Goal: Task Accomplishment & Management: Use online tool/utility

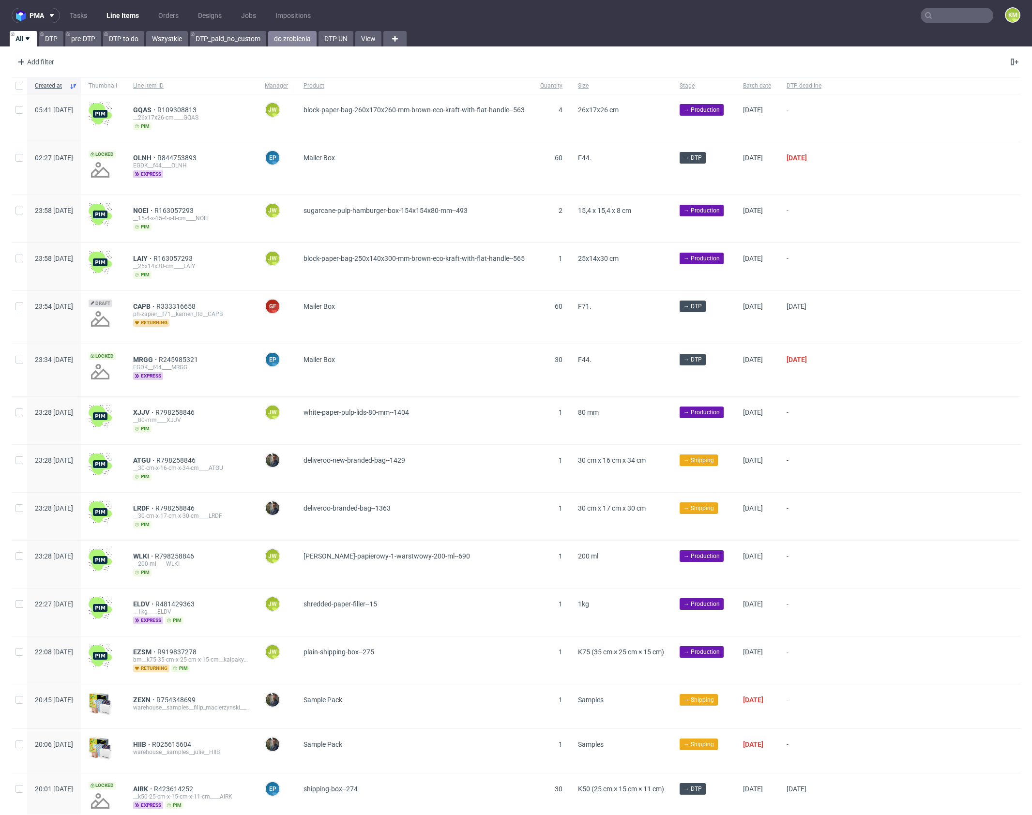
click at [279, 42] on link "do zrobienia" at bounding box center [292, 38] width 48 height 15
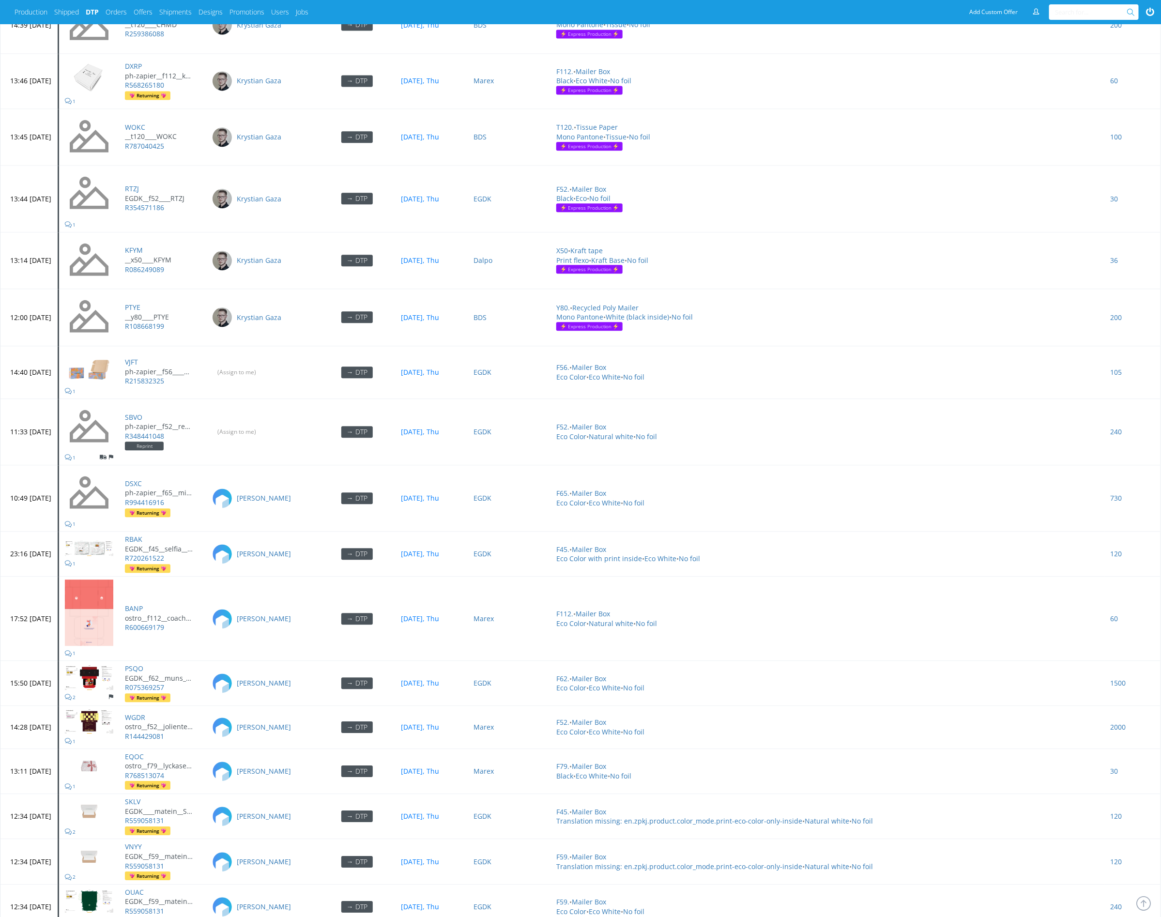
scroll to position [4041, 0]
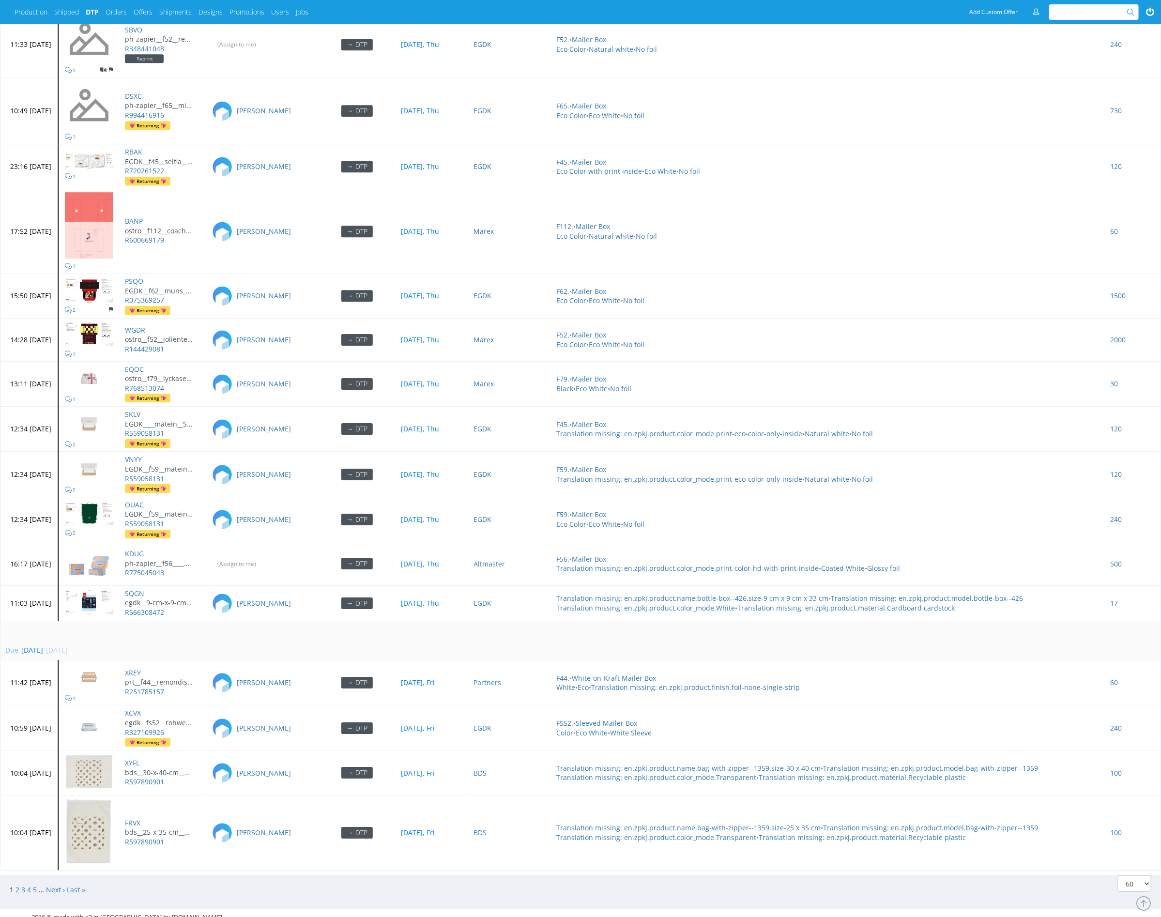
click at [48, 879] on div "1 2 3 4 5 … Next › Last »" at bounding box center [291, 889] width 578 height 29
click at [53, 885] on link "Next ›" at bounding box center [55, 889] width 19 height 9
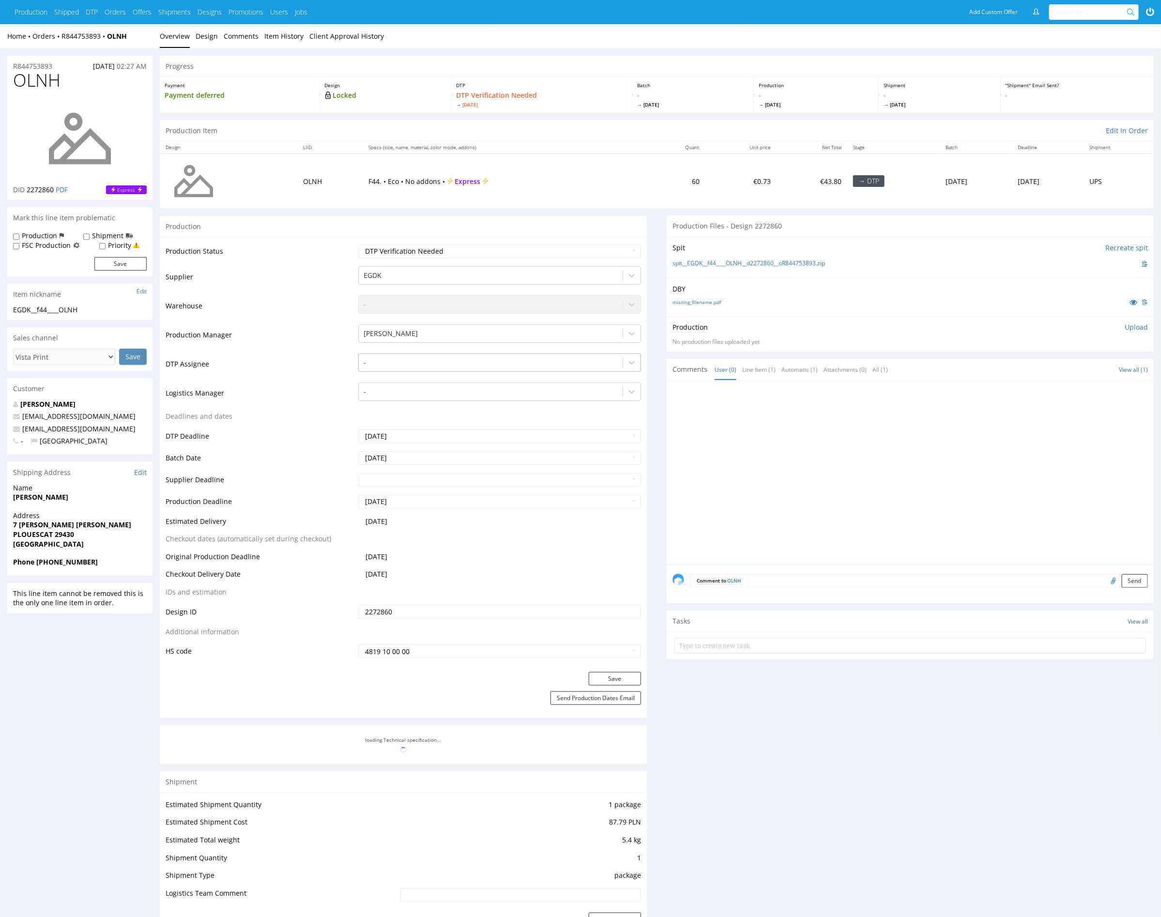
click at [479, 361] on div at bounding box center [491, 363] width 254 height 12
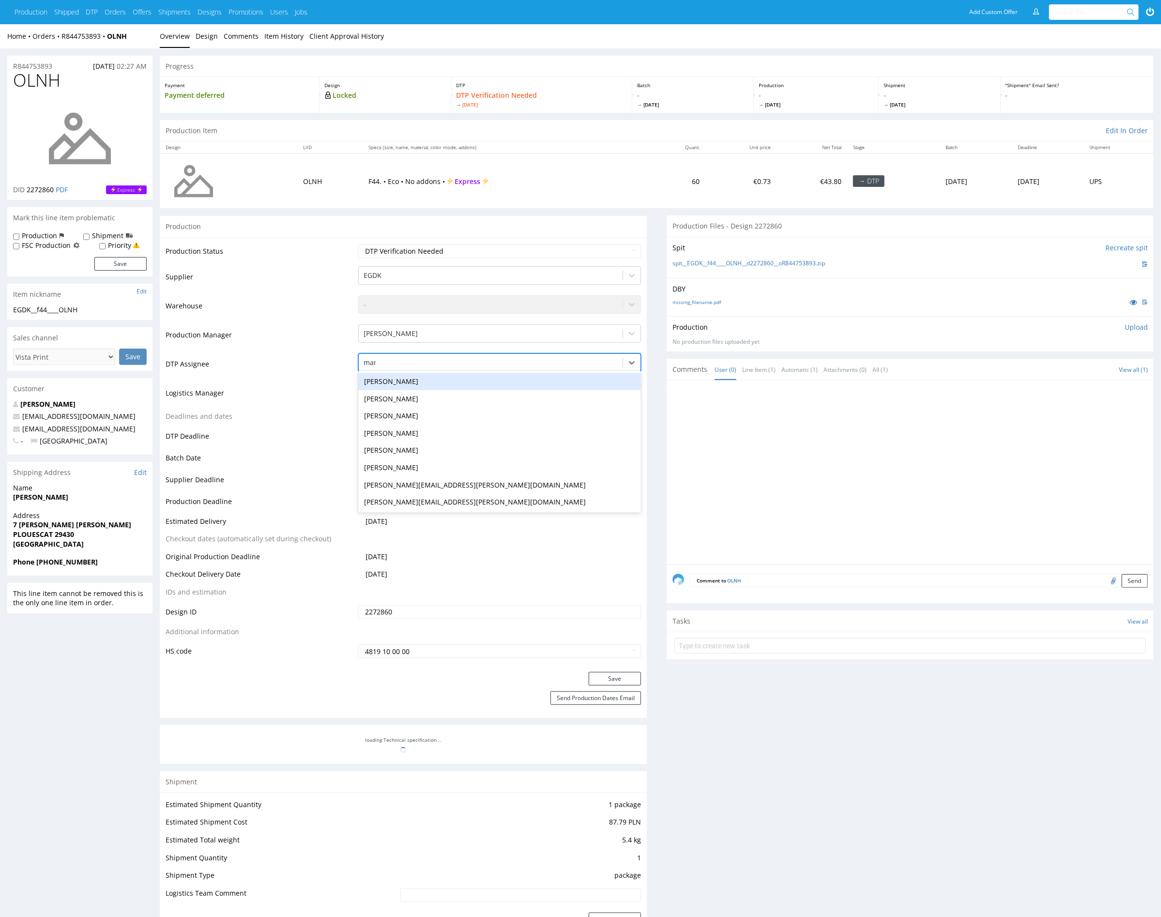
type input "mark"
click at [387, 380] on div "[PERSON_NAME]" at bounding box center [499, 381] width 283 height 17
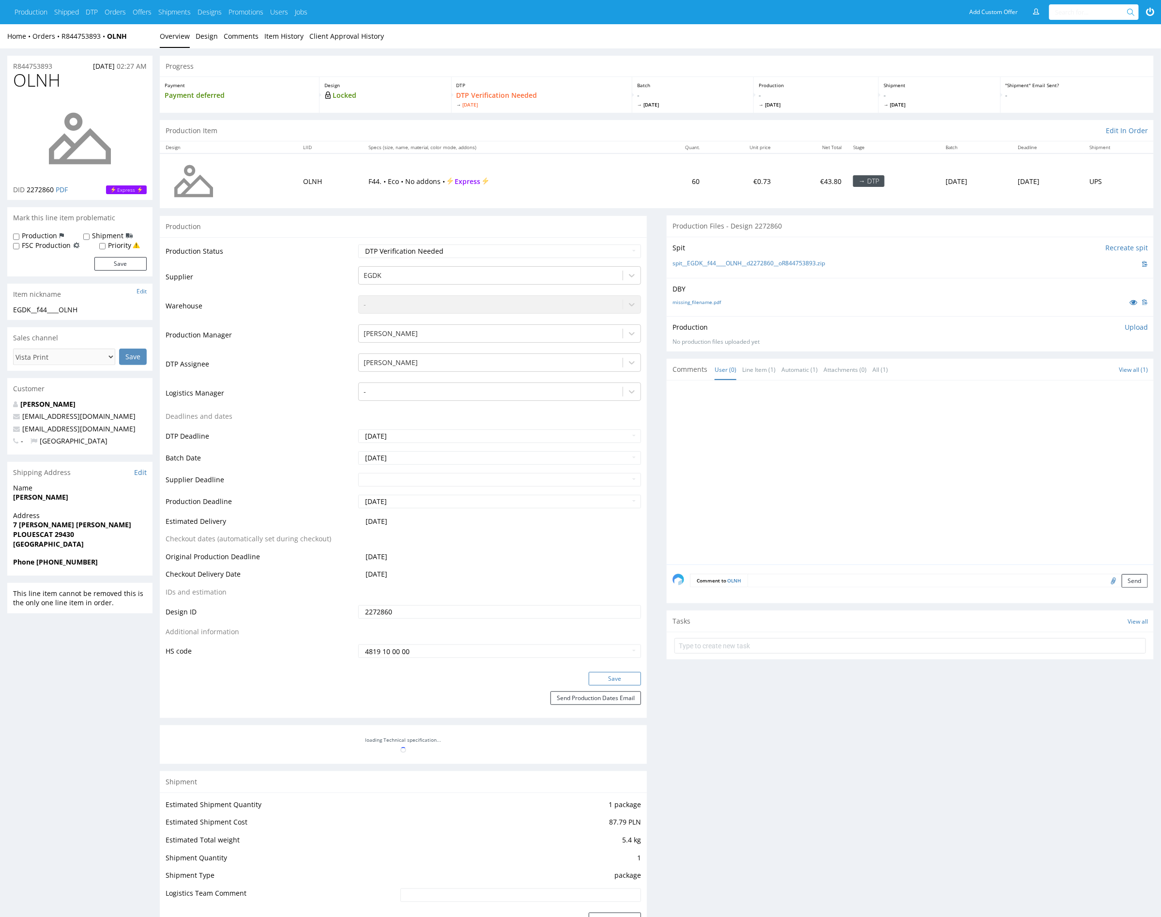
click at [625, 674] on button "Save" at bounding box center [615, 679] width 52 height 14
click at [277, 43] on link "Item History" at bounding box center [283, 36] width 39 height 24
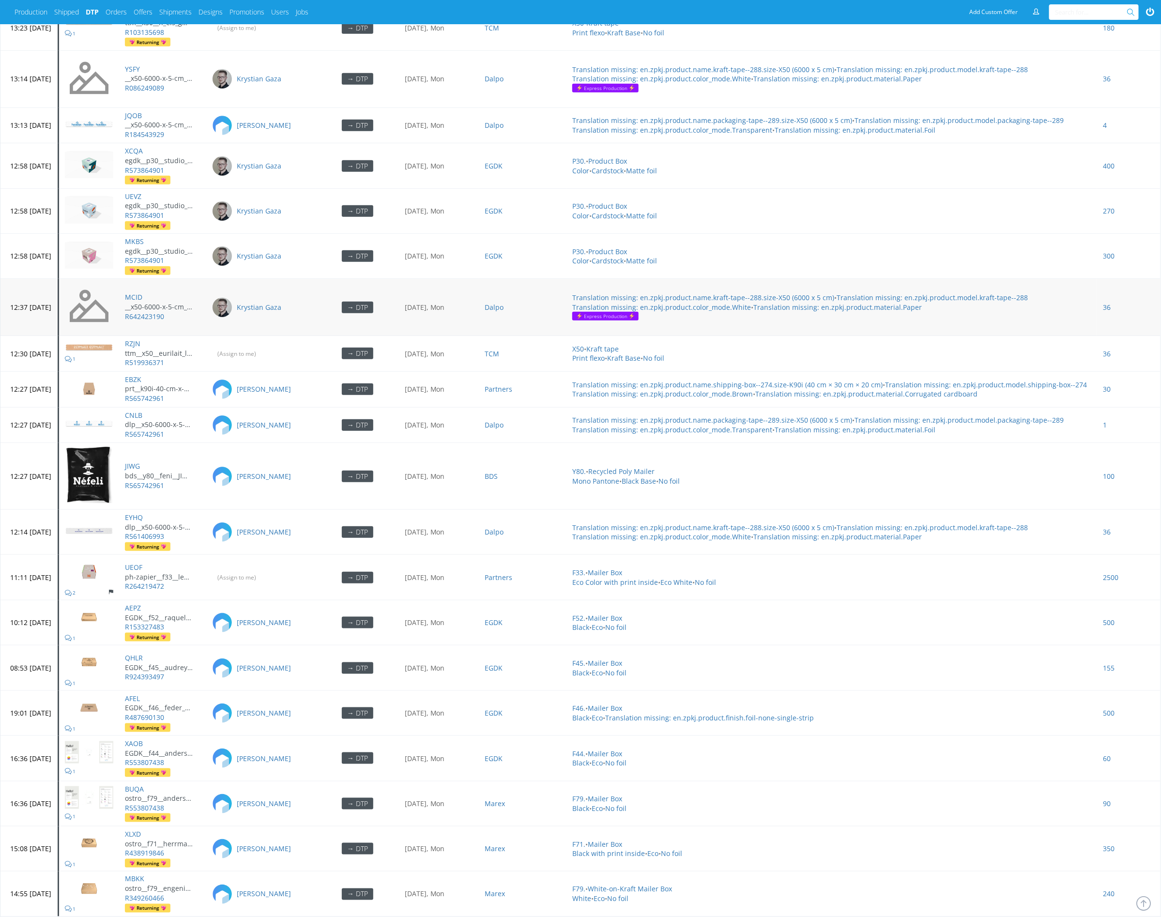
scroll to position [2650, 0]
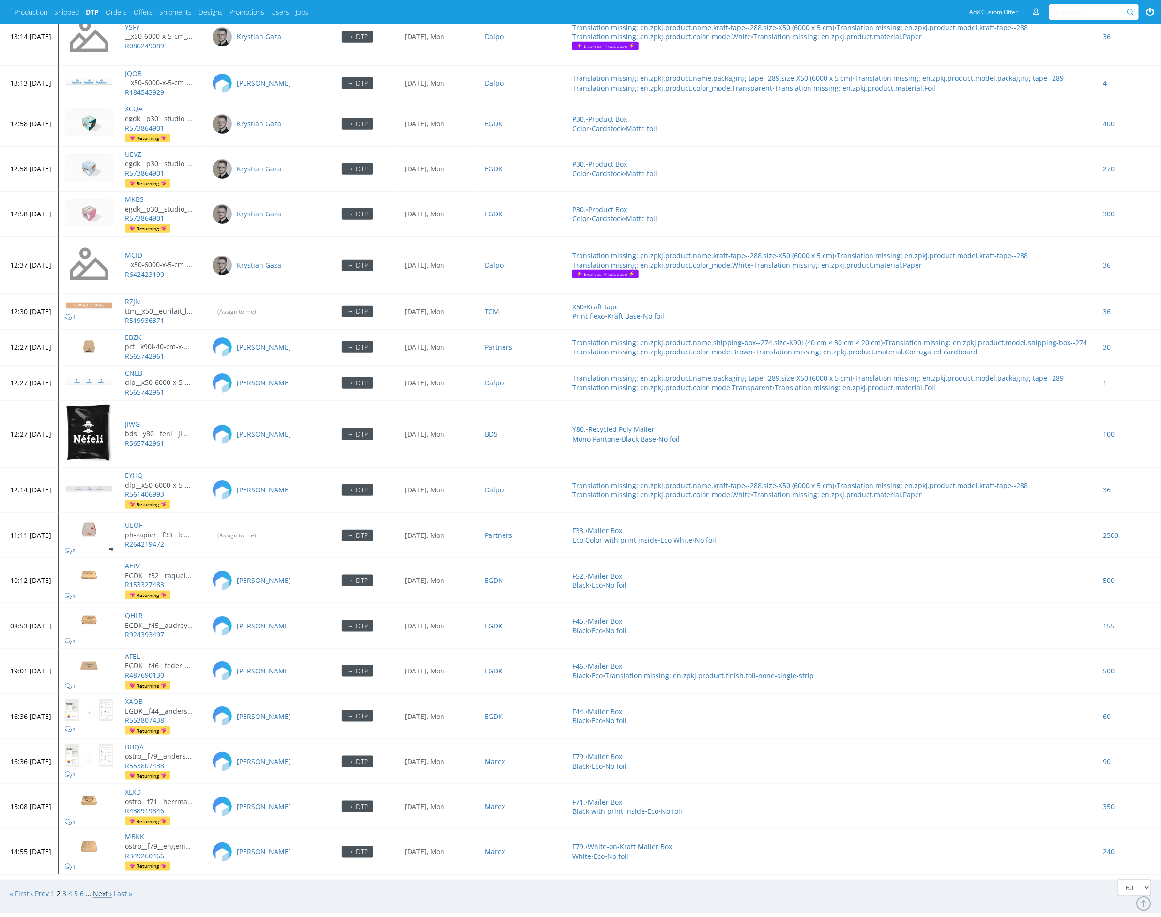
click at [102, 889] on link "Next ›" at bounding box center [102, 893] width 19 height 9
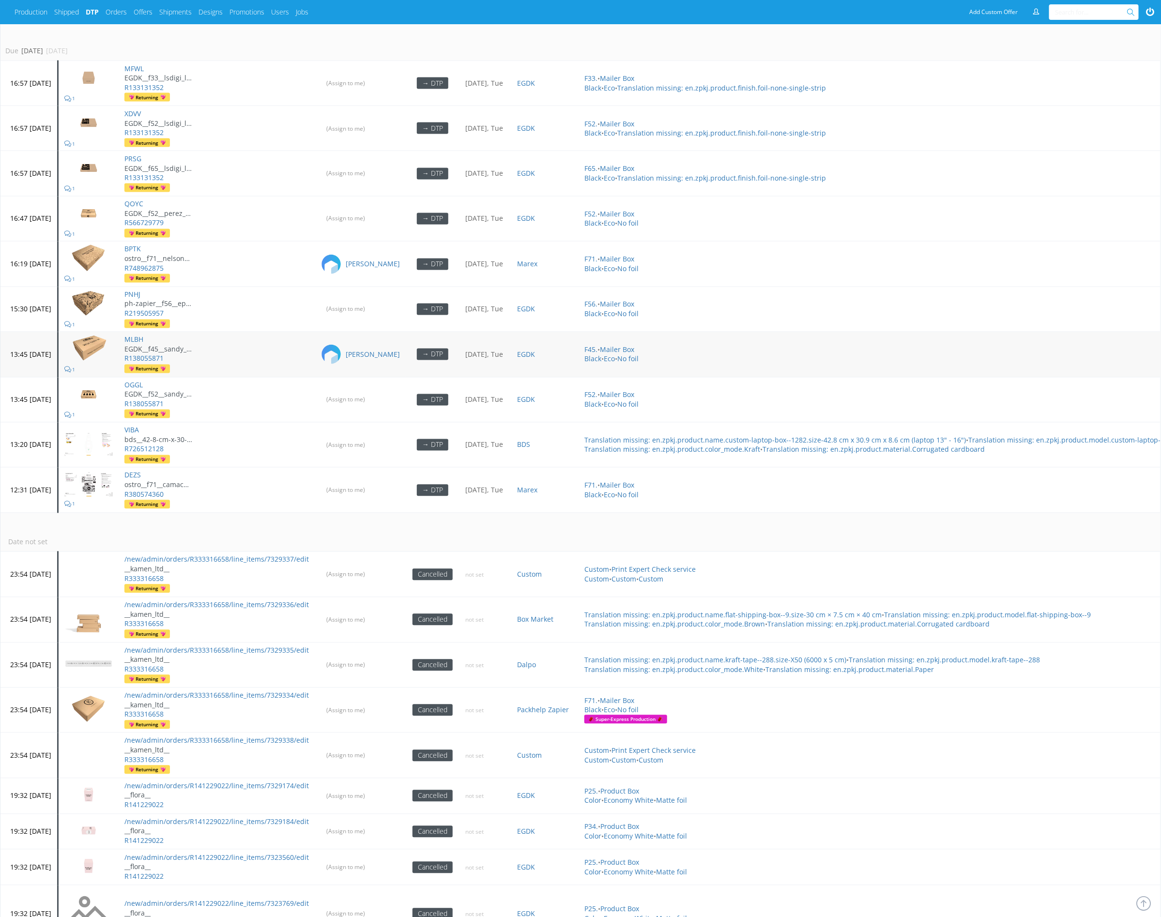
scroll to position [847, 0]
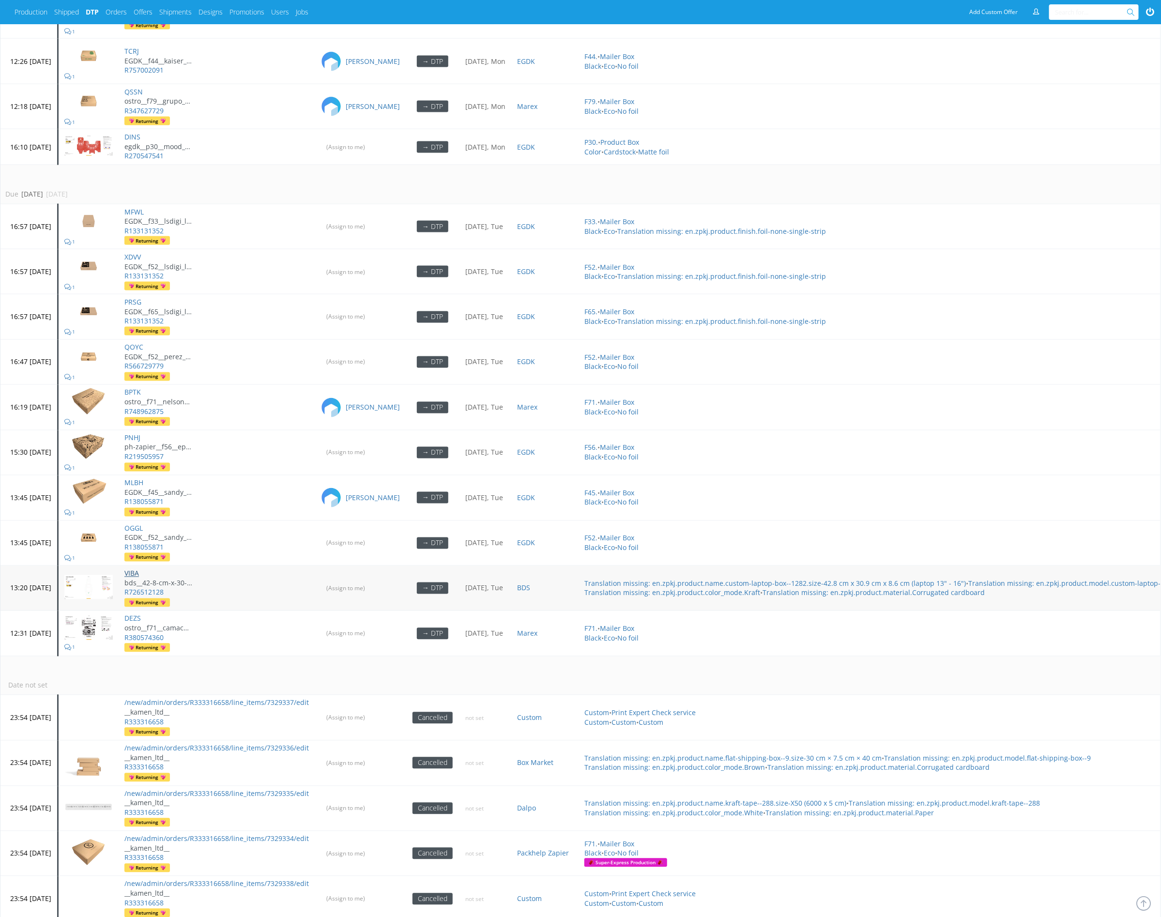
drag, startPoint x: 166, startPoint y: 563, endPoint x: 161, endPoint y: 593, distance: 29.8
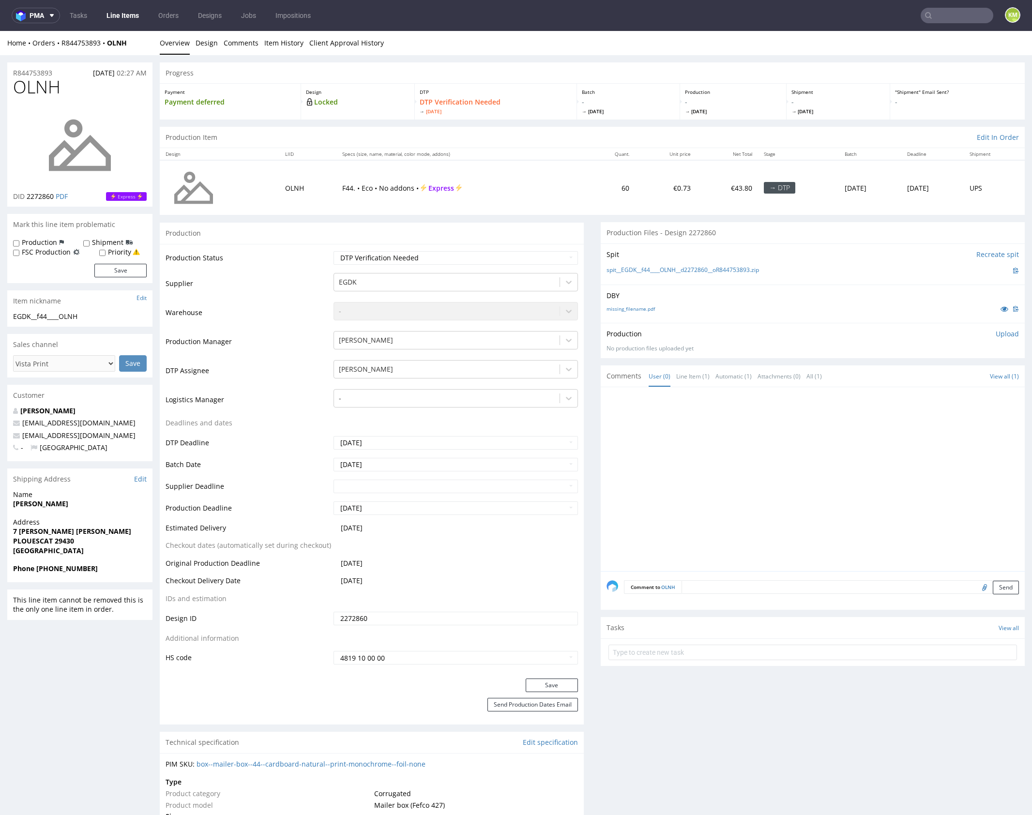
click at [669, 321] on div "DBY missing_filename.pdf" at bounding box center [813, 304] width 424 height 38
click at [639, 309] on link "missing_filename.pdf" at bounding box center [631, 308] width 48 height 7
drag, startPoint x: 743, startPoint y: 466, endPoint x: 738, endPoint y: 471, distance: 7.2
click at [743, 466] on div at bounding box center [816, 482] width 418 height 178
click at [52, 90] on span "OLNH" at bounding box center [36, 86] width 47 height 19
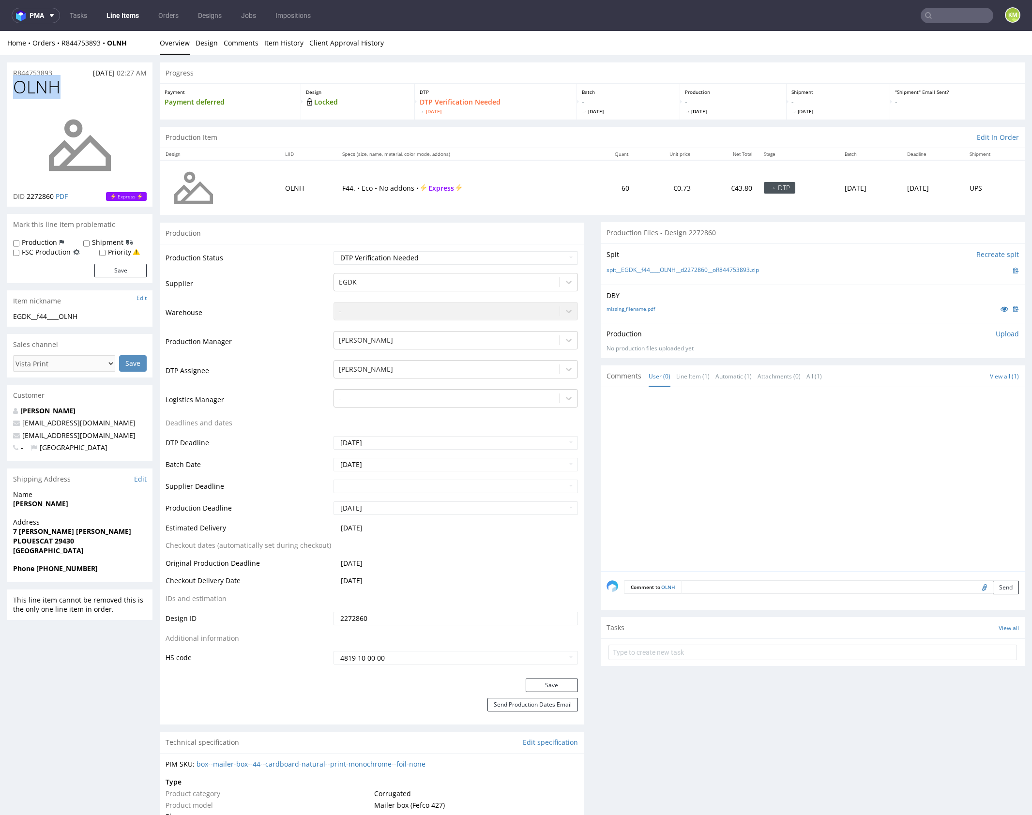
click at [53, 90] on span "OLNH" at bounding box center [36, 86] width 47 height 19
copy span "OLNH"
click at [778, 469] on div at bounding box center [816, 482] width 418 height 178
drag, startPoint x: 772, startPoint y: 269, endPoint x: 621, endPoint y: 272, distance: 150.6
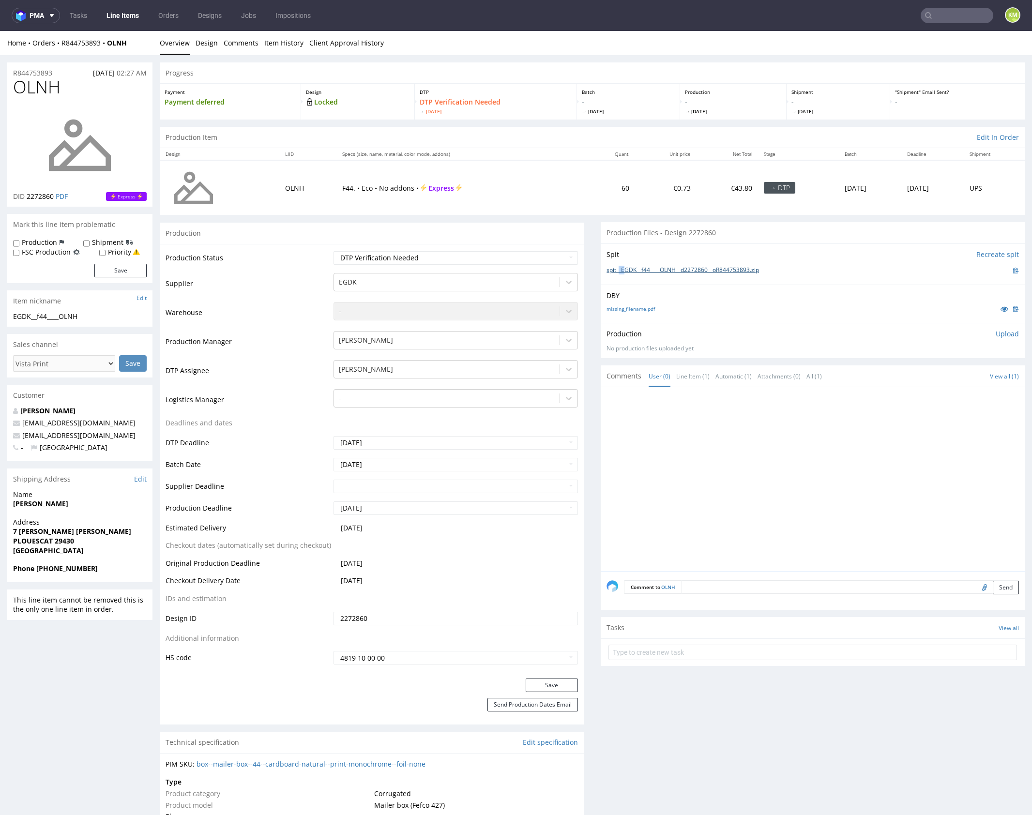
click at [621, 272] on div "spit__EGDK__f44____OLNH__d2272860__oR844753893.zip" at bounding box center [813, 270] width 412 height 11
drag, startPoint x: 776, startPoint y: 269, endPoint x: 620, endPoint y: 274, distance: 156.9
click at [620, 274] on div "spit__EGDK__f44____OLNH__d2272860__oR844753893.zip" at bounding box center [813, 270] width 412 height 11
copy link "EGDK__f44____OLNH__d2272860__oR844753893.zip"
click at [996, 336] on p "Upload" at bounding box center [1007, 334] width 23 height 10
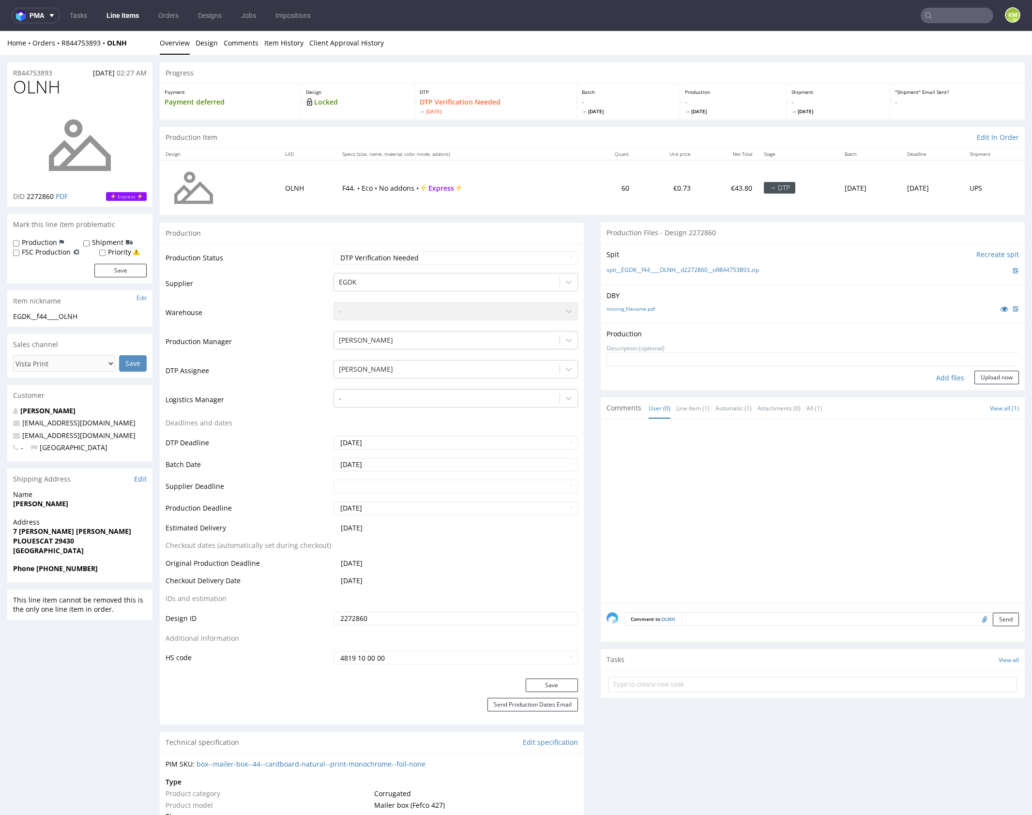
click at [942, 379] on div "Add files" at bounding box center [950, 378] width 48 height 15
type input "C:\fakepath\EGDK__f44____OLNH__d2272860__oR844753893__outside.pdf"
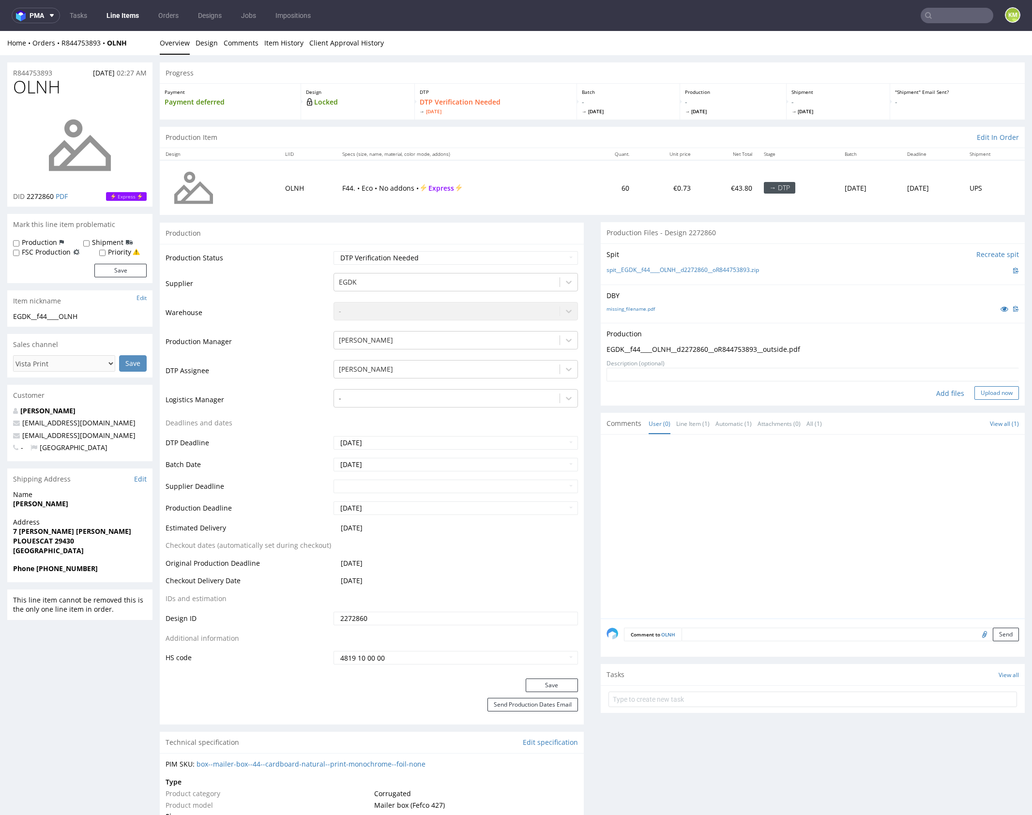
click at [983, 392] on button "Upload now" at bounding box center [996, 393] width 45 height 14
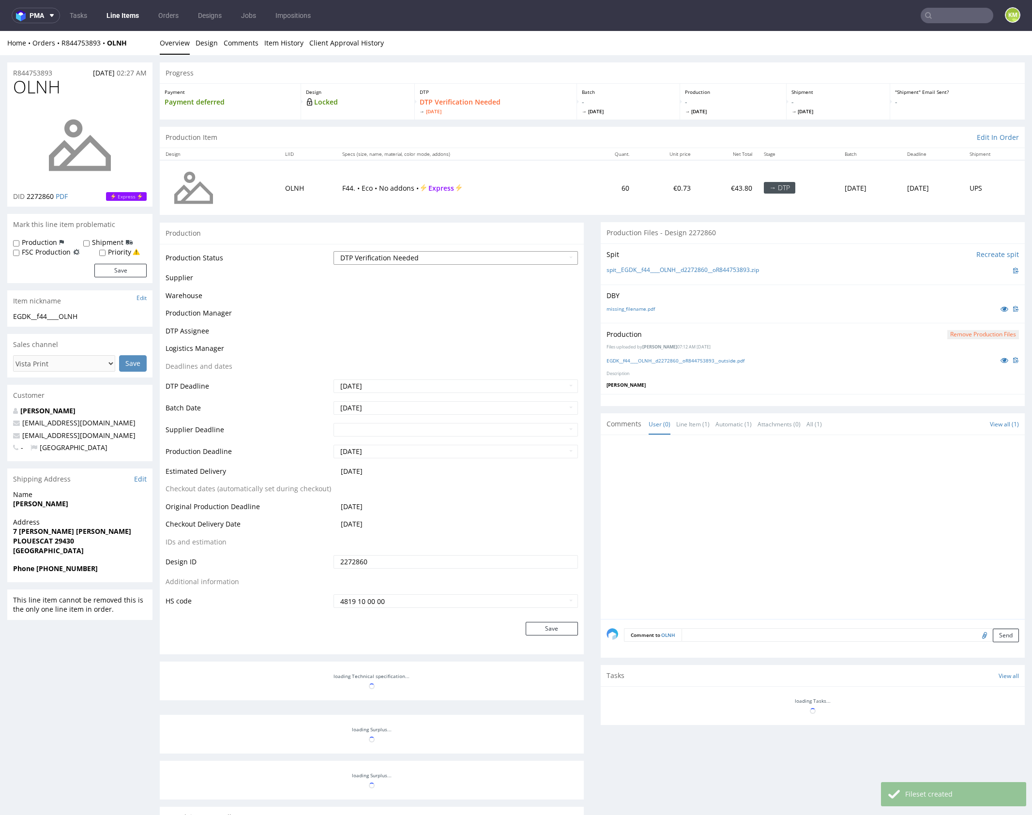
click at [518, 261] on select "Waiting for Artwork Waiting for Diecut Waiting for Mockup Waiting for DTP Waiti…" at bounding box center [456, 258] width 244 height 14
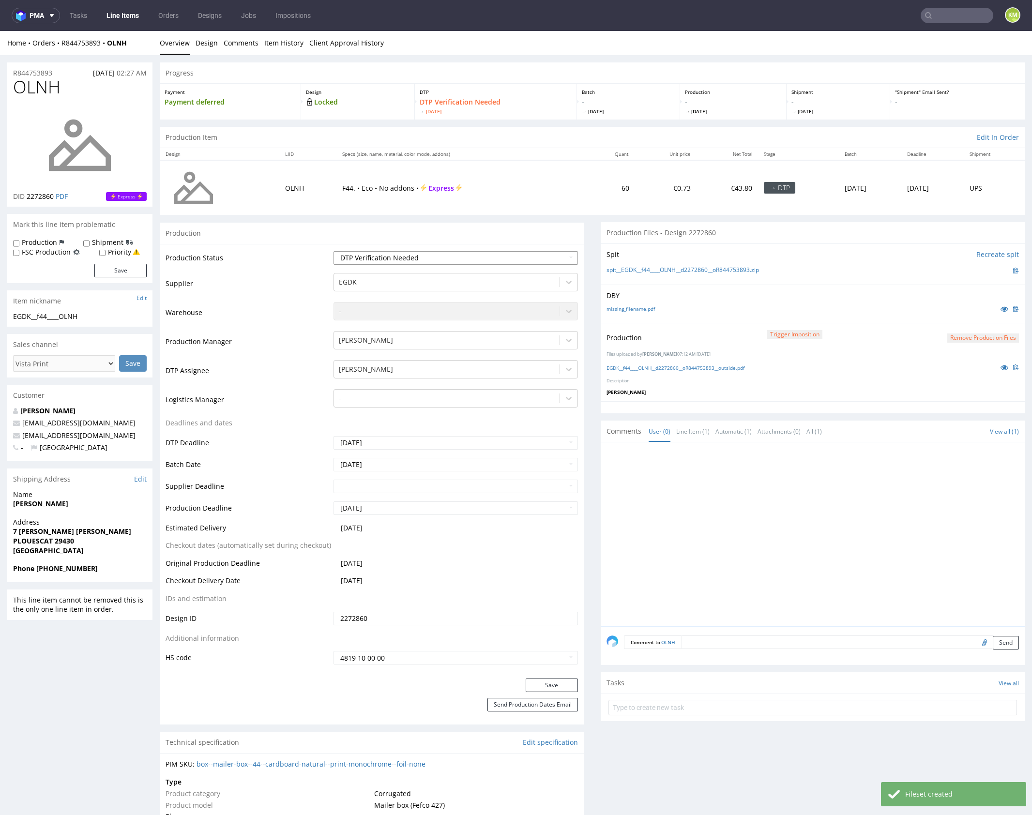
select select "dtp_production_ready"
click at [334, 251] on select "Waiting for Artwork Waiting for Diecut Waiting for Mockup Waiting for DTP Waiti…" at bounding box center [456, 258] width 244 height 14
click at [549, 683] on button "Save" at bounding box center [552, 686] width 52 height 14
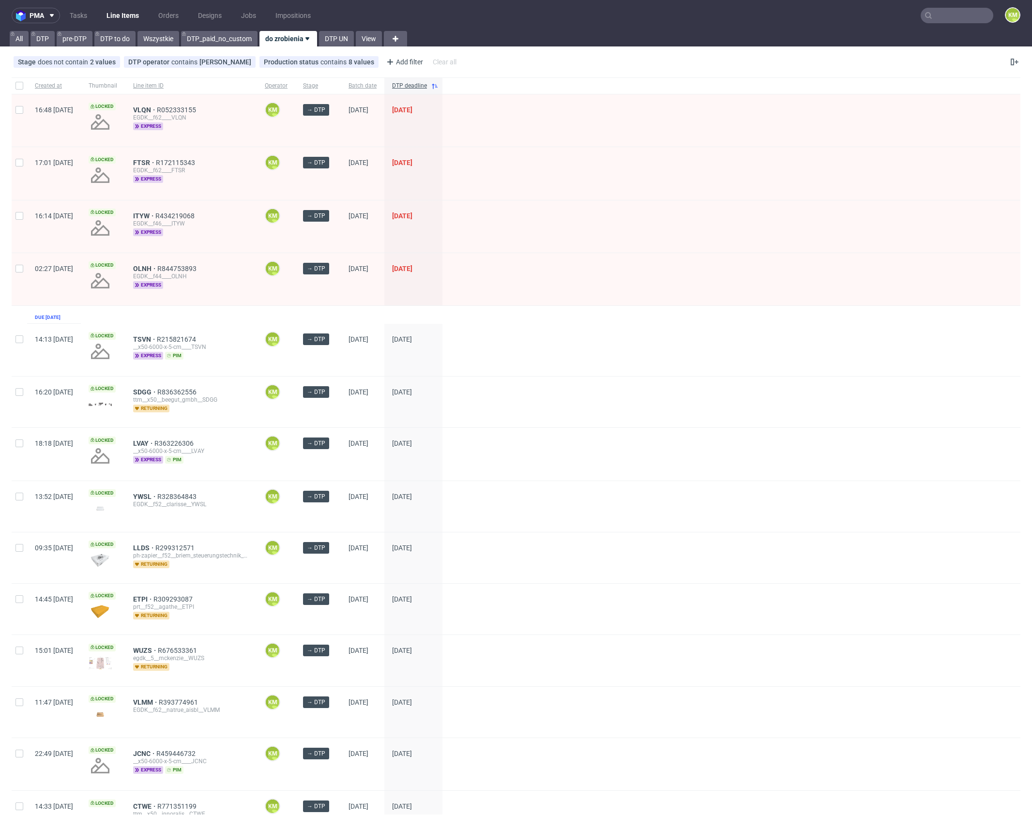
click at [974, 25] on nav "pma Tasks Line Items Orders Designs Jobs Impositions KM" at bounding box center [516, 15] width 1032 height 31
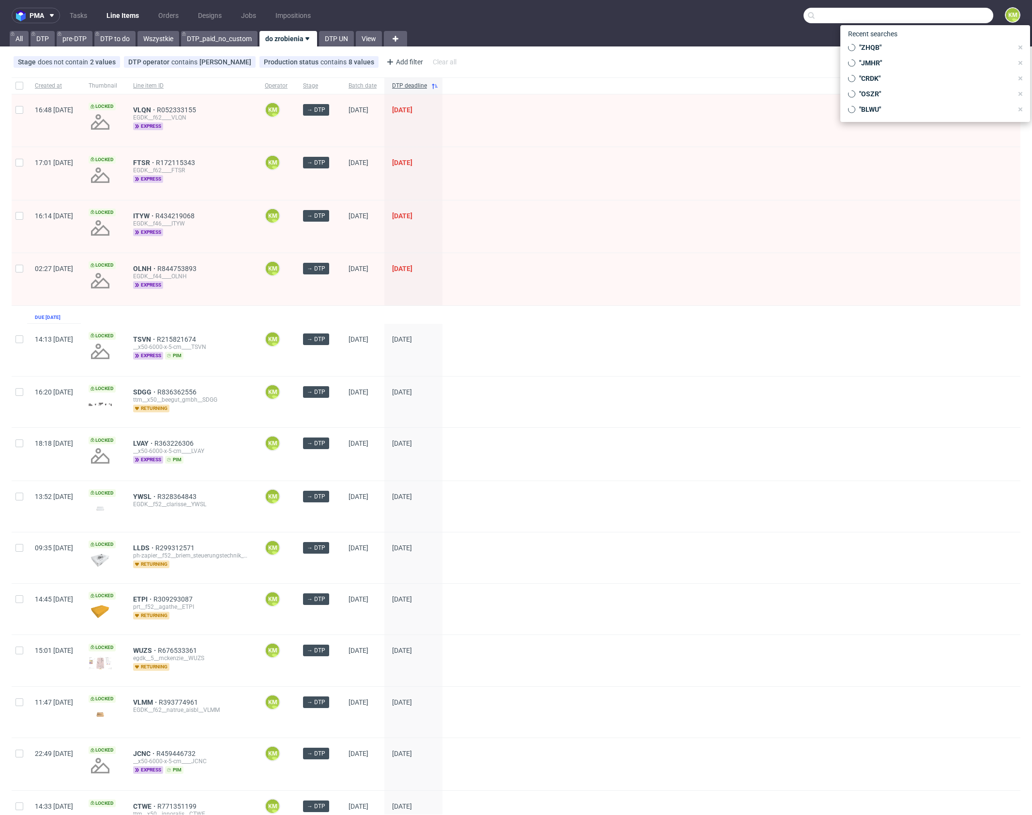
click at [961, 19] on input "text" at bounding box center [899, 15] width 190 height 15
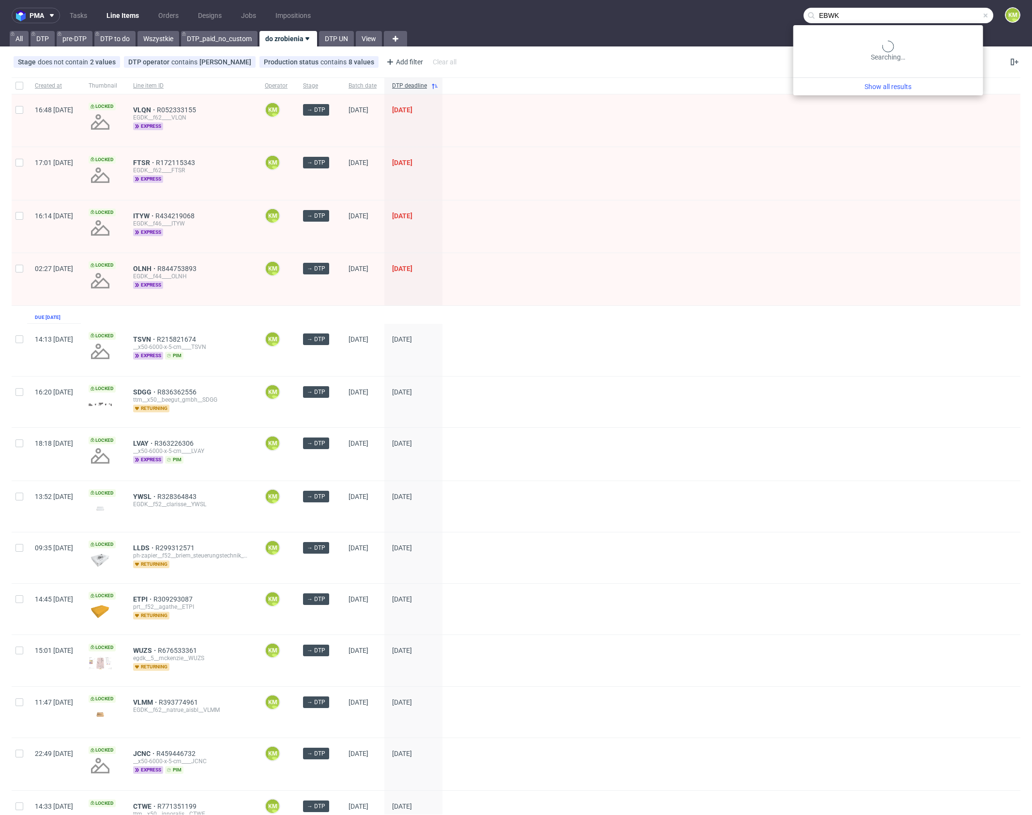
type input "EBWK"
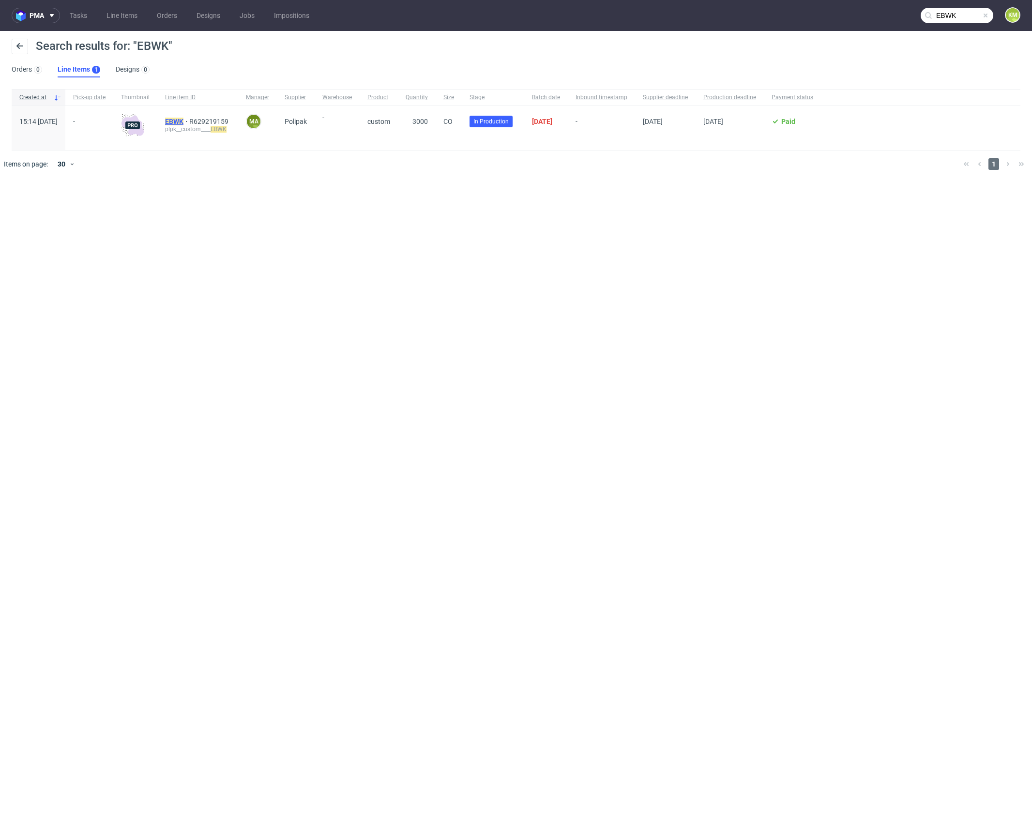
click at [183, 120] on mark "EBWK" at bounding box center [174, 122] width 18 height 8
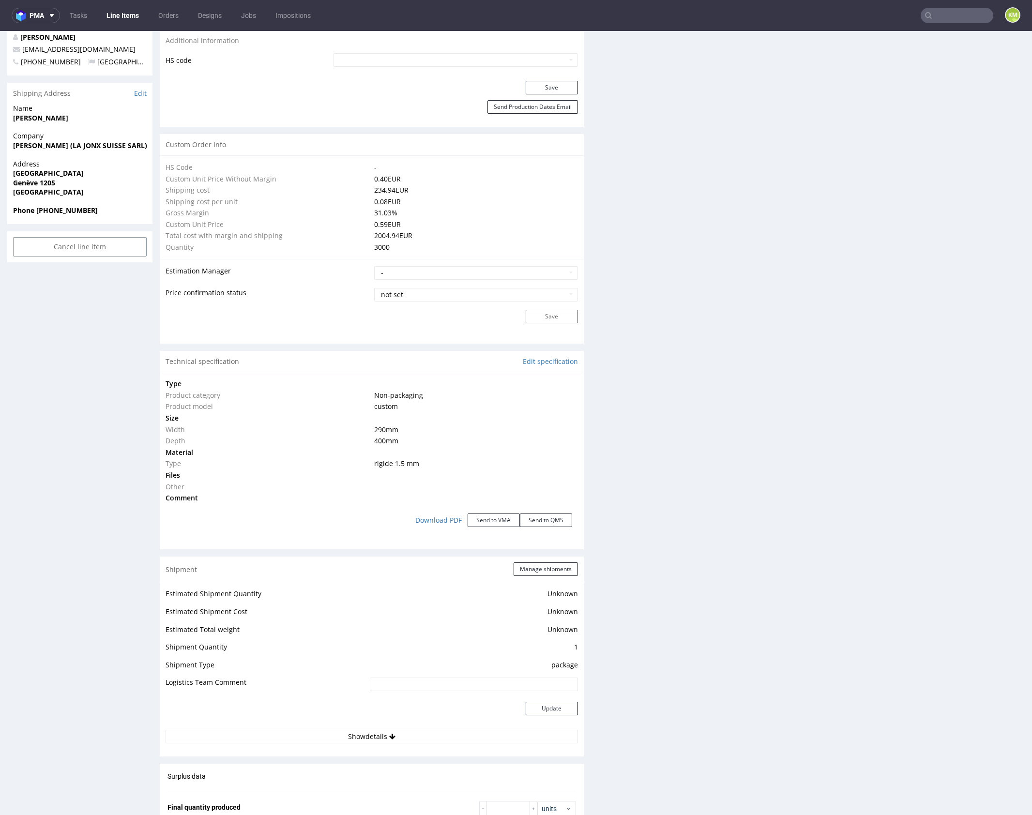
scroll to position [1100, 0]
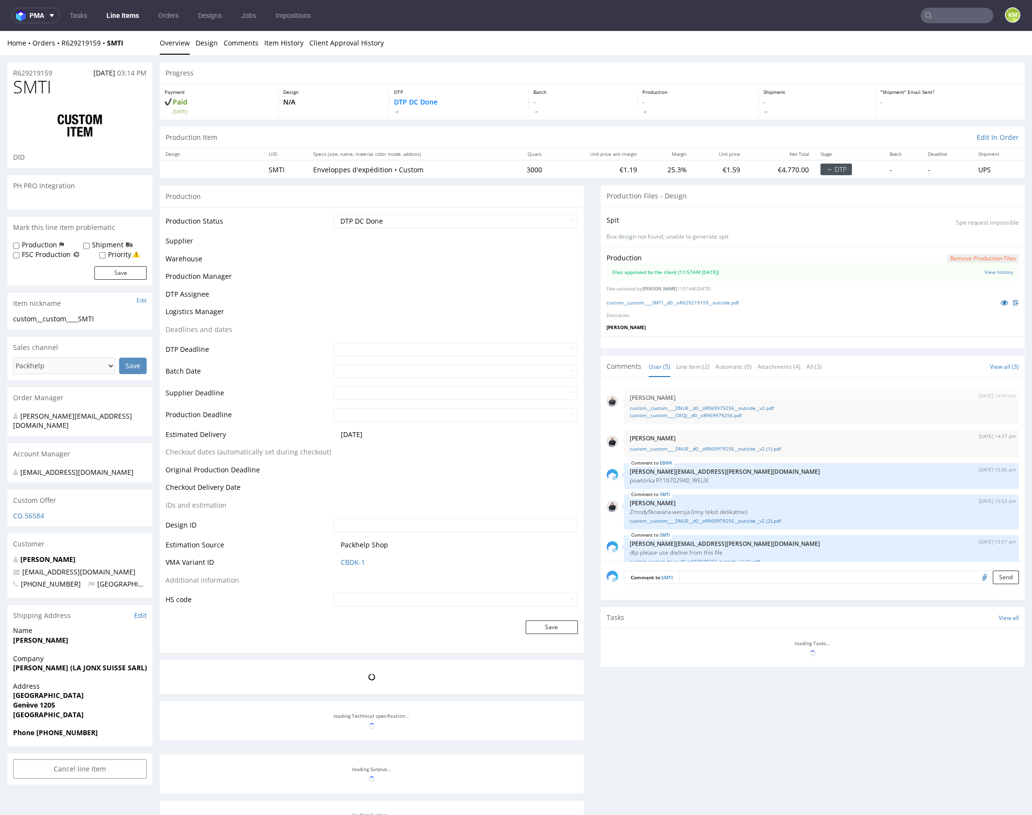
scroll to position [15, 0]
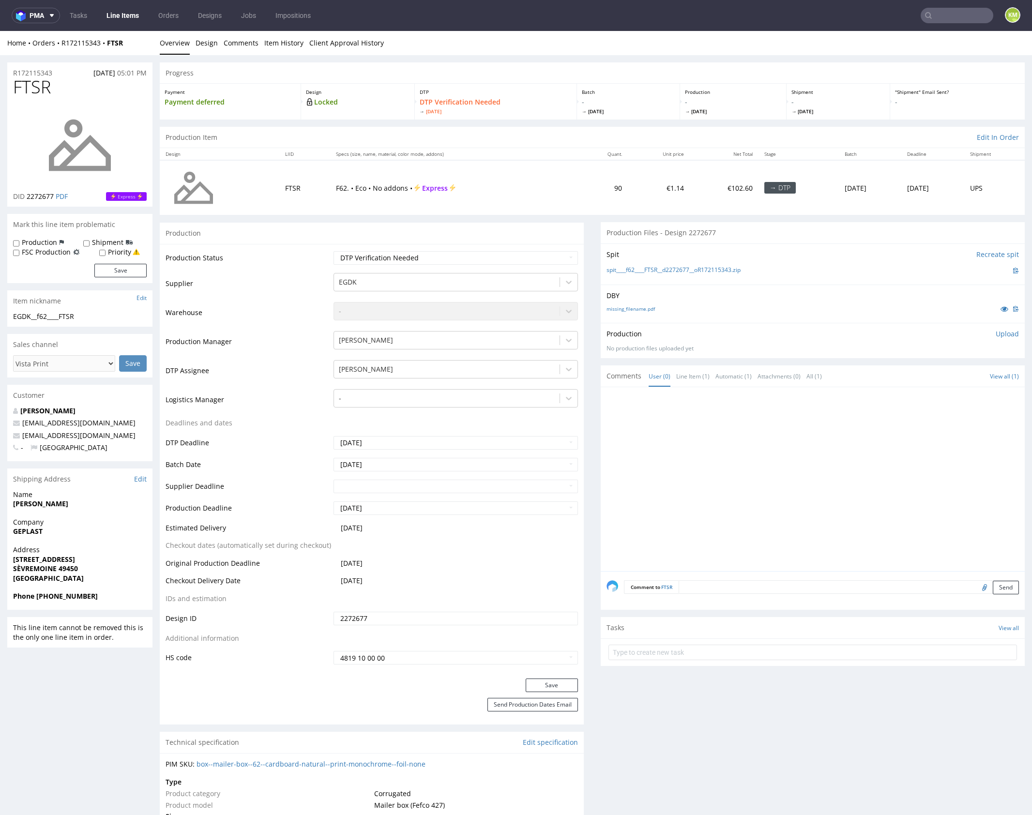
click at [715, 405] on div at bounding box center [816, 482] width 418 height 178
click at [643, 308] on link "missing_filename.pdf" at bounding box center [631, 308] width 48 height 7
click at [33, 85] on span "FTSR" at bounding box center [32, 86] width 38 height 19
copy span "FTSR"
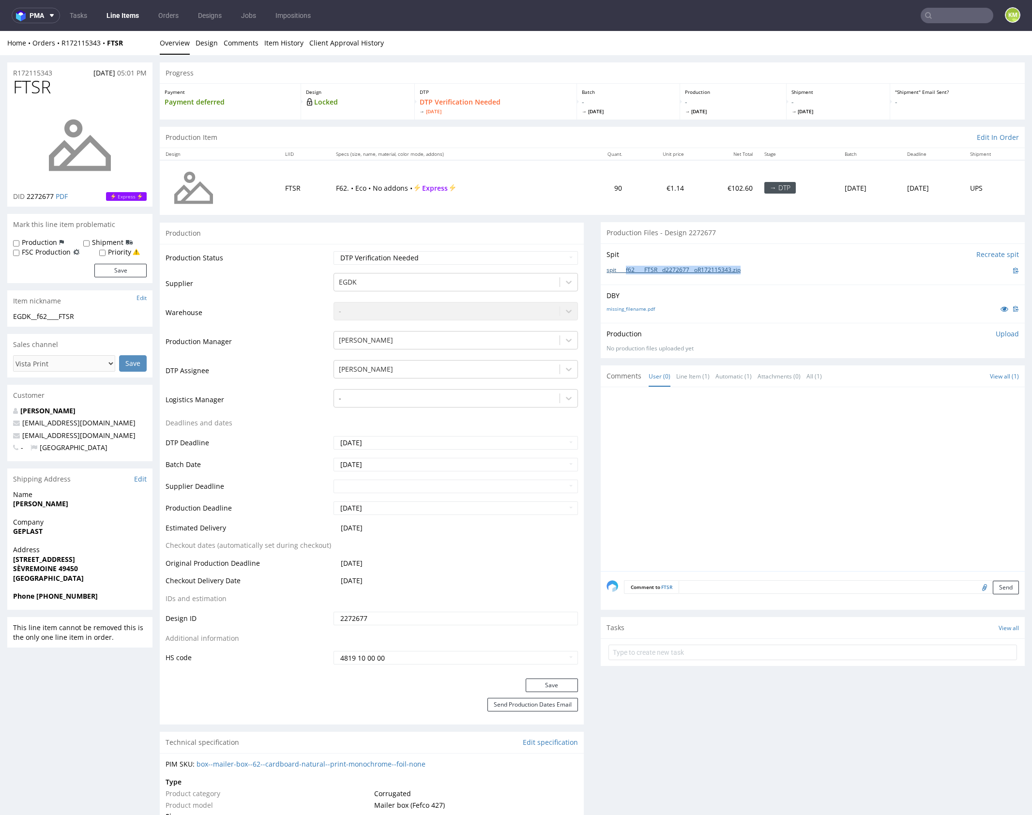
drag, startPoint x: 749, startPoint y: 273, endPoint x: 623, endPoint y: 270, distance: 125.4
click at [623, 270] on div "spit____f62____FTSR__d2272677__oR172115343.zip" at bounding box center [813, 270] width 412 height 11
copy link "f62____FTSR__d2272677__oR172115343.zip"
click at [816, 476] on div at bounding box center [816, 482] width 418 height 178
click at [996, 332] on p "Upload" at bounding box center [1007, 334] width 23 height 10
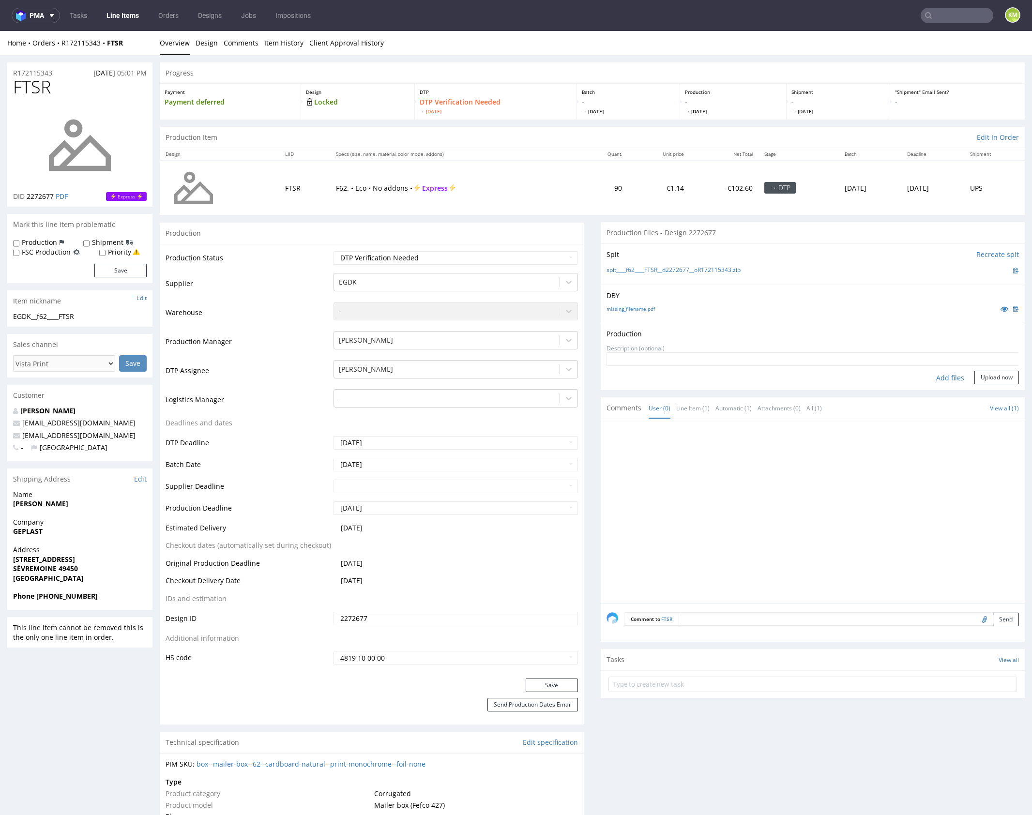
click at [942, 373] on div "Add files" at bounding box center [950, 378] width 48 height 15
type input "C:\fakepath\f62____FTSR__d2272677__oR172115343__outside.pdf"
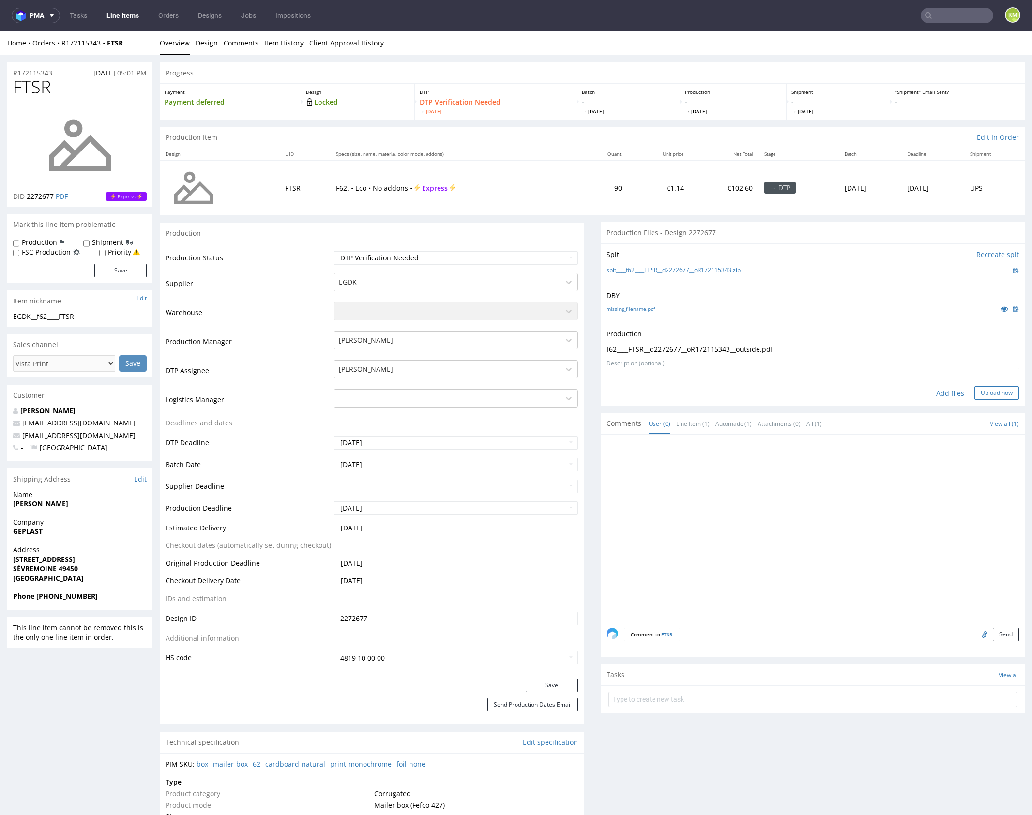
click at [979, 388] on button "Upload now" at bounding box center [996, 393] width 45 height 14
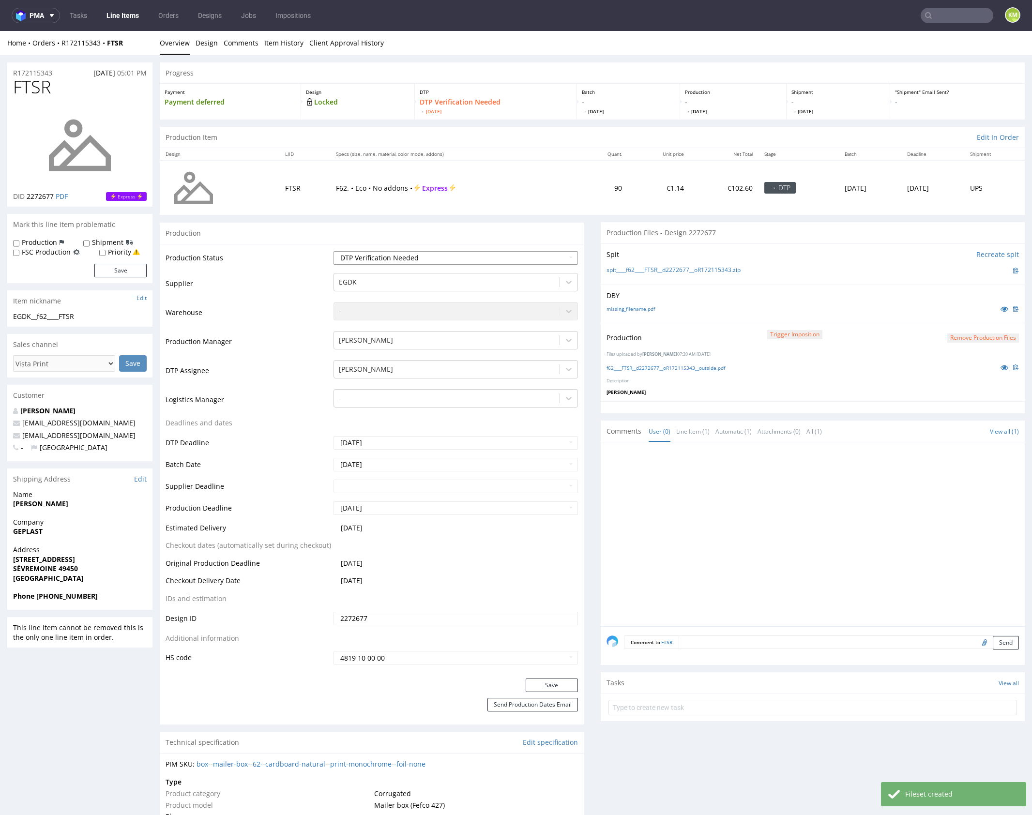
click at [517, 260] on select "Waiting for Artwork Waiting for Diecut Waiting for Mockup Waiting for DTP Waiti…" at bounding box center [456, 258] width 244 height 14
select select "dtp_production_ready"
click at [334, 251] on select "Waiting for Artwork Waiting for Diecut Waiting for Mockup Waiting for DTP Waiti…" at bounding box center [456, 258] width 244 height 14
click at [559, 683] on button "Save" at bounding box center [552, 686] width 52 height 14
click at [703, 529] on div at bounding box center [816, 537] width 418 height 178
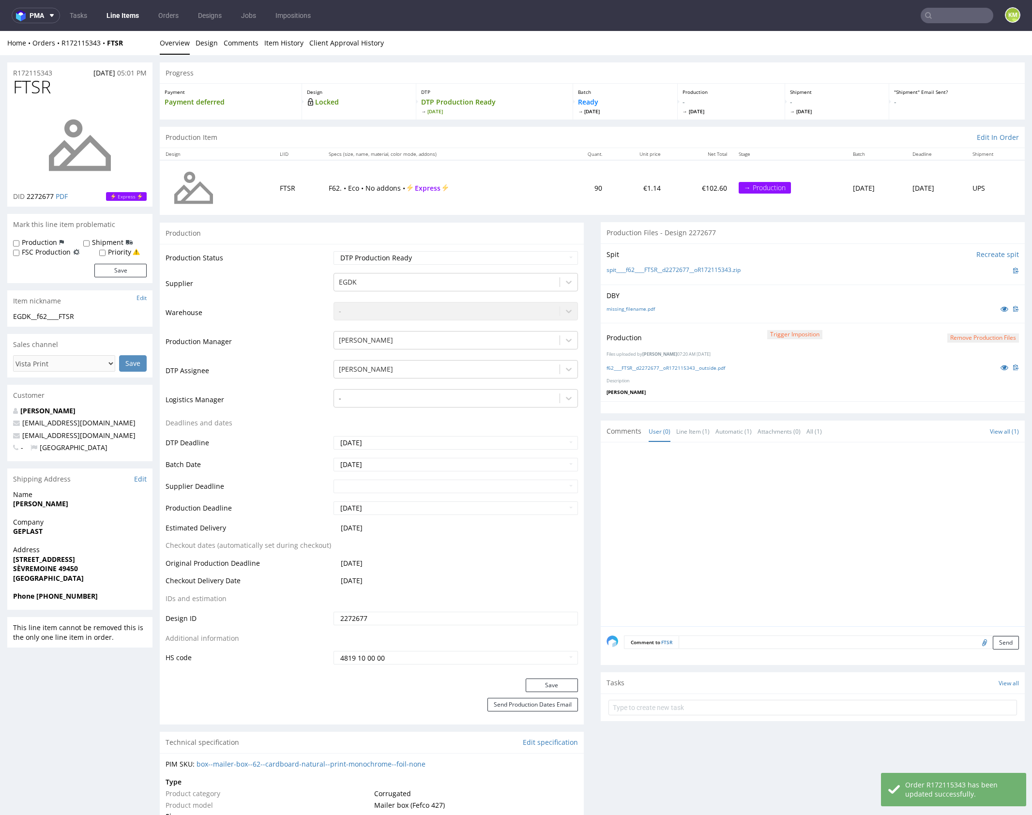
click at [791, 519] on div at bounding box center [816, 537] width 418 height 178
click at [794, 517] on div at bounding box center [816, 537] width 418 height 178
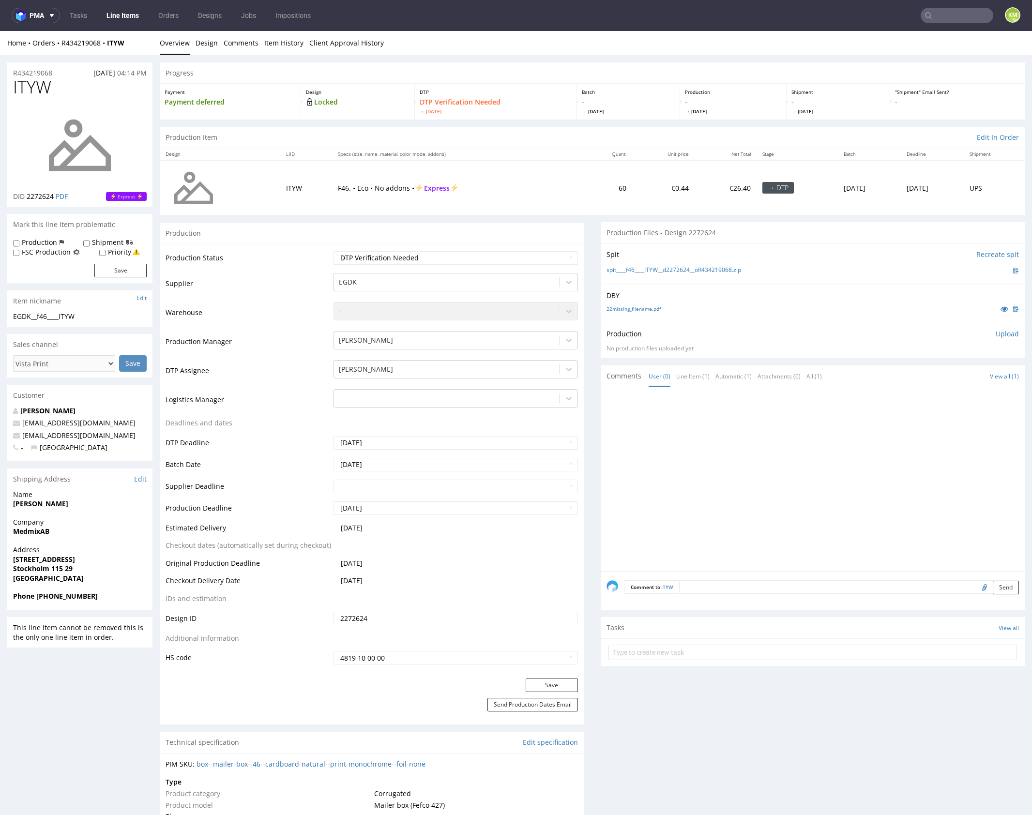
click at [724, 331] on div "Production Upload" at bounding box center [813, 334] width 412 height 10
click at [645, 307] on link "22missing_filename.pdf" at bounding box center [634, 308] width 54 height 7
click at [32, 86] on span "ITYW" at bounding box center [32, 86] width 38 height 19
copy span "ITYW"
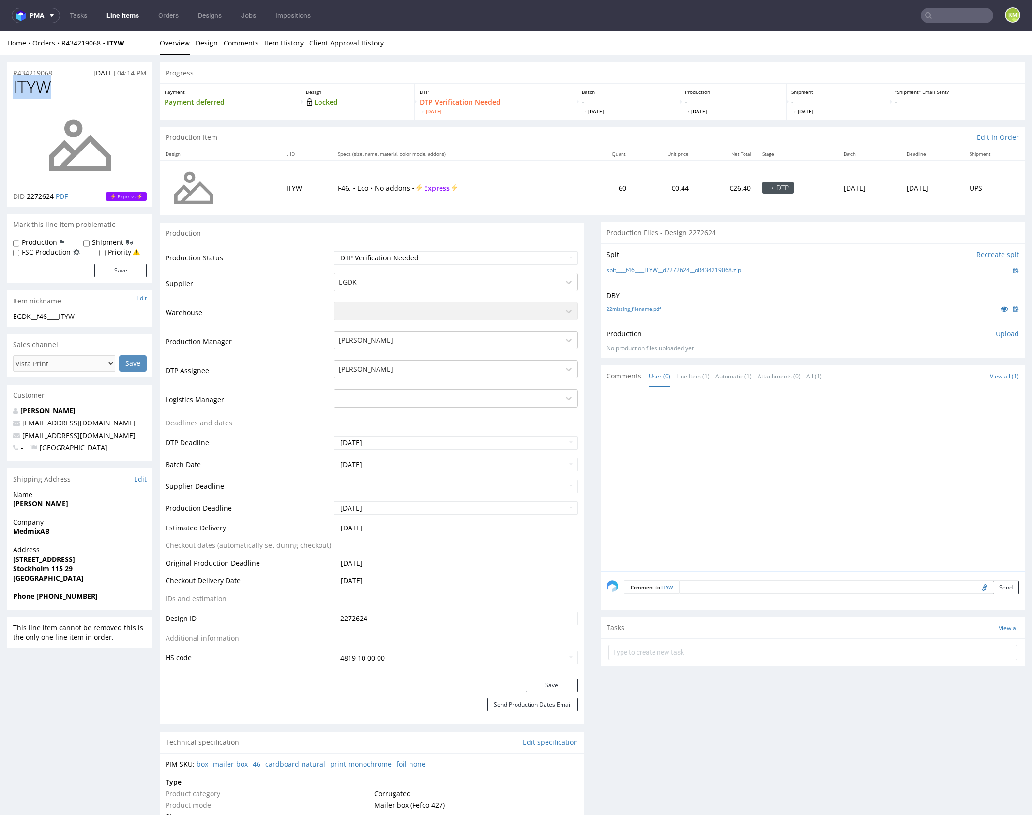
click at [732, 418] on div at bounding box center [816, 482] width 418 height 178
drag, startPoint x: 760, startPoint y: 269, endPoint x: 625, endPoint y: 271, distance: 134.6
click at [625, 271] on div "spit____f46____ITYW__d2272624__oR434219068.zip" at bounding box center [813, 270] width 412 height 11
copy link "f46____ITYW__d2272624__oR434219068.zip"
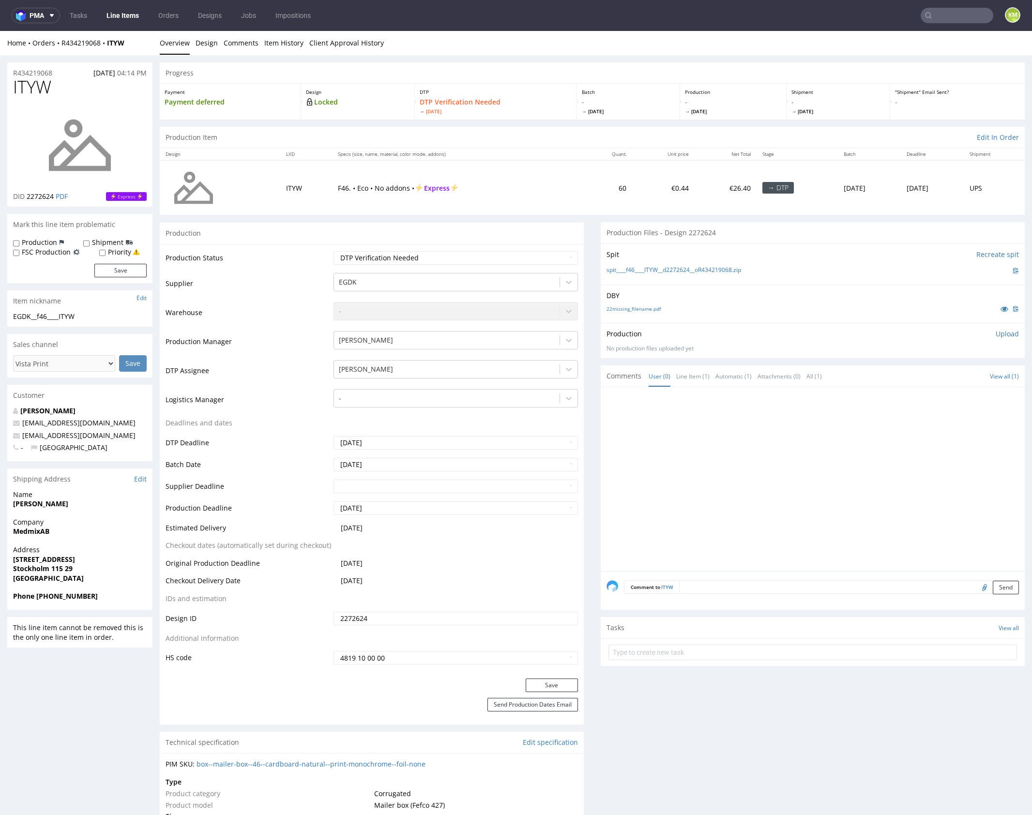
click at [996, 334] on p "Upload" at bounding box center [1007, 334] width 23 height 10
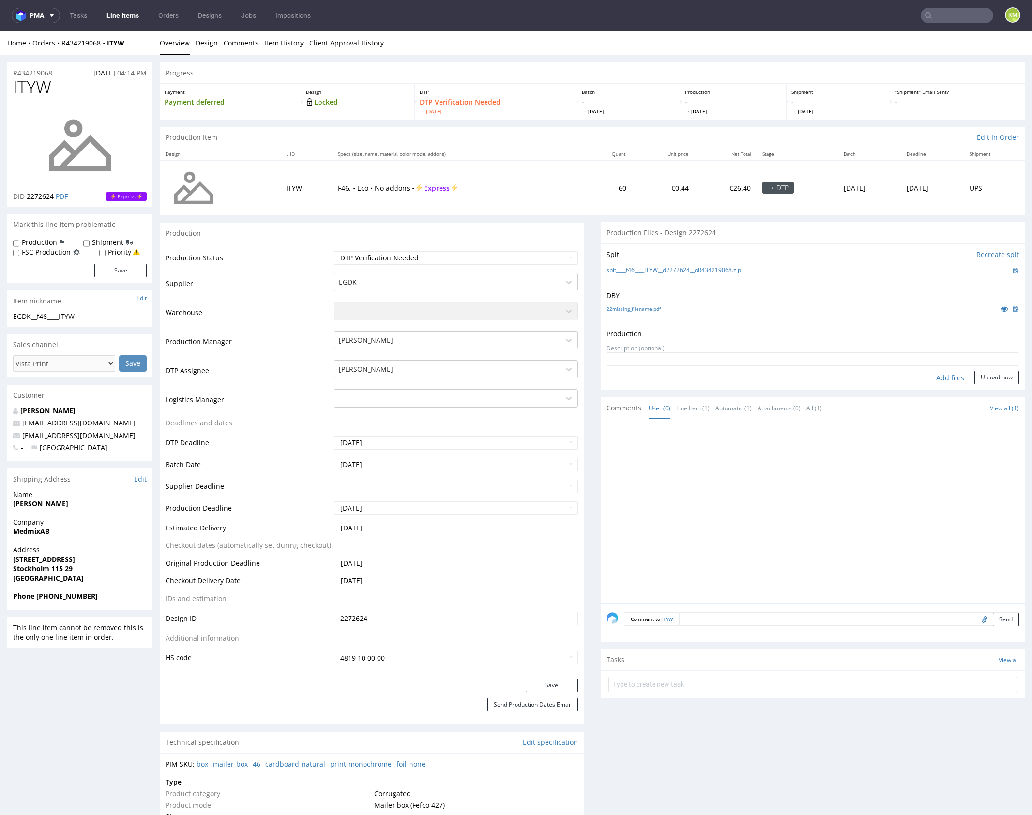
click at [941, 379] on div "Add files" at bounding box center [950, 378] width 48 height 15
type input "C:\fakepath\f46____ITYW__d2272624__oR434219068__outside.pdf"
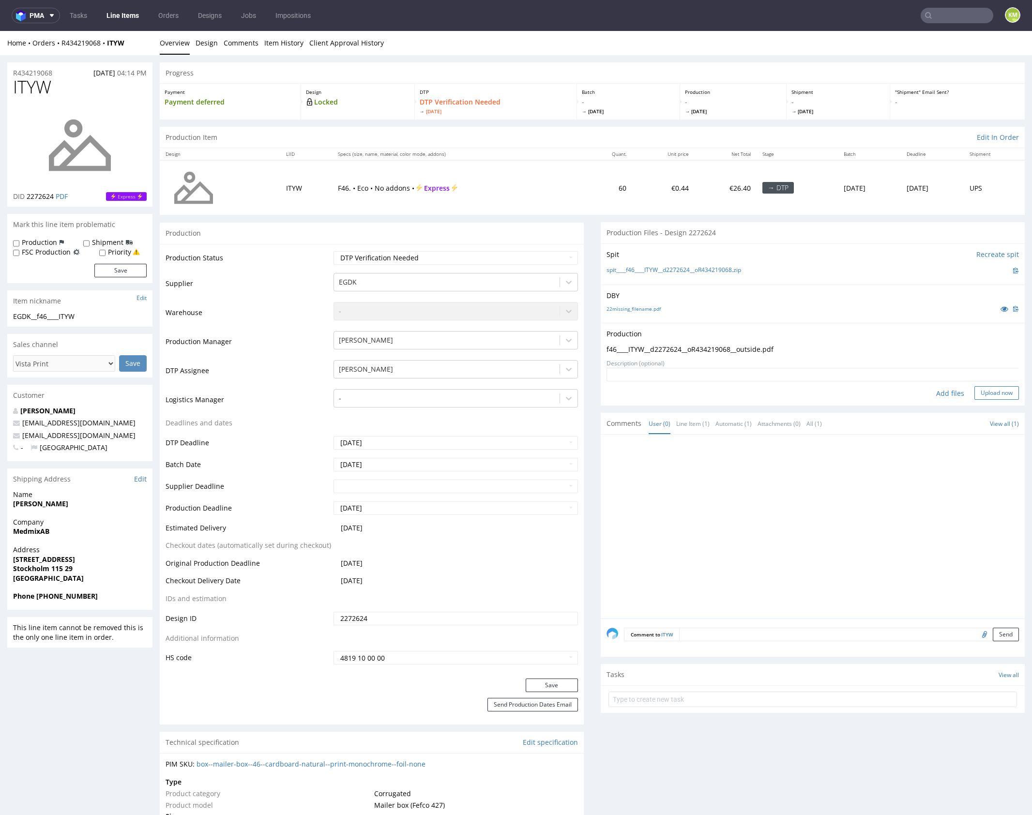
click at [980, 392] on button "Upload now" at bounding box center [996, 393] width 45 height 14
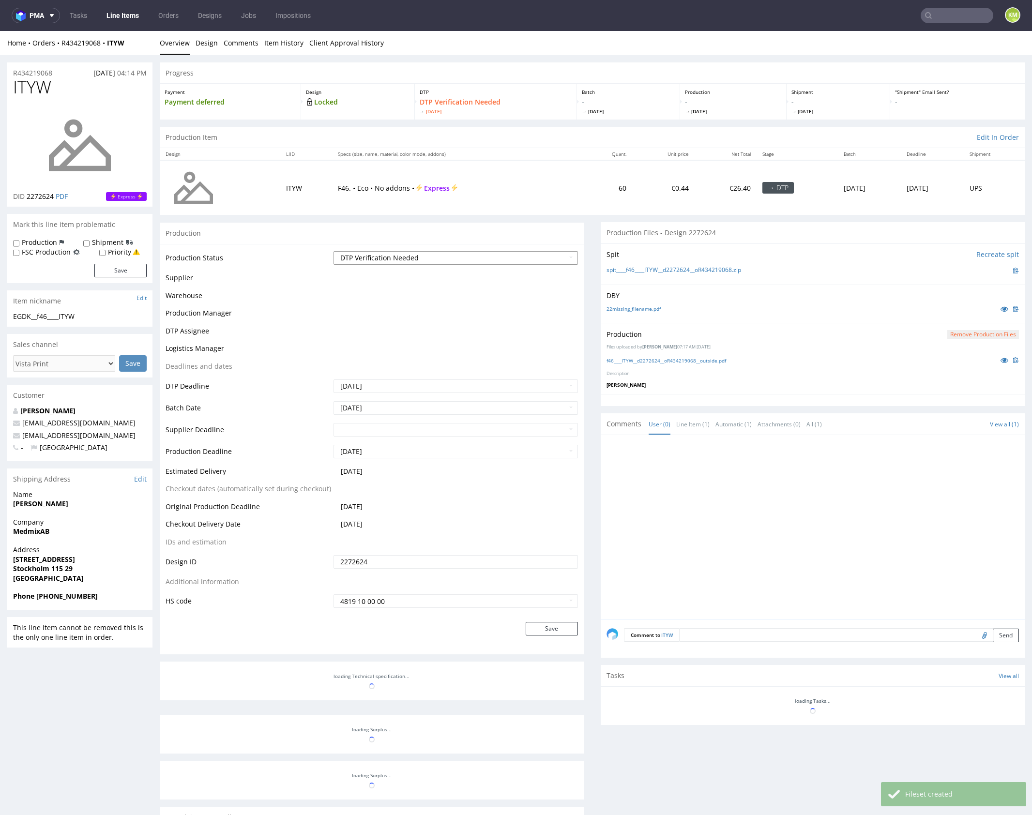
click at [462, 259] on select "Waiting for Artwork Waiting for Diecut Waiting for Mockup Waiting for DTP Waiti…" at bounding box center [456, 258] width 244 height 14
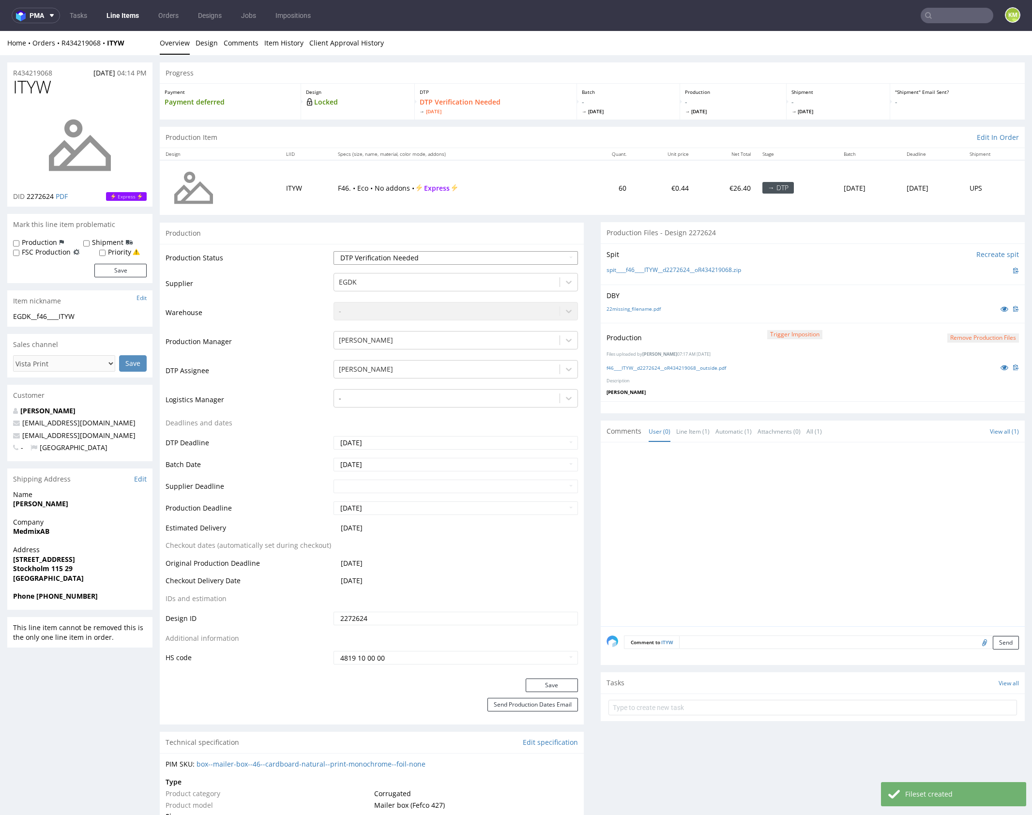
select select "dtp_production_ready"
click at [334, 251] on select "Waiting for Artwork Waiting for Diecut Waiting for Mockup Waiting for DTP Waiti…" at bounding box center [456, 258] width 244 height 14
click at [558, 683] on button "Save" at bounding box center [552, 686] width 52 height 14
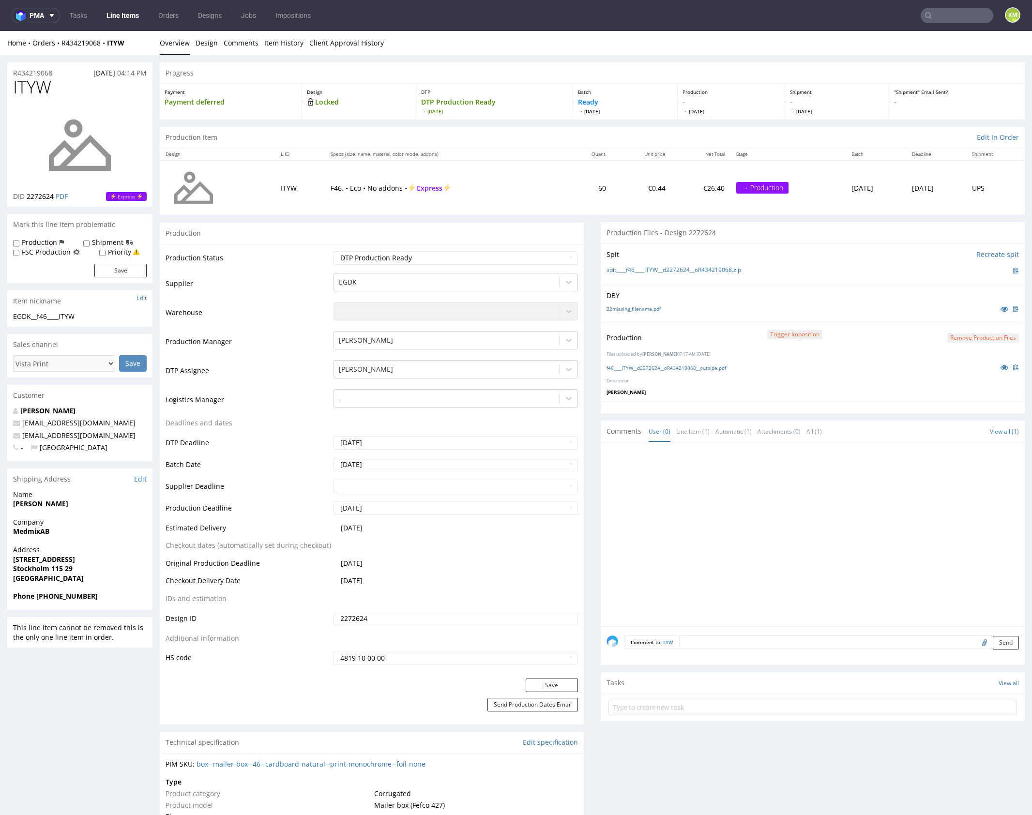
click at [748, 517] on div at bounding box center [816, 537] width 418 height 178
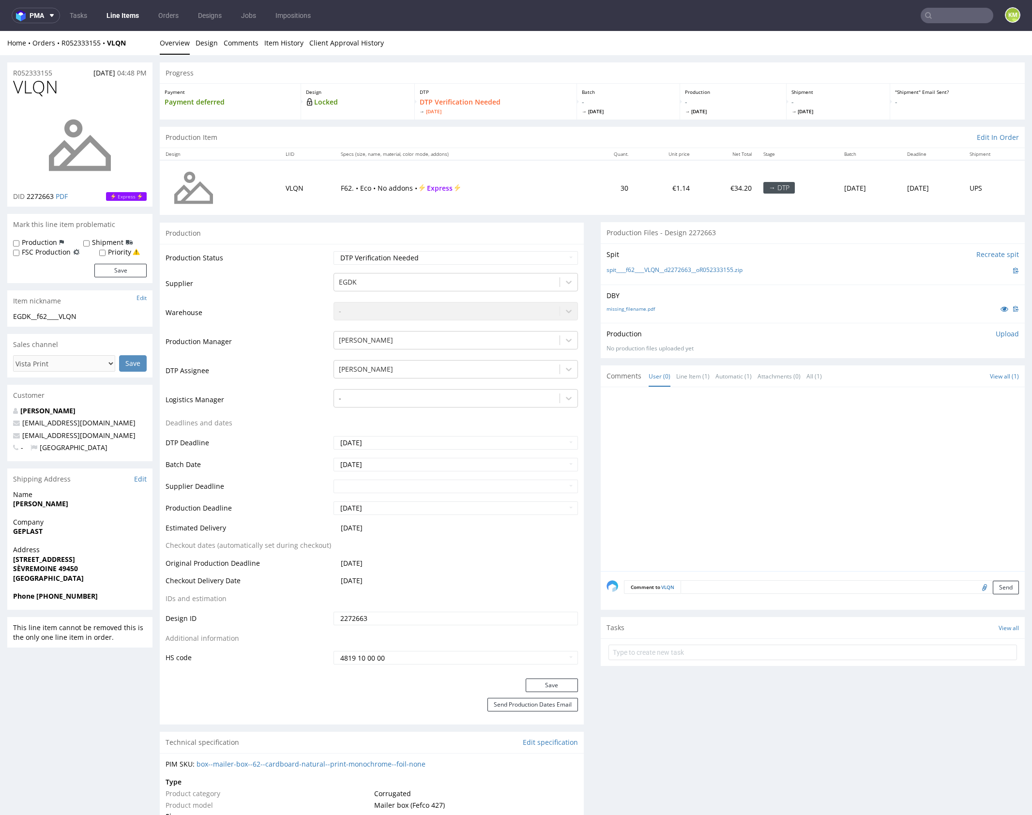
drag, startPoint x: 720, startPoint y: 423, endPoint x: 727, endPoint y: 427, distance: 8.1
click at [720, 423] on div at bounding box center [816, 482] width 418 height 178
click at [736, 426] on div at bounding box center [816, 482] width 418 height 178
drag, startPoint x: 699, startPoint y: 339, endPoint x: 652, endPoint y: 316, distance: 52.4
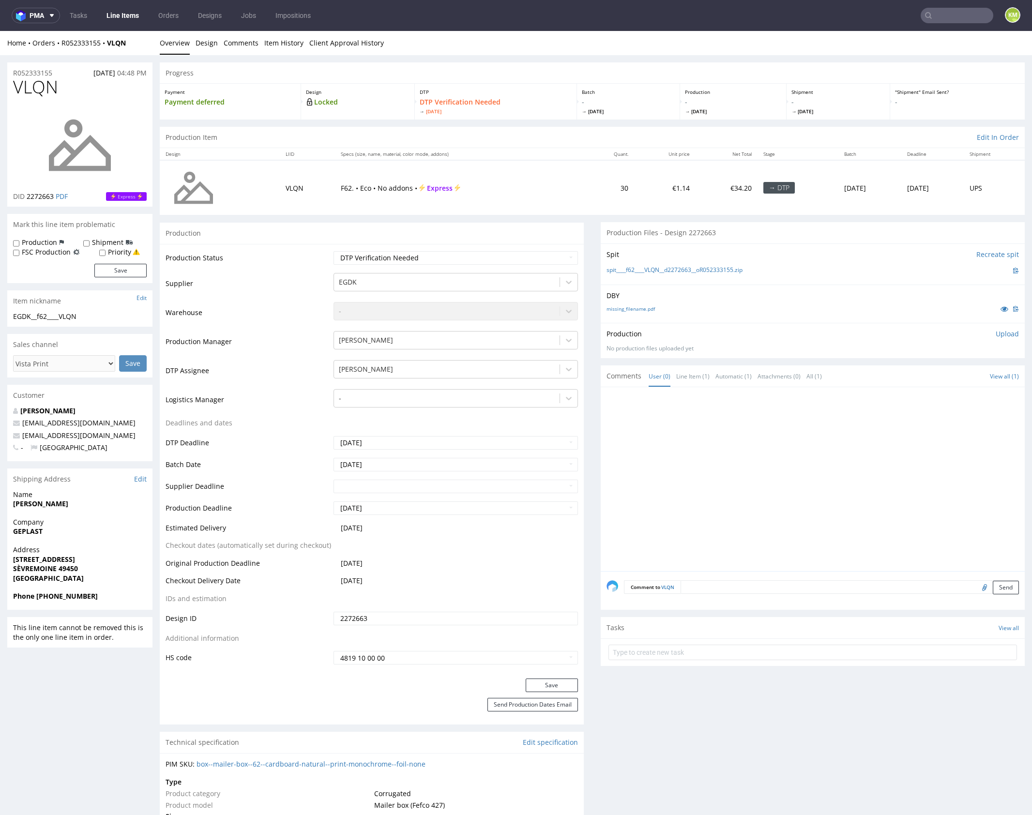
click at [699, 339] on div "Production Upload No production files uploaded yet Description (optional) Add f…" at bounding box center [813, 340] width 412 height 23
click at [637, 309] on link "missing_filename.pdf" at bounding box center [631, 308] width 48 height 7
drag, startPoint x: 750, startPoint y: 502, endPoint x: 997, endPoint y: 471, distance: 248.4
click at [751, 502] on div at bounding box center [816, 482] width 418 height 178
click at [638, 309] on link "missing_filename.pdf" at bounding box center [631, 308] width 48 height 7
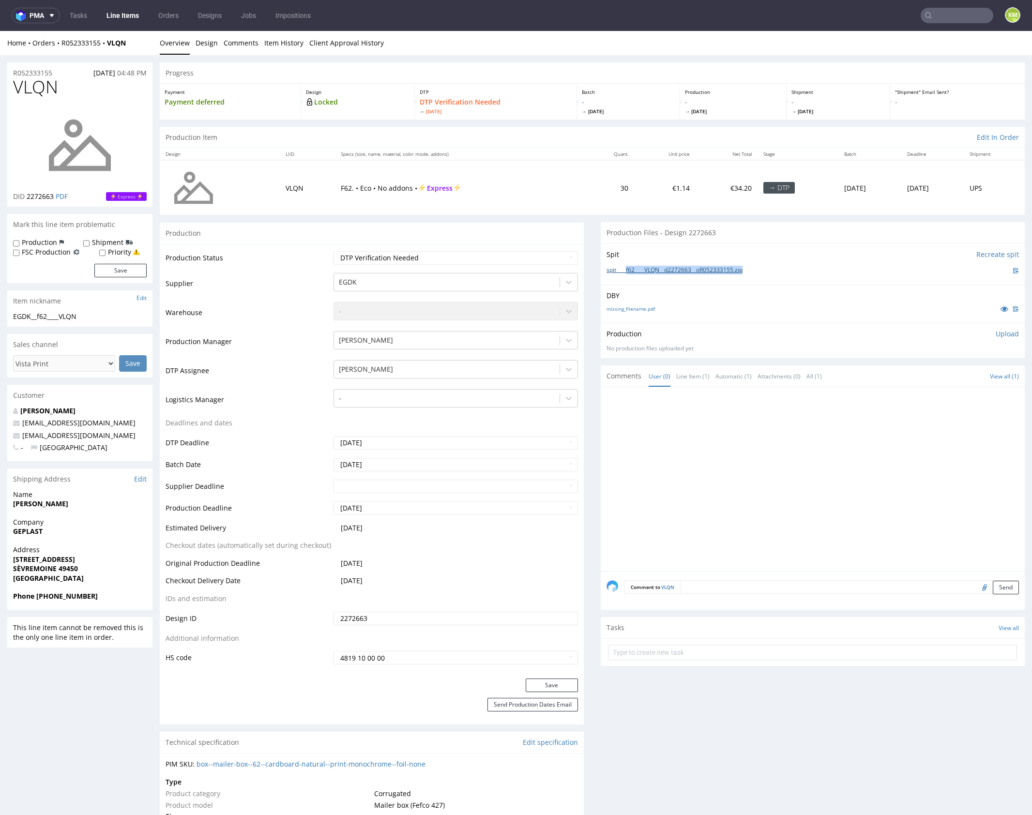
drag, startPoint x: 754, startPoint y: 270, endPoint x: 623, endPoint y: 269, distance: 130.7
click at [623, 269] on div "spit____f62____VLQN__d2272663__oR052333155.zip" at bounding box center [813, 270] width 412 height 11
copy link "f62____VLQN__d2272663__oR052333155.zip"
click at [39, 94] on span "VLQN" at bounding box center [35, 86] width 45 height 19
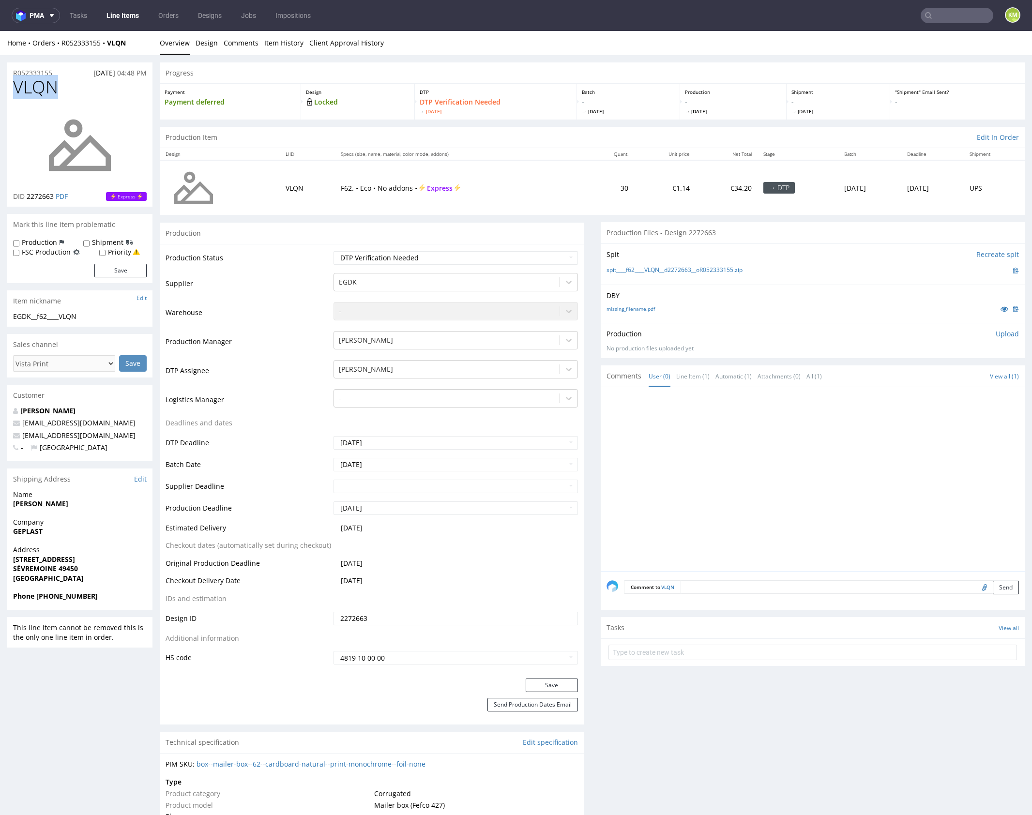
copy span "VLQN"
click at [997, 334] on p "Upload" at bounding box center [1007, 334] width 23 height 10
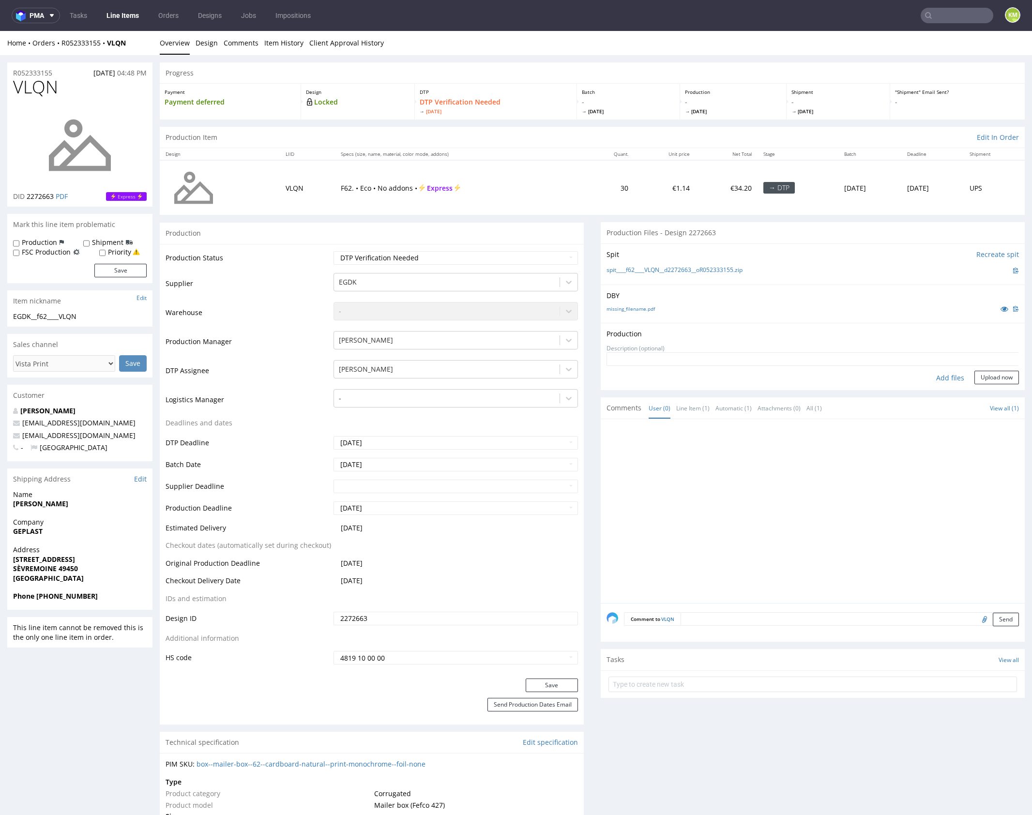
click at [929, 375] on div "Add files" at bounding box center [950, 378] width 48 height 15
type input "C:\fakepath\f62____VLQN__d2272663__oR052333155__outside.pdf"
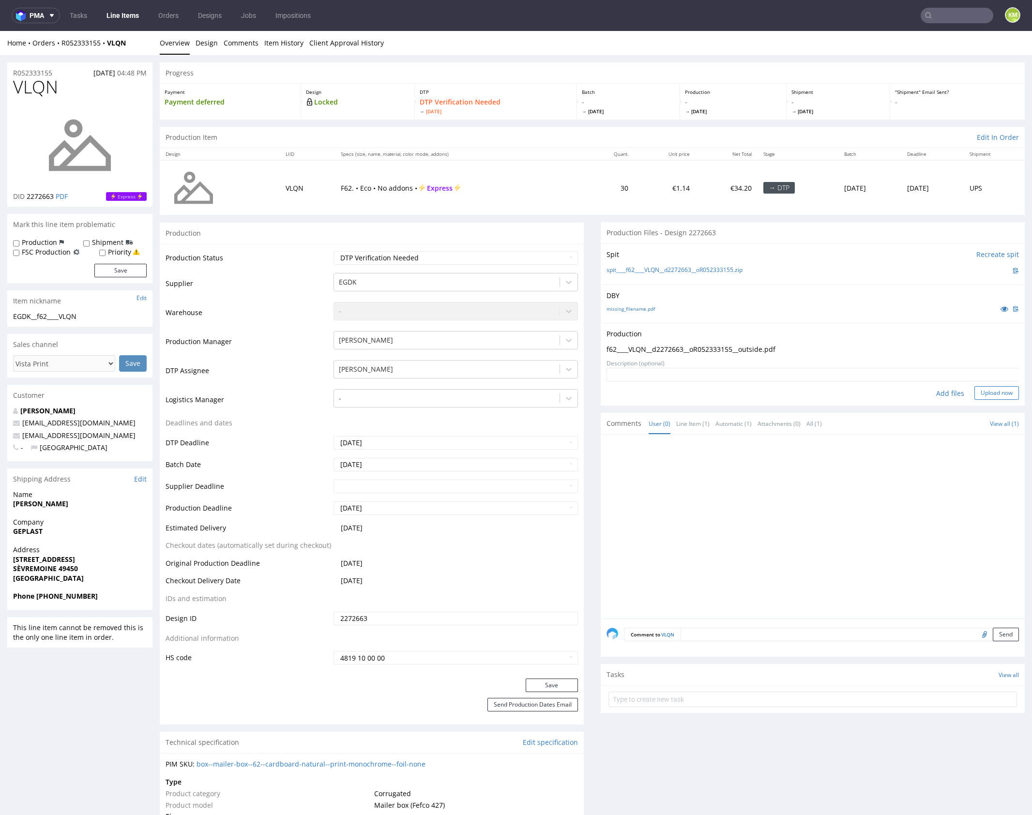
click at [982, 393] on button "Upload now" at bounding box center [996, 393] width 45 height 14
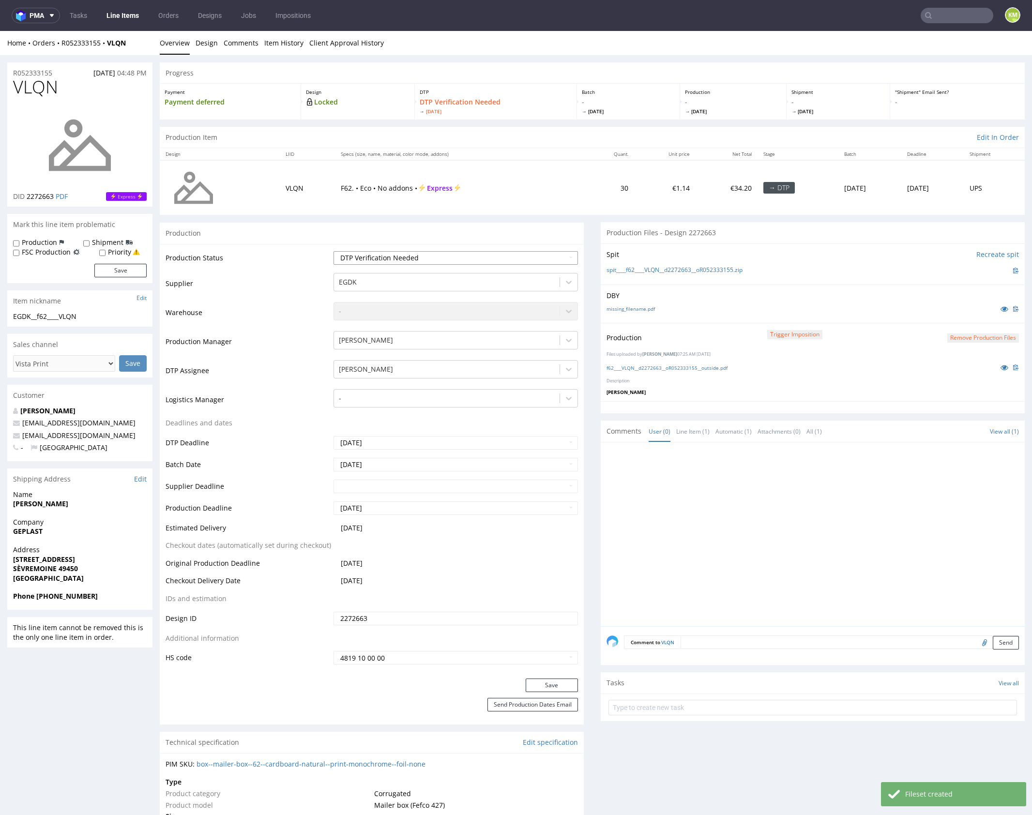
click at [502, 258] on select "Waiting for Artwork Waiting for Diecut Waiting for Mockup Waiting for DTP Waiti…" at bounding box center [456, 258] width 244 height 14
select select "dtp_production_ready"
click at [334, 251] on select "Waiting for Artwork Waiting for Diecut Waiting for Mockup Waiting for DTP Waiti…" at bounding box center [456, 258] width 244 height 14
click at [554, 683] on button "Save" at bounding box center [552, 686] width 52 height 14
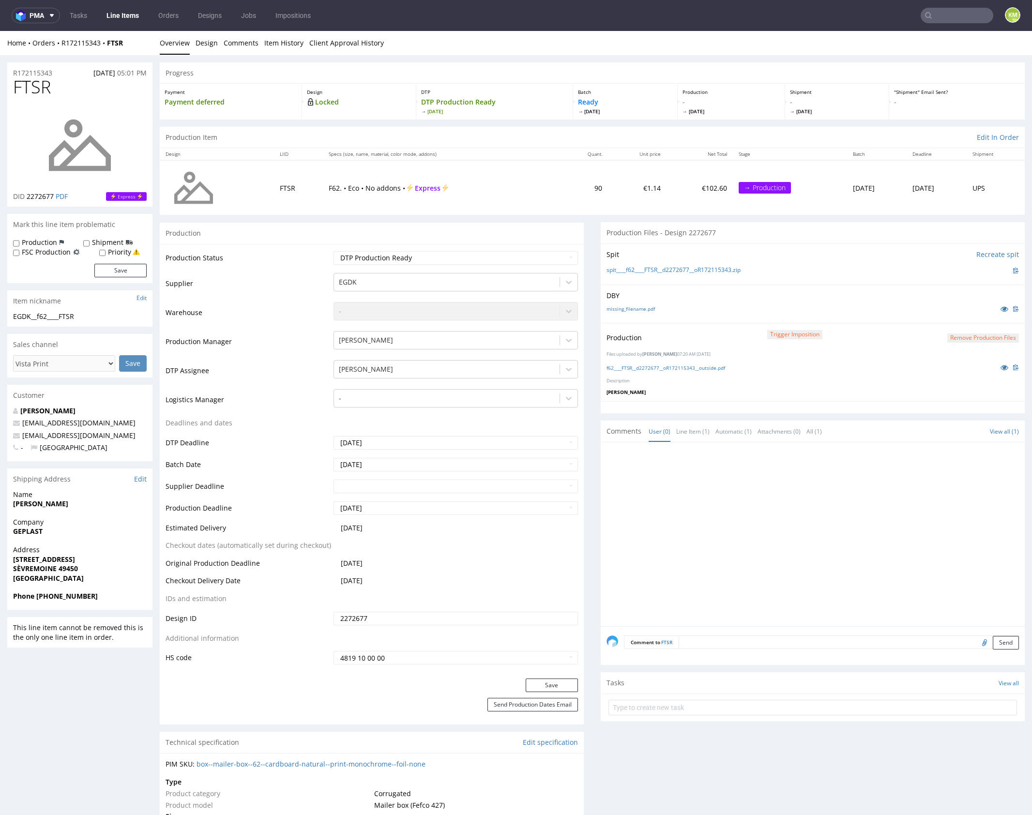
drag, startPoint x: 789, startPoint y: 491, endPoint x: 770, endPoint y: 461, distance: 35.7
click at [788, 490] on div at bounding box center [816, 537] width 418 height 178
click at [641, 310] on link "missing_filename.pdf" at bounding box center [631, 308] width 48 height 7
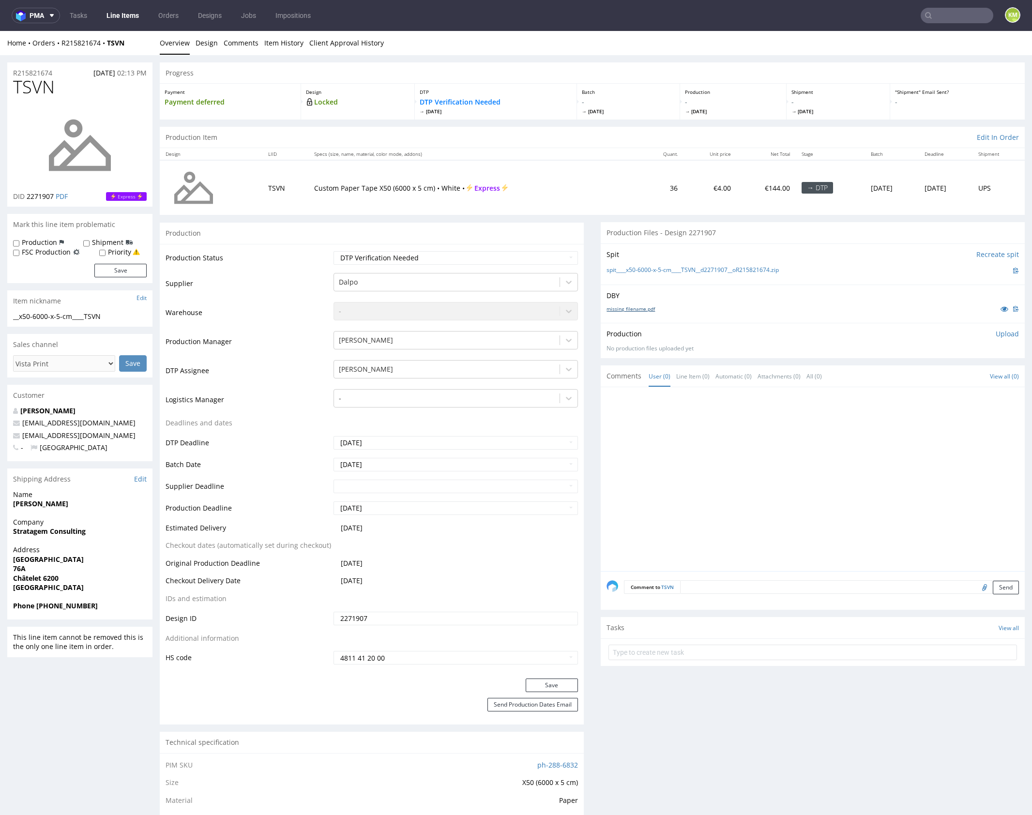
click at [641, 308] on link "missing_filename.pdf" at bounding box center [631, 308] width 48 height 7
click at [1001, 306] on icon at bounding box center [1005, 308] width 8 height 7
click at [724, 652] on input "text" at bounding box center [812, 652] width 409 height 15
type input "vista print to canceled"
click at [723, 648] on div "vista print to canceled Set due date" at bounding box center [812, 648] width 409 height 19
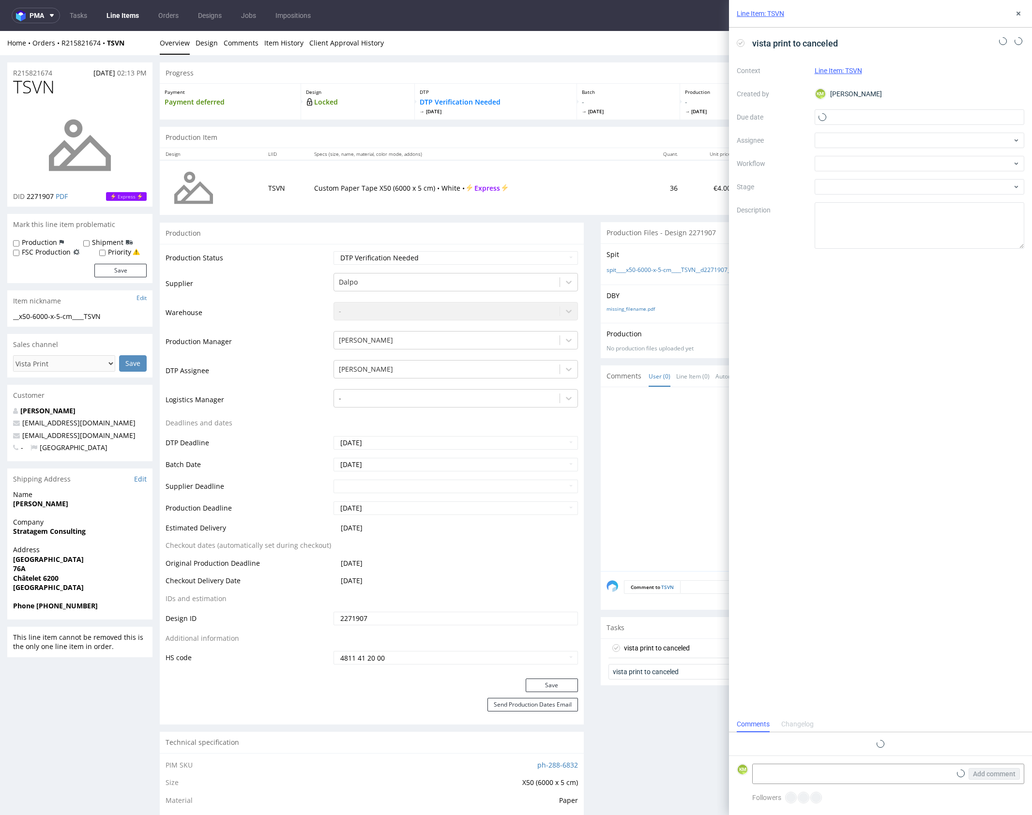
scroll to position [8, 0]
click at [846, 118] on input "text" at bounding box center [920, 116] width 210 height 15
click at [932, 196] on button "9" at bounding box center [934, 197] width 15 height 15
type input "09/10/2025"
click at [849, 140] on div at bounding box center [920, 140] width 210 height 15
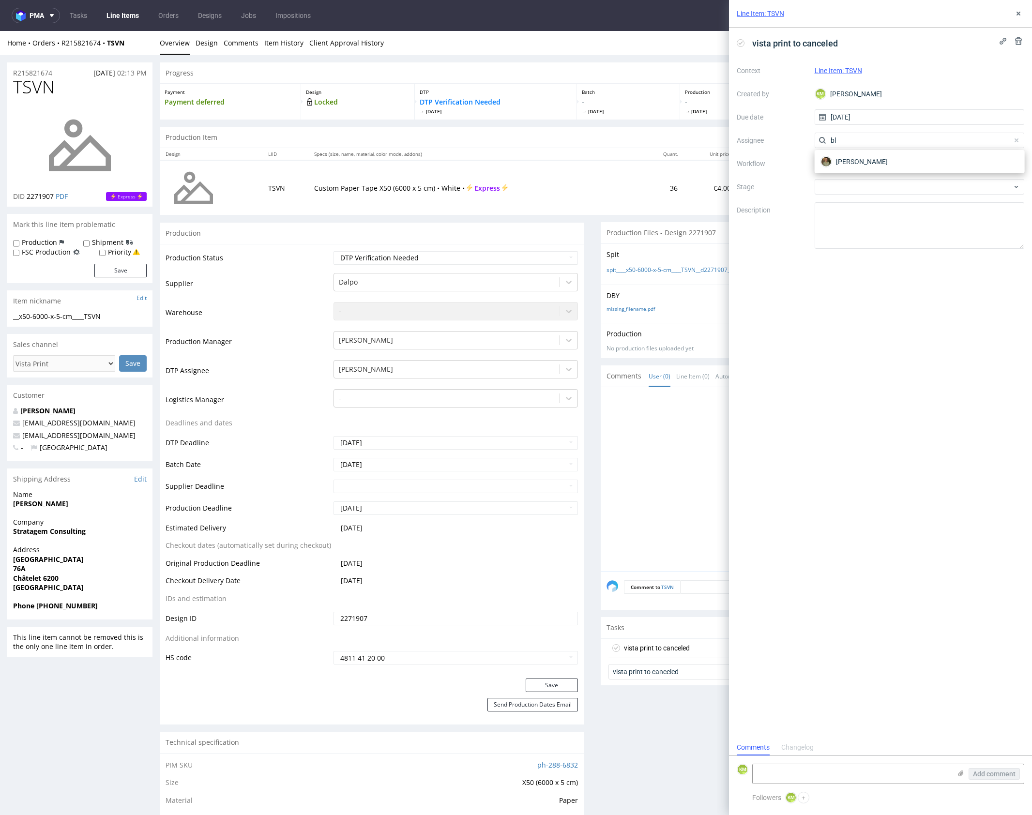
type input "b"
type input "leś"
click at [856, 165] on span "Bartłomiej Leśniczuk" at bounding box center [862, 162] width 52 height 10
click at [847, 159] on div at bounding box center [920, 163] width 210 height 15
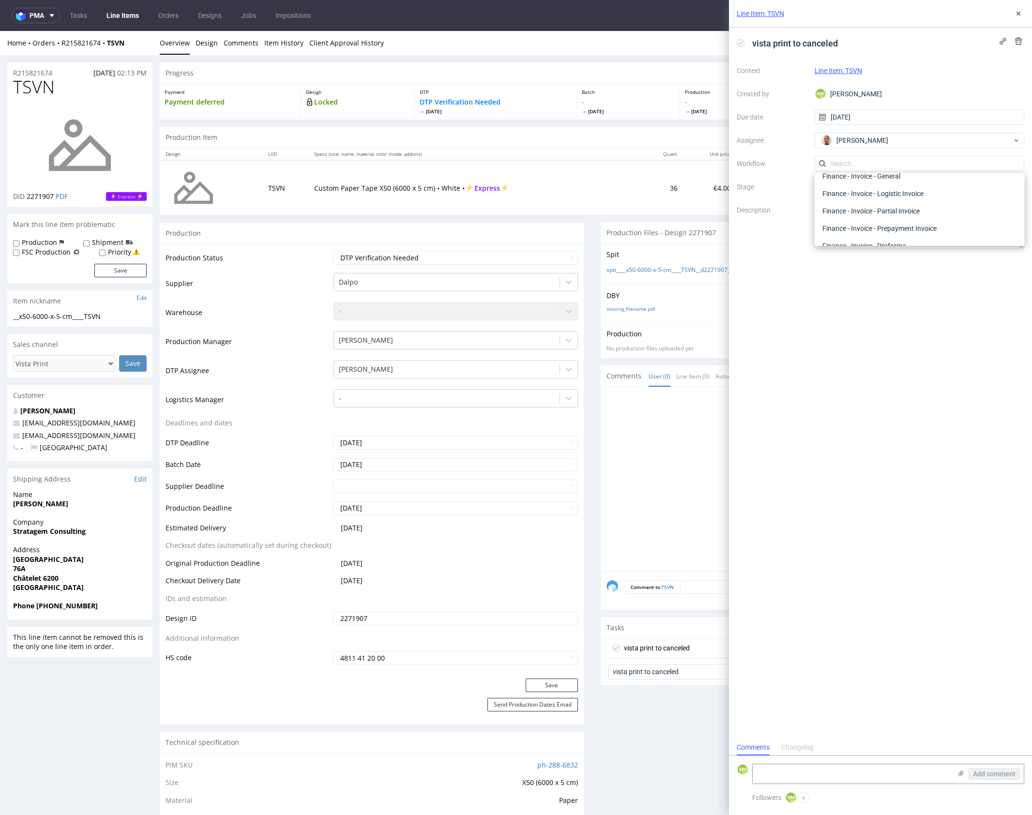
scroll to position [0, 0]
click at [865, 217] on div "DTP - Issue" at bounding box center [920, 215] width 202 height 17
click at [866, 226] on textarea "Problem: Impact: What is needed?:" at bounding box center [920, 225] width 210 height 46
paste textarea "The selected colour 2925C, is not part of the available Dalpo colour range"
type textarea "The selected colour 2925C, is not part of the available Dalpo colour range"
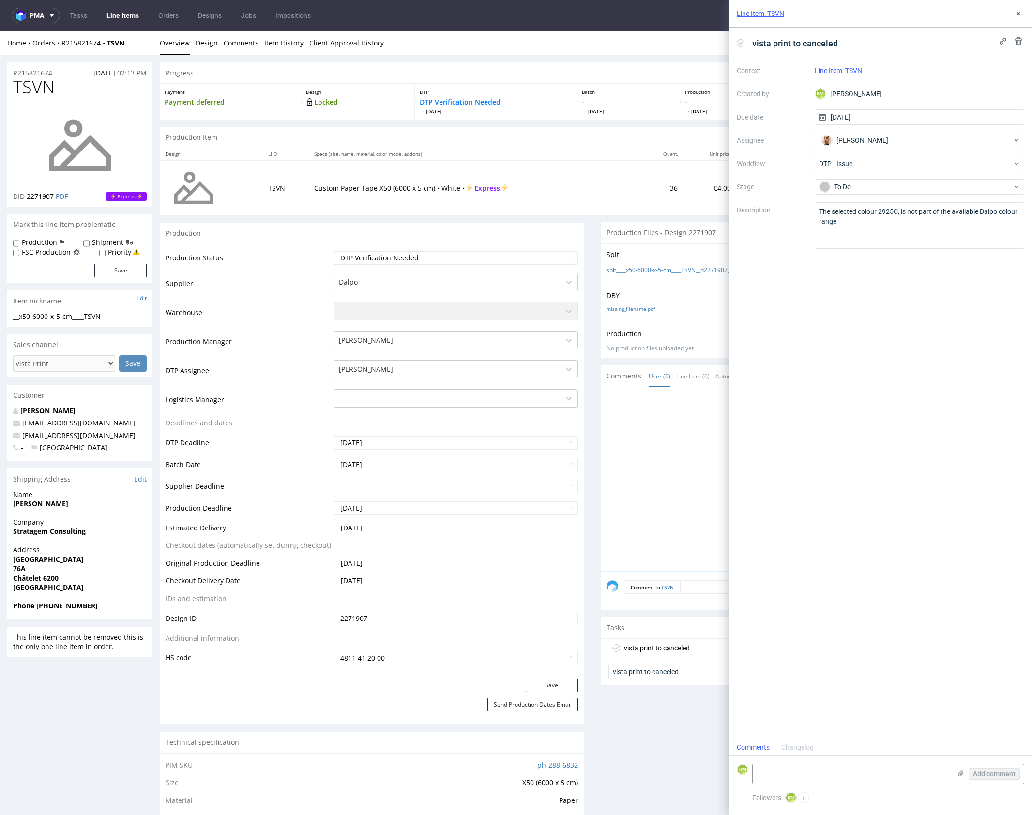
click at [911, 331] on div "vista print to canceled Context Line Item: TSVN Created by KM Karol Markowski D…" at bounding box center [880, 384] width 303 height 712
click at [1018, 14] on use at bounding box center [1019, 14] width 4 height 4
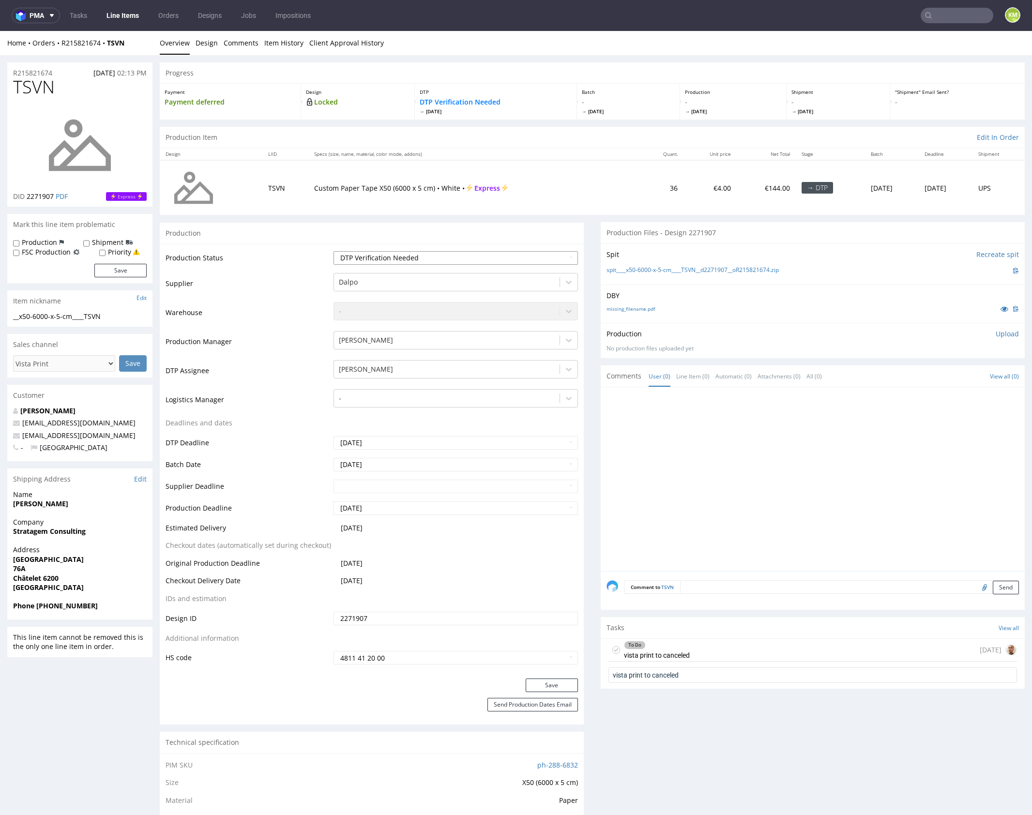
click at [530, 251] on select "Waiting for Artwork Waiting for Diecut Waiting for Mockup Waiting for DTP Waiti…" at bounding box center [456, 258] width 244 height 14
select select "dtp_issue"
click at [334, 251] on select "Waiting for Artwork Waiting for Diecut Waiting for Mockup Waiting for DTP Waiti…" at bounding box center [456, 258] width 244 height 14
click at [547, 684] on button "Save" at bounding box center [552, 686] width 52 height 14
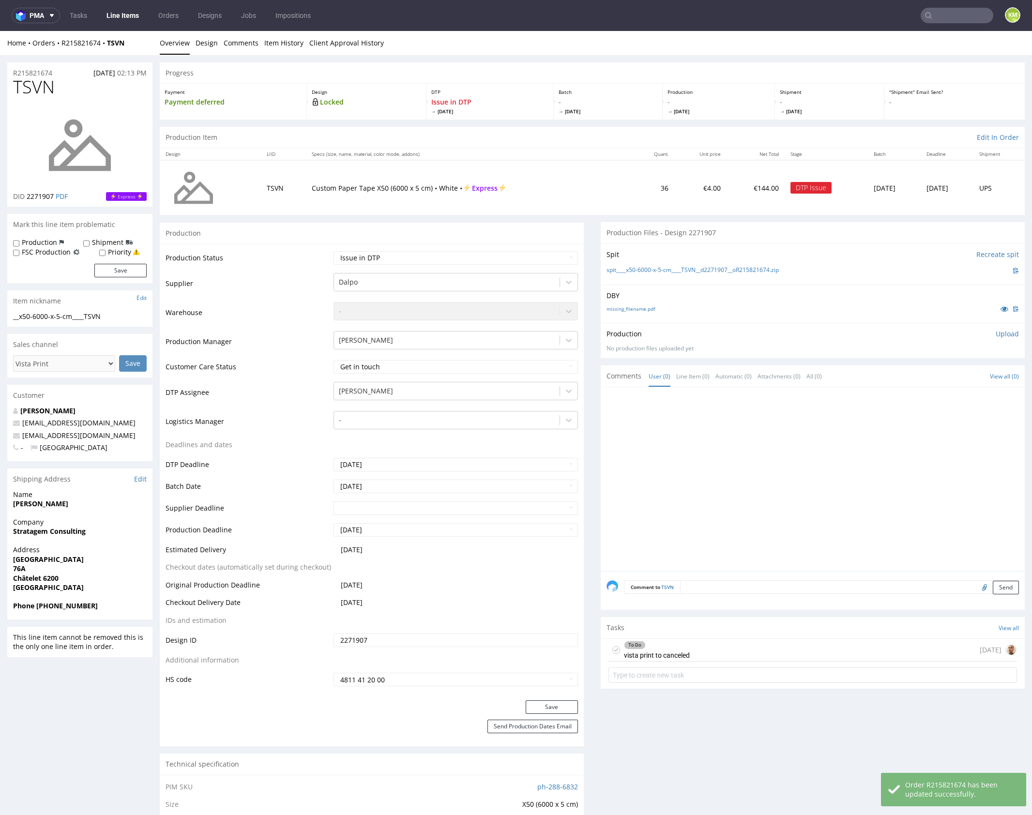
click at [799, 643] on div "To Do vista print to canceled today" at bounding box center [812, 650] width 409 height 23
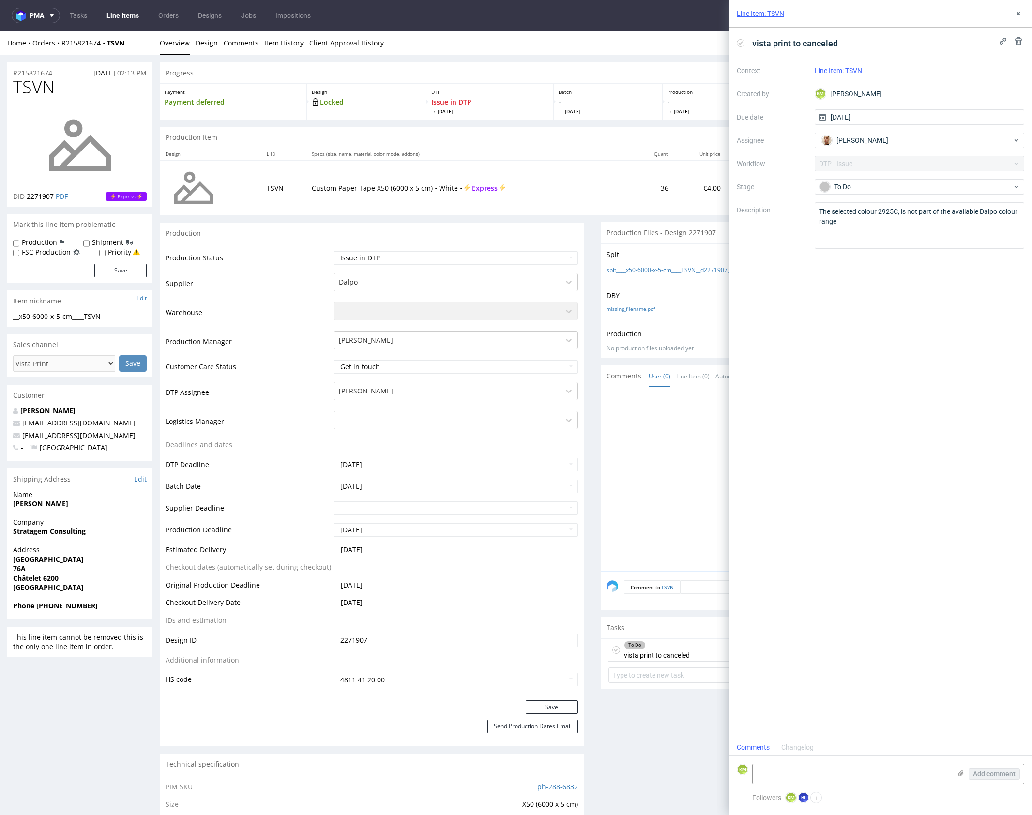
scroll to position [8, 0]
click at [1018, 14] on use at bounding box center [1019, 14] width 4 height 4
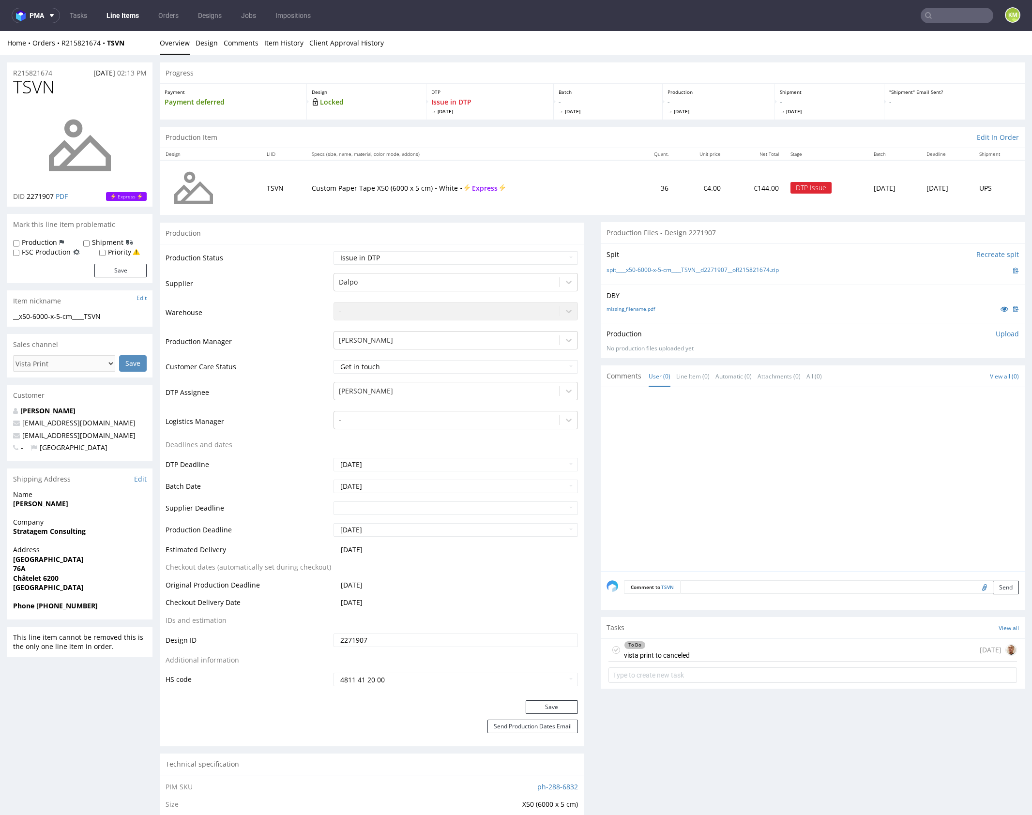
click at [831, 488] on div at bounding box center [816, 482] width 418 height 178
click at [663, 471] on div at bounding box center [816, 482] width 418 height 178
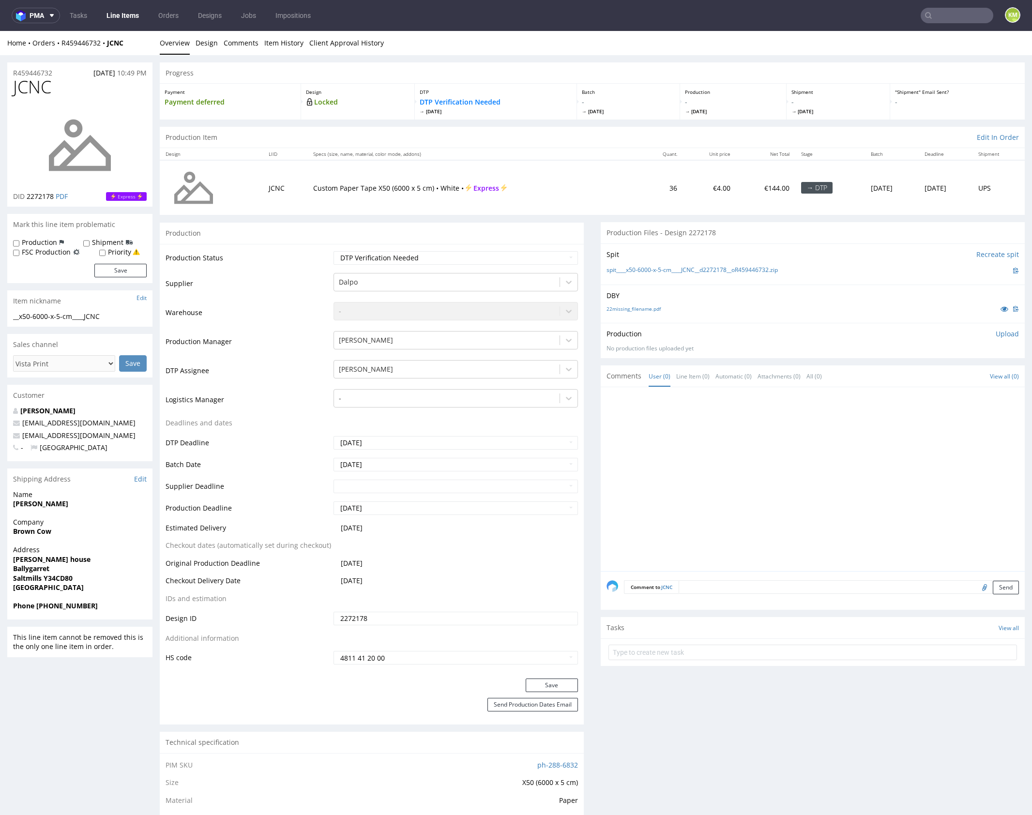
click at [726, 467] on div at bounding box center [816, 482] width 418 height 178
click at [730, 459] on div at bounding box center [816, 482] width 418 height 178
drag, startPoint x: 724, startPoint y: 445, endPoint x: 718, endPoint y: 435, distance: 11.5
click at [722, 441] on div at bounding box center [816, 482] width 418 height 178
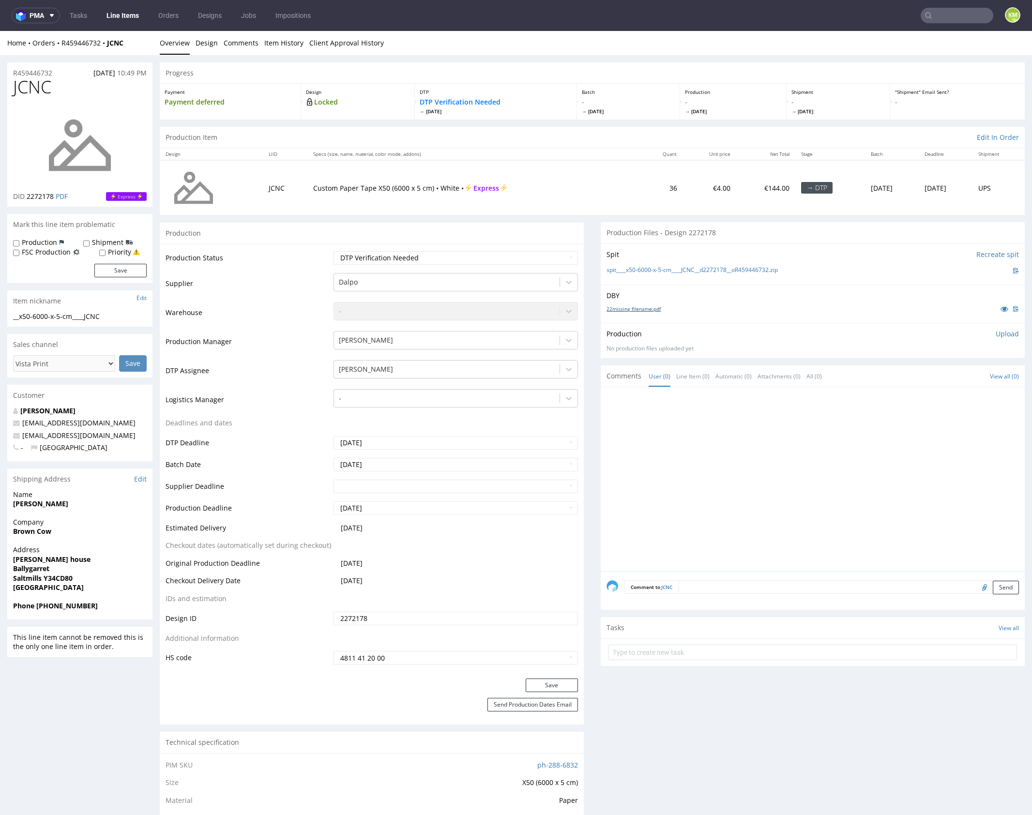
click at [648, 309] on link "22missing_filename.pdf" at bounding box center [634, 308] width 54 height 7
click at [675, 649] on input "text" at bounding box center [812, 652] width 409 height 15
type input "vista print to canceled"
click at [687, 650] on div "vista print to canceled Set due date" at bounding box center [812, 648] width 409 height 19
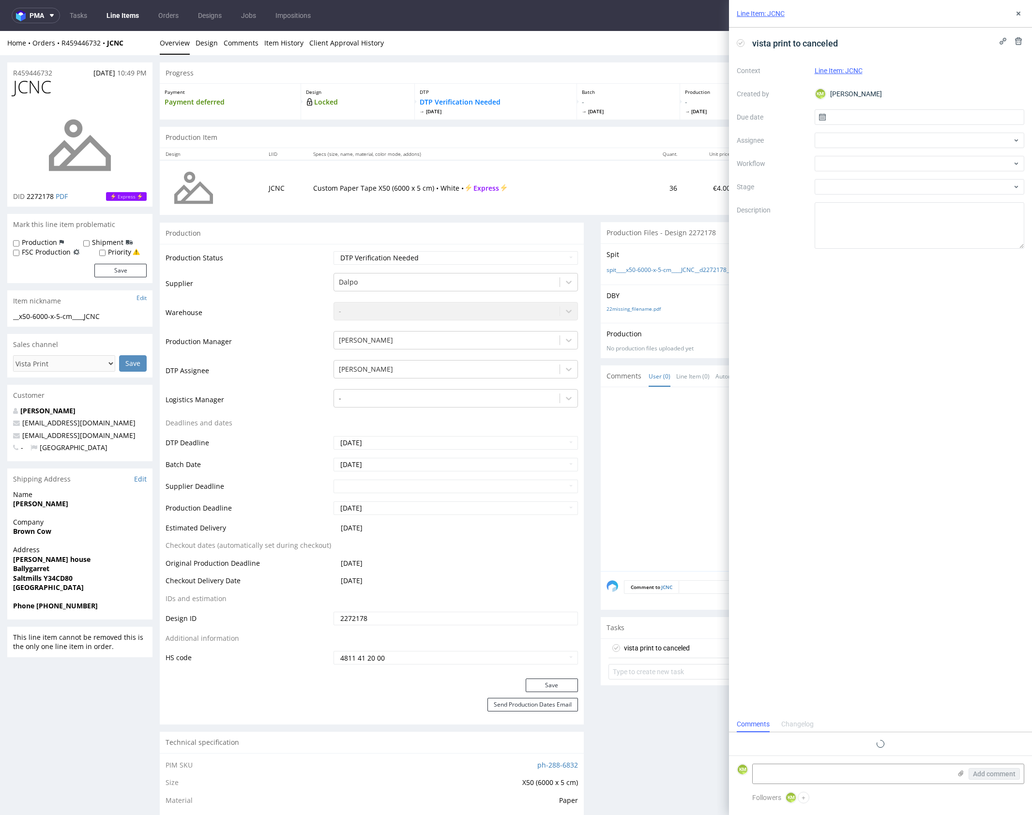
scroll to position [8, 0]
click at [853, 117] on input "text" at bounding box center [920, 116] width 210 height 15
click at [935, 197] on span "9" at bounding box center [935, 198] width 4 height 10
type input "09/10/2025"
click at [849, 140] on div at bounding box center [920, 140] width 210 height 15
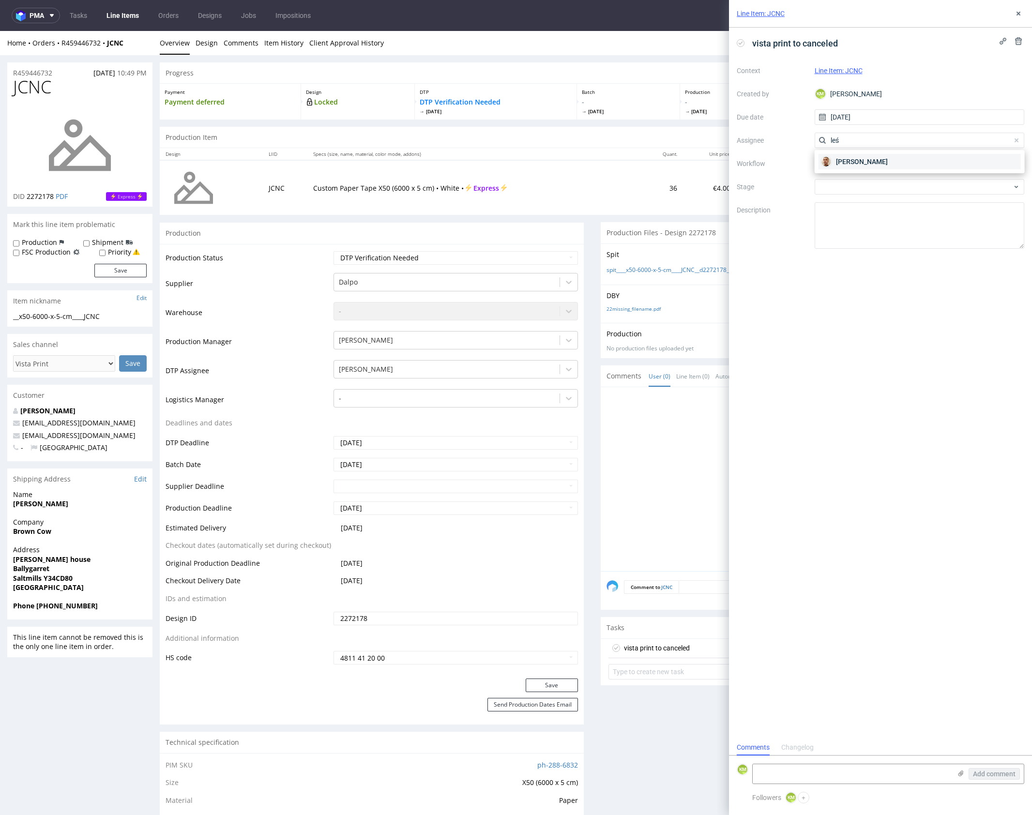
type input "leś"
click at [851, 160] on span "Bartłomiej Leśniczuk" at bounding box center [862, 162] width 52 height 10
click at [849, 167] on div at bounding box center [920, 163] width 210 height 15
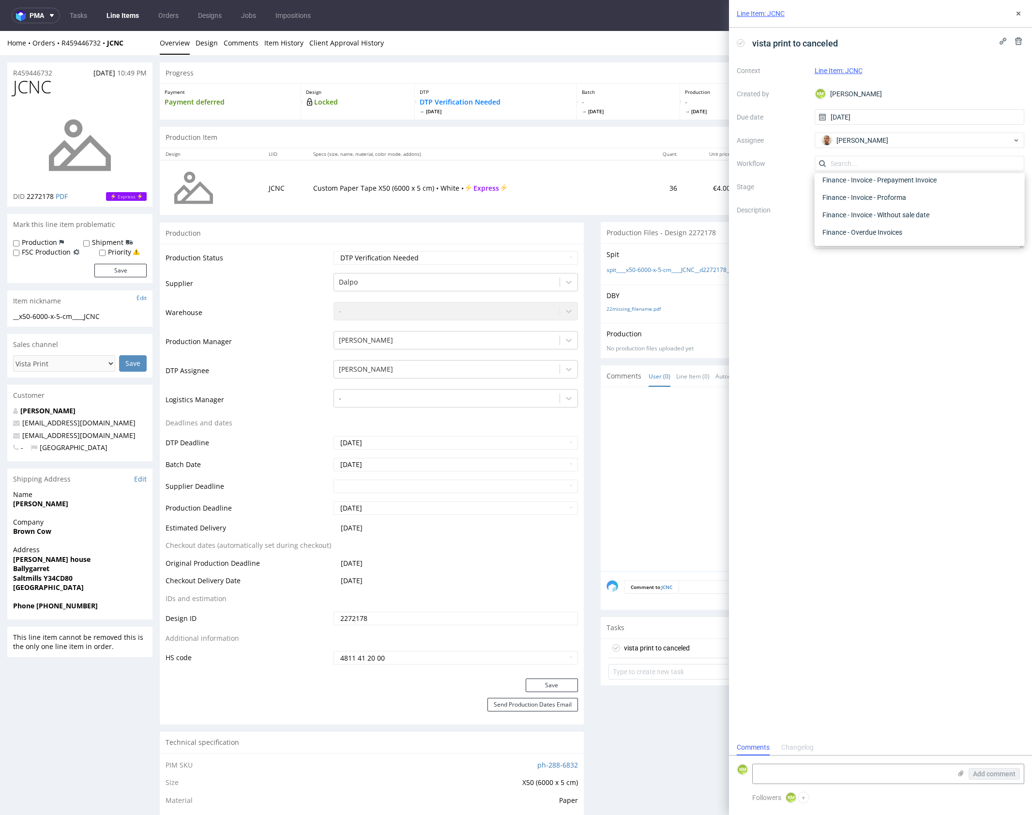
scroll to position [0, 0]
click at [863, 219] on div "DTP - Issue" at bounding box center [920, 215] width 202 height 17
click at [864, 225] on textarea "Problem: Impact: What is needed?:" at bounding box center [920, 225] width 210 height 46
paste textarea "The selected colour 2925C, is not part of the available Dalpo colour range"
click at [898, 211] on textarea "Problem: Impact: What is needed?:" at bounding box center [920, 225] width 210 height 46
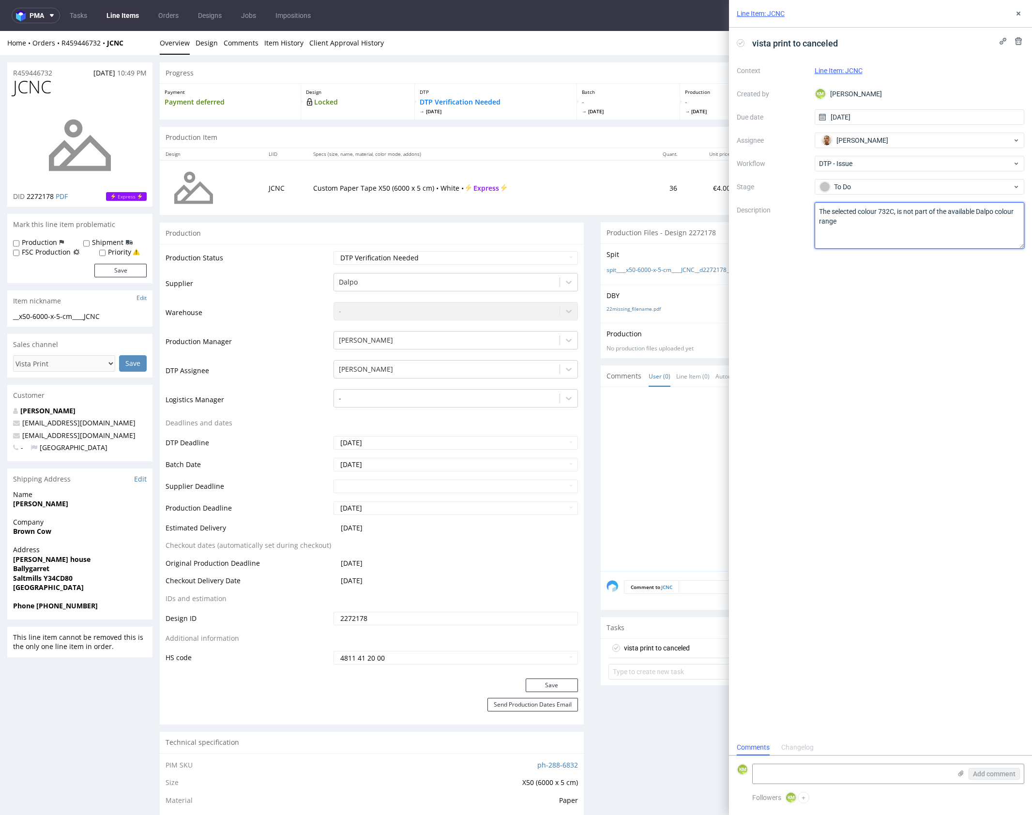
type textarea "The selected colour 732C, is not part of the available Dalpo colour range"
click at [932, 323] on div "vista print to canceled Context Line Item: JCNC Created by KM Karol Markowski D…" at bounding box center [880, 384] width 303 height 712
click at [1018, 13] on use at bounding box center [1019, 14] width 4 height 4
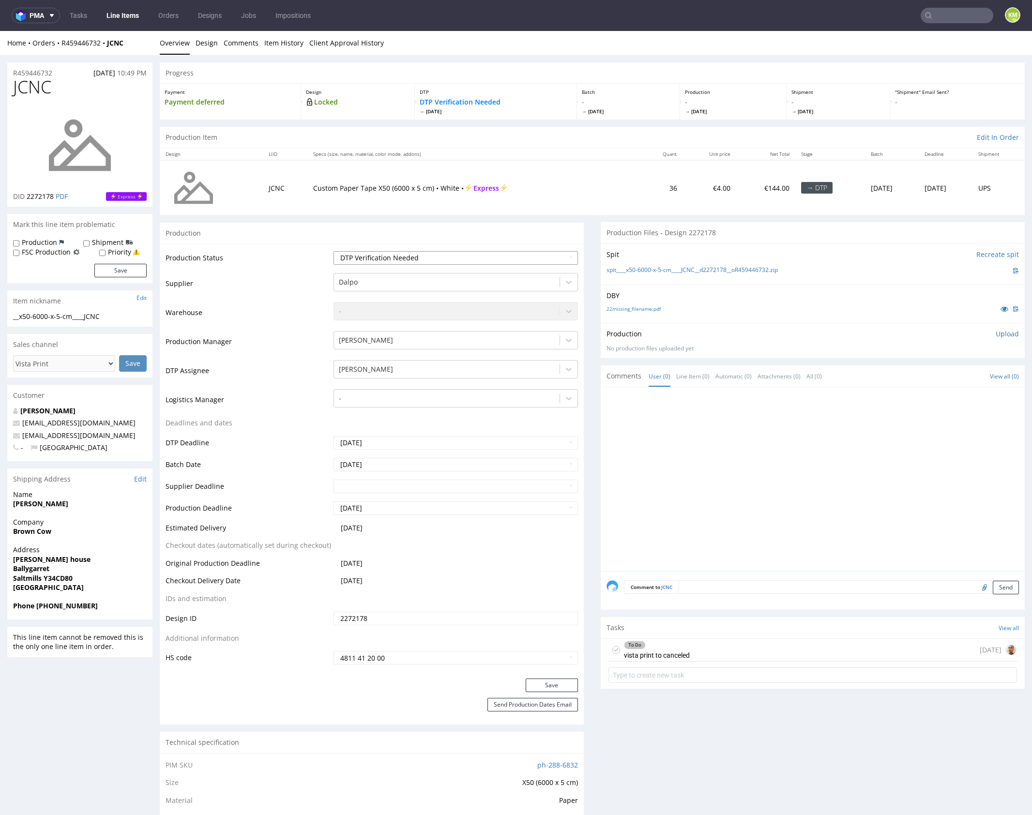
click at [522, 254] on select "Waiting for Artwork Waiting for Diecut Waiting for Mockup Waiting for DTP Waiti…" at bounding box center [456, 258] width 244 height 14
select select "dtp_issue"
click at [334, 251] on select "Waiting for Artwork Waiting for Diecut Waiting for Mockup Waiting for DTP Waiti…" at bounding box center [456, 258] width 244 height 14
click at [534, 685] on button "Save" at bounding box center [552, 686] width 52 height 14
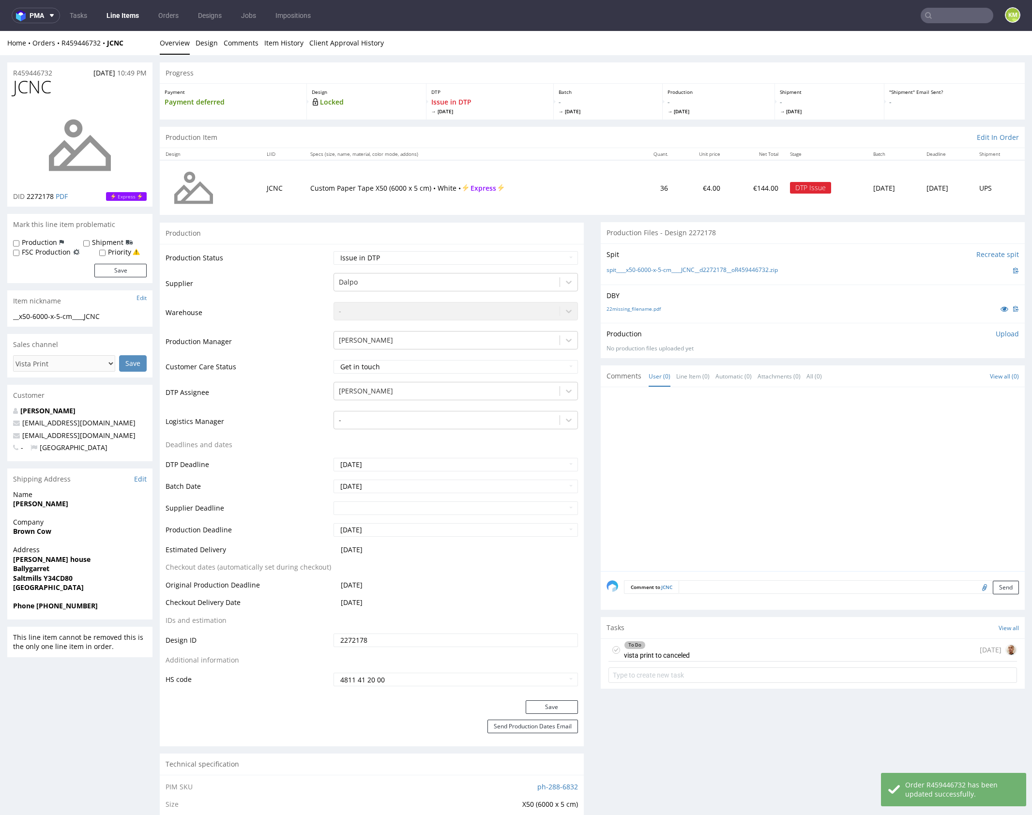
click at [685, 644] on div "To Do vista print to canceled" at bounding box center [657, 650] width 66 height 22
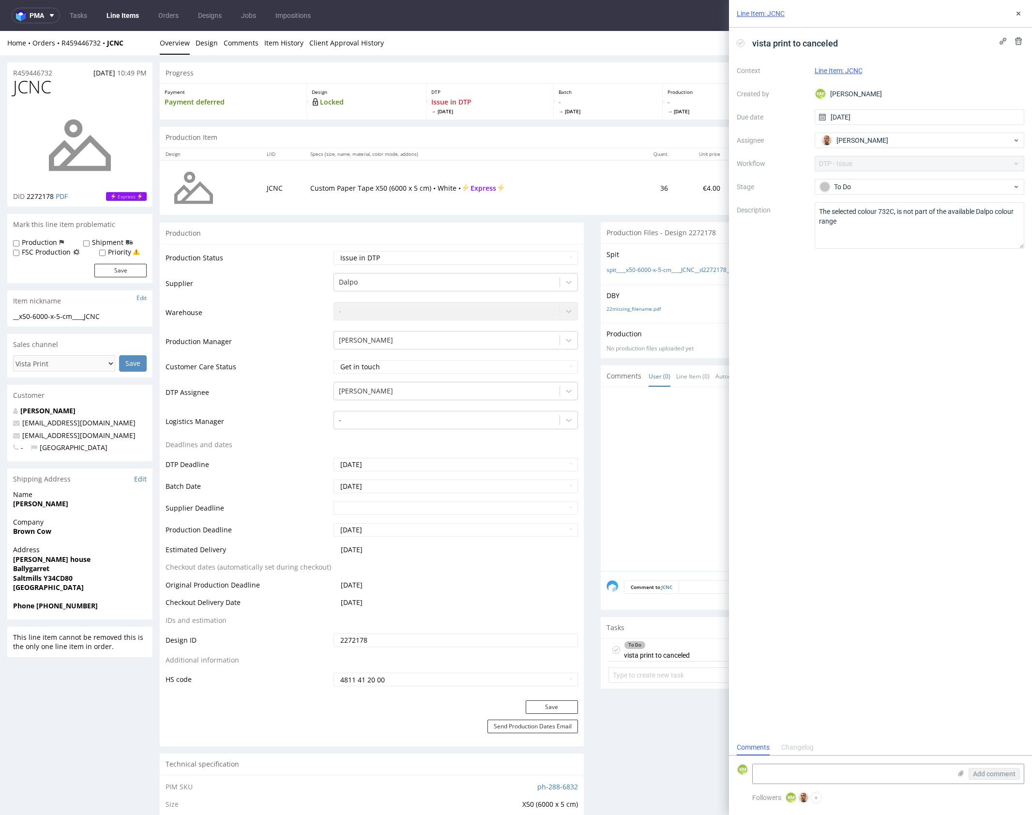
scroll to position [8, 0]
click at [1018, 11] on icon at bounding box center [1019, 14] width 8 height 8
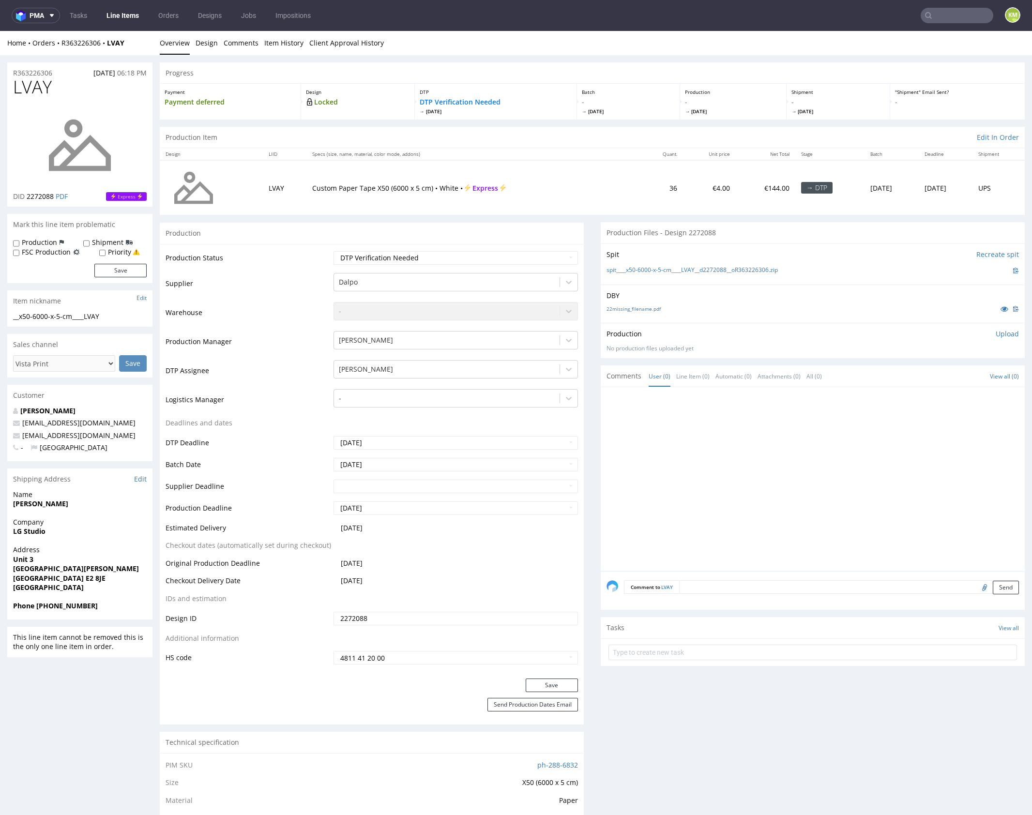
click at [695, 449] on div at bounding box center [816, 482] width 418 height 178
click at [635, 307] on link "22missing_filename.pdf" at bounding box center [634, 308] width 54 height 7
click at [205, 49] on link "Design" at bounding box center [207, 43] width 22 height 24
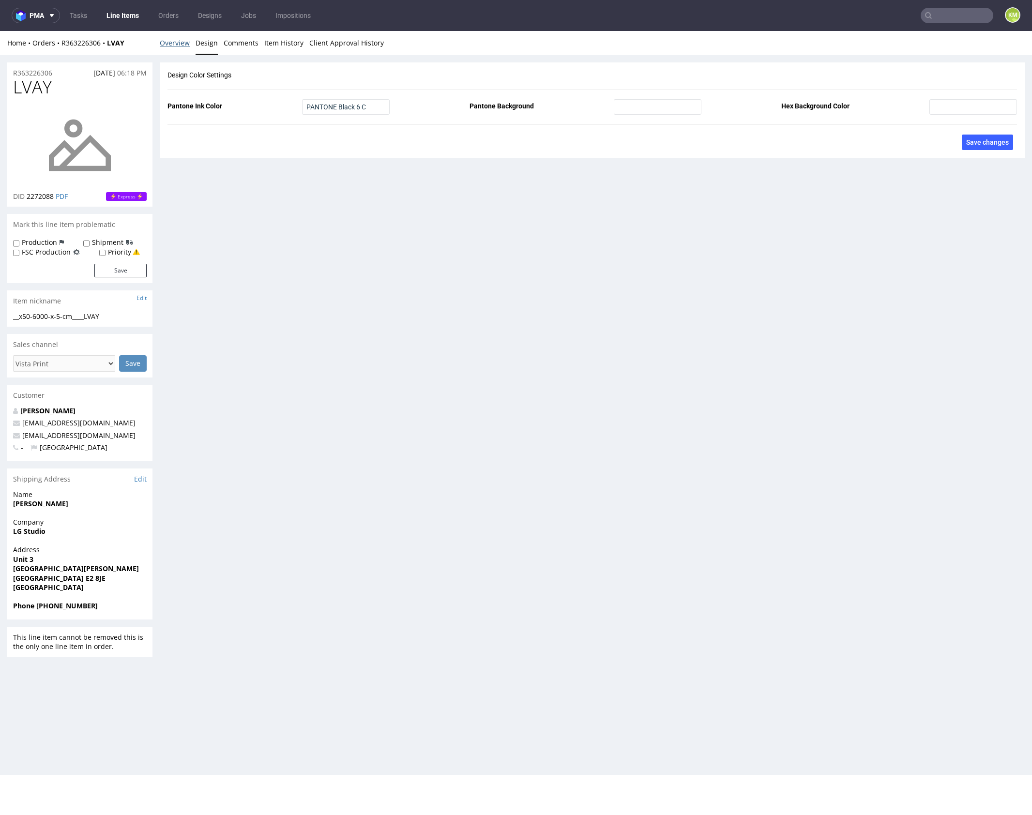
drag, startPoint x: 180, startPoint y: 46, endPoint x: 192, endPoint y: 51, distance: 13.5
click at [180, 46] on link "Overview" at bounding box center [175, 43] width 30 height 24
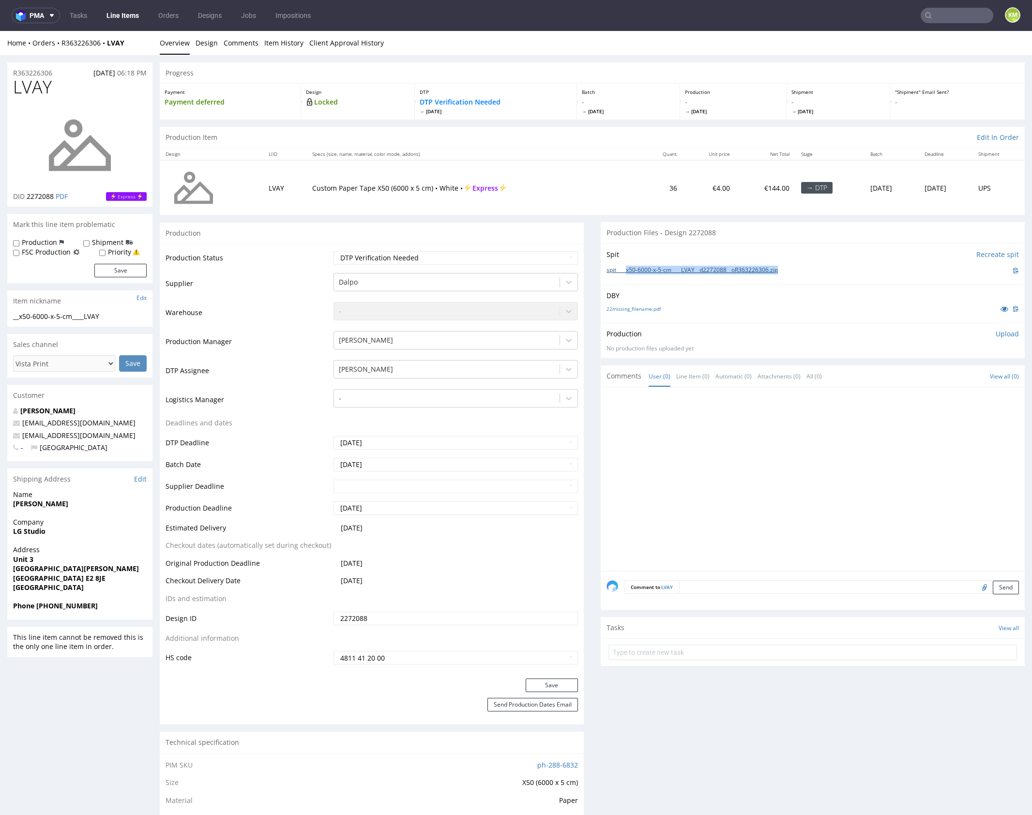
drag, startPoint x: 796, startPoint y: 272, endPoint x: 624, endPoint y: 269, distance: 171.4
click at [624, 269] on div "spit____x50-6000-x-5-cm____LVAY__d2272088__oR363226306.zip" at bounding box center [813, 270] width 412 height 11
copy link "x50-6000-x-5-cm____LVAY__d2272088__oR363226306.zip"
click at [997, 332] on p "Upload" at bounding box center [1007, 334] width 23 height 10
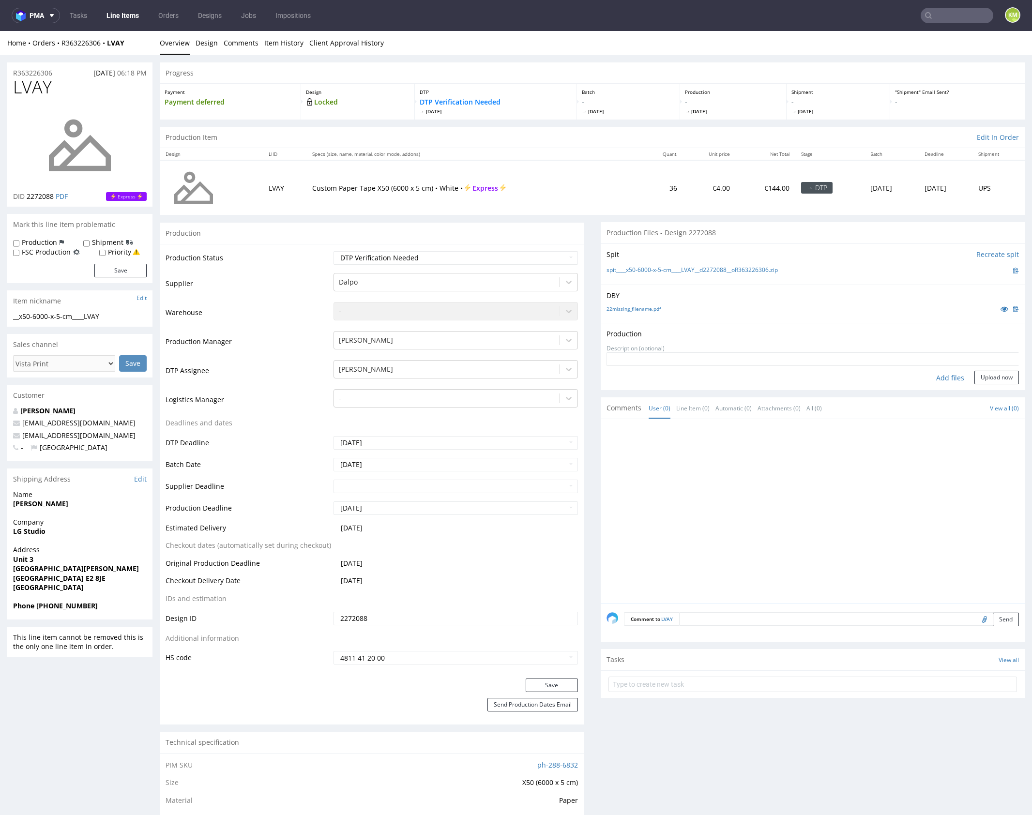
click at [947, 379] on div "Add files" at bounding box center [950, 378] width 48 height 15
type input "C:\fakepath\x50-6000-x-5-cm____LVAY__d2272088__oR363226306.pdf"
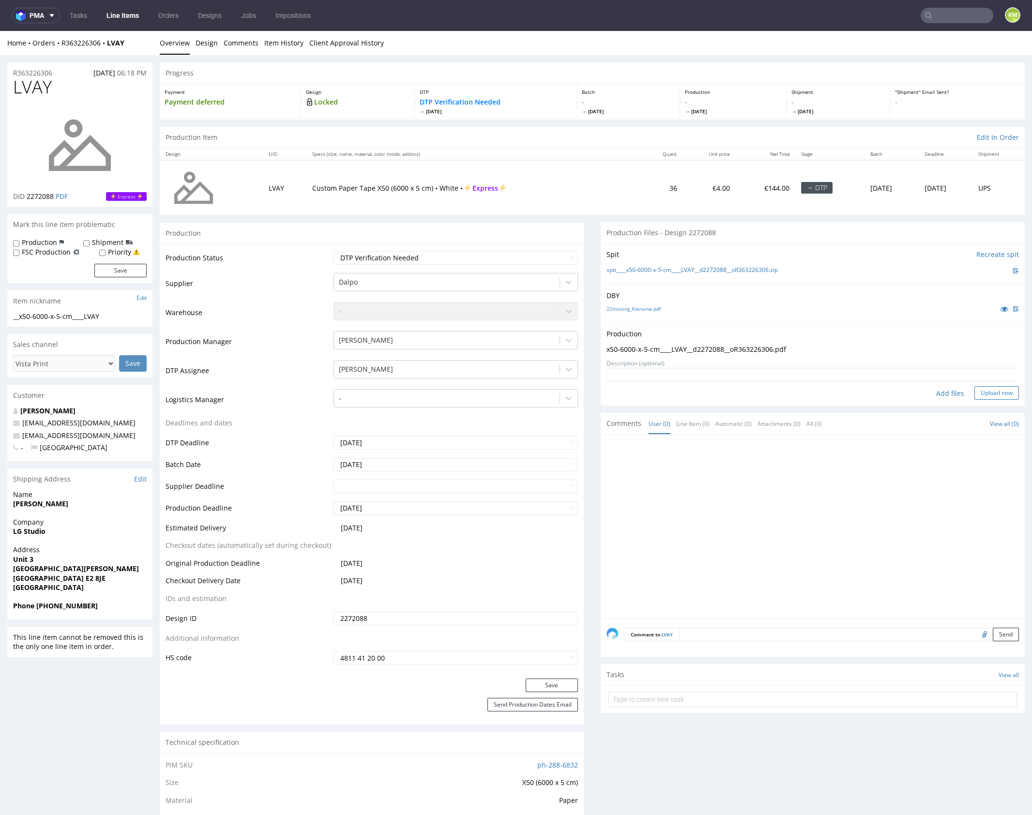
click at [974, 391] on button "Upload now" at bounding box center [996, 393] width 45 height 14
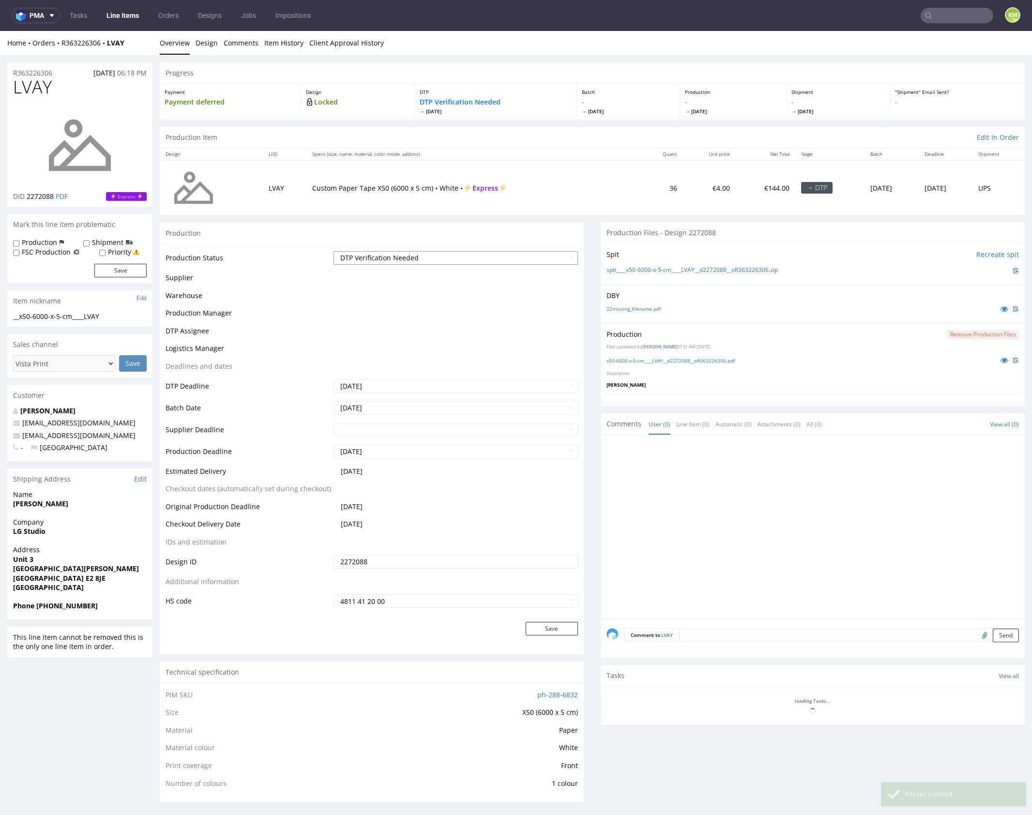
click at [486, 256] on select "Waiting for Artwork Waiting for Diecut Waiting for Mockup Waiting for DTP Waiti…" at bounding box center [456, 258] width 244 height 14
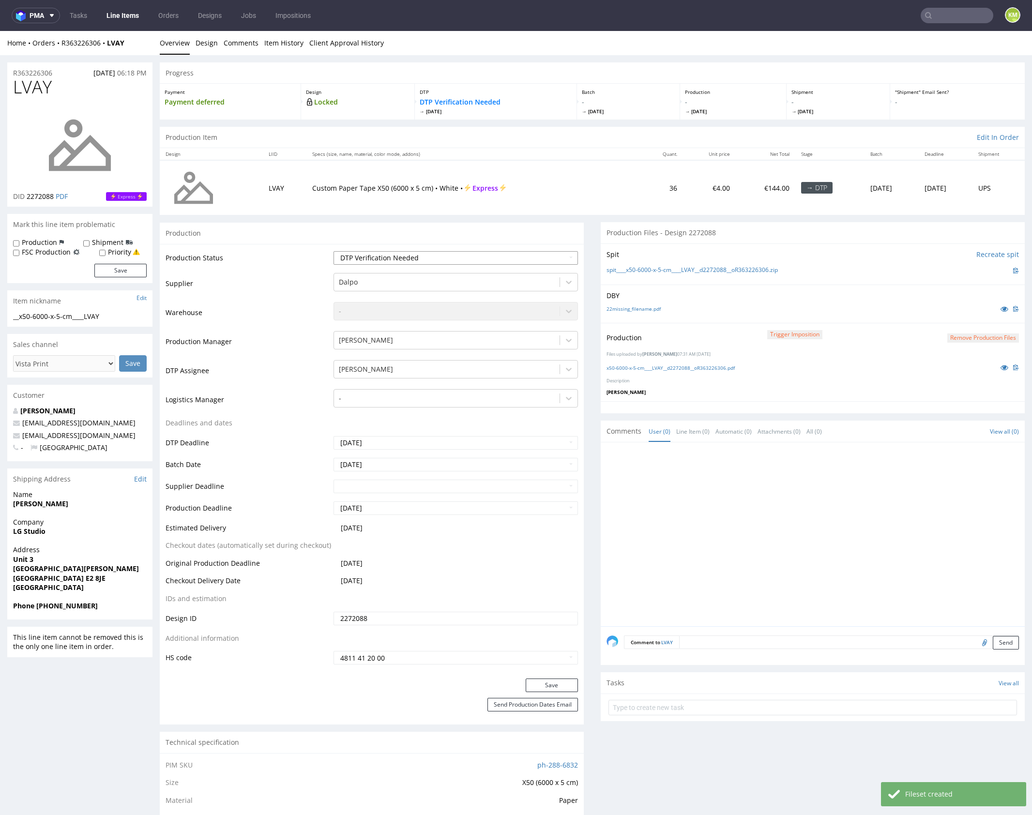
select select "dtp_production_ready"
click at [334, 251] on select "Waiting for Artwork Waiting for Diecut Waiting for Mockup Waiting for DTP Waiti…" at bounding box center [456, 258] width 244 height 14
click at [554, 683] on button "Save" at bounding box center [552, 686] width 52 height 14
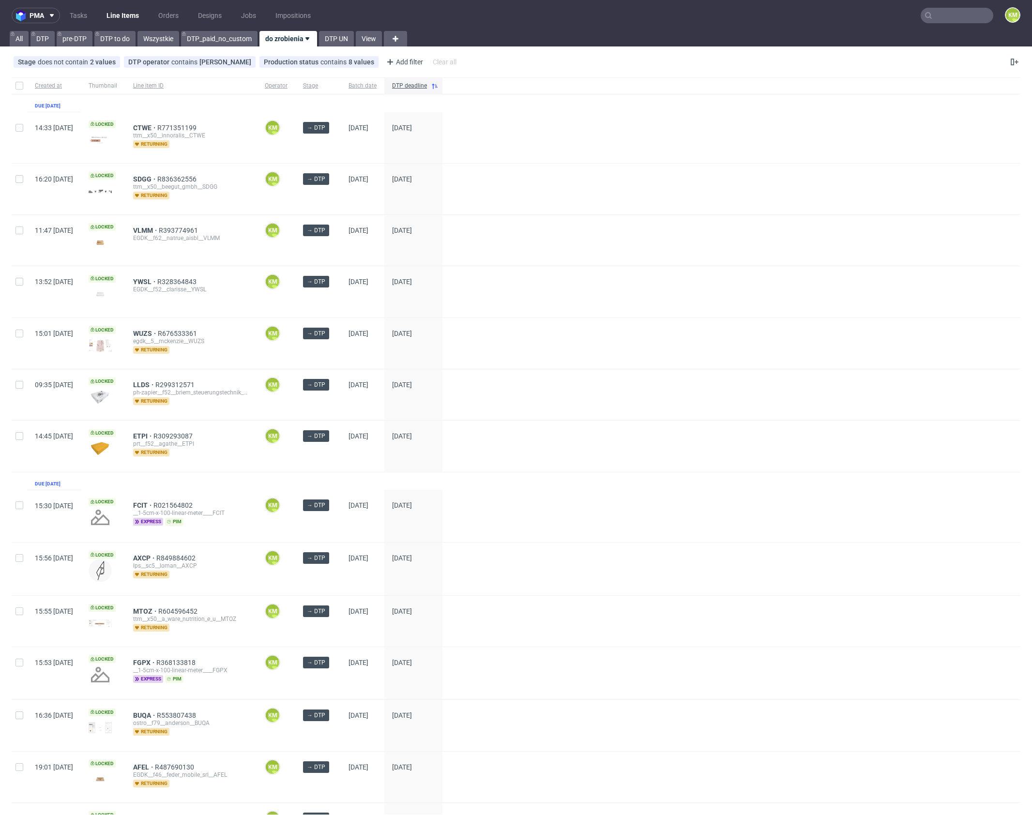
scroll to position [248, 0]
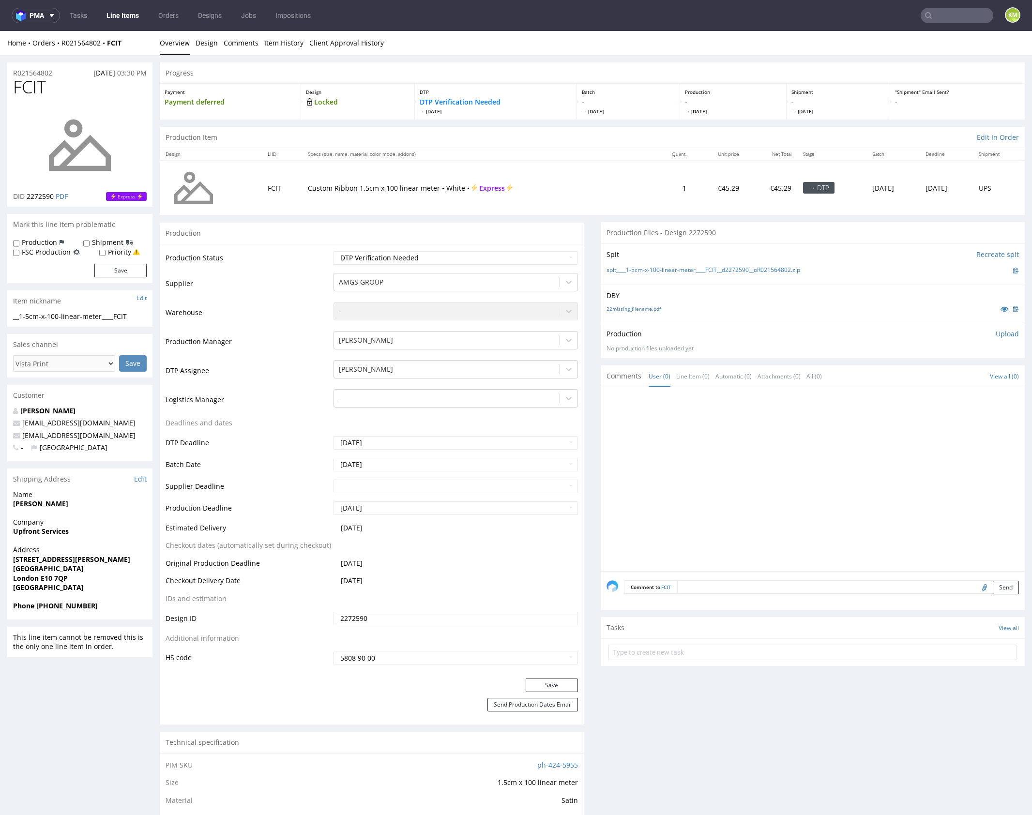
click at [789, 471] on div at bounding box center [816, 482] width 418 height 178
drag, startPoint x: 816, startPoint y: 269, endPoint x: 623, endPoint y: 270, distance: 193.2
click at [623, 270] on div "spit____1-5cm-x-100-linear-meter____FCIT__d2272590__oR021564802.zip" at bounding box center [813, 270] width 412 height 11
copy link "1-5cm-x-100-linear-meter____FCIT__d2272590__oR021564802.zip"
drag, startPoint x: 844, startPoint y: 469, endPoint x: 637, endPoint y: 305, distance: 263.3
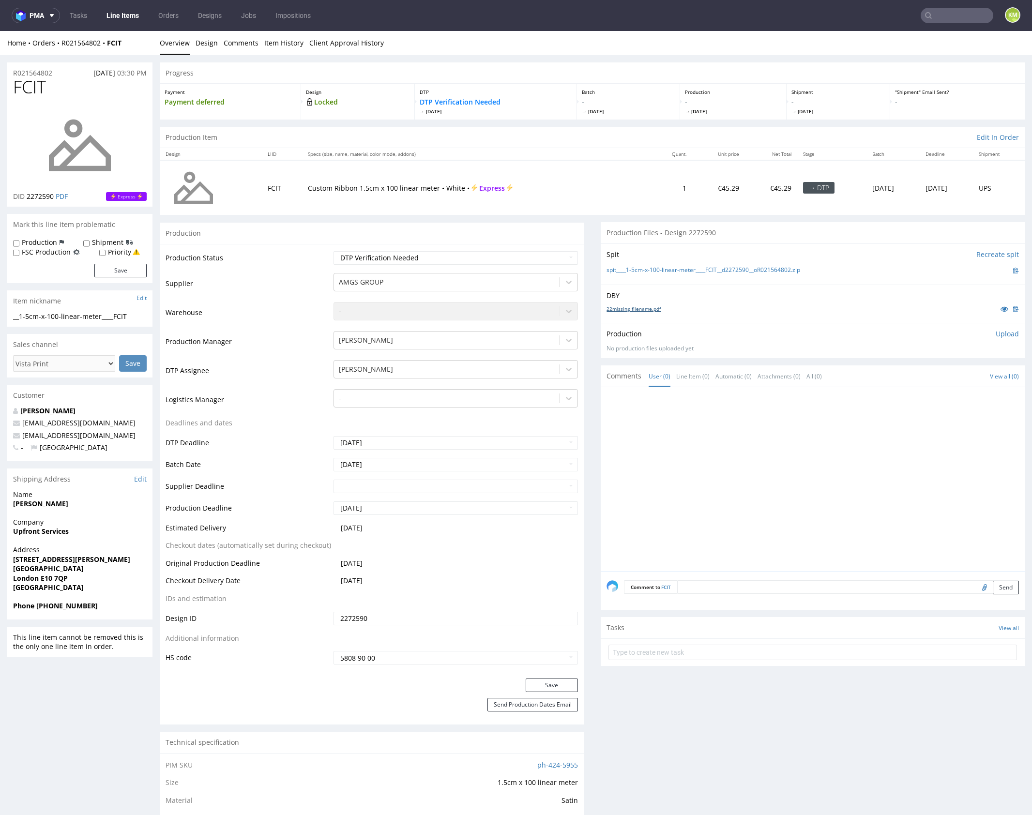
click at [842, 467] on div at bounding box center [816, 482] width 418 height 178
click at [644, 307] on link "22missing_filename.pdf" at bounding box center [634, 308] width 54 height 7
drag, startPoint x: 812, startPoint y: 271, endPoint x: 623, endPoint y: 272, distance: 188.8
click at [623, 272] on div "spit____1-5cm-x-100-linear-meter____FCIT__d2272590__oR021564802.zip" at bounding box center [813, 270] width 412 height 11
copy link "1-5cm-x-100-linear-meter____FCIT__d2272590__oR021564802.zip"
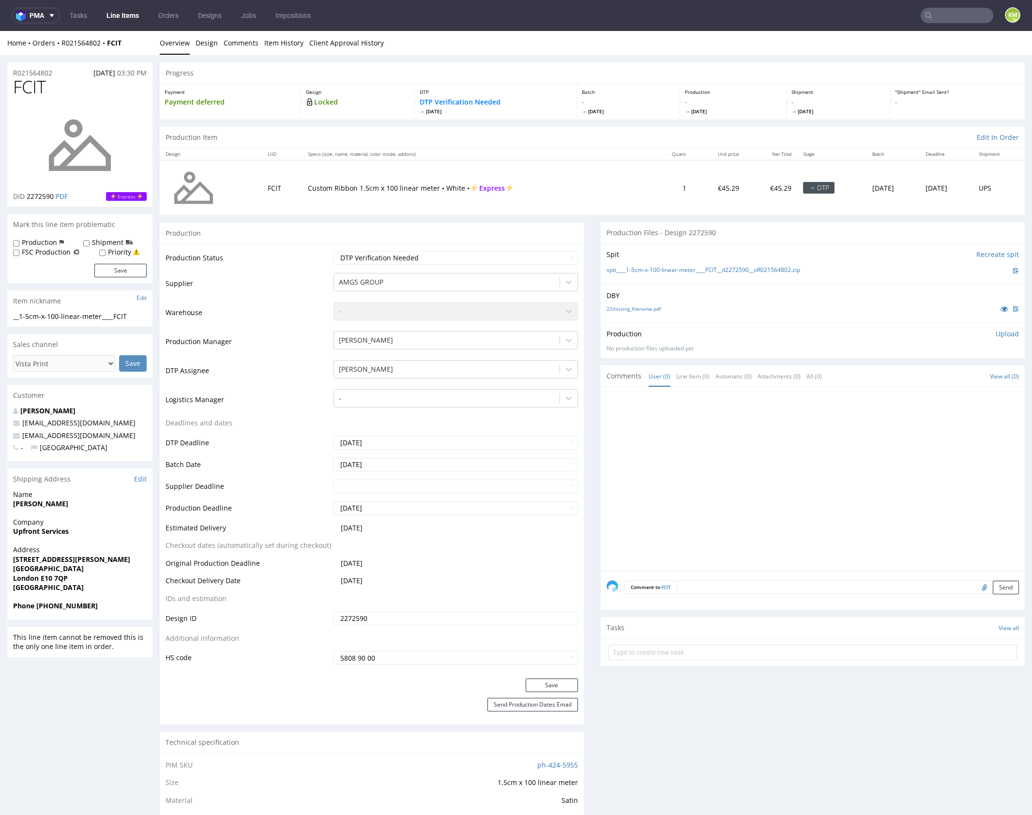
click at [996, 335] on p "Upload" at bounding box center [1007, 334] width 23 height 10
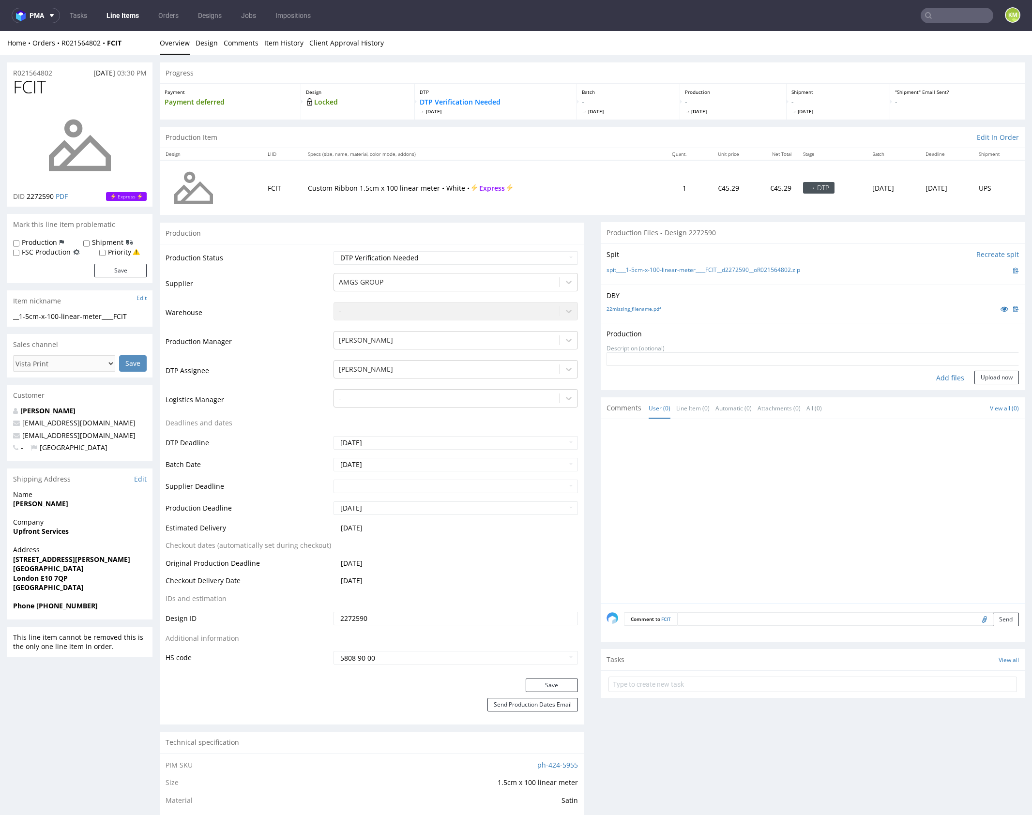
click at [939, 379] on div "Add files" at bounding box center [950, 378] width 48 height 15
type input "C:\fakepath\1-5cm-x-100-linear-meter____FCIT__d2272590__oR021564802.pdf"
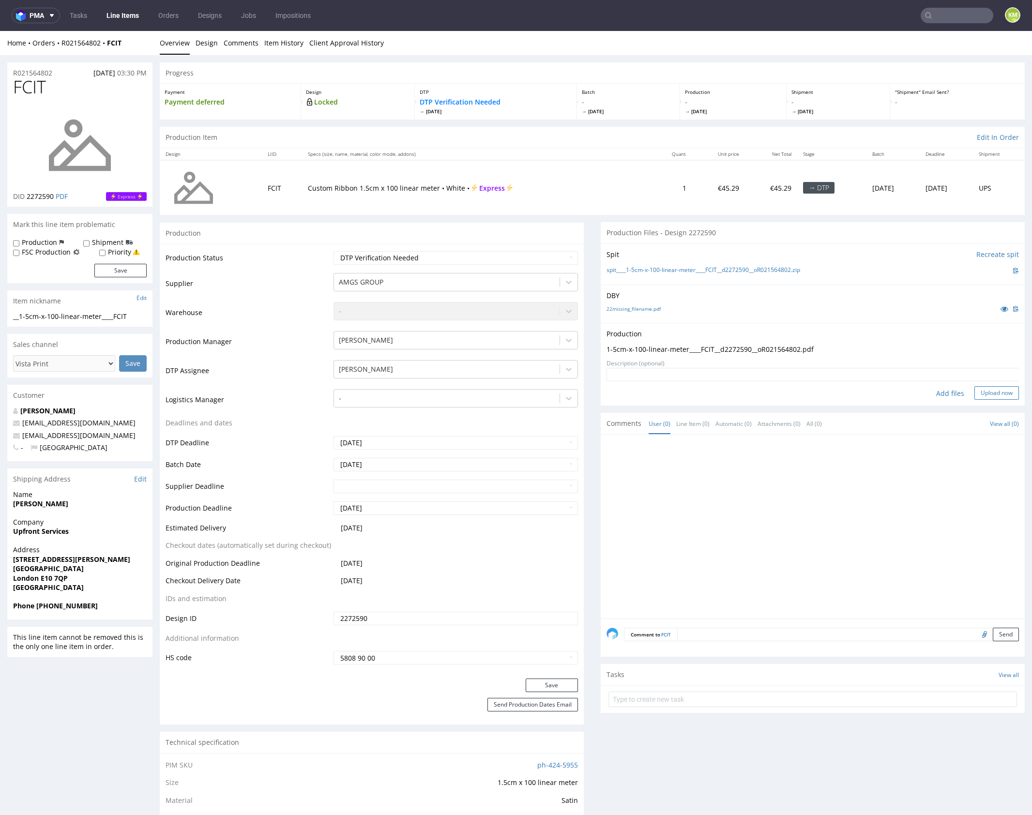
click at [995, 388] on button "Upload now" at bounding box center [996, 393] width 45 height 14
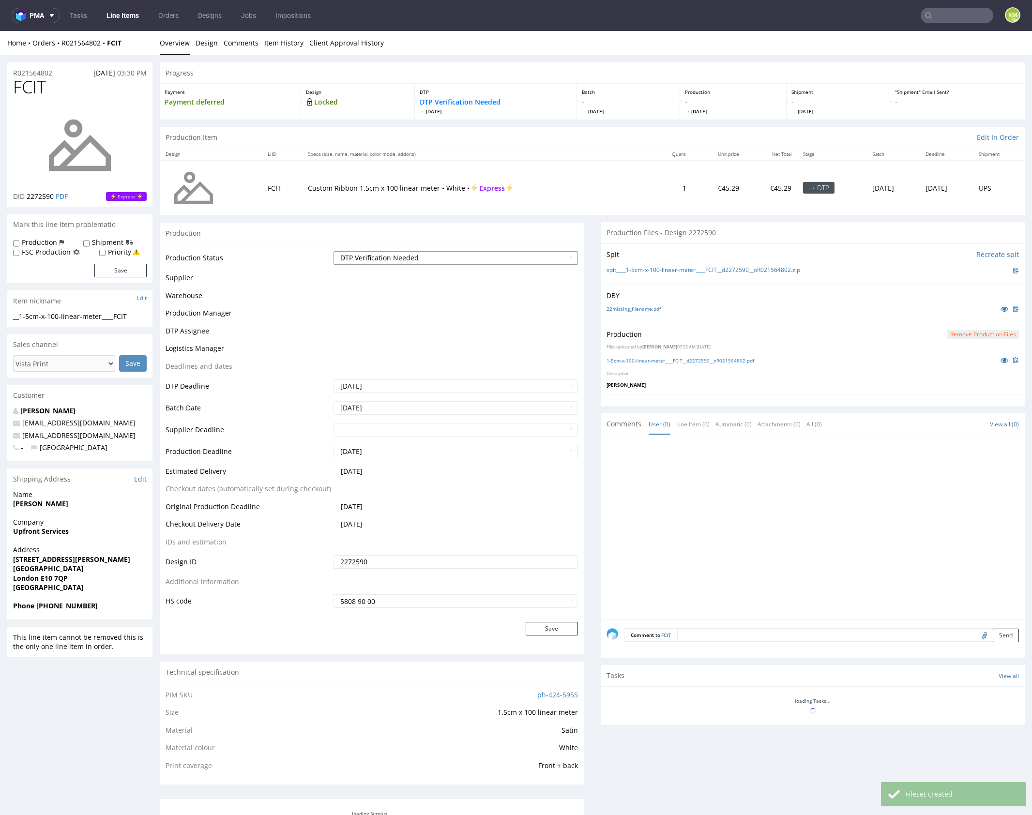
click at [516, 255] on select "Waiting for Artwork Waiting for Diecut Waiting for Mockup Waiting for DTP Waiti…" at bounding box center [456, 258] width 244 height 14
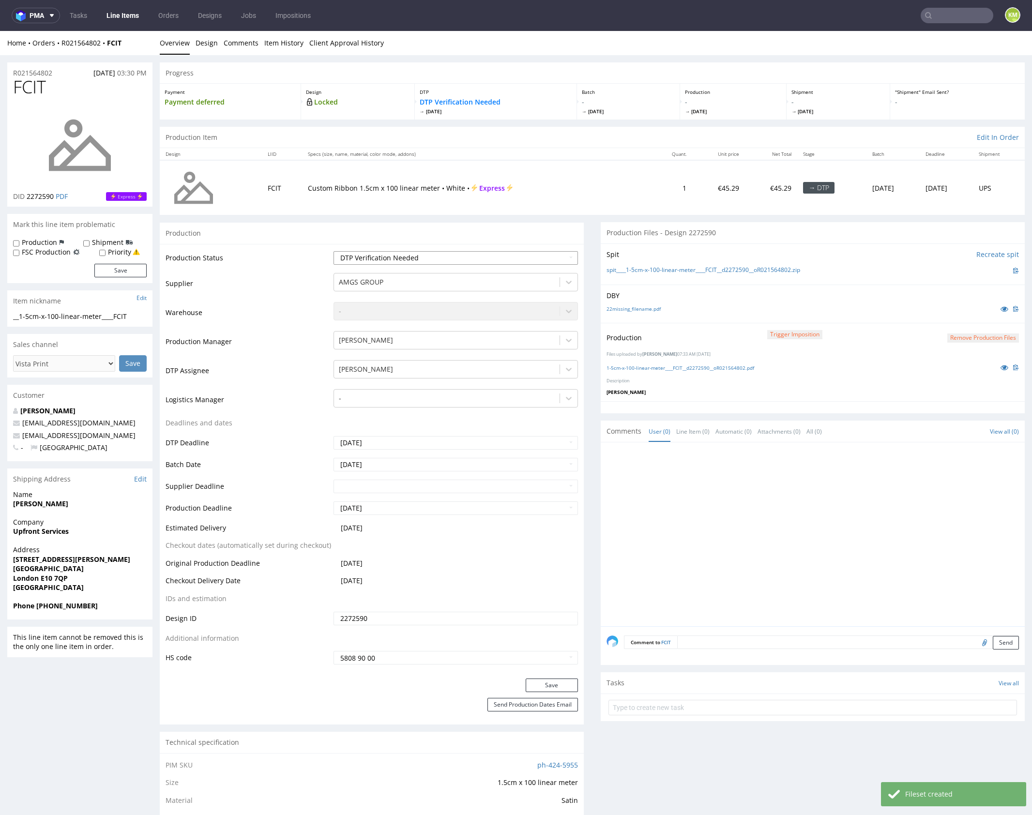
select select "dtp_production_ready"
click at [334, 251] on select "Waiting for Artwork Waiting for Diecut Waiting for Mockup Waiting for DTP Waiti…" at bounding box center [456, 258] width 244 height 14
click at [542, 680] on button "Save" at bounding box center [552, 686] width 52 height 14
click at [784, 531] on div at bounding box center [816, 537] width 418 height 178
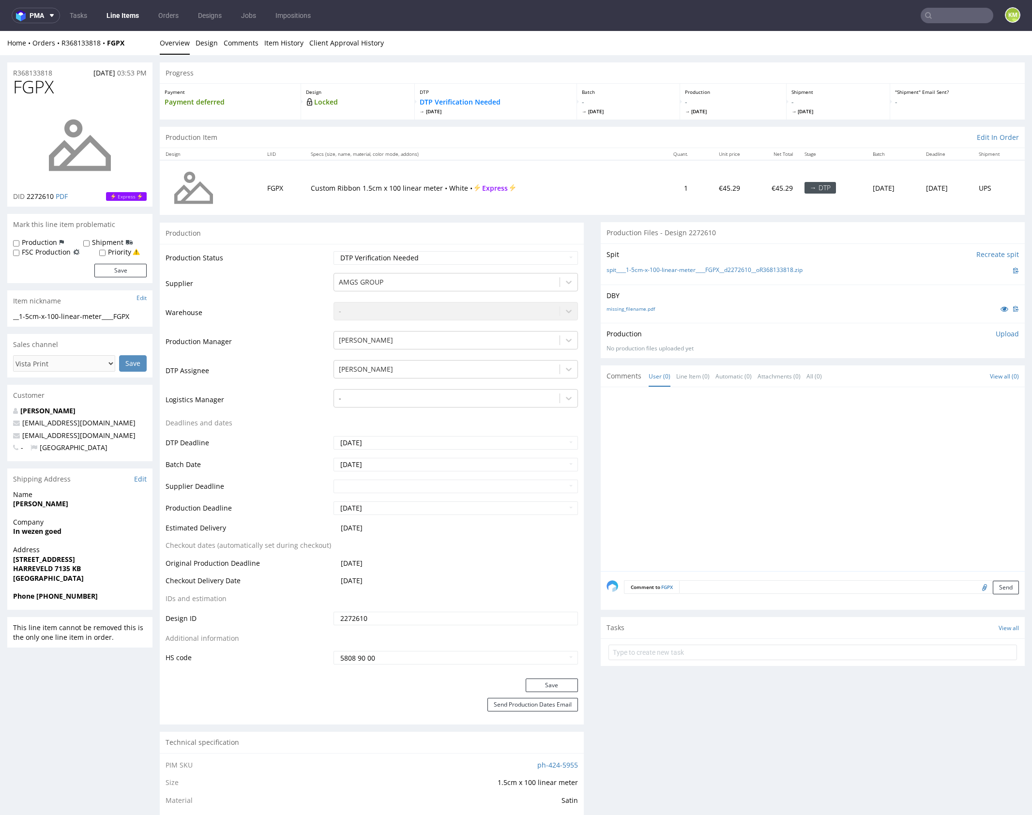
click at [664, 332] on div "Production Upload" at bounding box center [813, 334] width 412 height 10
click at [642, 307] on link "missing_filename.pdf" at bounding box center [631, 308] width 48 height 7
drag, startPoint x: 817, startPoint y: 270, endPoint x: 623, endPoint y: 270, distance: 193.1
click at [623, 270] on div "spit____1-5cm-x-100-linear-meter____FGPX__d2272610__oR368133818.zip" at bounding box center [813, 270] width 412 height 11
copy link "1-5cm-x-100-linear-meter____FGPX__d2272610__oR368133818.zip"
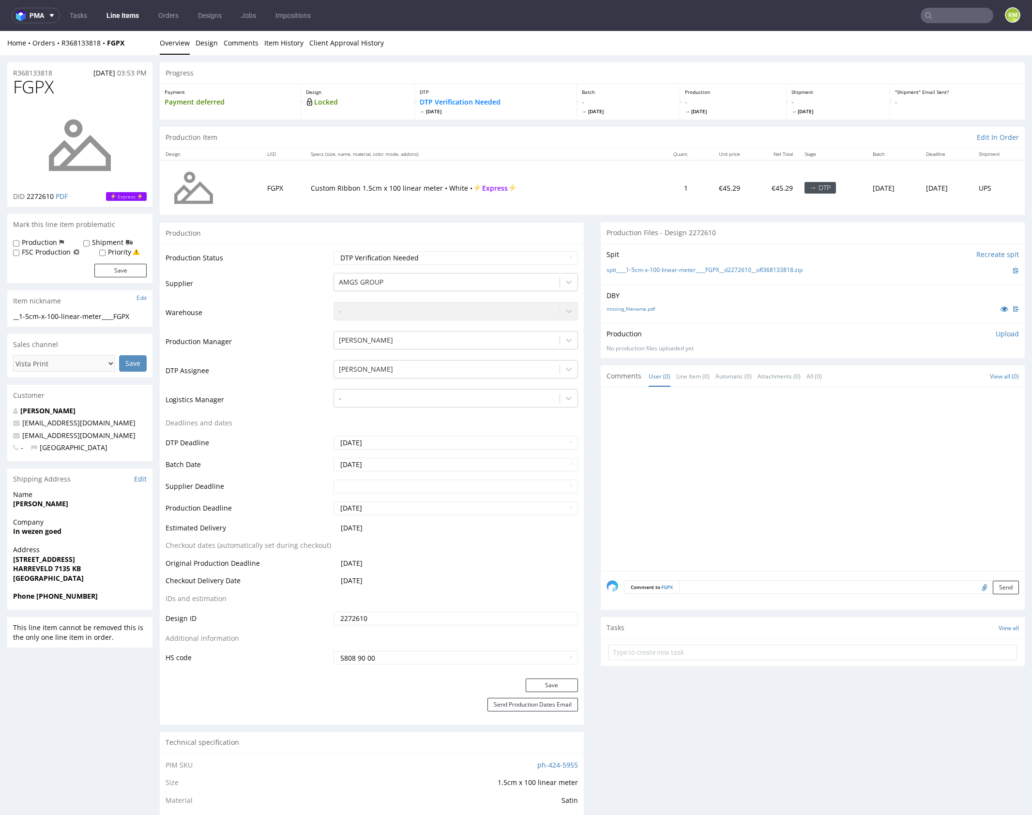
click at [759, 418] on div at bounding box center [816, 482] width 418 height 178
click at [716, 645] on input "text" at bounding box center [812, 652] width 409 height 15
click at [666, 654] on input "vista print to canceled" at bounding box center [812, 652] width 409 height 15
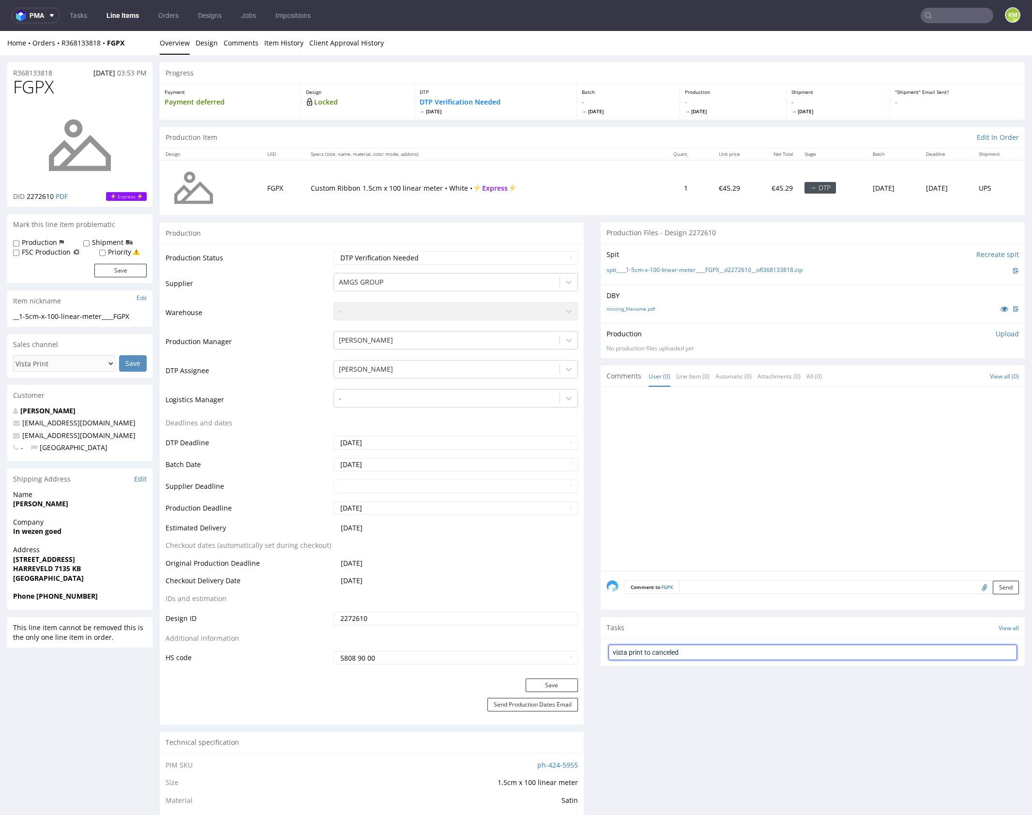
type input "vista print to canceled"
click at [730, 653] on input "vista print to canceled" at bounding box center [812, 652] width 409 height 15
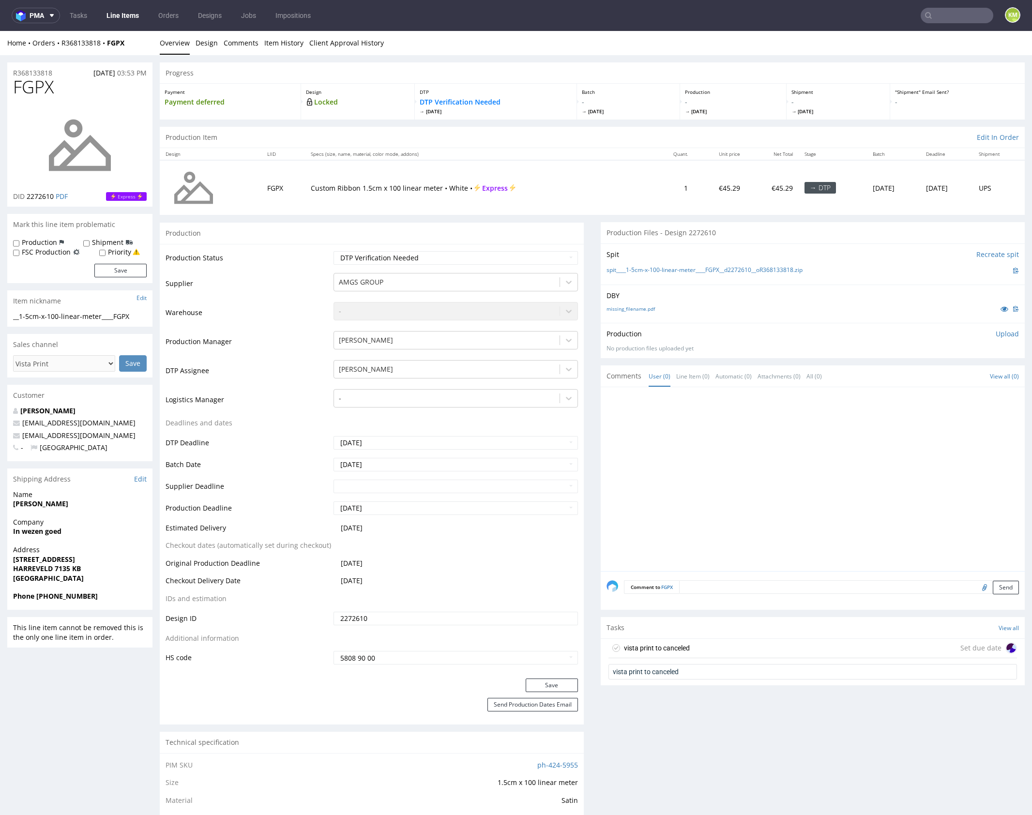
click at [713, 644] on div "vista print to canceled Set due date" at bounding box center [812, 648] width 409 height 19
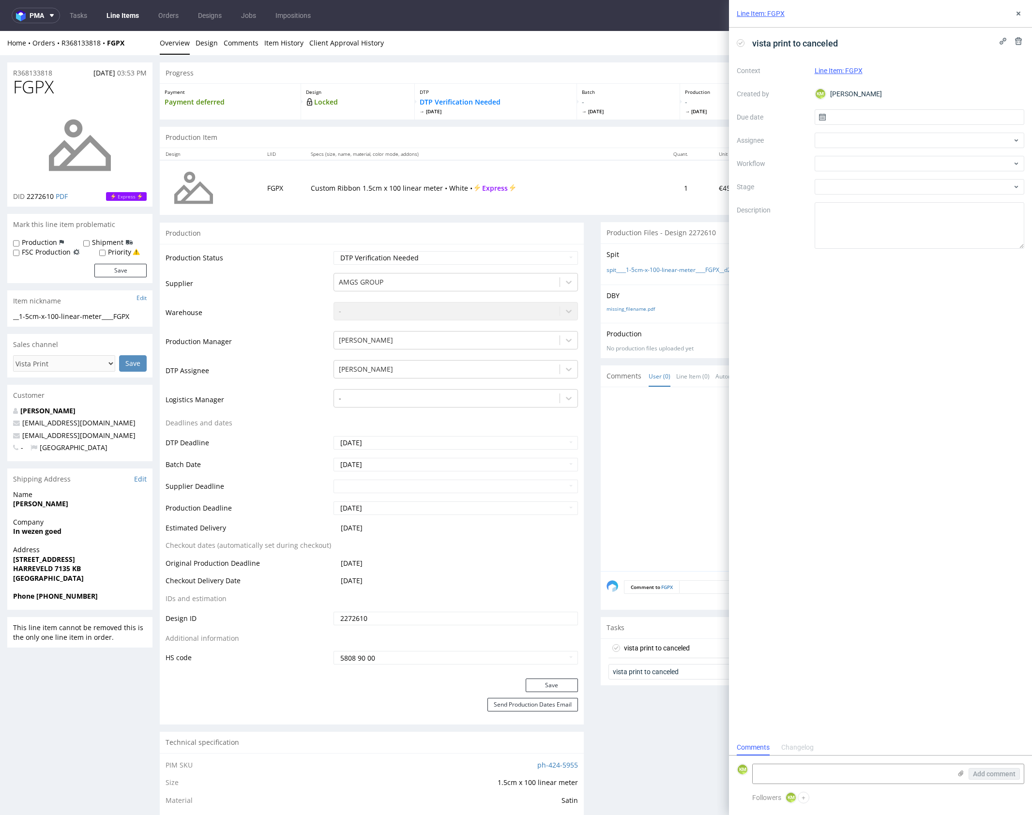
scroll to position [8, 0]
click at [849, 118] on input "text" at bounding box center [920, 116] width 210 height 15
drag, startPoint x: 935, startPoint y: 197, endPoint x: 913, endPoint y: 188, distance: 23.0
click at [935, 197] on span "9" at bounding box center [935, 198] width 4 height 10
type input "09/10/2025"
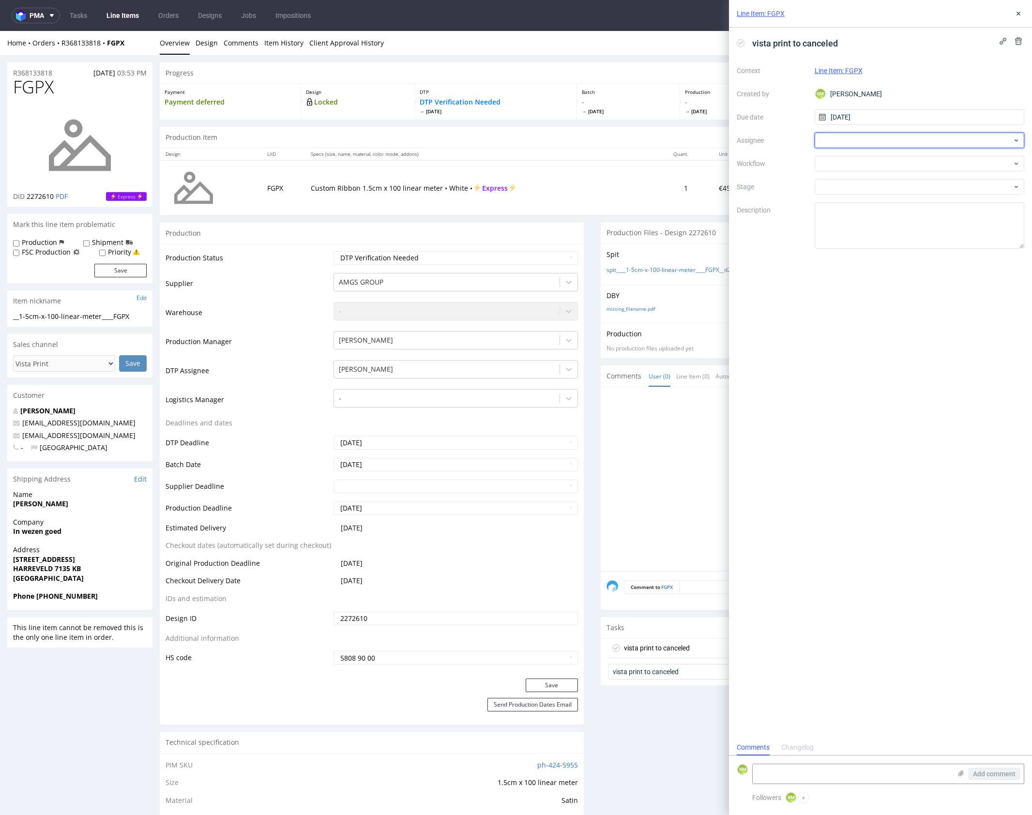
click at [850, 143] on div at bounding box center [920, 140] width 210 height 15
type input "b"
type input "leś"
click at [901, 157] on div "Bartłomiej Leśniczuk" at bounding box center [920, 161] width 202 height 15
click at [867, 163] on div at bounding box center [920, 163] width 210 height 15
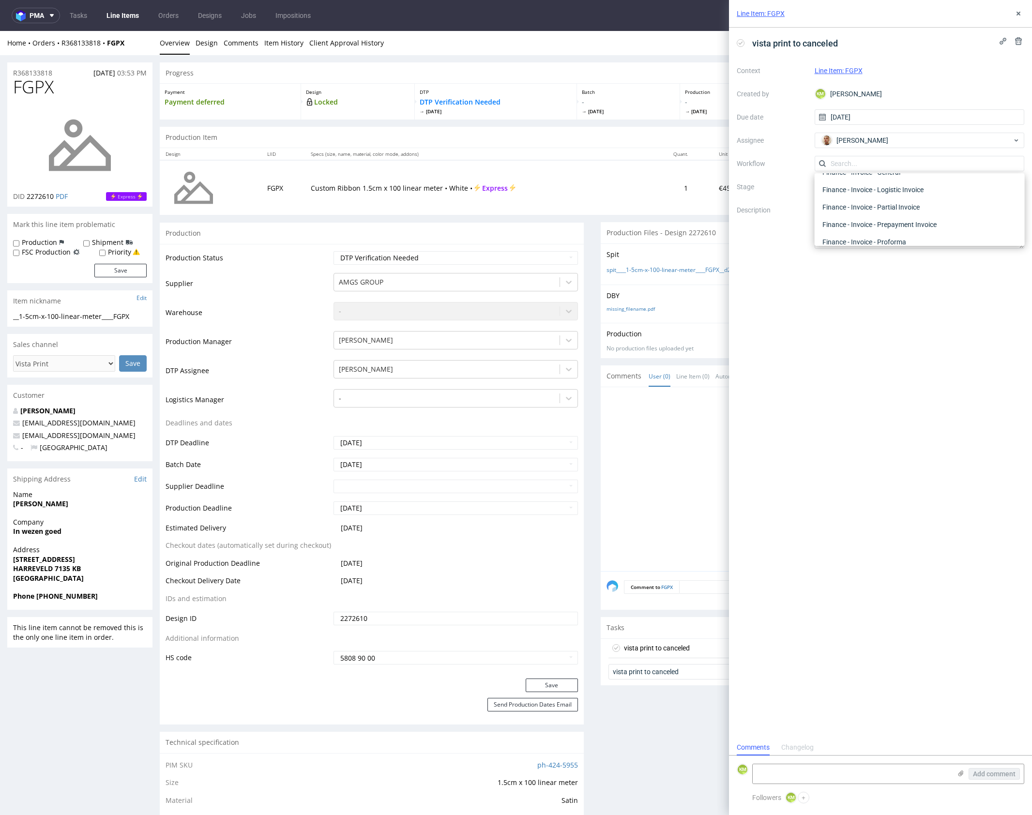
scroll to position [0, 0]
click at [889, 212] on div "DTP - Issue" at bounding box center [920, 215] width 202 height 17
click at [891, 231] on textarea "Problem: Impact: What is needed?:" at bounding box center [920, 225] width 210 height 46
paste textarea "The artwork extends beyond the print area!"
type textarea "The artwork extends beyond the print area!"
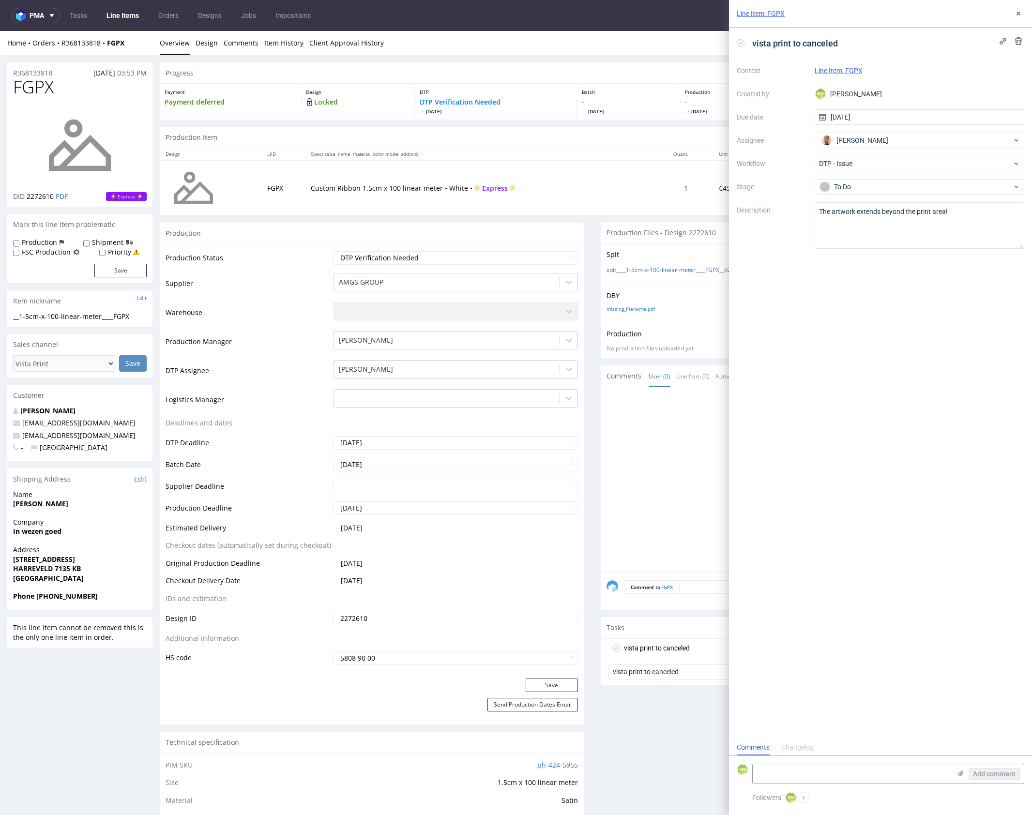
click at [954, 309] on div "vista print to canceled Context Line Item: FGPX Created by KM Karol Markowski D…" at bounding box center [880, 384] width 303 height 712
click at [1018, 10] on icon at bounding box center [1019, 14] width 8 height 8
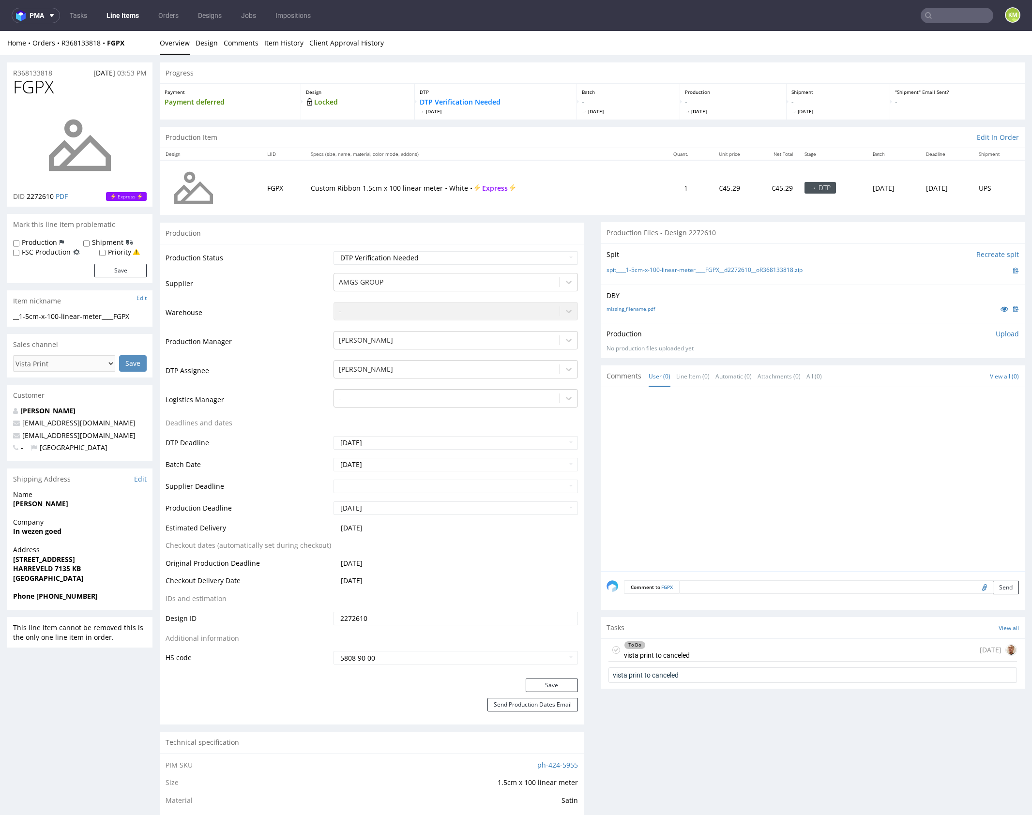
drag, startPoint x: 731, startPoint y: 522, endPoint x: 731, endPoint y: 516, distance: 6.3
click at [732, 522] on div at bounding box center [816, 482] width 418 height 178
click at [488, 256] on select "Waiting for Artwork Waiting for Diecut Waiting for Mockup Waiting for DTP Waiti…" at bounding box center [456, 258] width 244 height 14
select select "dtp_issue"
click at [334, 251] on select "Waiting for Artwork Waiting for Diecut Waiting for Mockup Waiting for DTP Waiti…" at bounding box center [456, 258] width 244 height 14
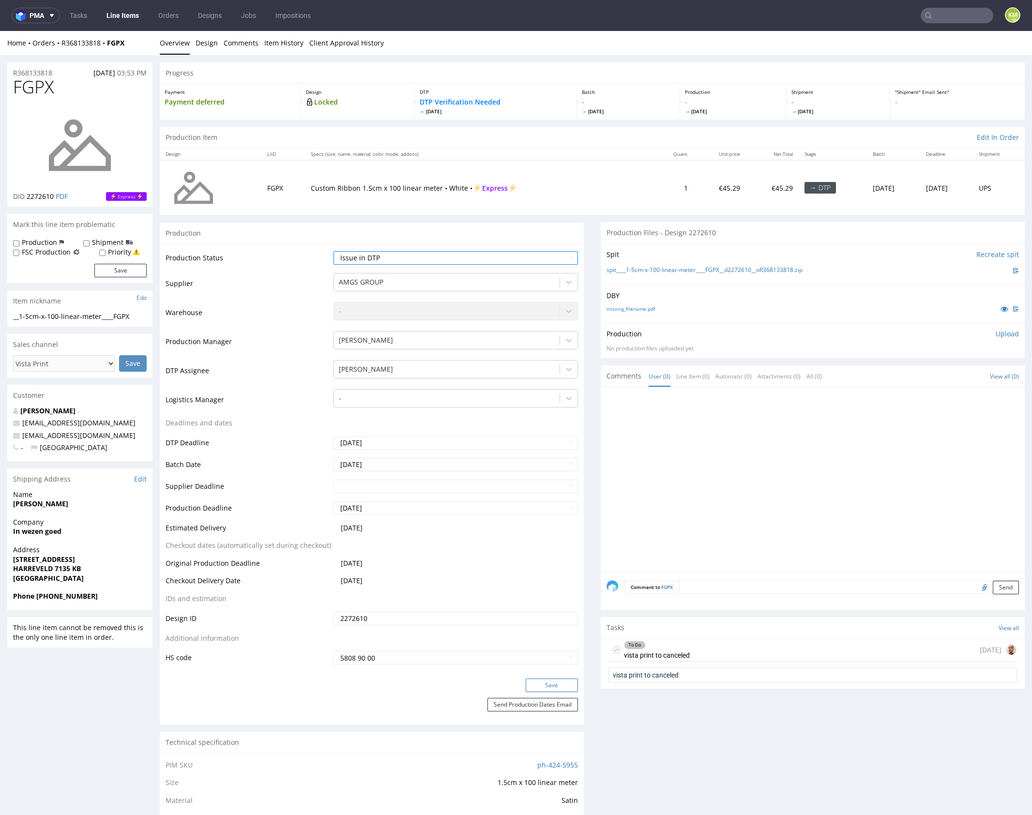
click at [559, 683] on button "Save" at bounding box center [552, 686] width 52 height 14
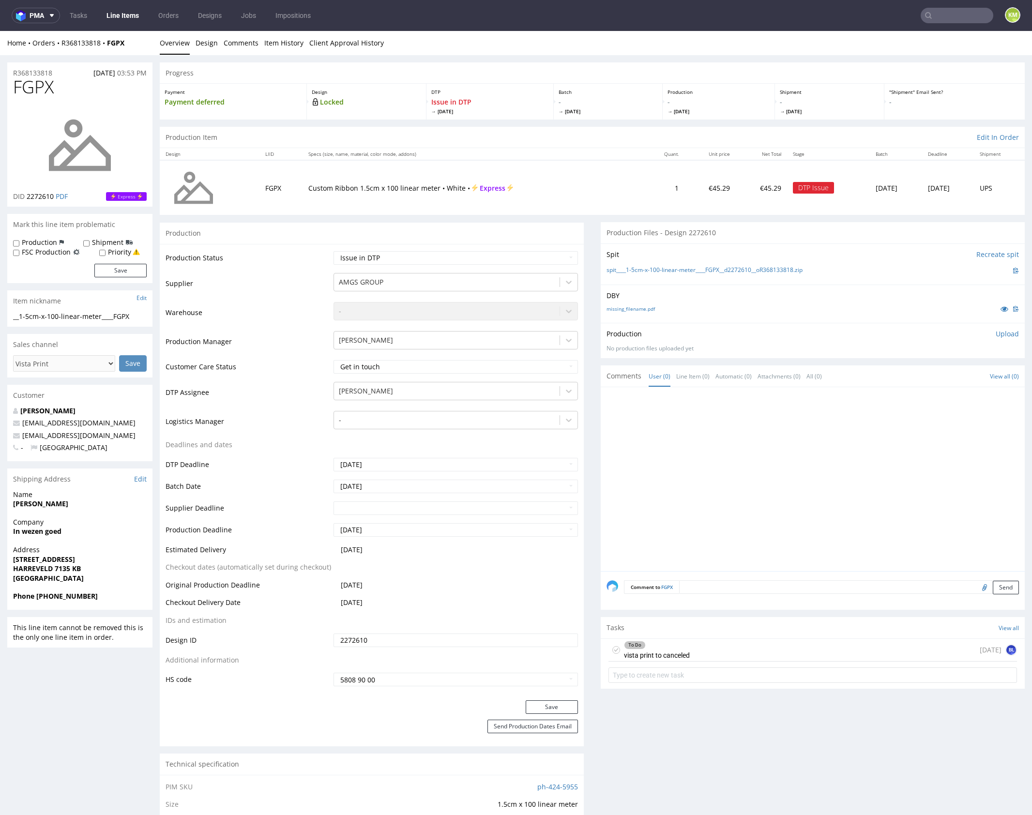
click at [661, 457] on div at bounding box center [816, 482] width 418 height 178
click at [660, 456] on div at bounding box center [816, 482] width 418 height 178
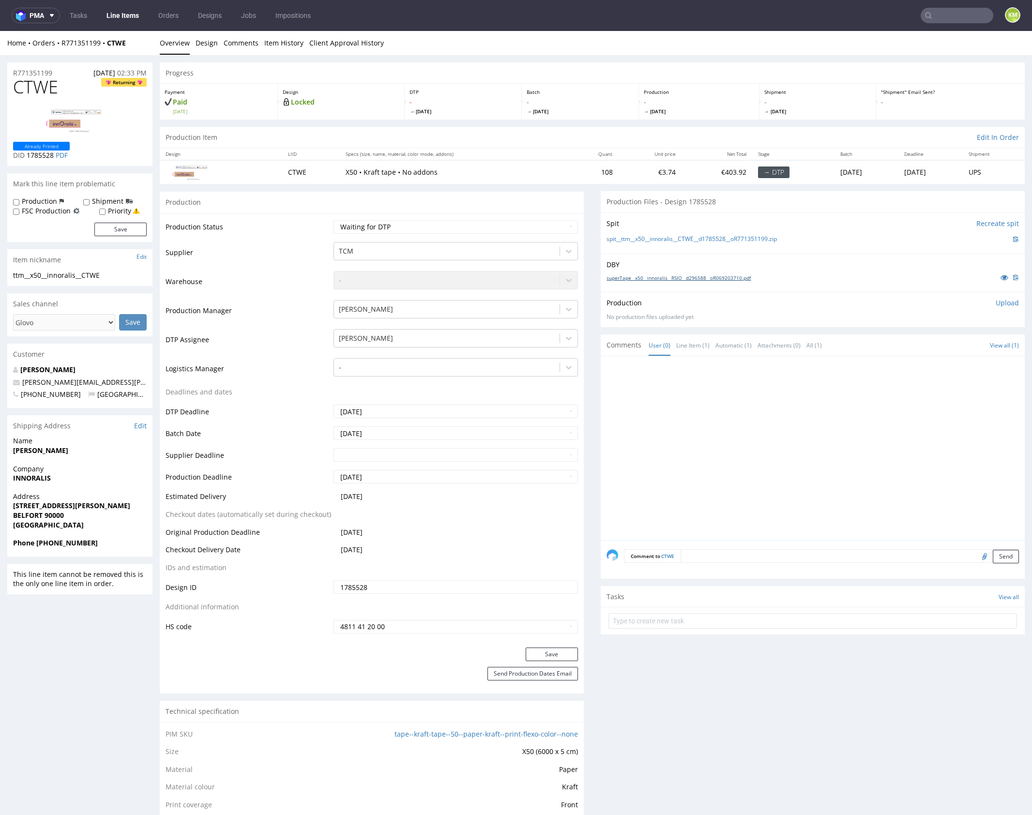
click at [715, 277] on link "superTape__x50__innoralis__RSIO__d296588__oR069203710.pdf" at bounding box center [679, 277] width 144 height 7
drag, startPoint x: 769, startPoint y: 386, endPoint x: 775, endPoint y: 399, distance: 14.1
click at [769, 386] on div at bounding box center [816, 451] width 418 height 178
click at [46, 89] on span "CTWE" at bounding box center [35, 86] width 45 height 19
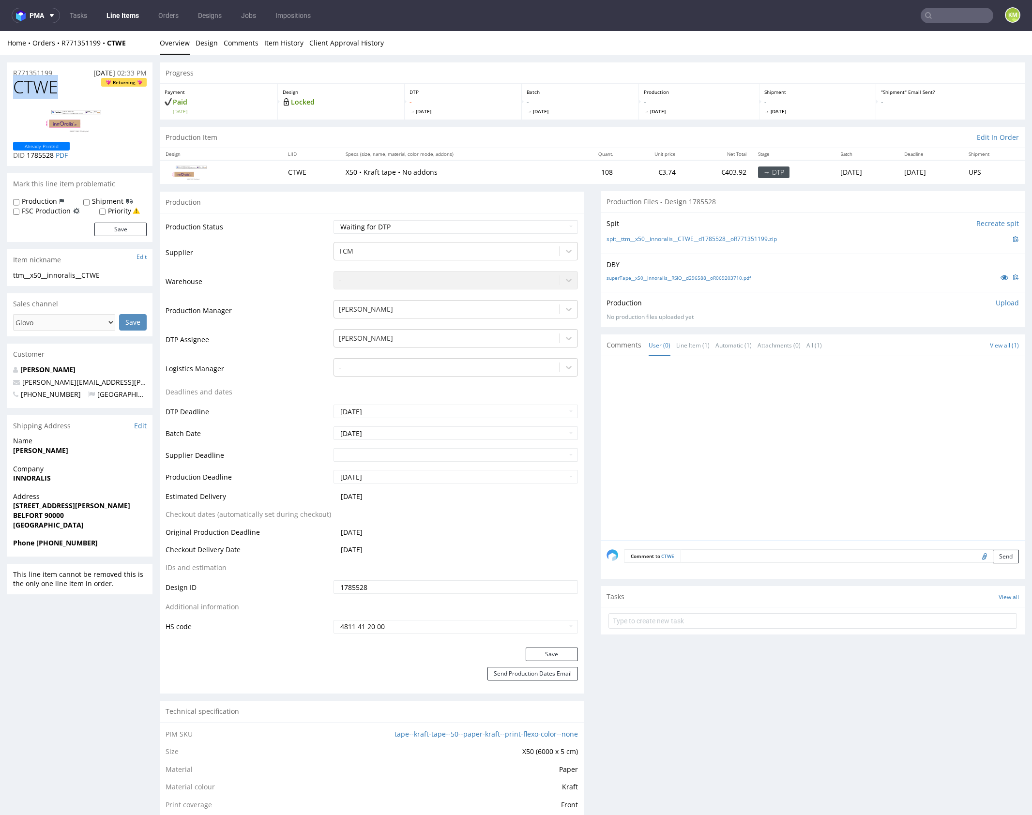
copy span "CTWE"
click at [76, 276] on div "ttm__x50__innoralis__CTWE" at bounding box center [80, 276] width 134 height 10
copy div "ttm__x50__innoralis__CTWE"
drag, startPoint x: 790, startPoint y: 238, endPoint x: 617, endPoint y: 242, distance: 173.3
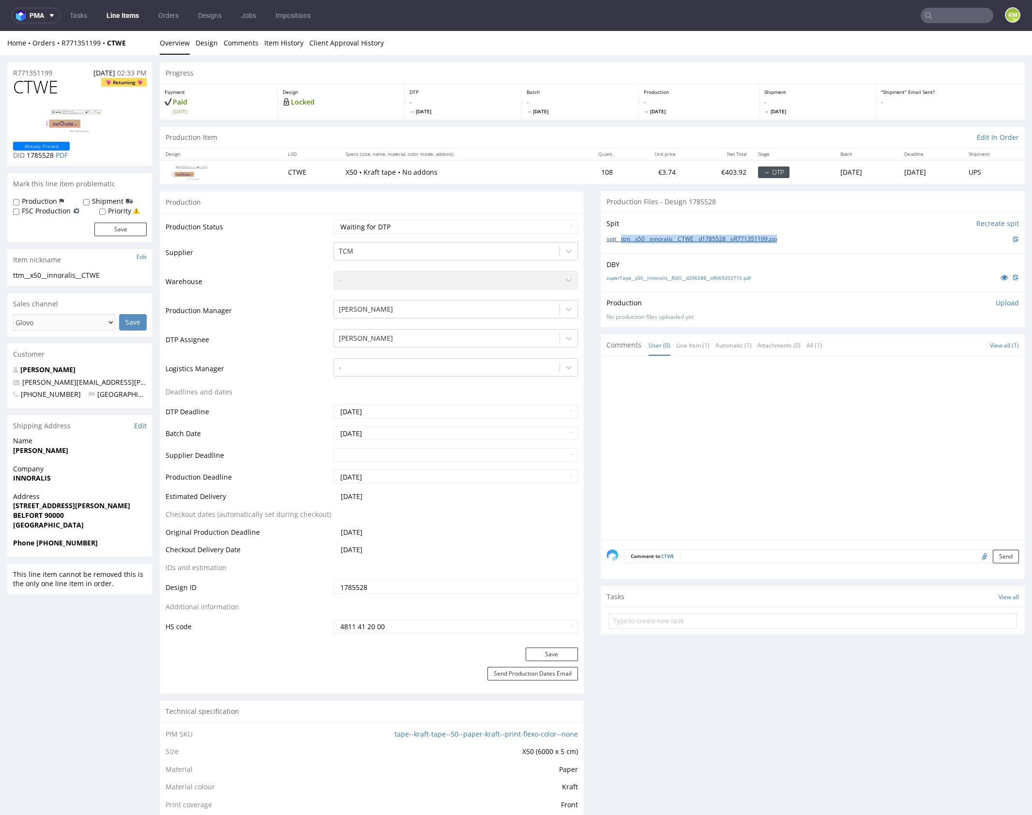
click at [617, 242] on div "spit__ttm__x50__innoralis__CTWE__d1785528__oR771351199.zip" at bounding box center [813, 239] width 412 height 11
copy link "ttm__x50__innoralis__CTWE__d1785528__oR771351199.zip"
click at [208, 41] on link "Design" at bounding box center [207, 43] width 22 height 24
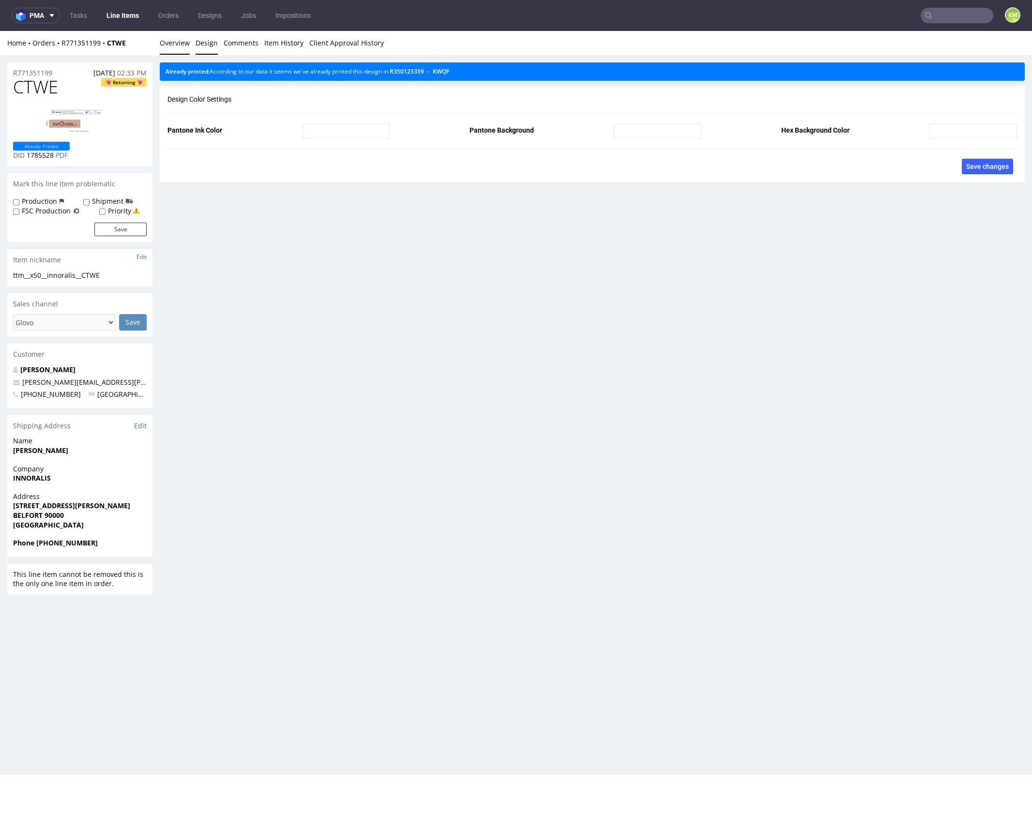
click at [177, 45] on link "Overview" at bounding box center [175, 43] width 30 height 24
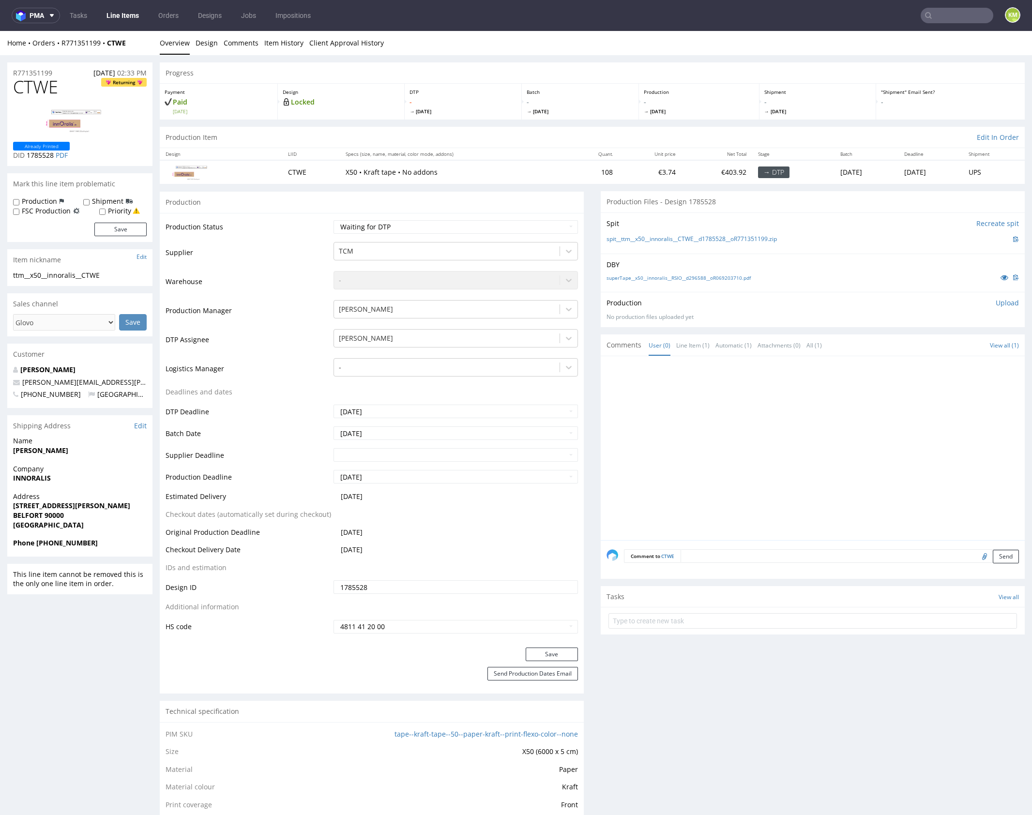
click at [998, 300] on p "Upload" at bounding box center [1007, 303] width 23 height 10
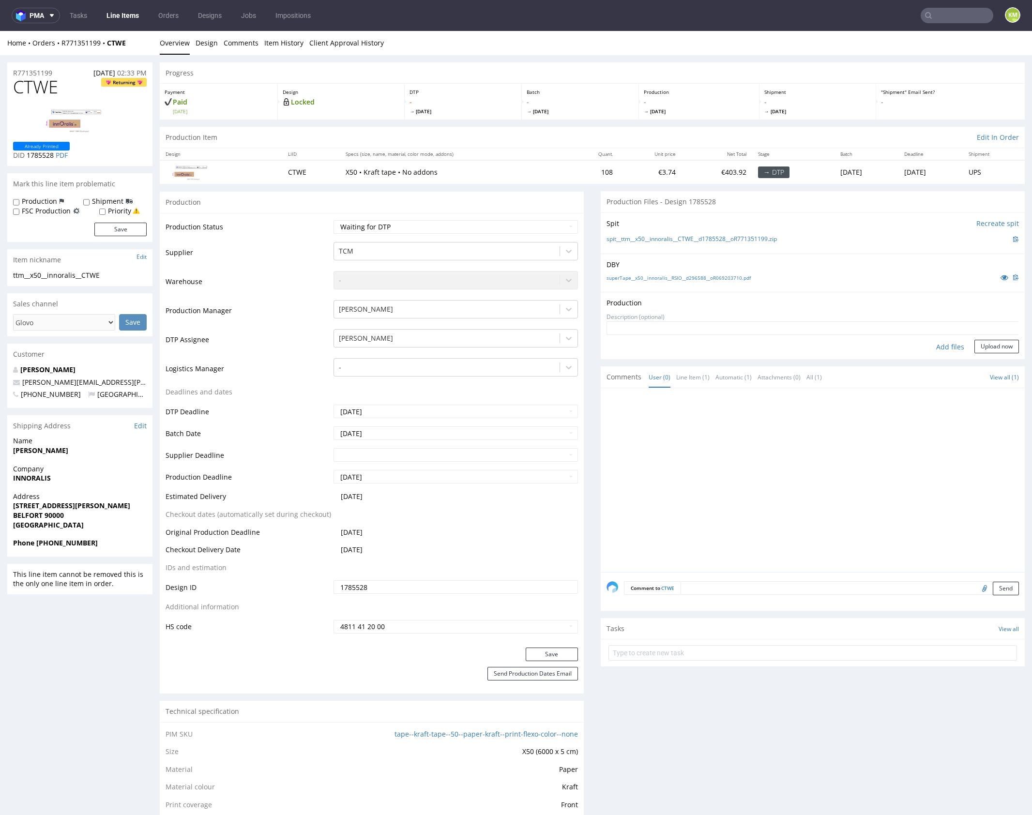
click at [935, 348] on div "Add files" at bounding box center [950, 347] width 48 height 15
type input "C:\fakepath\ttm__x50__innoralis__CTWE__d1785528__oR771351199.pdf"
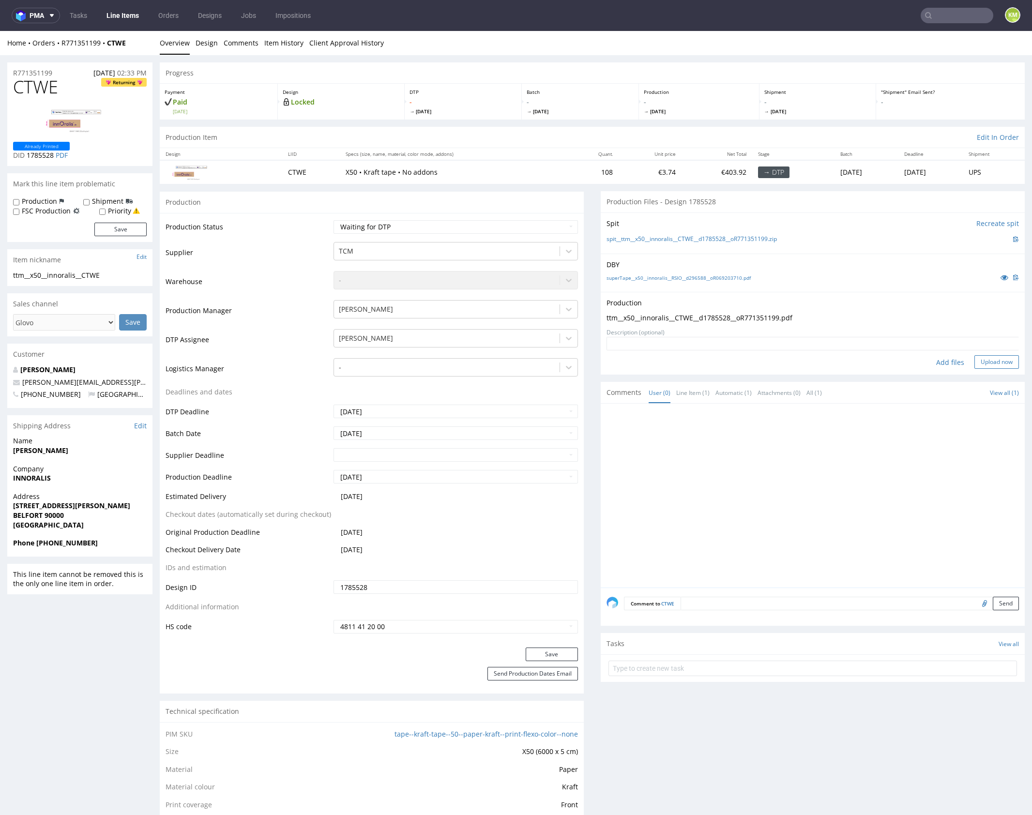
click at [988, 359] on button "Upload now" at bounding box center [996, 362] width 45 height 14
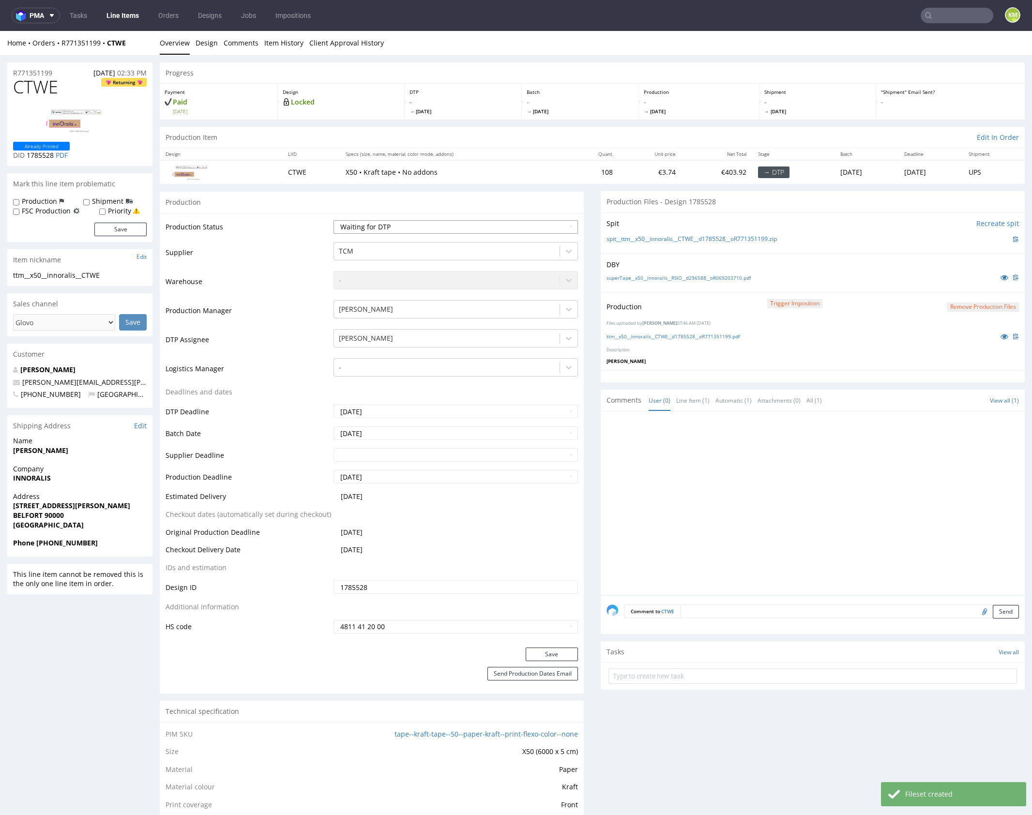
click at [468, 228] on select "Waiting for Artwork Waiting for Diecut Waiting for Mockup Waiting for DTP Waiti…" at bounding box center [456, 227] width 244 height 14
select select "dtp_production_ready"
click at [334, 220] on select "Waiting for Artwork Waiting for Diecut Waiting for Mockup Waiting for DTP Waiti…" at bounding box center [456, 227] width 244 height 14
click at [543, 649] on button "Save" at bounding box center [552, 655] width 52 height 14
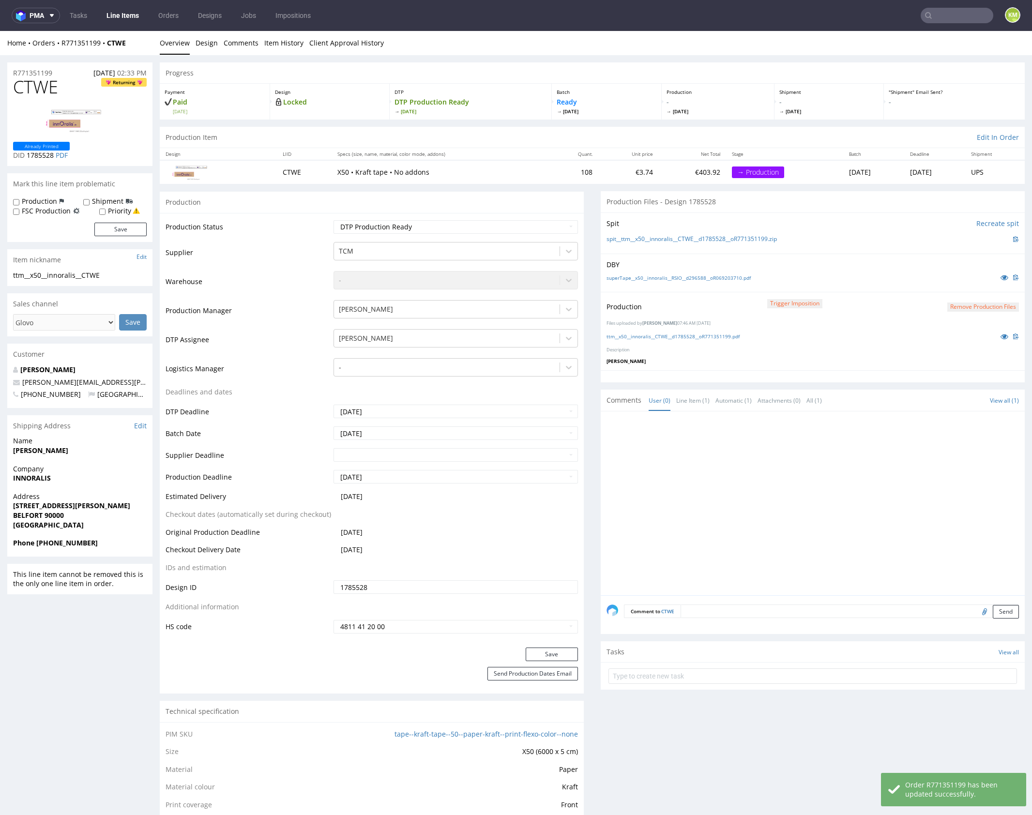
click at [714, 526] on div at bounding box center [816, 506] width 418 height 178
click at [800, 503] on div at bounding box center [816, 506] width 418 height 178
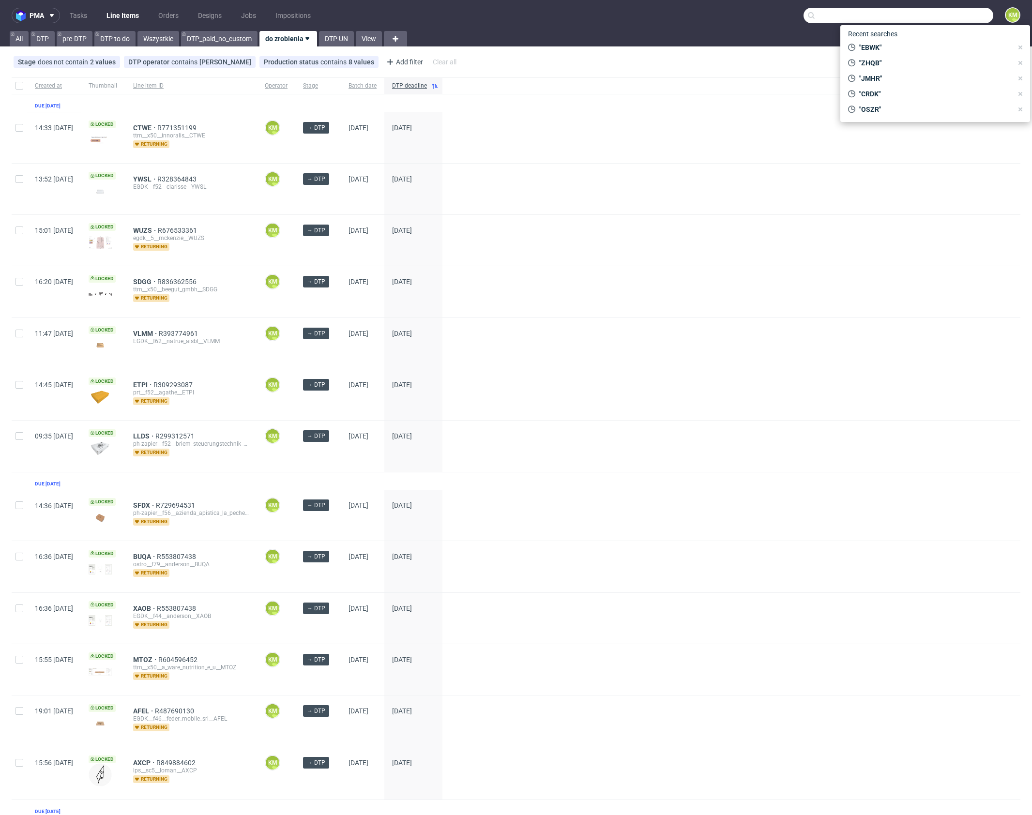
click at [958, 19] on input "text" at bounding box center [899, 15] width 190 height 15
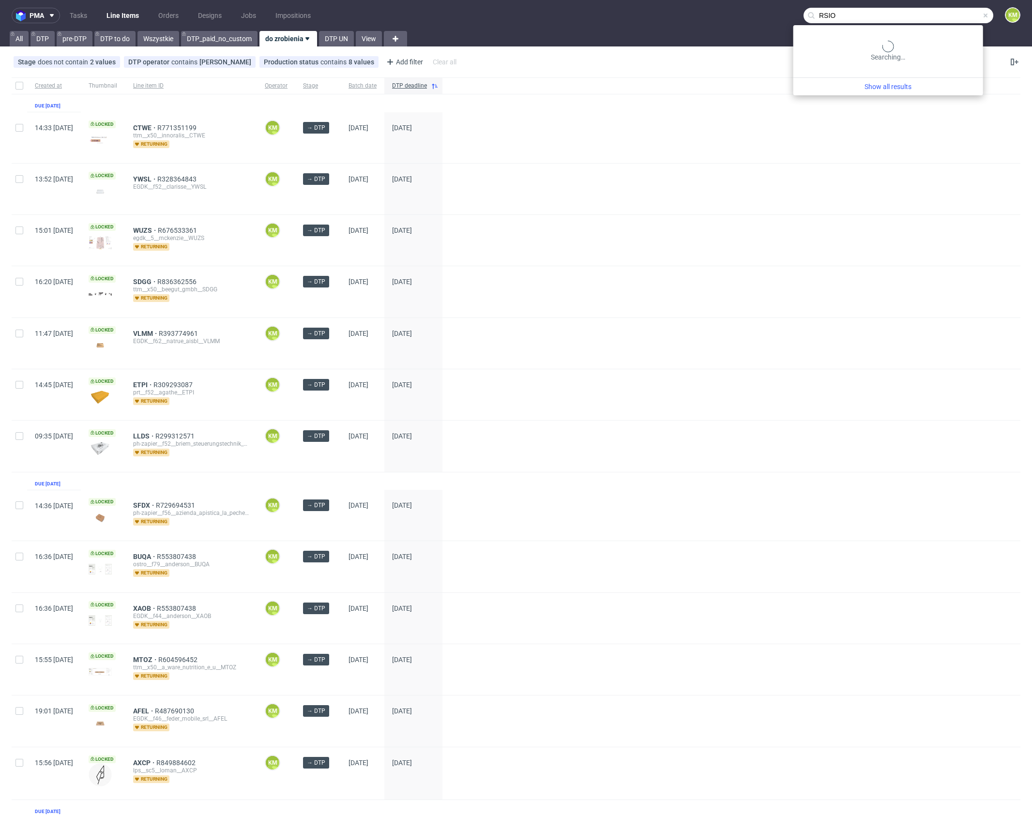
type input "RSIO"
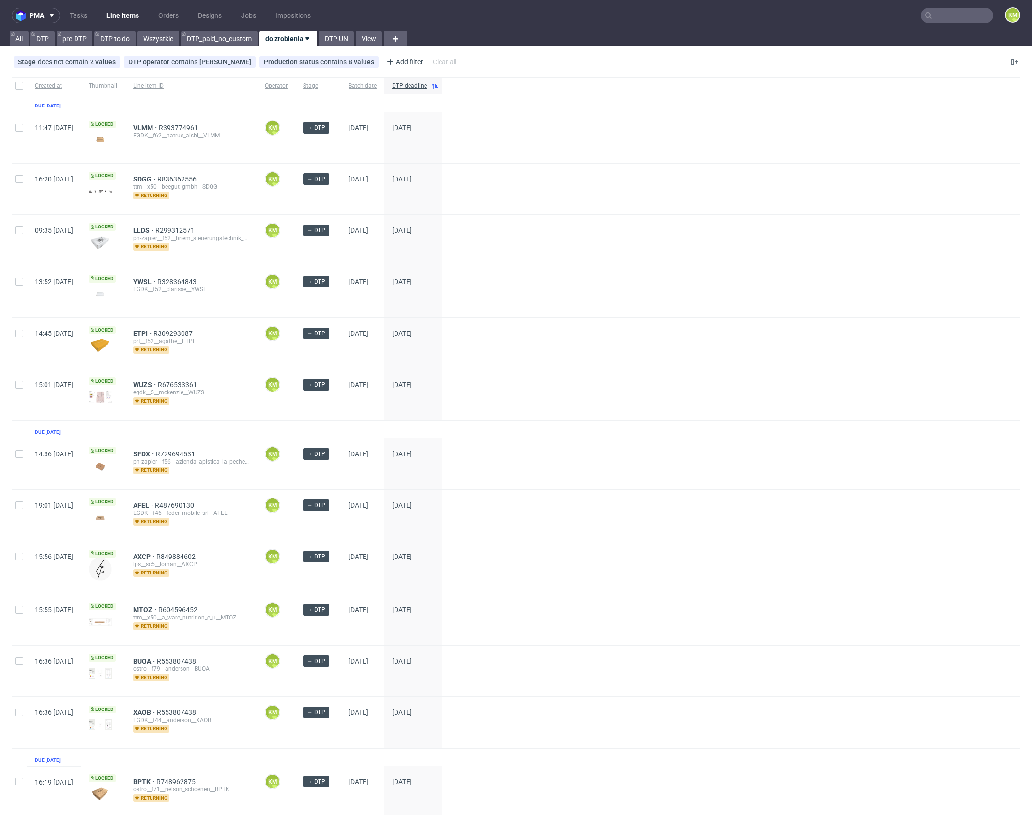
click at [731, 267] on div at bounding box center [731, 291] width 578 height 51
drag, startPoint x: 171, startPoint y: 176, endPoint x: 184, endPoint y: 156, distance: 24.2
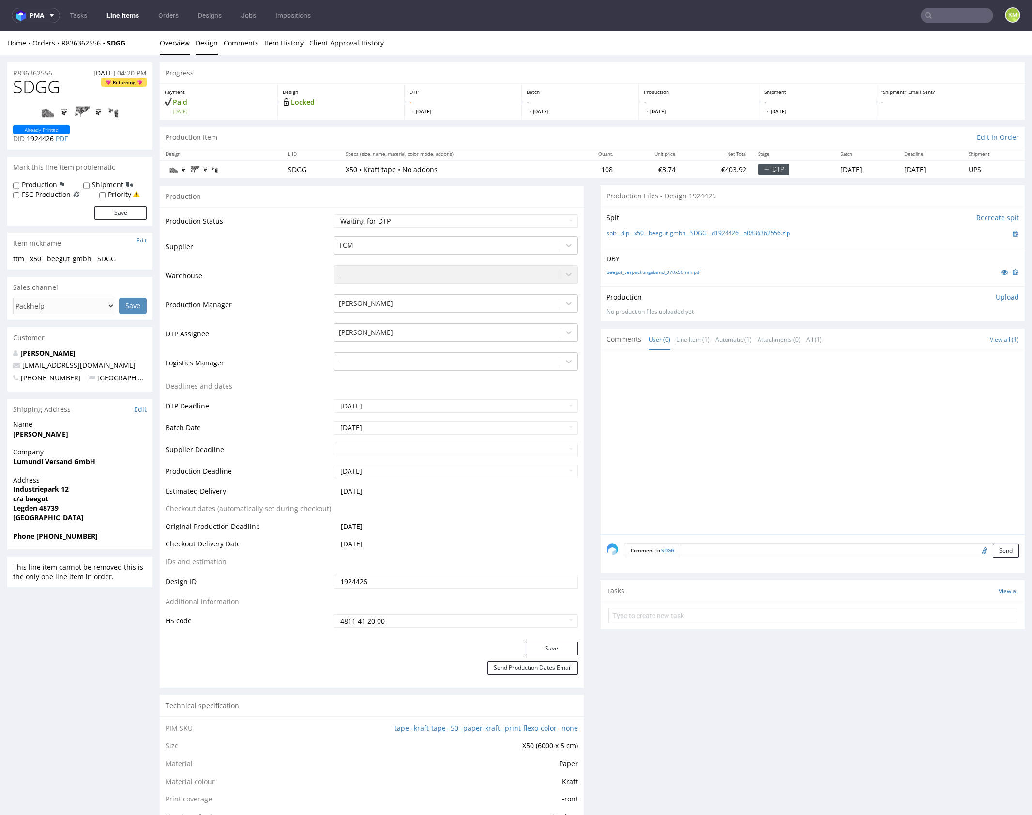
click at [203, 46] on link "Design" at bounding box center [207, 43] width 22 height 24
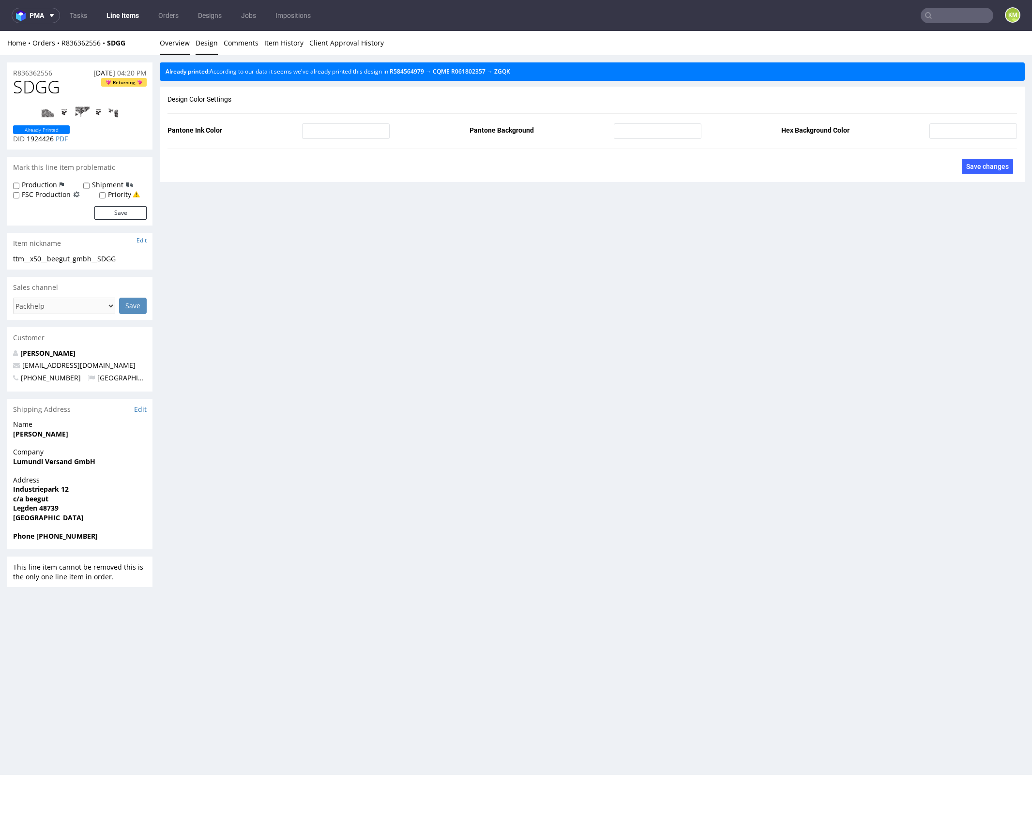
click at [185, 44] on link "Overview" at bounding box center [175, 43] width 30 height 24
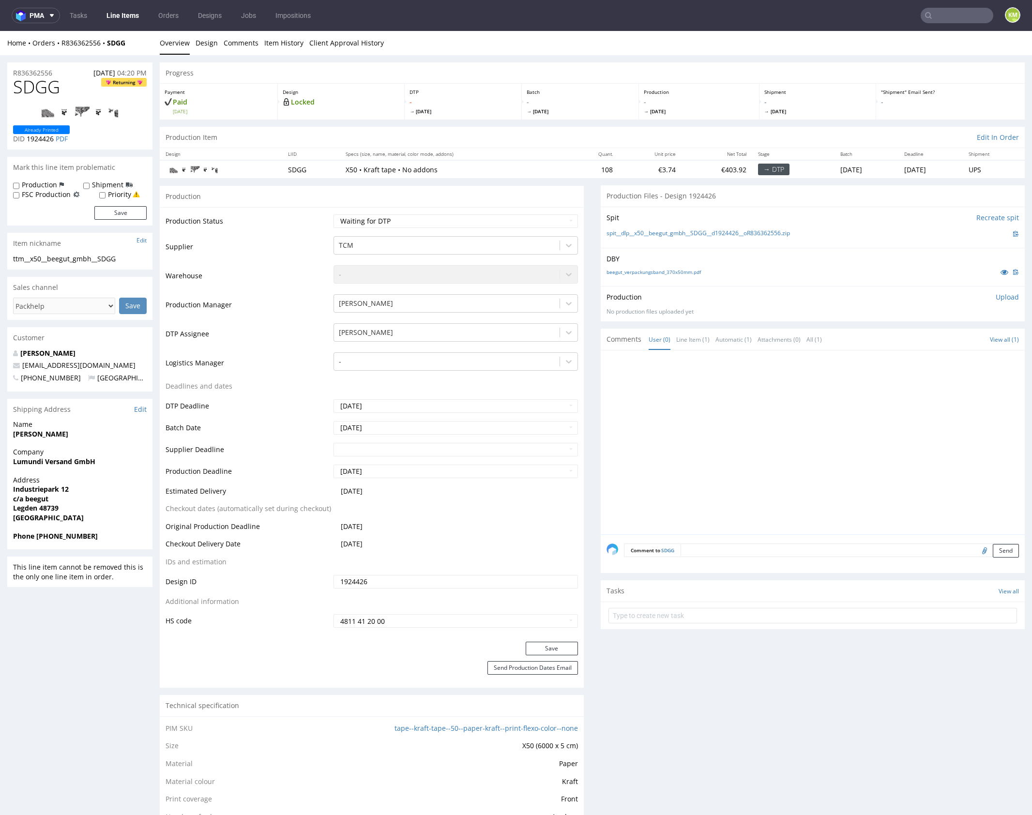
click at [772, 407] on div at bounding box center [816, 445] width 418 height 178
click at [768, 383] on div at bounding box center [816, 445] width 418 height 178
drag, startPoint x: 806, startPoint y: 233, endPoint x: 618, endPoint y: 232, distance: 188.8
click at [618, 232] on div "spit__dlp__x50__beegut_gmbh__SDGG__d1924426__oR836362556.zip" at bounding box center [813, 233] width 412 height 11
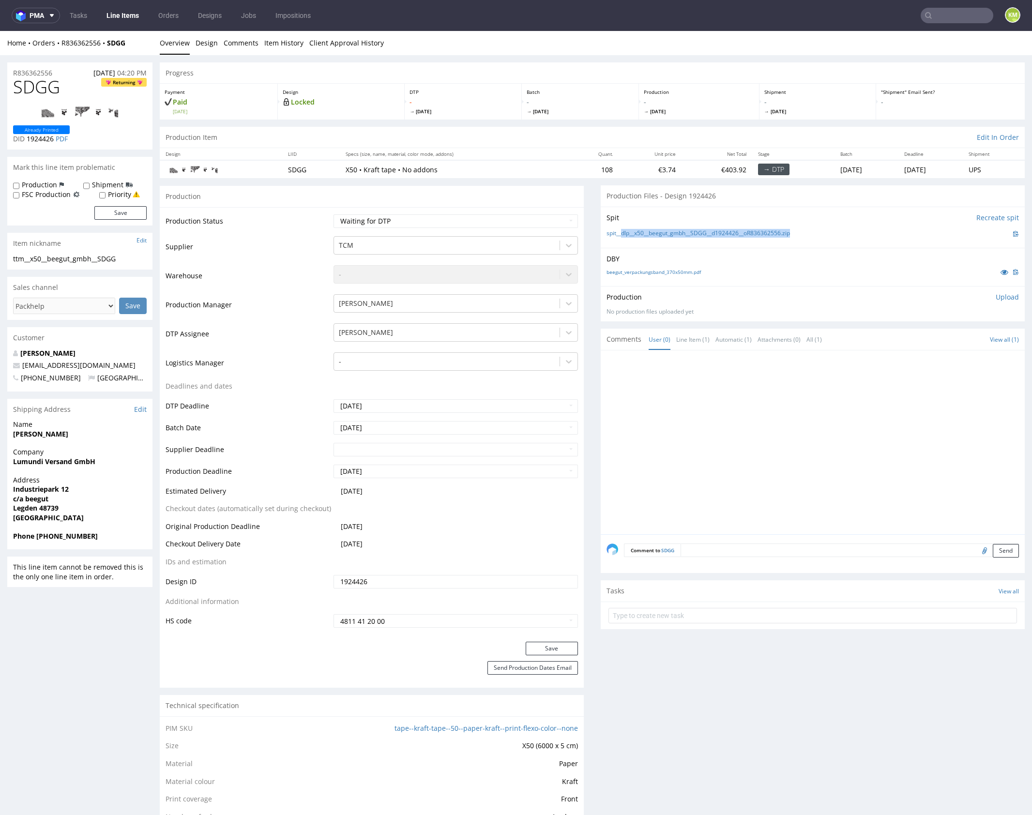
copy link "dlp__x50__beegut_gmbh__SDGG__d1924426__oR836362556.zip"
click at [57, 99] on link at bounding box center [79, 112] width 77 height 27
click at [46, 84] on span "SDGG" at bounding box center [36, 86] width 47 height 19
copy span "SDGG"
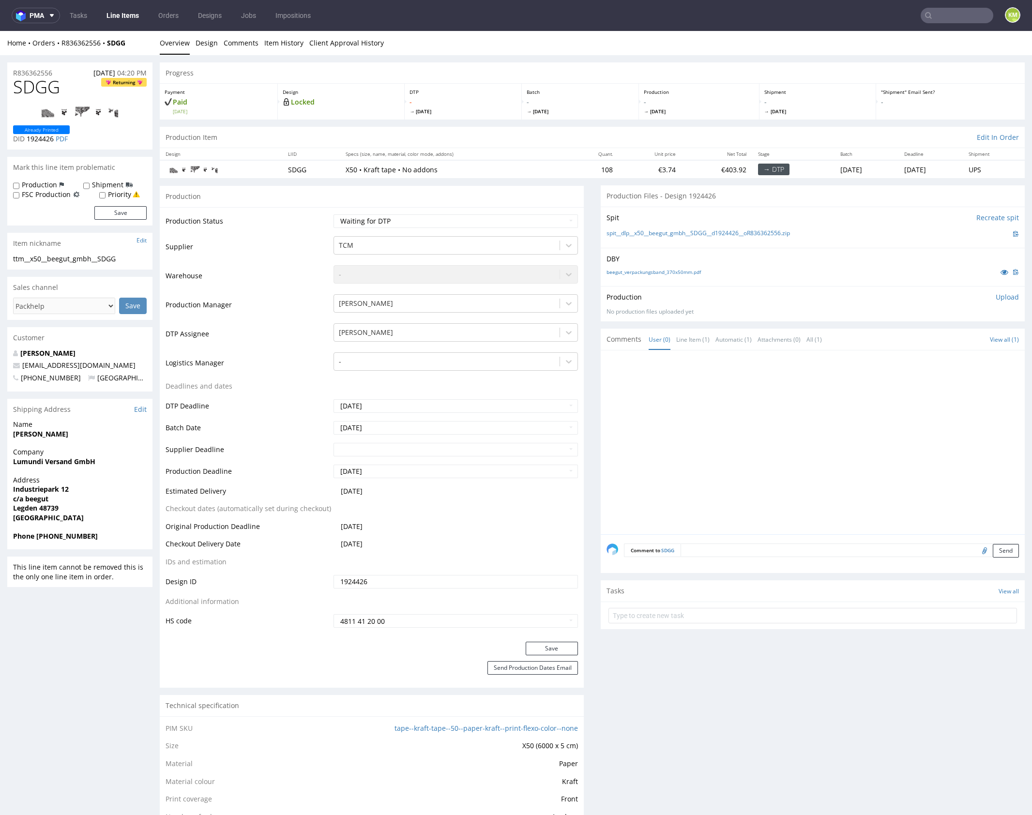
click at [996, 299] on p "Upload" at bounding box center [1007, 297] width 23 height 10
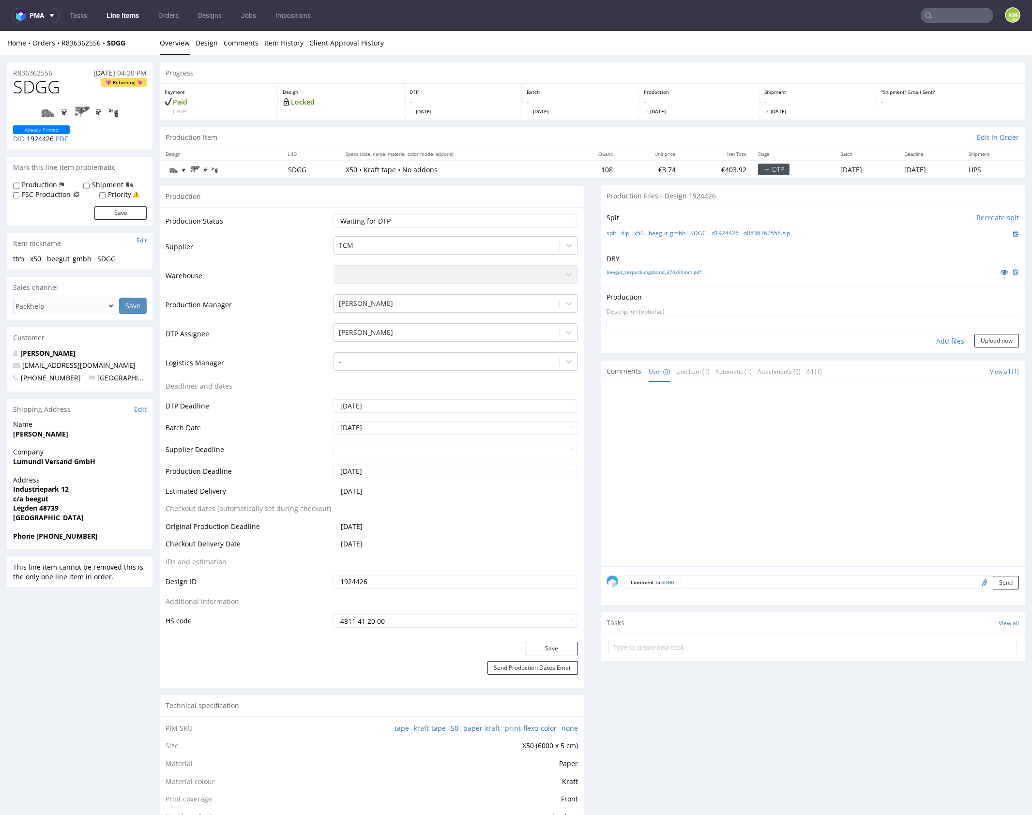
click at [938, 346] on div "Add files" at bounding box center [950, 341] width 48 height 15
type input "C:\fakepath\dlp__x50__beegut_gmbh__SDGG__d1924426__oR836362556.pdf"
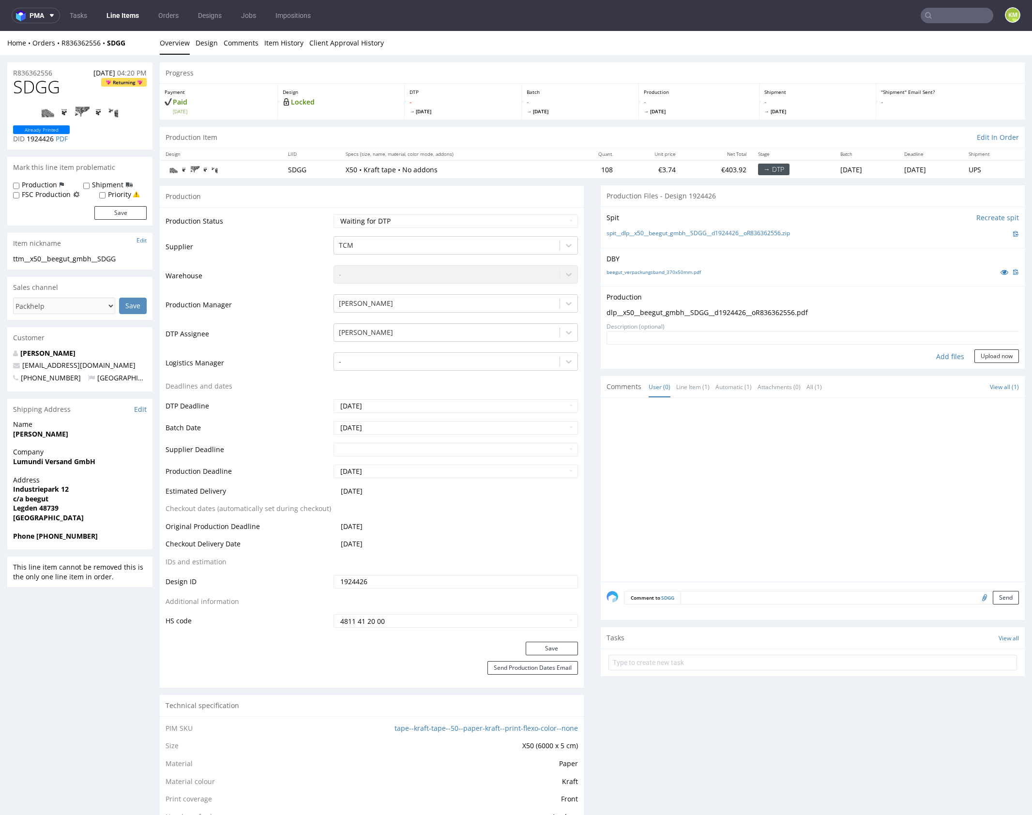
click at [977, 364] on div "Production Upload dlp__x50__beegut_gmbh__SDGG__d1924426__oR836362556.pdf No pro…" at bounding box center [813, 327] width 424 height 83
click at [979, 359] on button "Upload now" at bounding box center [996, 357] width 45 height 14
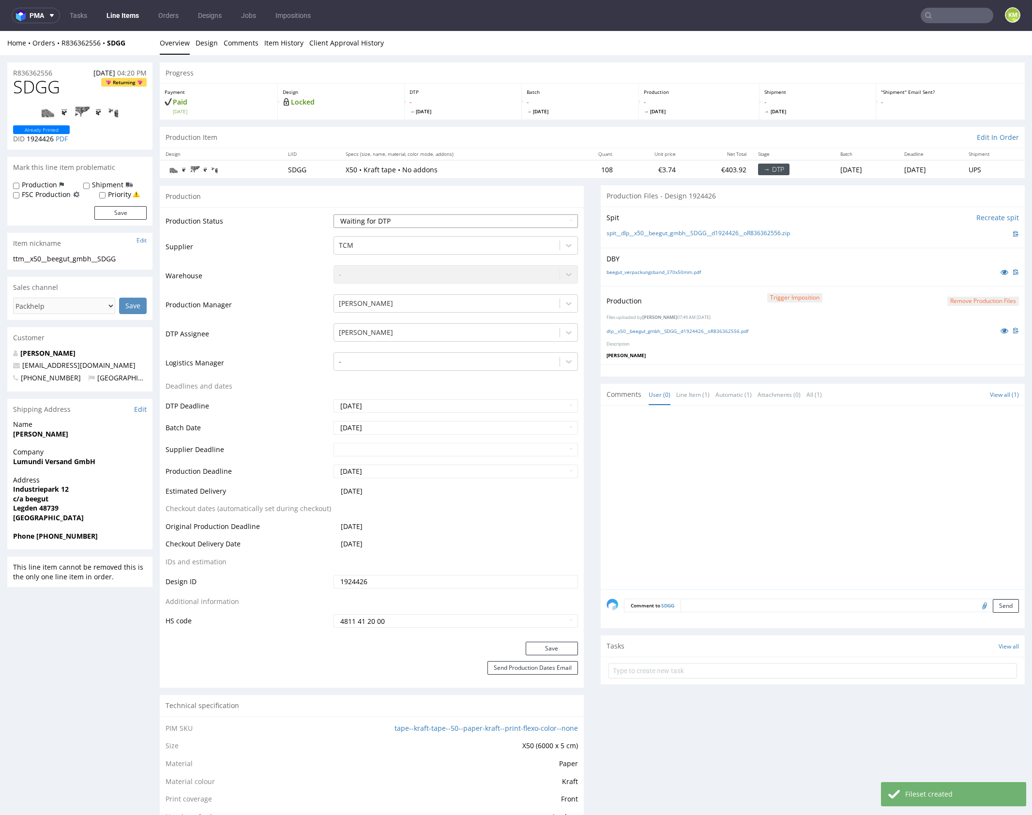
click at [518, 224] on select "Waiting for Artwork Waiting for Diecut Waiting for Mockup Waiting for DTP Waiti…" at bounding box center [456, 221] width 244 height 14
select select "dtp_production_ready"
click at [334, 214] on select "Waiting for Artwork Waiting for Diecut Waiting for Mockup Waiting for DTP Waiti…" at bounding box center [456, 221] width 244 height 14
click at [546, 646] on button "Save" at bounding box center [552, 649] width 52 height 14
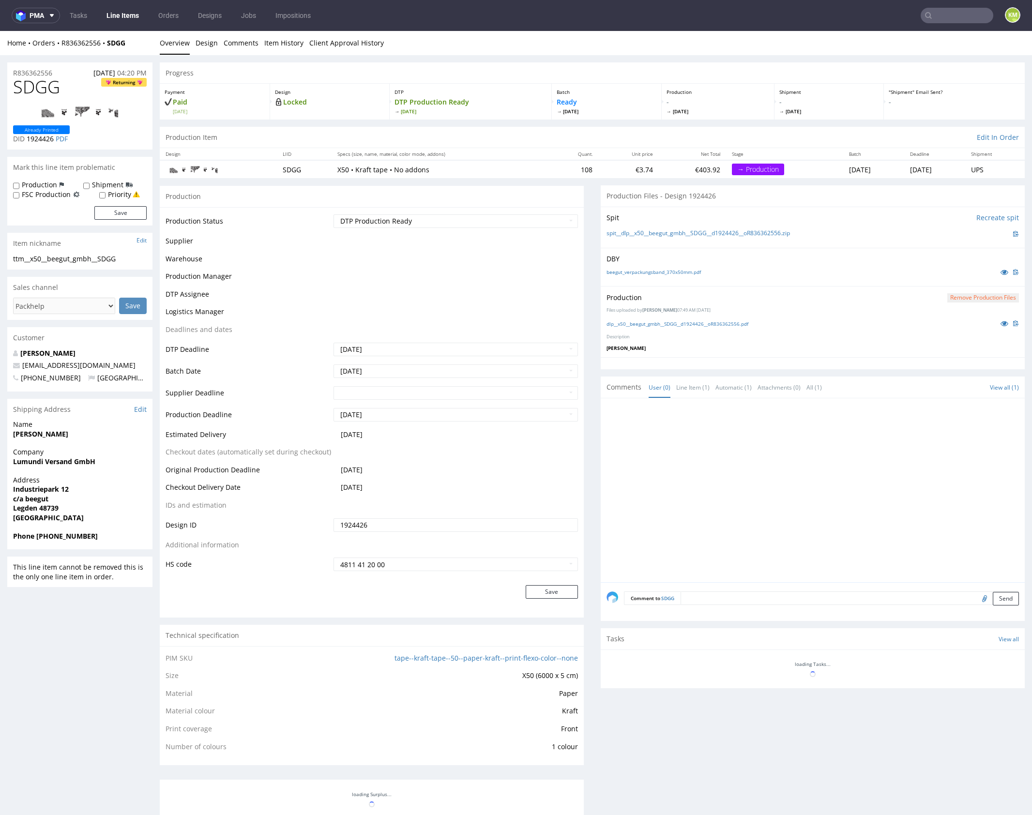
click at [812, 463] on div at bounding box center [816, 493] width 418 height 178
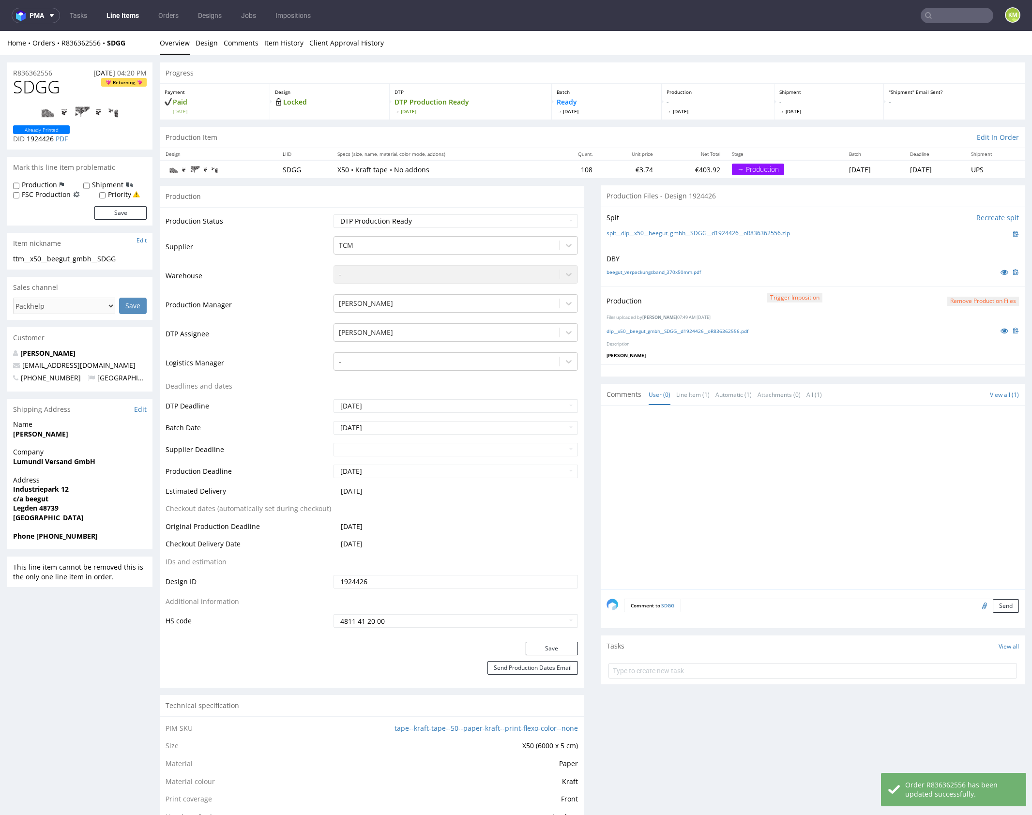
click at [809, 470] on div at bounding box center [816, 500] width 418 height 178
click at [854, 465] on div at bounding box center [816, 500] width 418 height 178
click at [791, 453] on div at bounding box center [816, 500] width 418 height 178
click at [788, 465] on div at bounding box center [816, 500] width 418 height 178
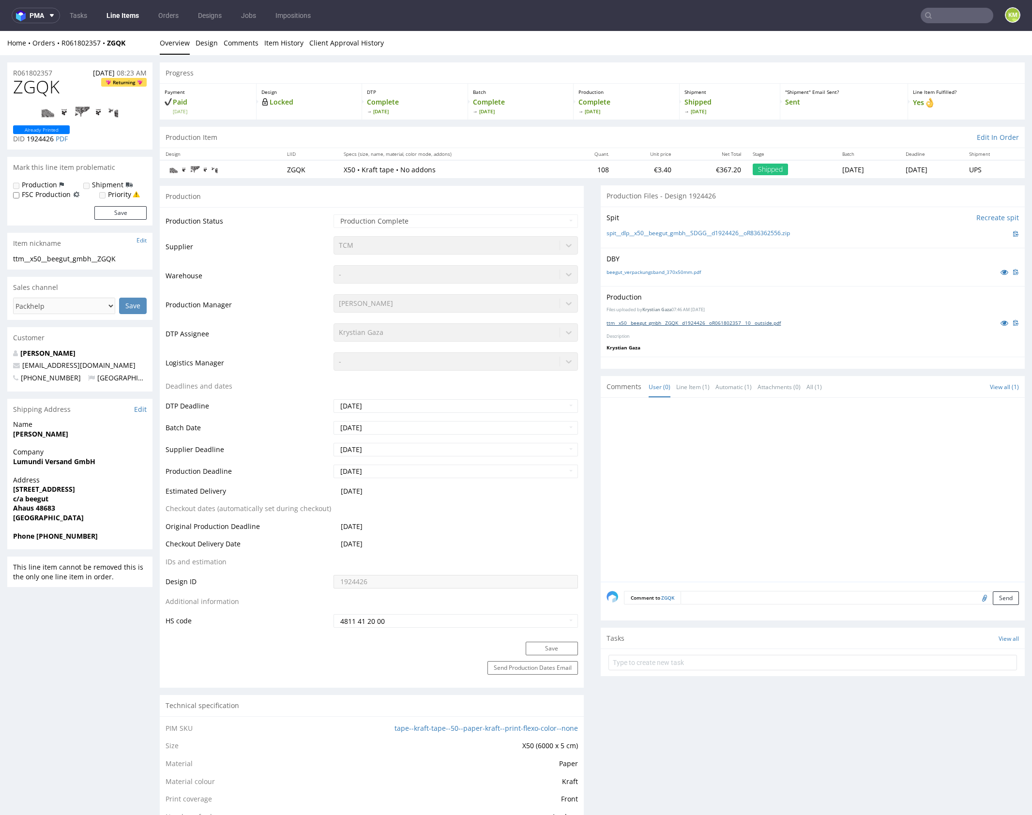
click at [711, 321] on link "ttm__x50__beegut_gmbh__ZGQK__d1924426__oR061802357__10__outside.pdf" at bounding box center [694, 322] width 174 height 7
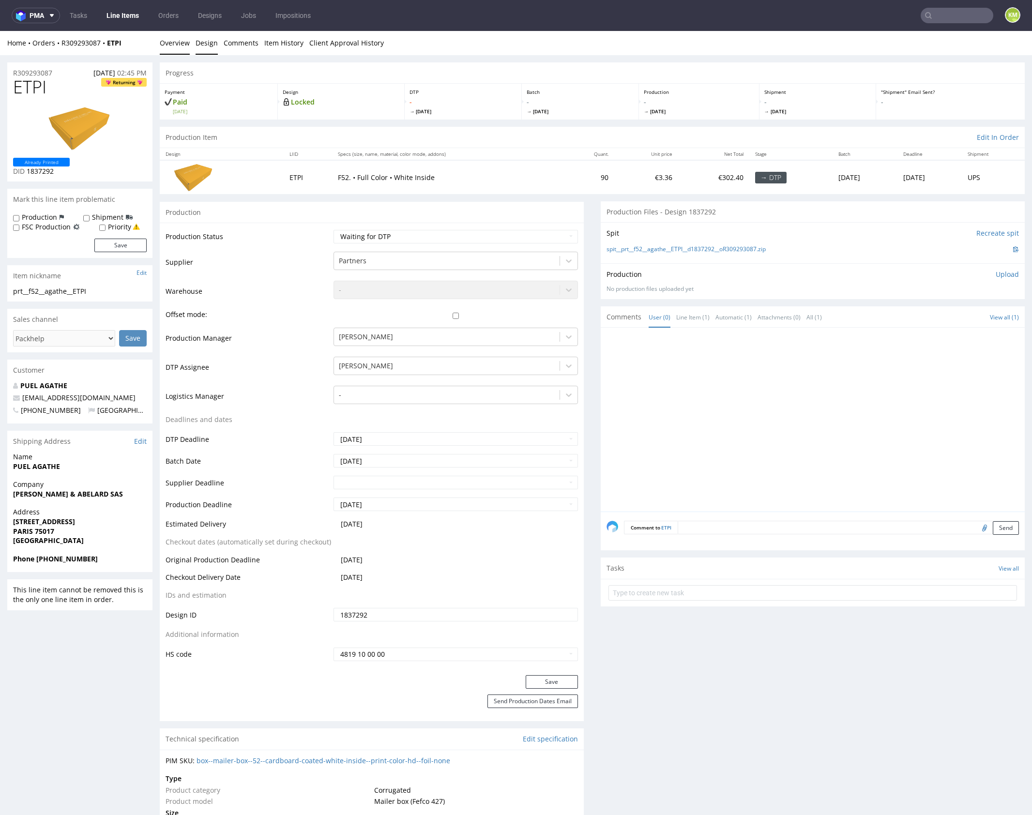
click at [212, 41] on link "Design" at bounding box center [207, 43] width 22 height 24
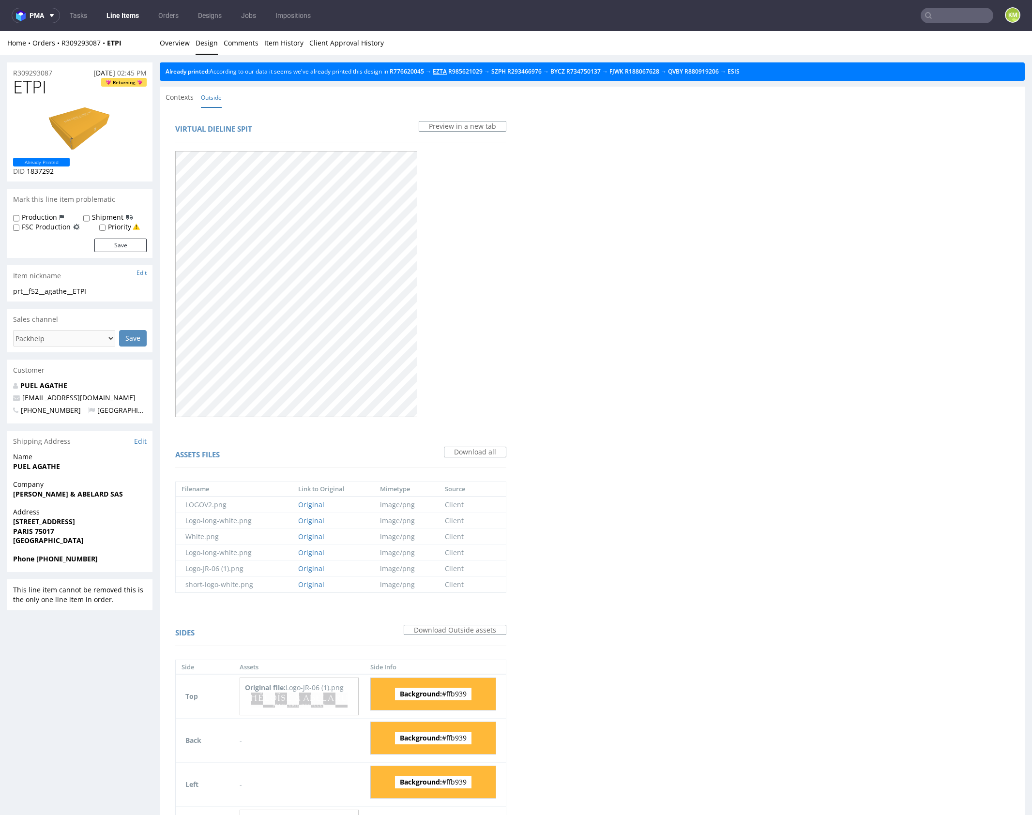
drag, startPoint x: 450, startPoint y: 72, endPoint x: 249, endPoint y: 54, distance: 201.7
drag, startPoint x: 174, startPoint y: 43, endPoint x: 254, endPoint y: 49, distance: 79.6
click at [174, 43] on link "Overview" at bounding box center [175, 43] width 30 height 24
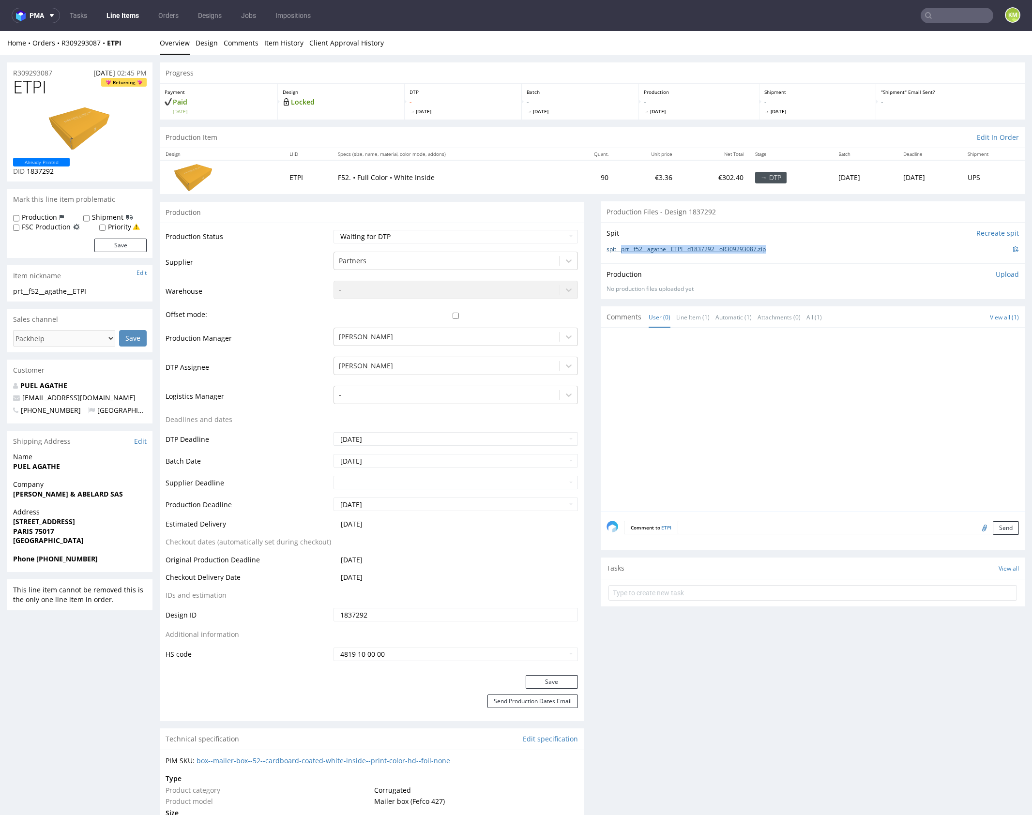
drag, startPoint x: 783, startPoint y: 248, endPoint x: 617, endPoint y: 250, distance: 165.6
click at [617, 250] on div "spit__prt__f52__agathe__ETPI__d1837292__oR309293087.zip" at bounding box center [813, 249] width 412 height 11
copy link "prt__f52__agathe__ETPI__d1837292__oR309293087.zip"
click at [36, 89] on span "ETPI" at bounding box center [29, 86] width 33 height 19
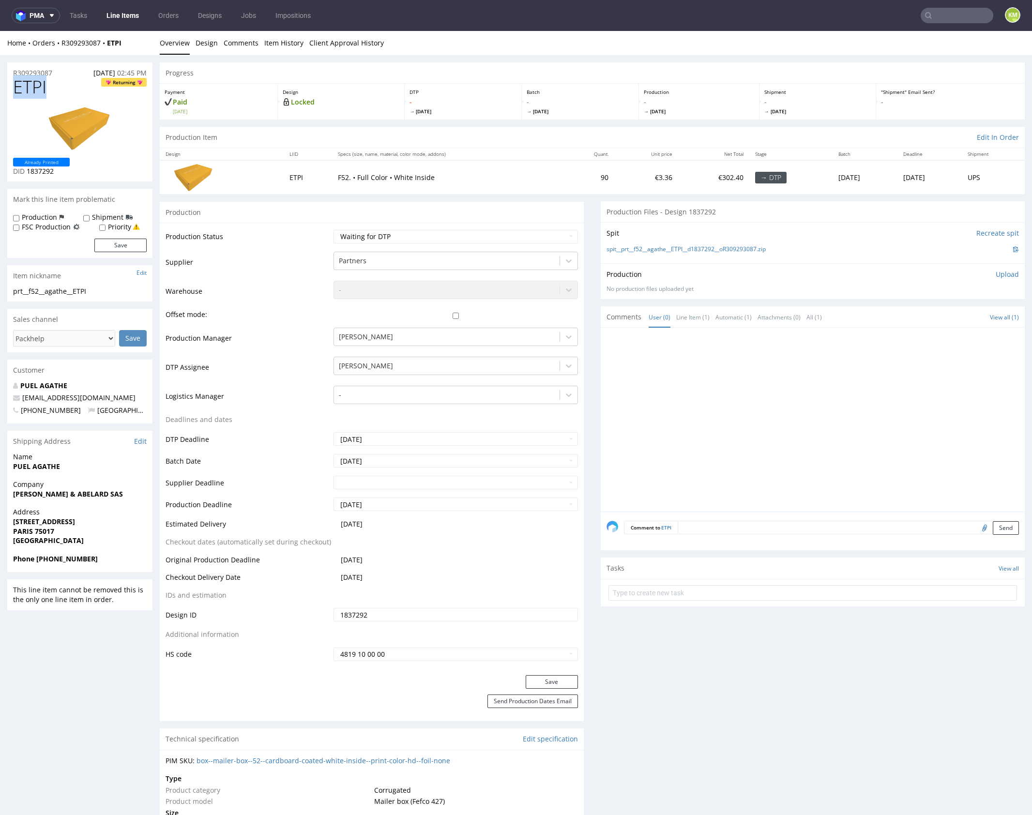
copy span "ETPI"
click at [996, 275] on p "Upload" at bounding box center [1007, 275] width 23 height 10
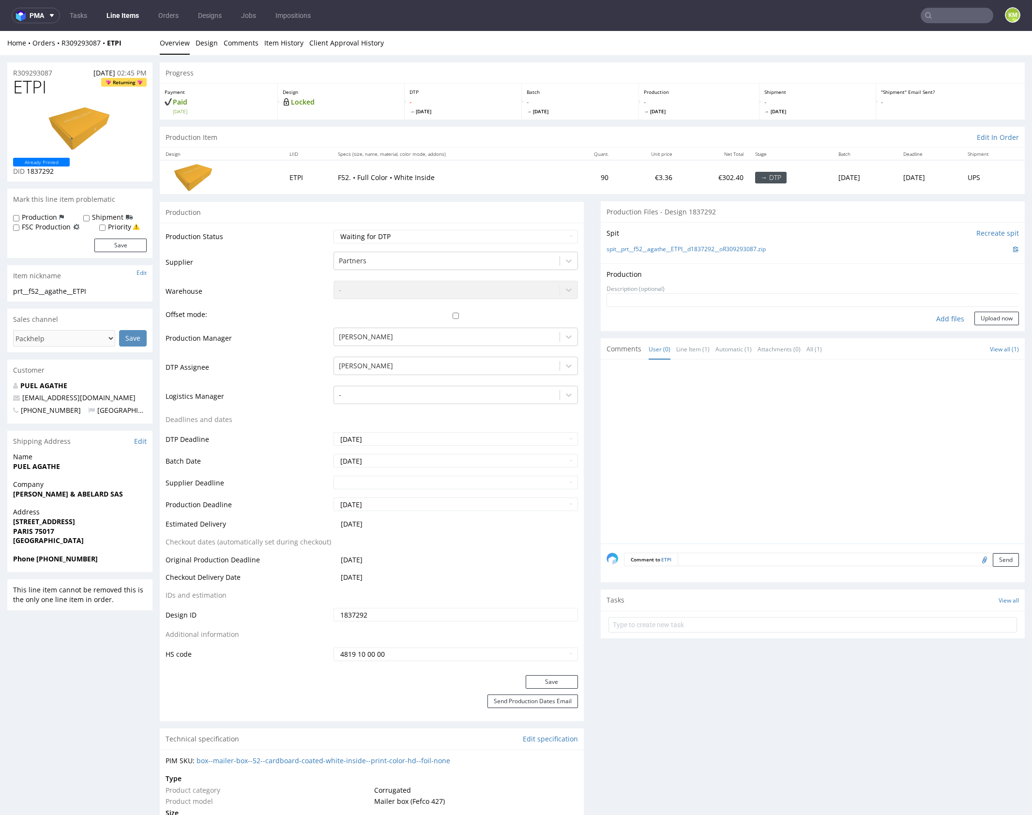
click at [933, 320] on div "Add files" at bounding box center [950, 319] width 48 height 15
type input "C:\fakepath\prt__f52__agathe__ETPI__d1837292__oR309293087__outside.pdf"
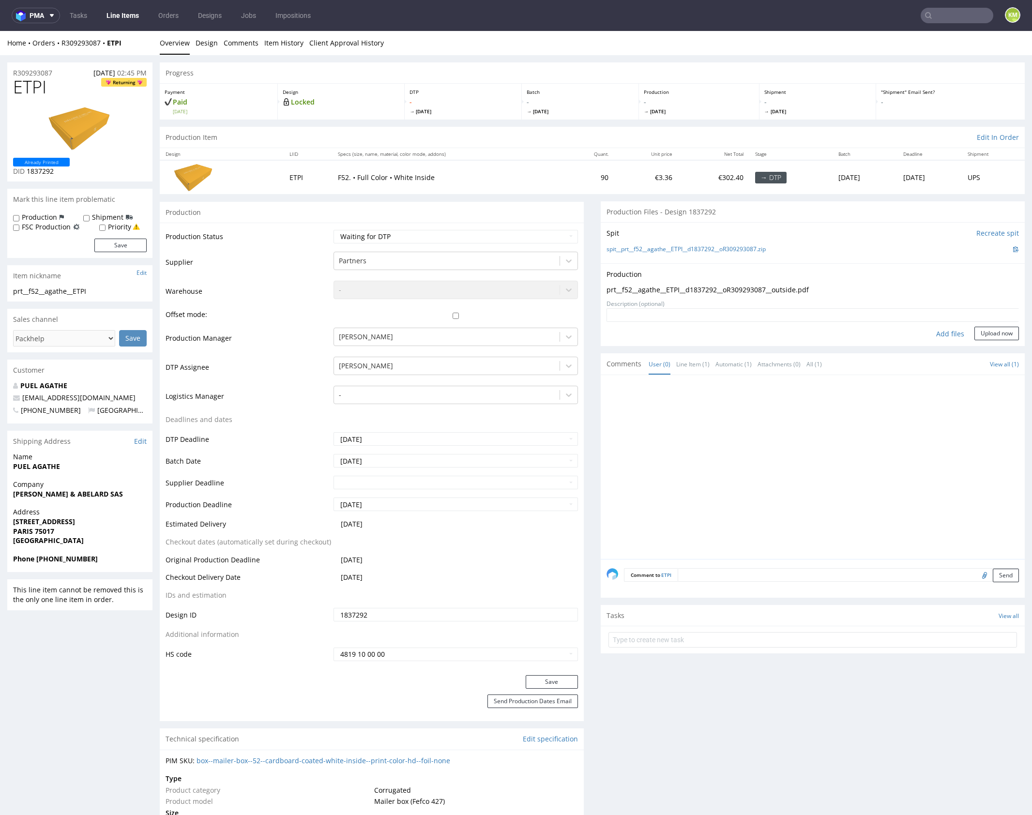
click at [983, 340] on div "Production Upload prt__f52__agathe__ETPI__d1837292__oR309293087__outside.pdf No…" at bounding box center [813, 304] width 424 height 83
click at [984, 336] on button "Upload now" at bounding box center [996, 334] width 45 height 14
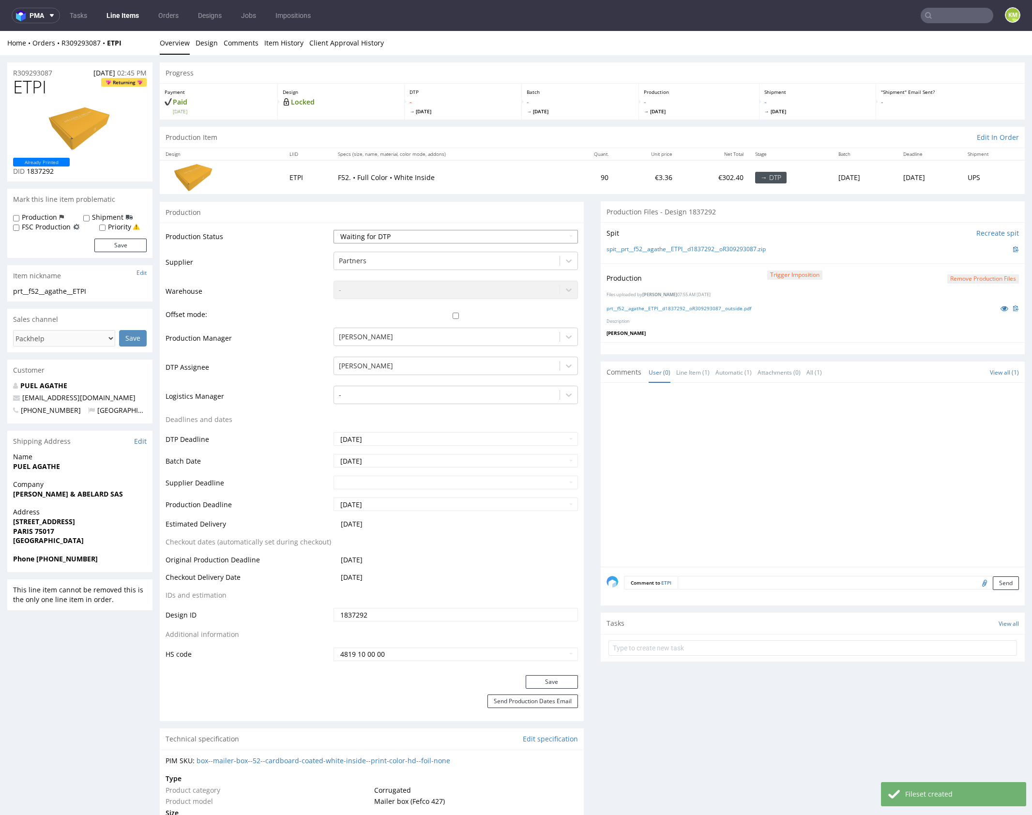
click at [507, 239] on select "Waiting for Artwork Waiting for Diecut Waiting for Mockup Waiting for DTP Waiti…" at bounding box center [456, 237] width 244 height 14
select select "dtp_production_ready"
click at [334, 230] on select "Waiting for Artwork Waiting for Diecut Waiting for Mockup Waiting for DTP Waiti…" at bounding box center [456, 237] width 244 height 14
click at [557, 678] on button "Save" at bounding box center [552, 682] width 52 height 14
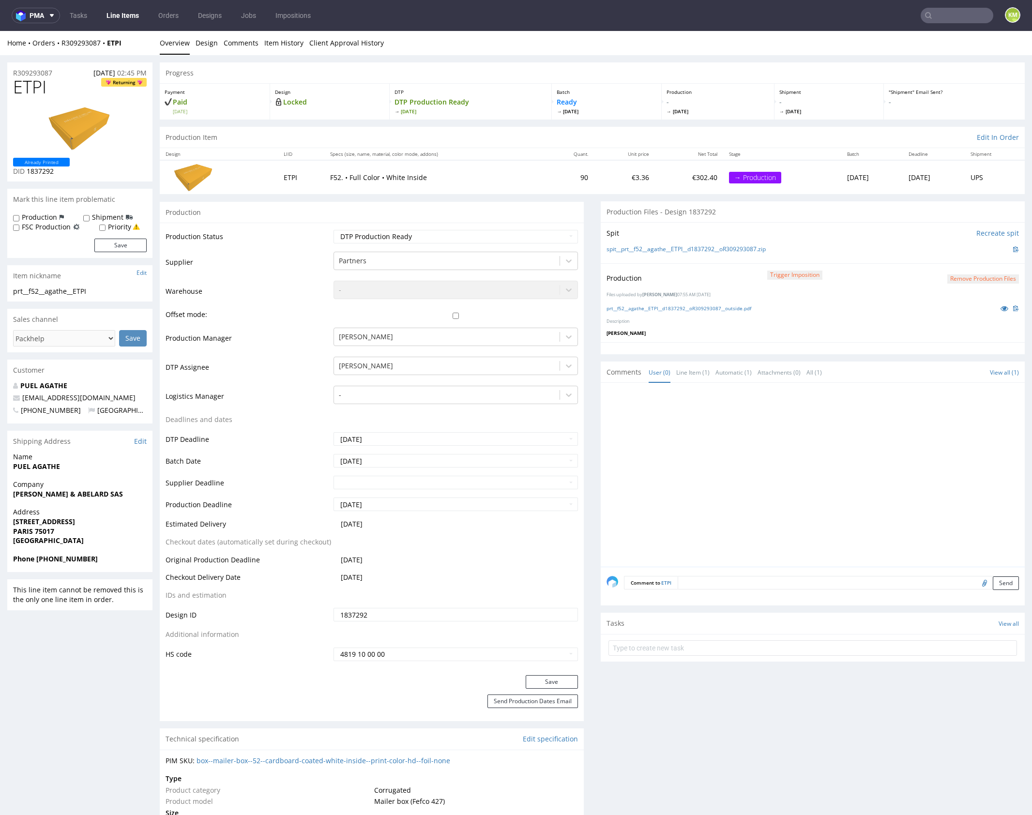
click at [708, 446] on div at bounding box center [816, 478] width 418 height 178
click at [855, 445] on div at bounding box center [816, 478] width 418 height 178
click at [850, 439] on div at bounding box center [816, 478] width 418 height 178
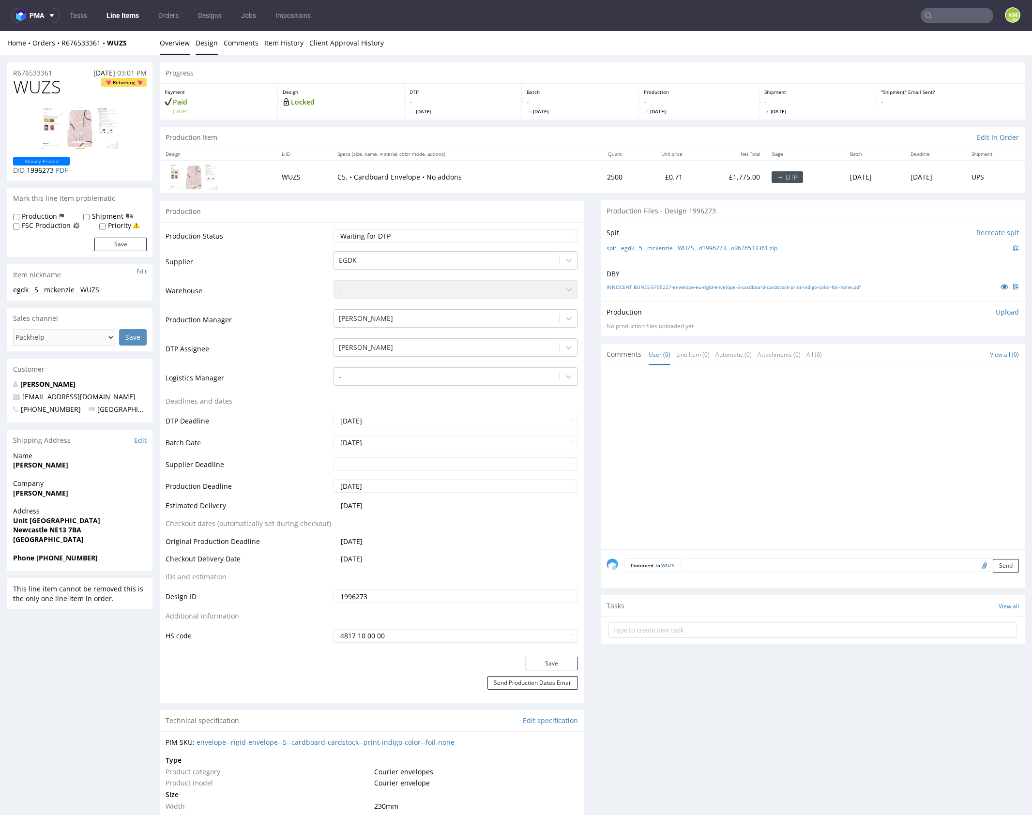
click at [210, 47] on link "Design" at bounding box center [207, 43] width 22 height 24
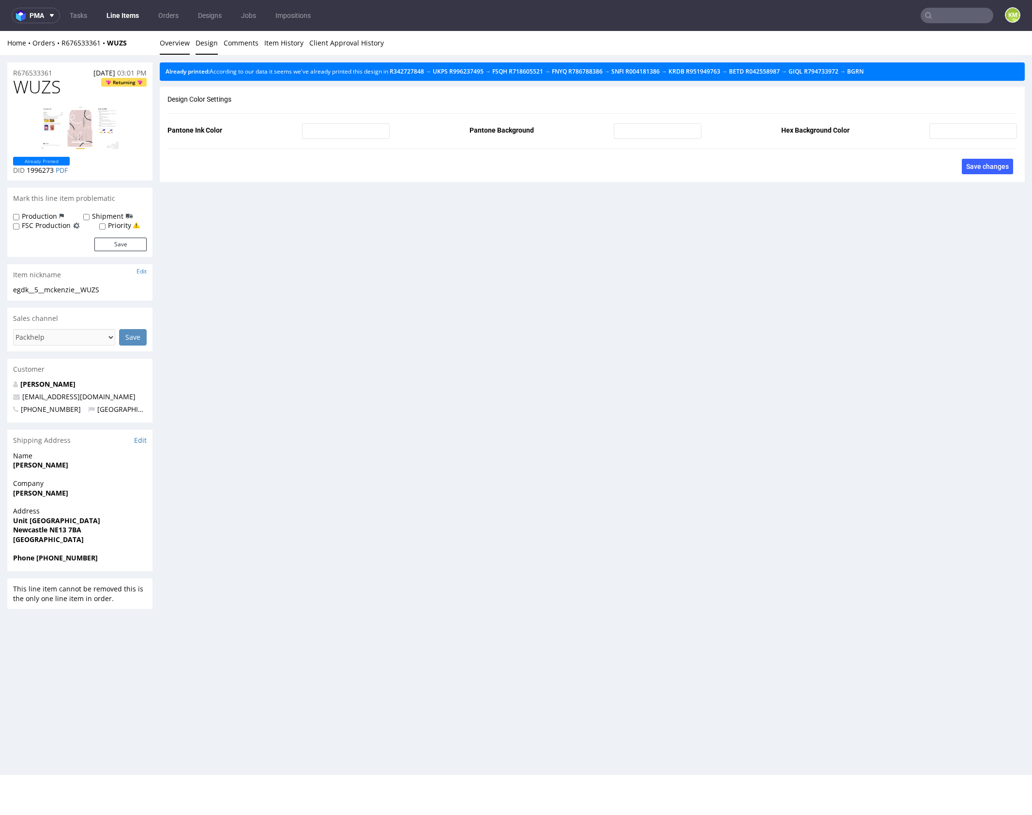
click at [168, 46] on link "Overview" at bounding box center [175, 43] width 30 height 24
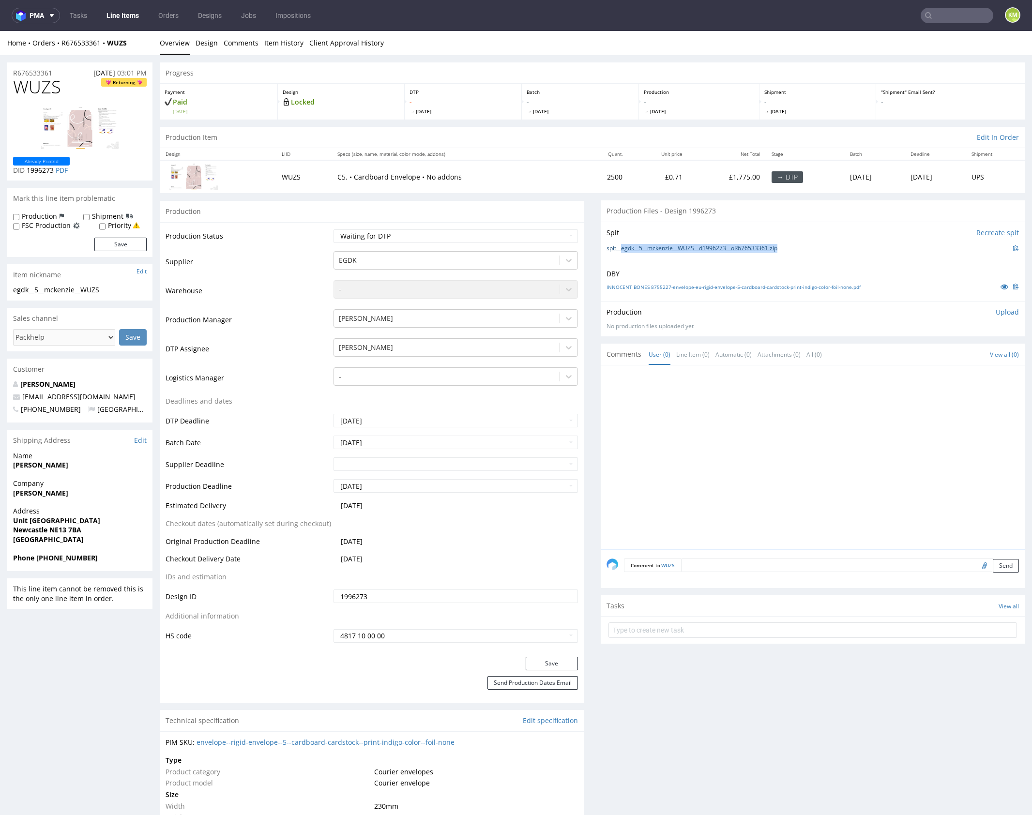
drag, startPoint x: 789, startPoint y: 248, endPoint x: 618, endPoint y: 249, distance: 170.9
click at [618, 249] on div "spit__egdk__5__mckenzie__WUZS__d1996273__oR676533361.zip" at bounding box center [813, 248] width 412 height 11
copy link "egdk__5__mckenzie__WUZS__d1996273__oR676533361.zip"
click at [996, 313] on p "Upload" at bounding box center [1007, 312] width 23 height 10
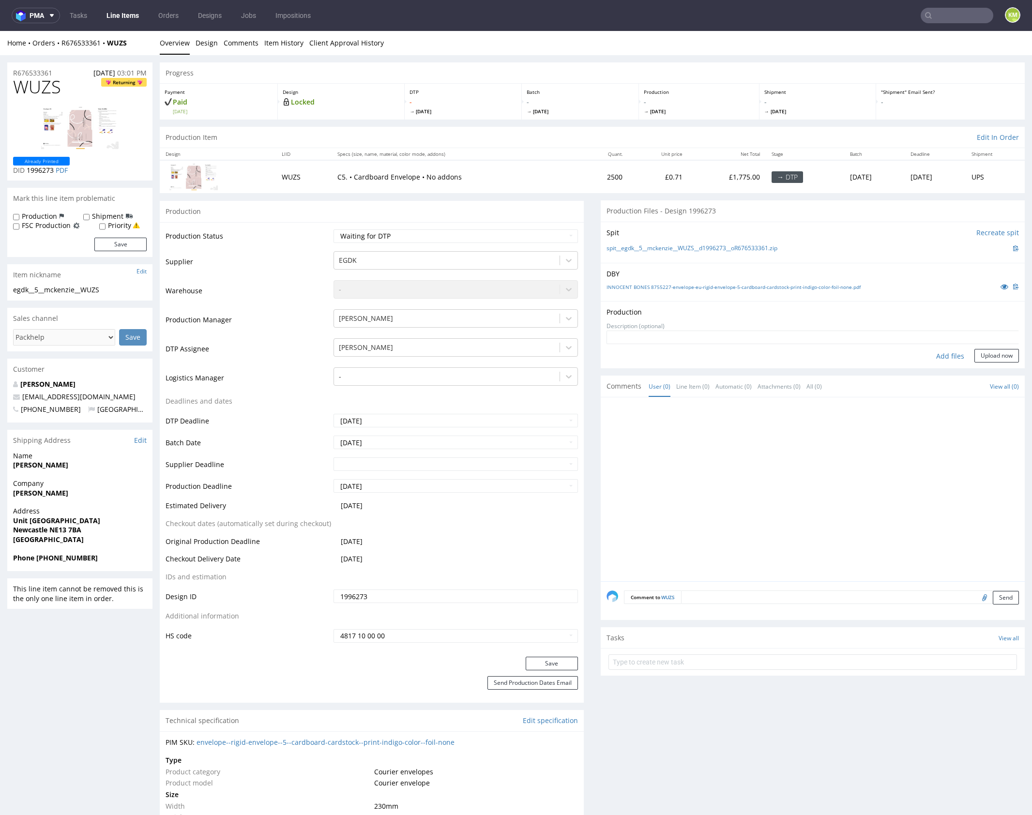
click at [938, 357] on div "Add files" at bounding box center [950, 356] width 48 height 15
type input "C:\fakepath\egdk__5__mckenzie__WUZS__d1996273__oR676533361__outside.pdf"
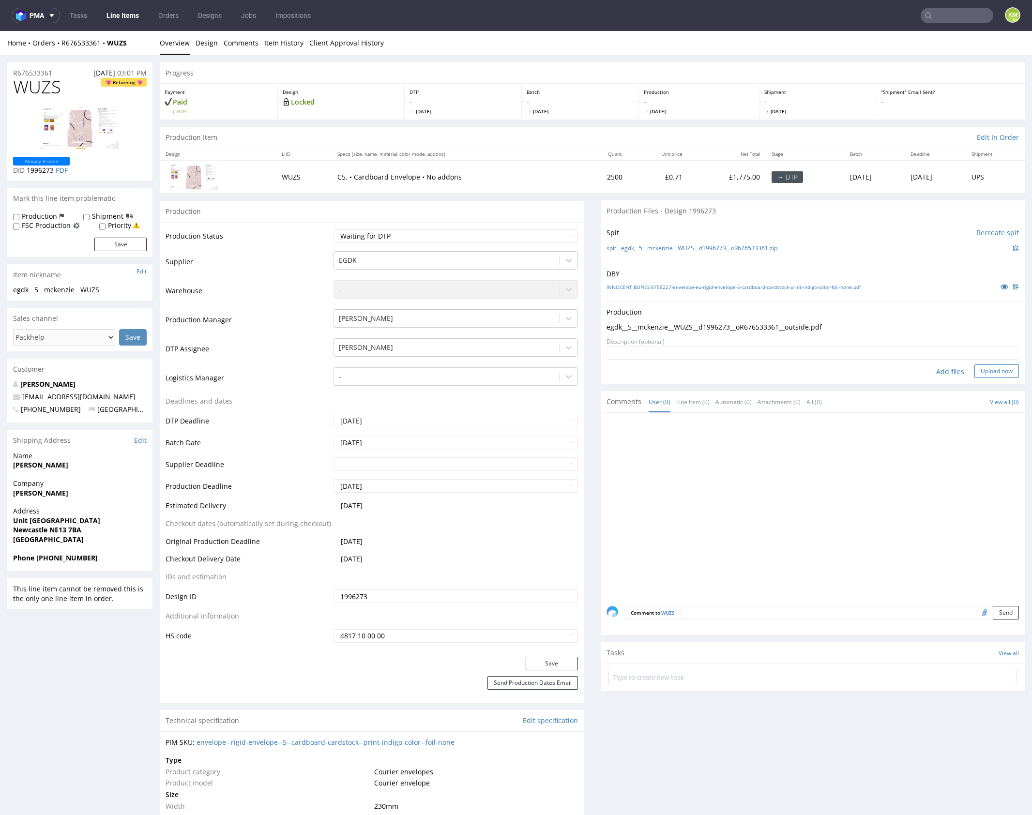
click at [981, 373] on button "Upload now" at bounding box center [996, 372] width 45 height 14
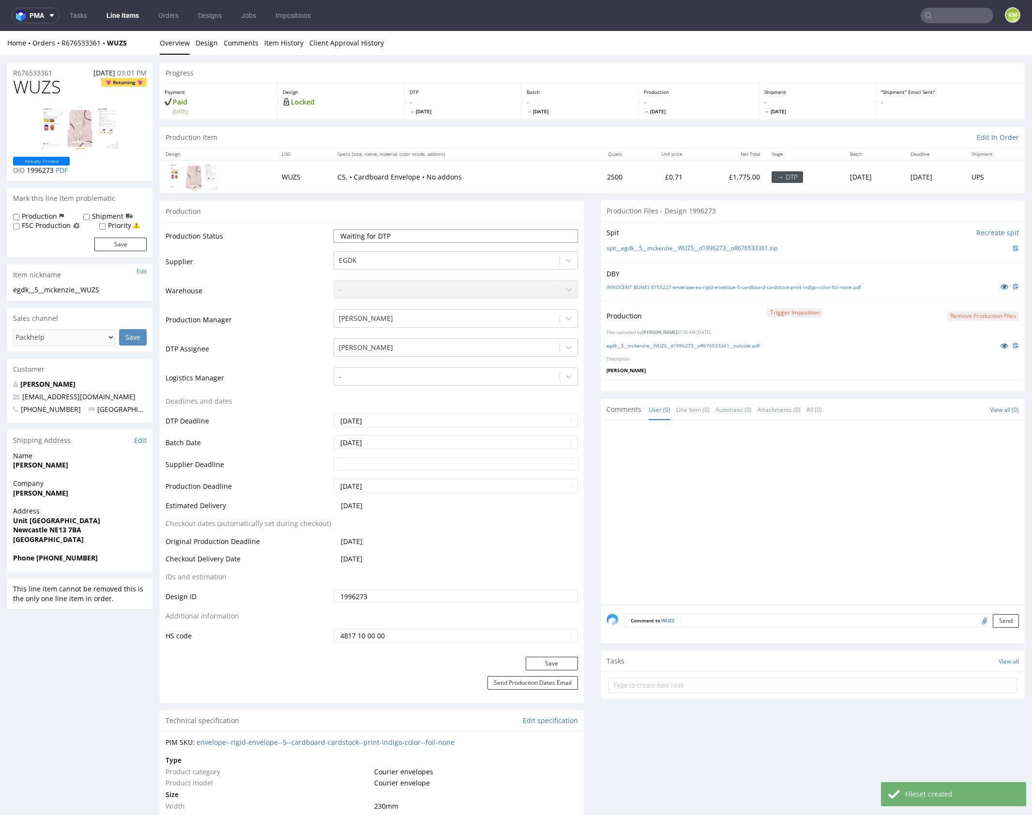
click at [512, 238] on select "Waiting for Artwork Waiting for Diecut Waiting for Mockup Waiting for DTP Waiti…" at bounding box center [456, 236] width 244 height 14
select select "dtp_production_ready"
click at [334, 229] on select "Waiting for Artwork Waiting for Diecut Waiting for Mockup Waiting for DTP Waiti…" at bounding box center [456, 236] width 244 height 14
click at [559, 665] on button "Save" at bounding box center [552, 664] width 52 height 14
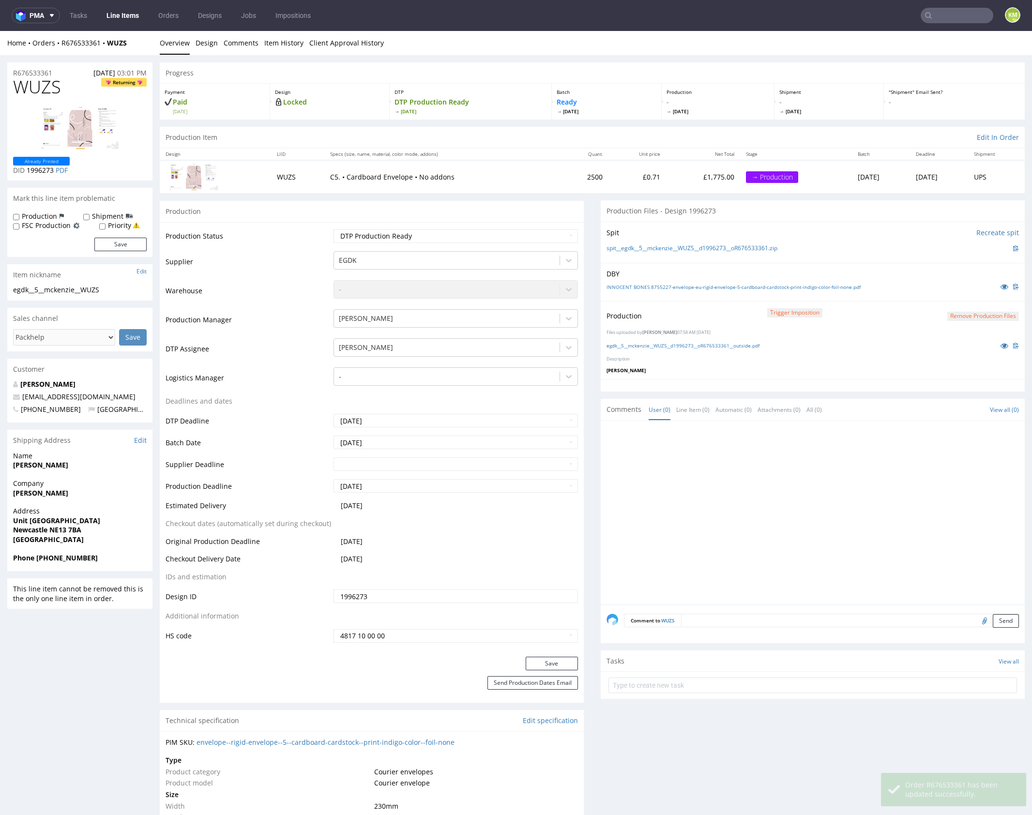
click at [707, 477] on div at bounding box center [816, 515] width 418 height 178
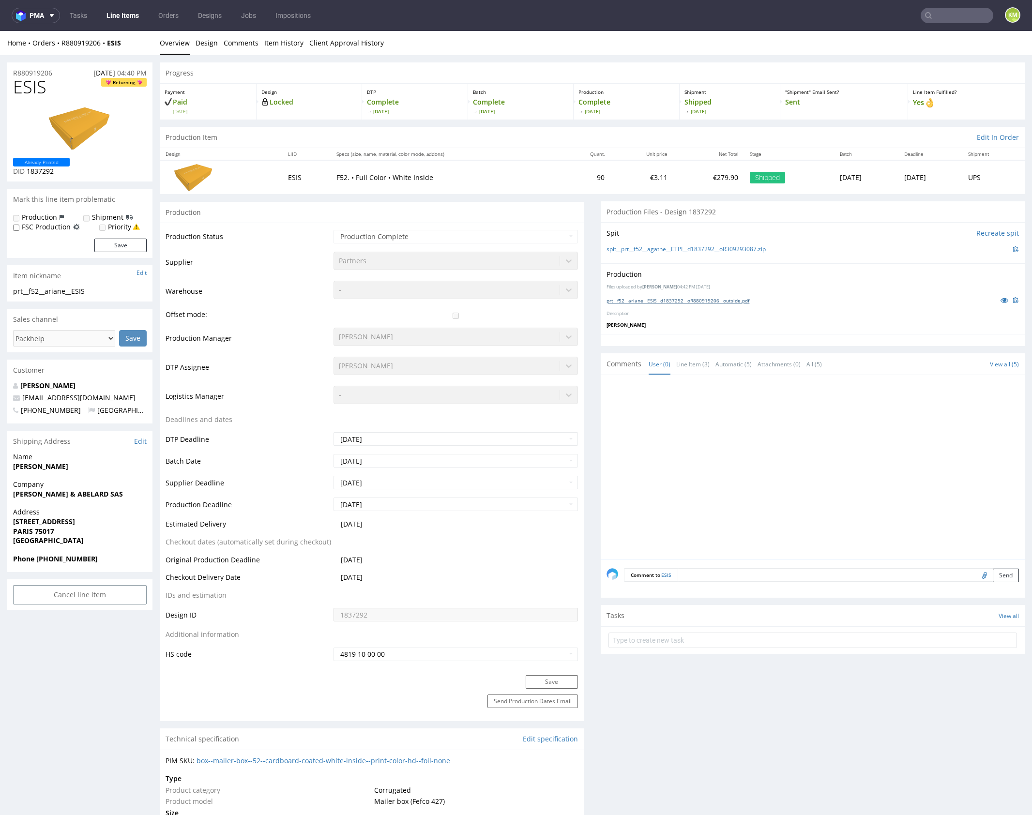
click at [714, 297] on link "prt__f52__ariane__ESIS__d1837292__oR880919206__outside.pdf" at bounding box center [678, 300] width 143 height 7
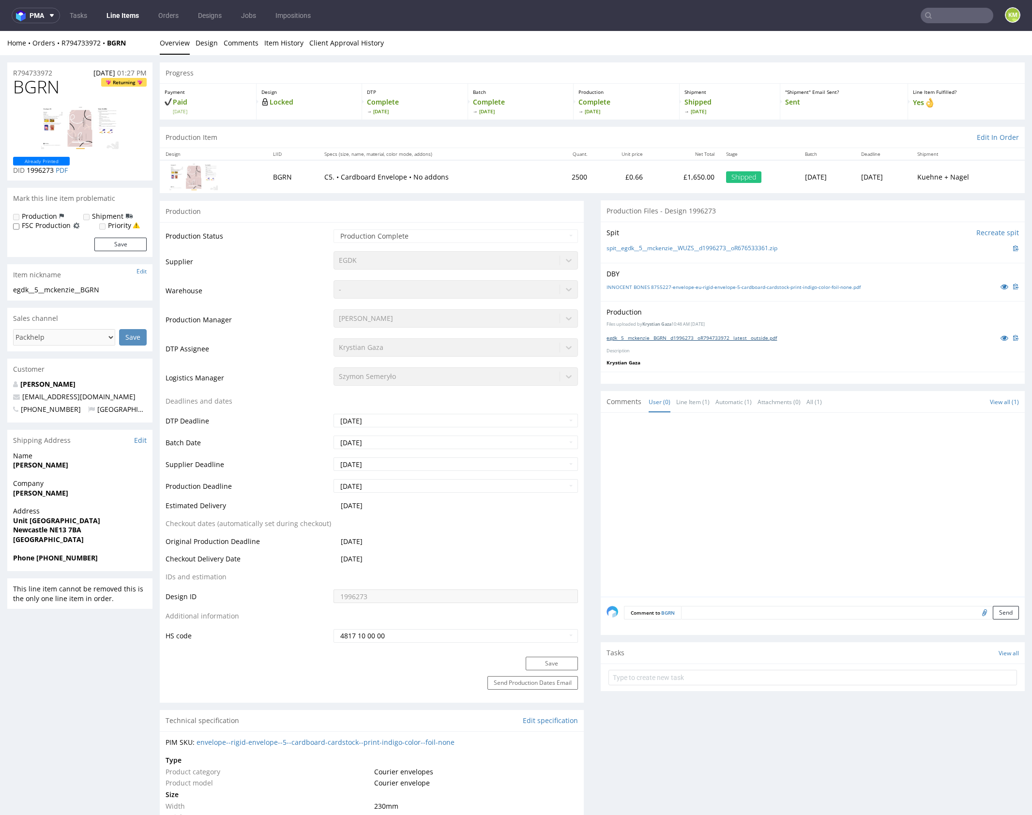
click at [689, 337] on link "egdk__5__mckenzie__BGRN__d1996273__oR794733972__latest__outside.pdf" at bounding box center [692, 337] width 170 height 7
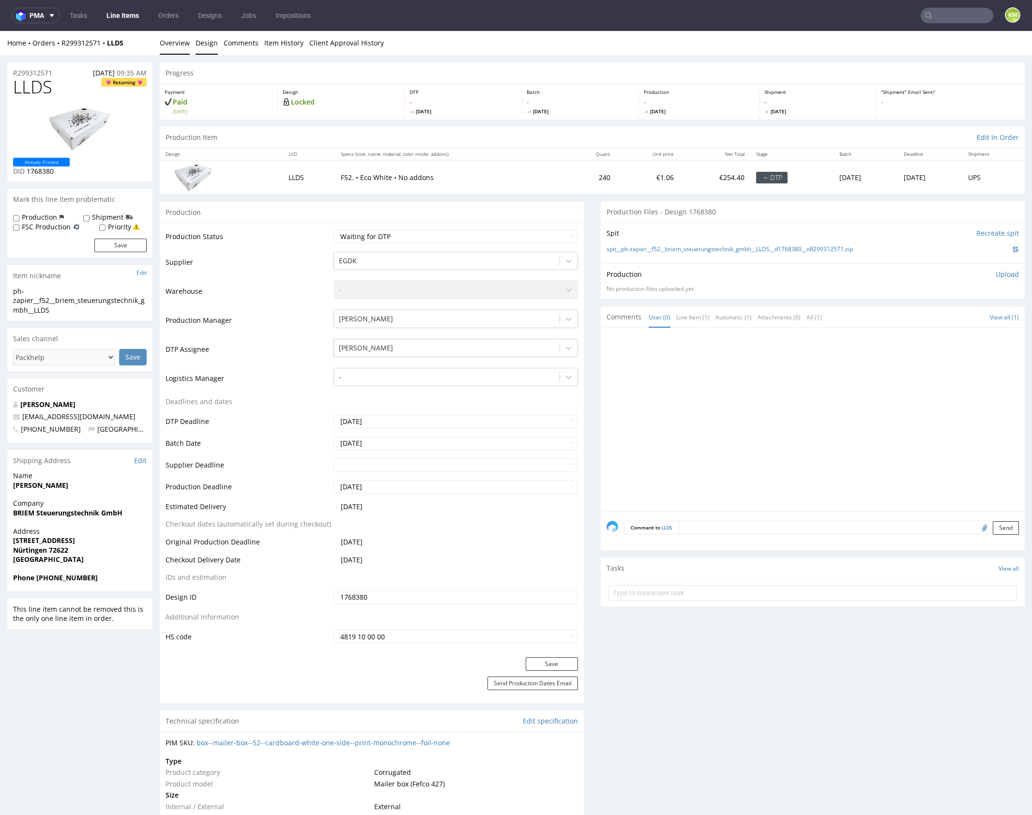
click at [210, 45] on link "Design" at bounding box center [207, 43] width 22 height 24
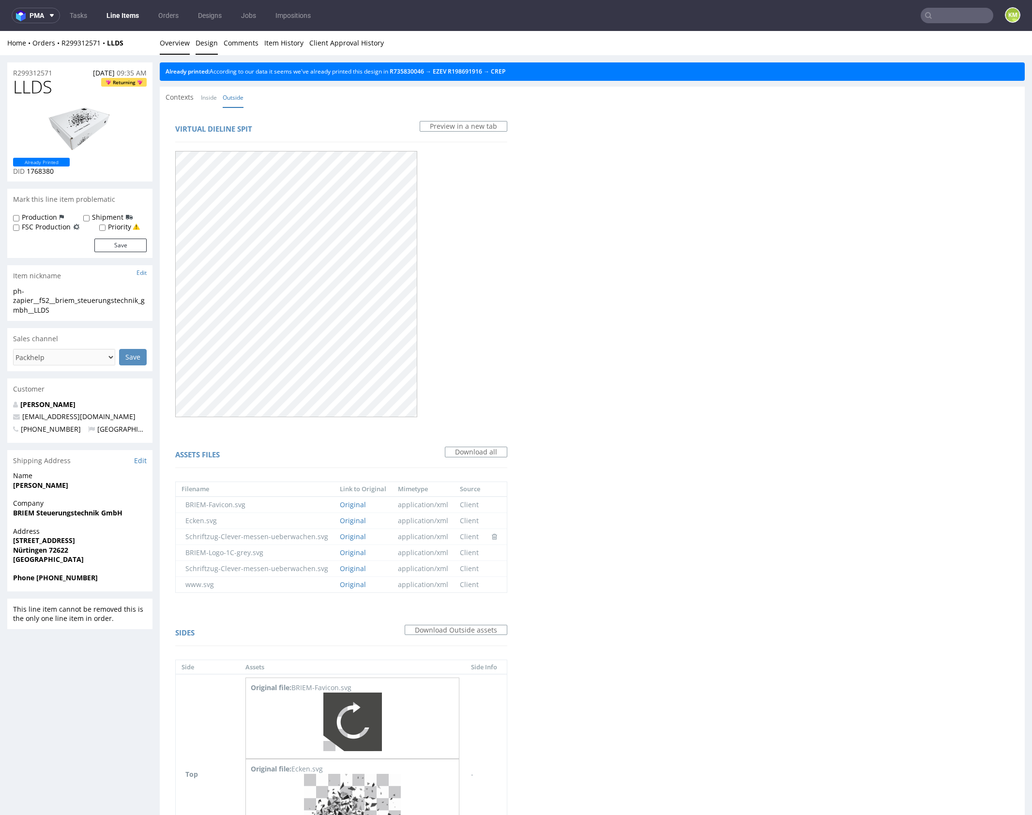
click at [179, 44] on link "Overview" at bounding box center [175, 43] width 30 height 24
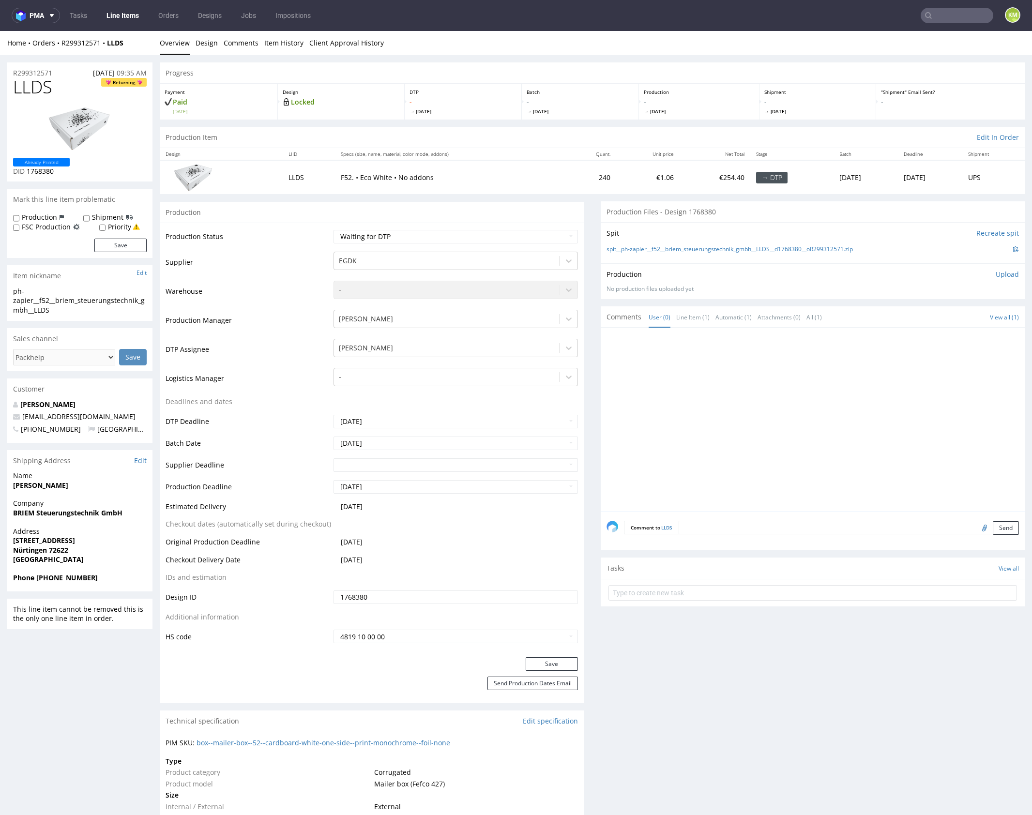
click at [787, 469] on div at bounding box center [816, 423] width 418 height 178
click at [817, 492] on div at bounding box center [816, 423] width 418 height 178
click at [861, 423] on div at bounding box center [816, 423] width 418 height 178
click at [39, 86] on span "LLDS" at bounding box center [32, 86] width 39 height 19
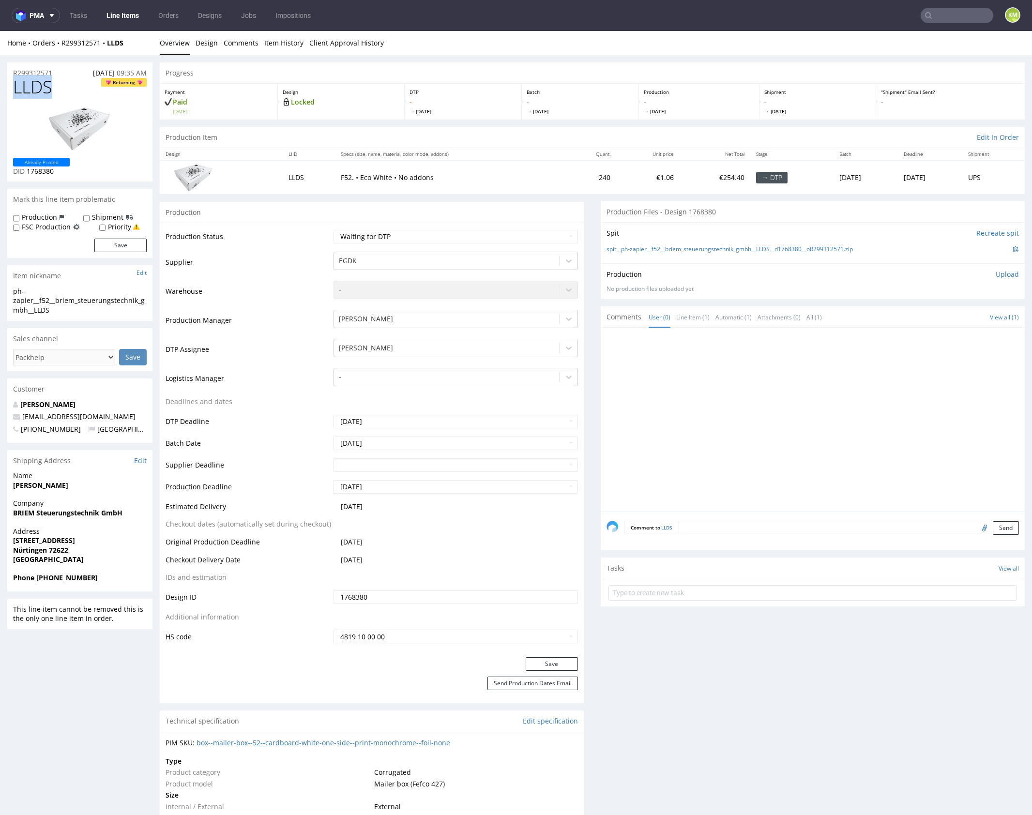
click at [39, 86] on span "LLDS" at bounding box center [32, 86] width 39 height 19
copy span "LLDS"
click at [841, 274] on div "Production Upload" at bounding box center [813, 275] width 412 height 10
drag, startPoint x: 811, startPoint y: 247, endPoint x: 651, endPoint y: 248, distance: 160.7
click at [651, 248] on div "spit__ph-zapier__f52__briem_steuerungstechnik_gmbh__LLDS__d1768380__oR299312571…" at bounding box center [813, 249] width 412 height 11
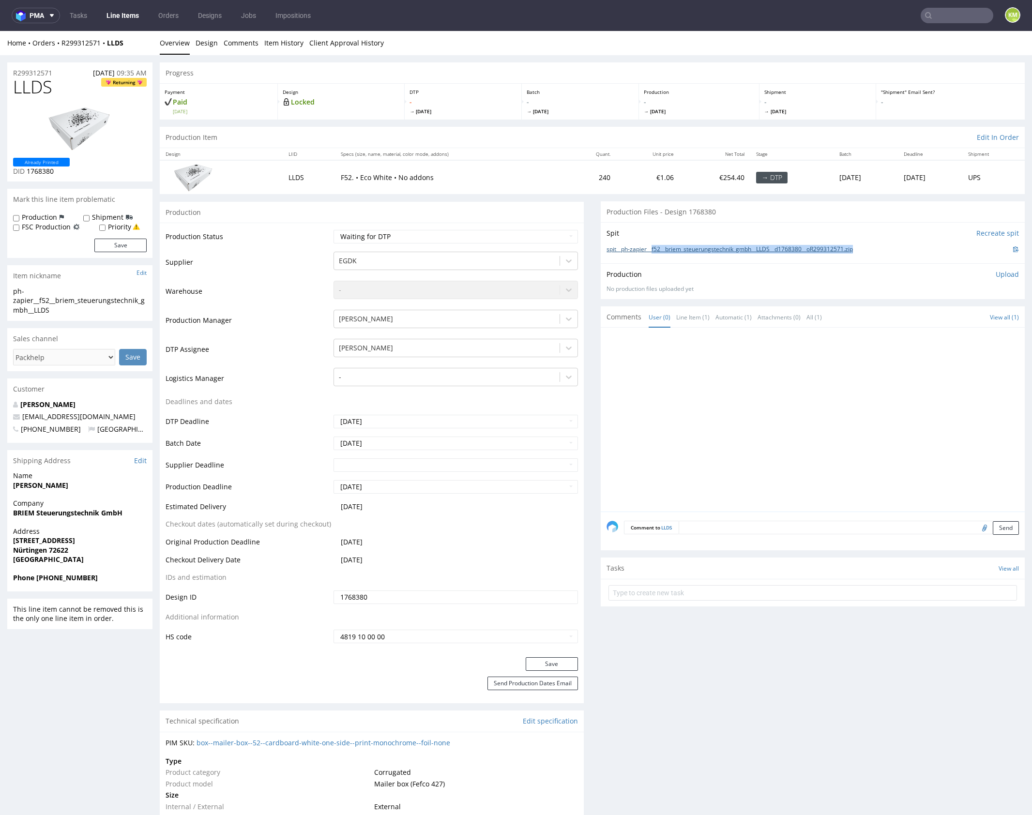
copy link "f52__briem_steuerungstechnik_gmbh__LLDS__d1768380__oR299312571.zip"
click at [997, 271] on p "Upload" at bounding box center [1007, 275] width 23 height 10
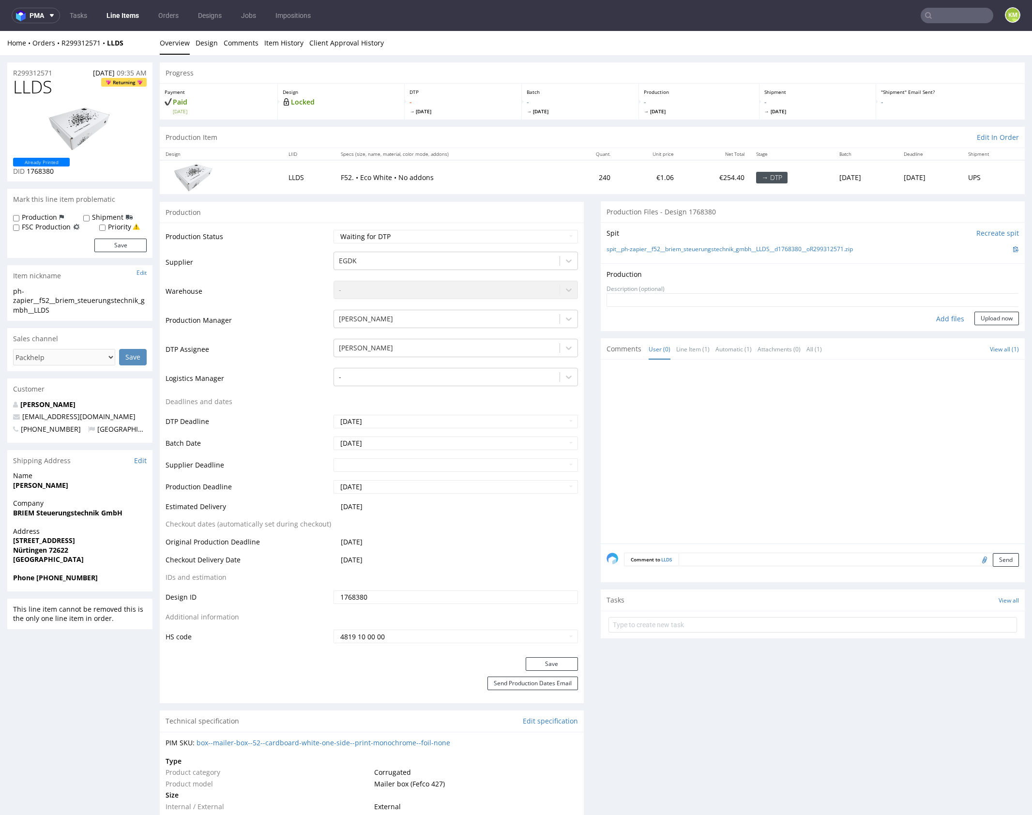
click at [943, 320] on div "Add files" at bounding box center [950, 319] width 48 height 15
type input "C:\fakepath\f52__briem_steuerungstechnik_gmbh__LLDS__d1768380__oR299312571__out…"
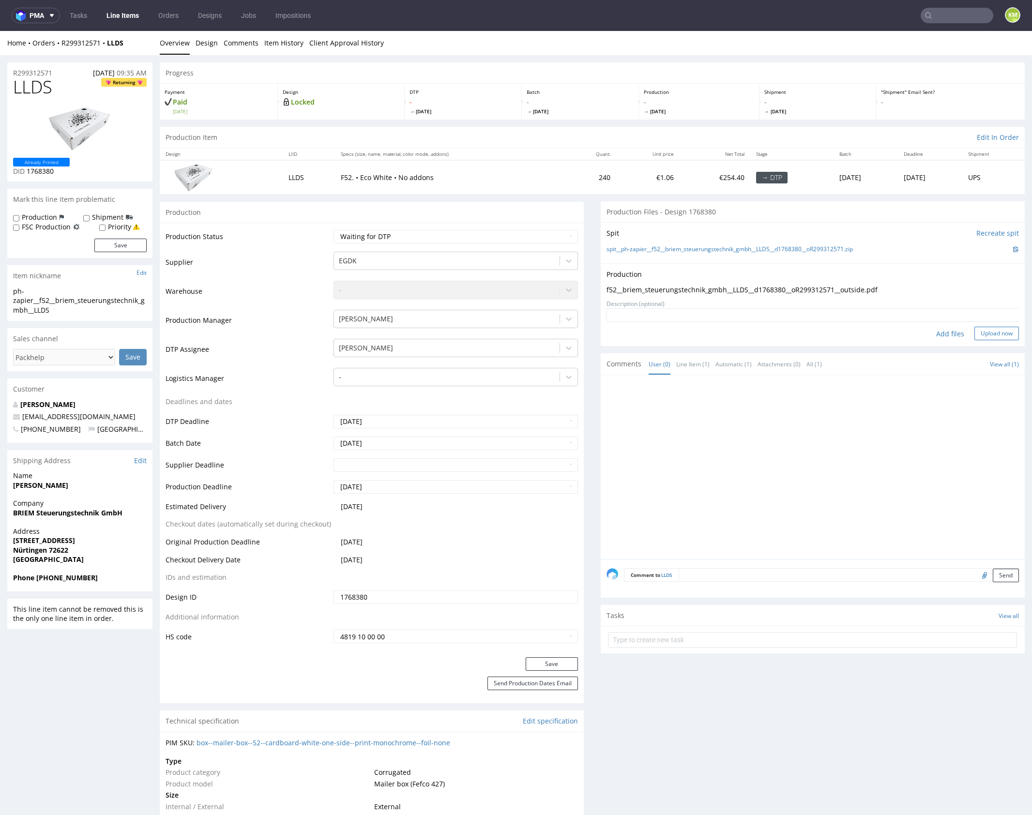
click at [981, 338] on button "Upload now" at bounding box center [996, 334] width 45 height 14
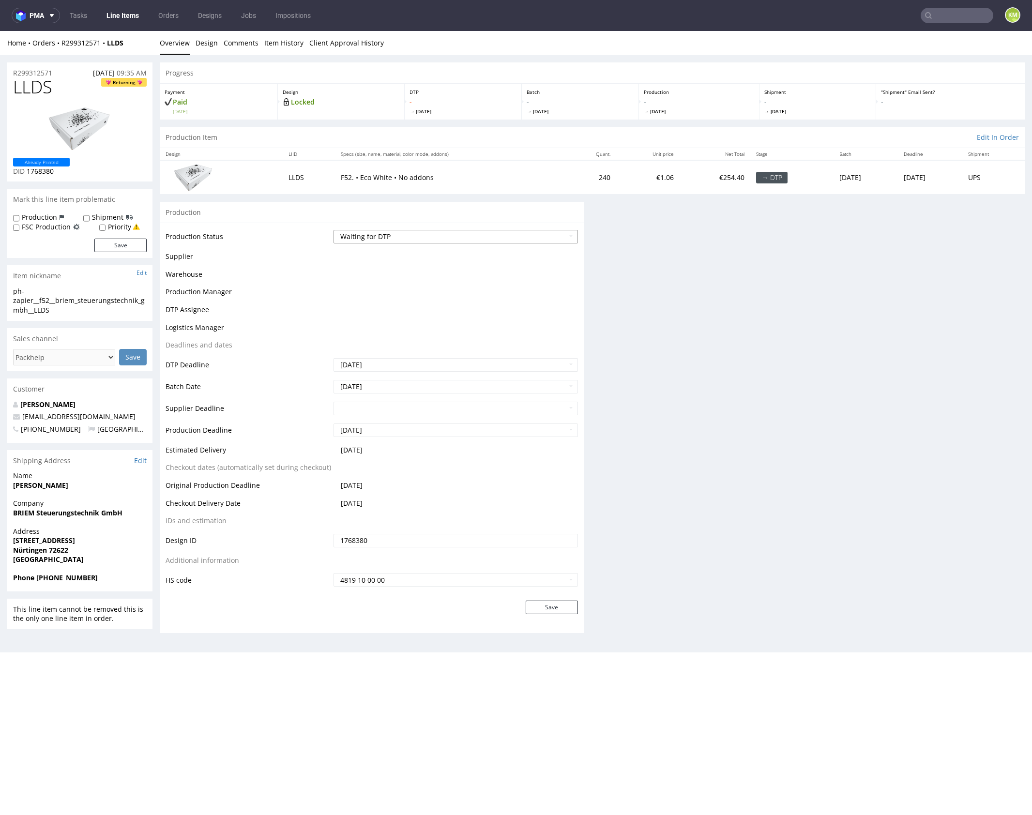
click at [500, 236] on select "Waiting for Artwork Waiting for Diecut Waiting for Mockup Waiting for DTP Waiti…" at bounding box center [456, 237] width 244 height 14
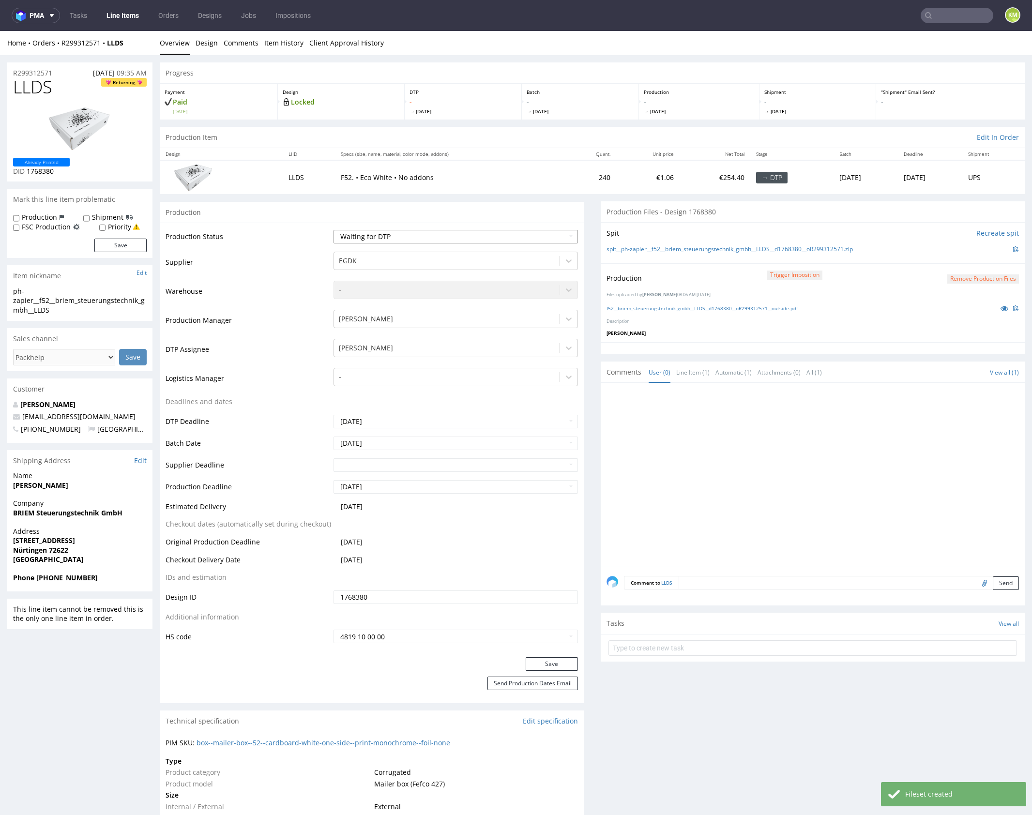
select select "dtp_production_ready"
click at [334, 230] on select "Waiting for Artwork Waiting for Diecut Waiting for Mockup Waiting for DTP Waiti…" at bounding box center [456, 237] width 244 height 14
click at [546, 663] on button "Save" at bounding box center [552, 664] width 52 height 14
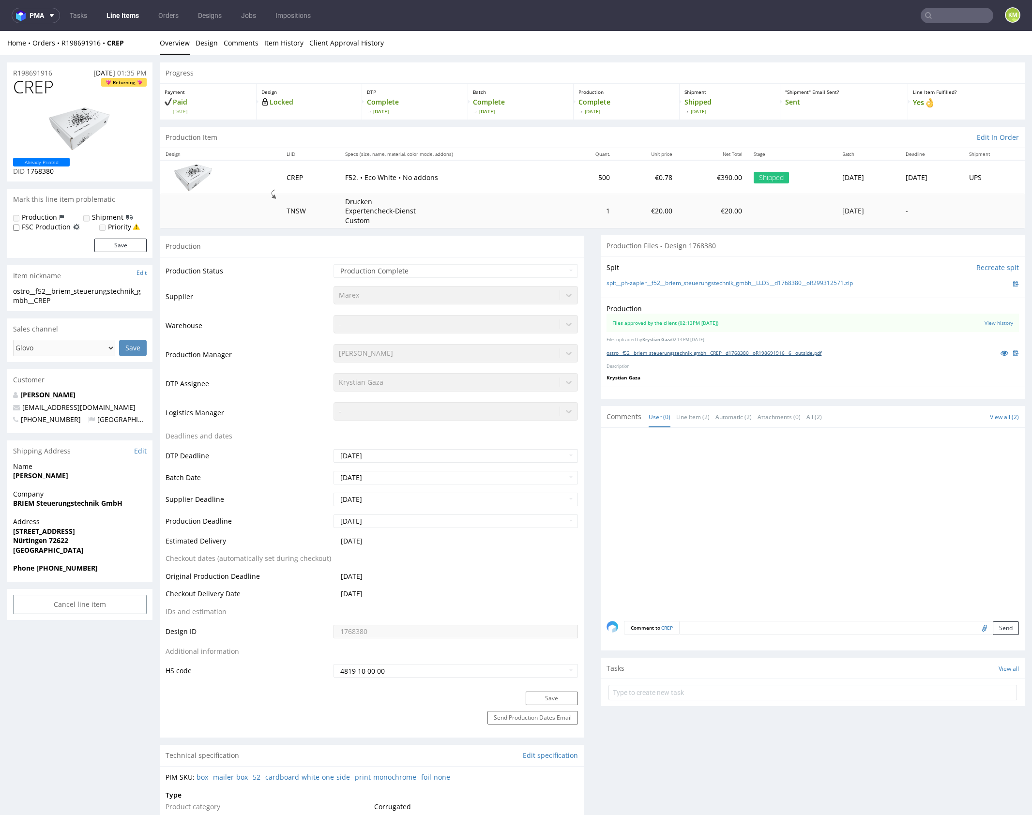
click at [715, 354] on link "ostro__f52__briem_steuerungstechnik_gmbh__CREP__d1768380__oR198691916__6__outsi…" at bounding box center [714, 353] width 215 height 7
click at [741, 364] on p "Description" at bounding box center [813, 367] width 412 height 6
click at [744, 350] on link "ostro__f52__briem_steuerungstechnik_gmbh__CREP__d1768380__oR198691916__6__outsi…" at bounding box center [714, 353] width 215 height 7
click at [695, 352] on link "ostro__f52__briem_steuerungstechnik_gmbh__CREP__d1768380__oR198691916__6__outsi…" at bounding box center [714, 353] width 215 height 7
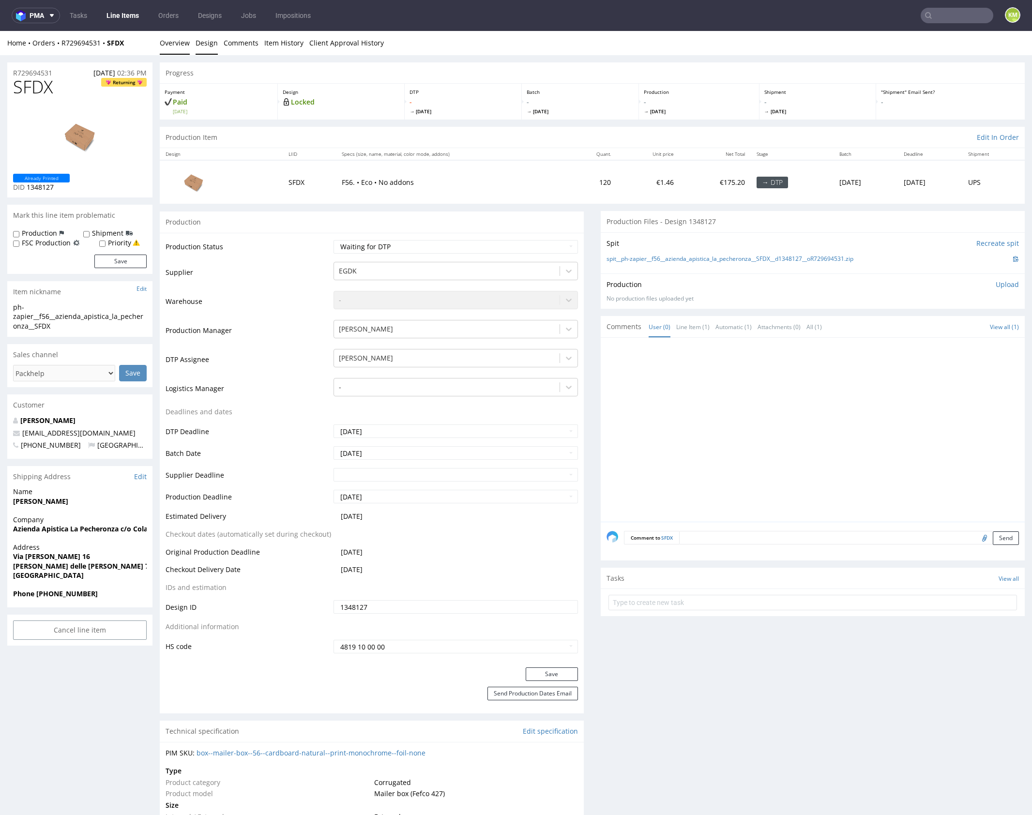
click at [202, 46] on link "Design" at bounding box center [207, 43] width 22 height 24
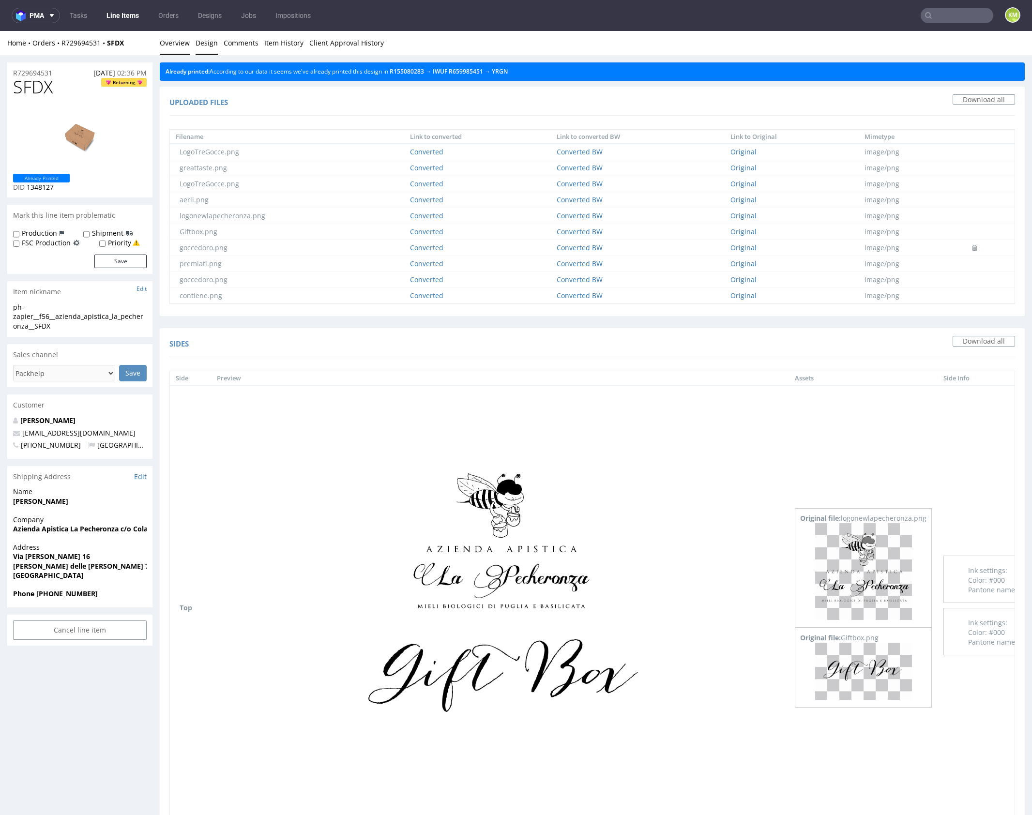
click at [183, 45] on link "Overview" at bounding box center [175, 43] width 30 height 24
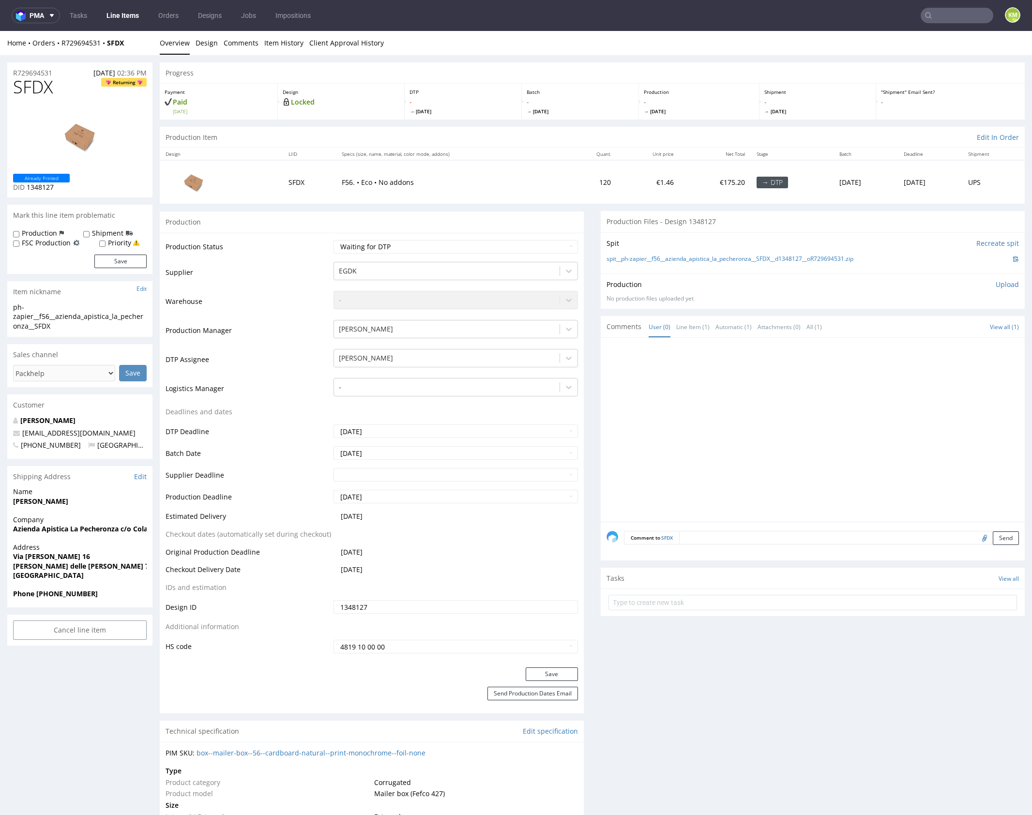
click at [31, 85] on span "SFDX" at bounding box center [33, 86] width 40 height 19
click at [758, 394] on div at bounding box center [816, 433] width 418 height 178
drag, startPoint x: 875, startPoint y: 257, endPoint x: 651, endPoint y: 262, distance: 223.7
click at [651, 262] on div "spit__ph-zapier__f56__azienda_apistica_la_pecheronza__SFDX__d1348127__oR7296945…" at bounding box center [813, 259] width 412 height 11
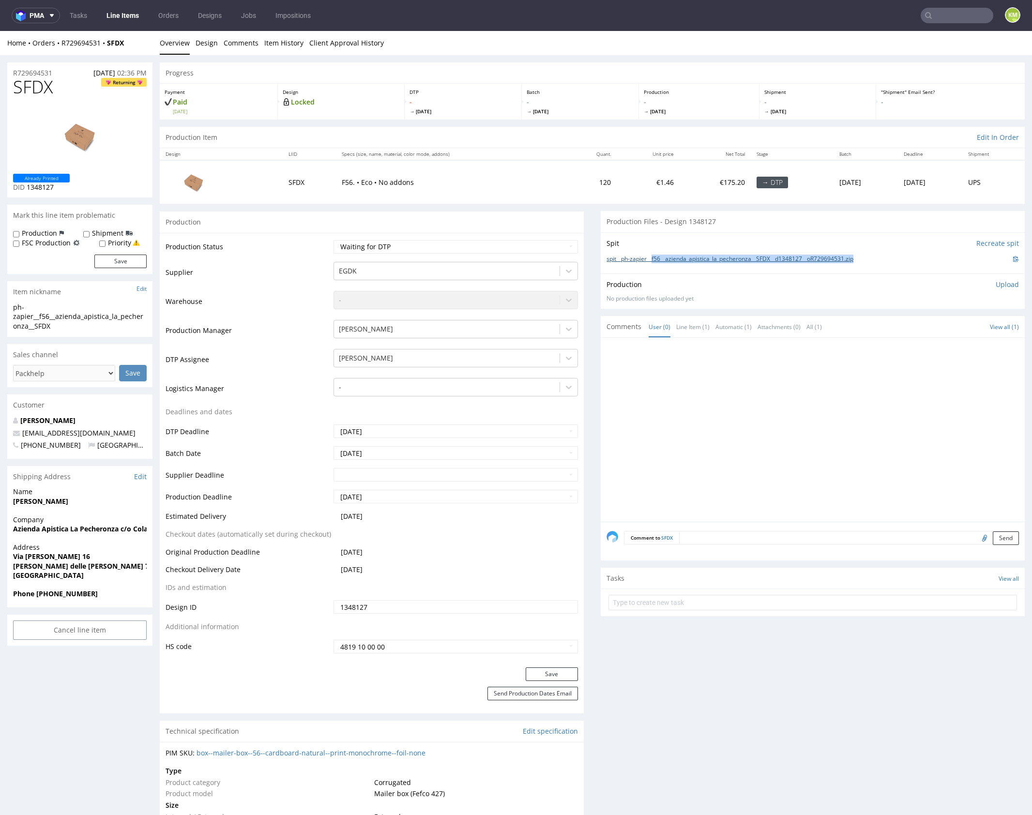
copy link "f56__azienda_apistica_la_pecheronza__SFDX__d1348127__oR729694531.zip"
click at [851, 399] on div at bounding box center [816, 433] width 418 height 178
click at [997, 280] on p "Upload" at bounding box center [1007, 285] width 23 height 10
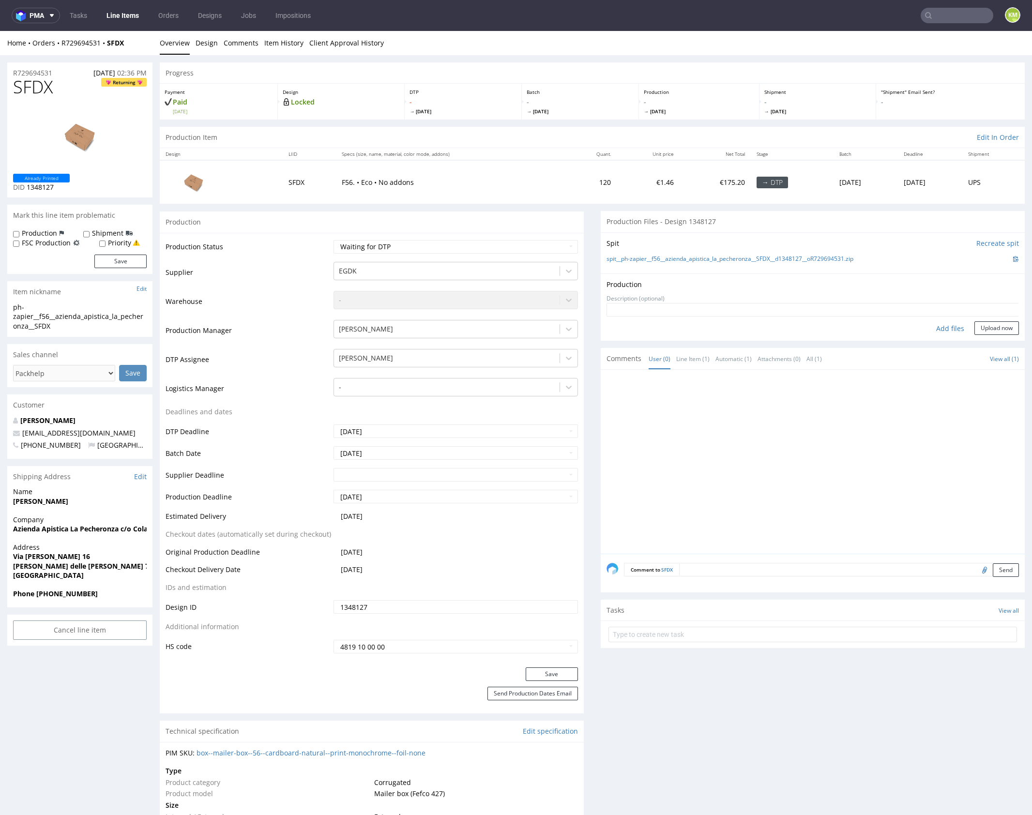
click at [944, 330] on div "Add files" at bounding box center [950, 328] width 48 height 15
type input "C:\fakepath\f56__azienda_apistica_la_pecheronza__SFDX__d1348127__oR729694531__o…"
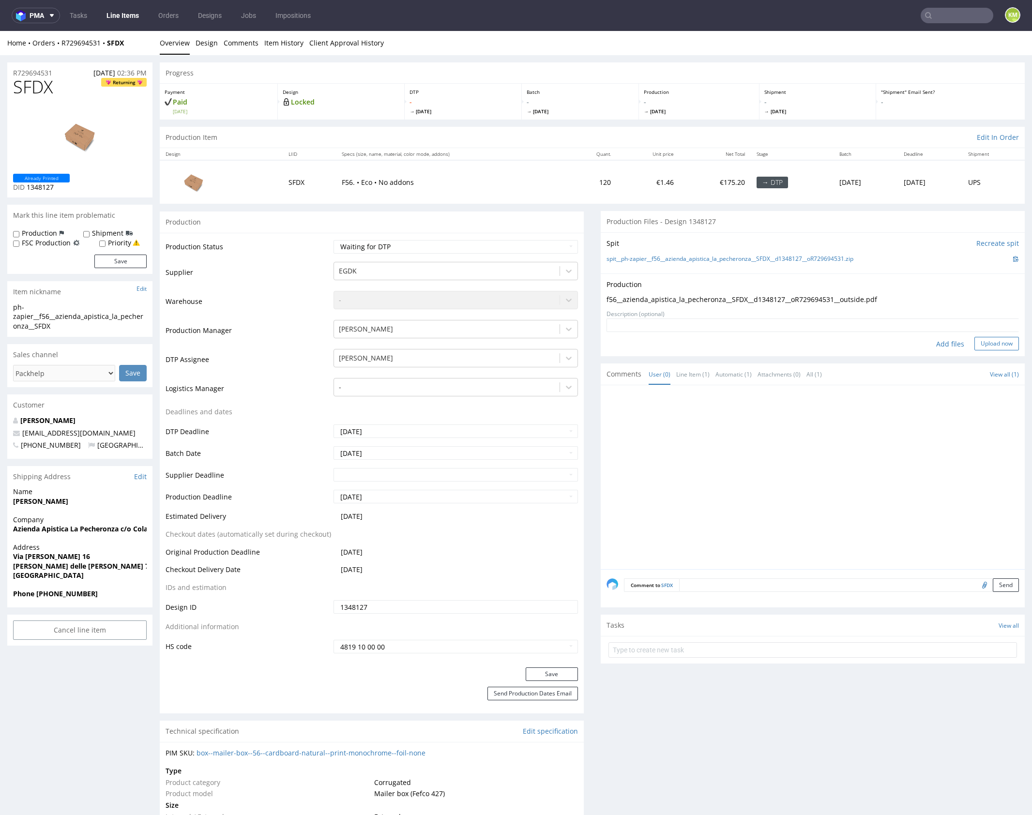
click at [977, 346] on button "Upload now" at bounding box center [996, 344] width 45 height 14
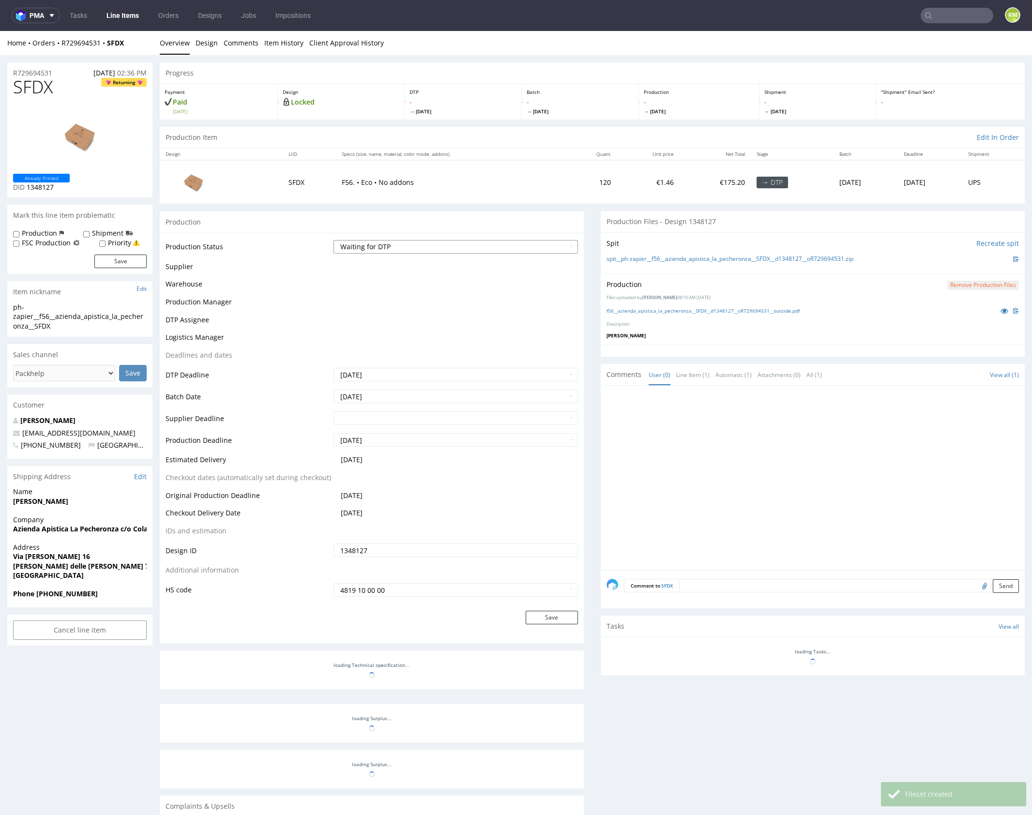
click at [454, 248] on select "Waiting for Artwork Waiting for Diecut Waiting for Mockup Waiting for DTP Waiti…" at bounding box center [456, 247] width 244 height 14
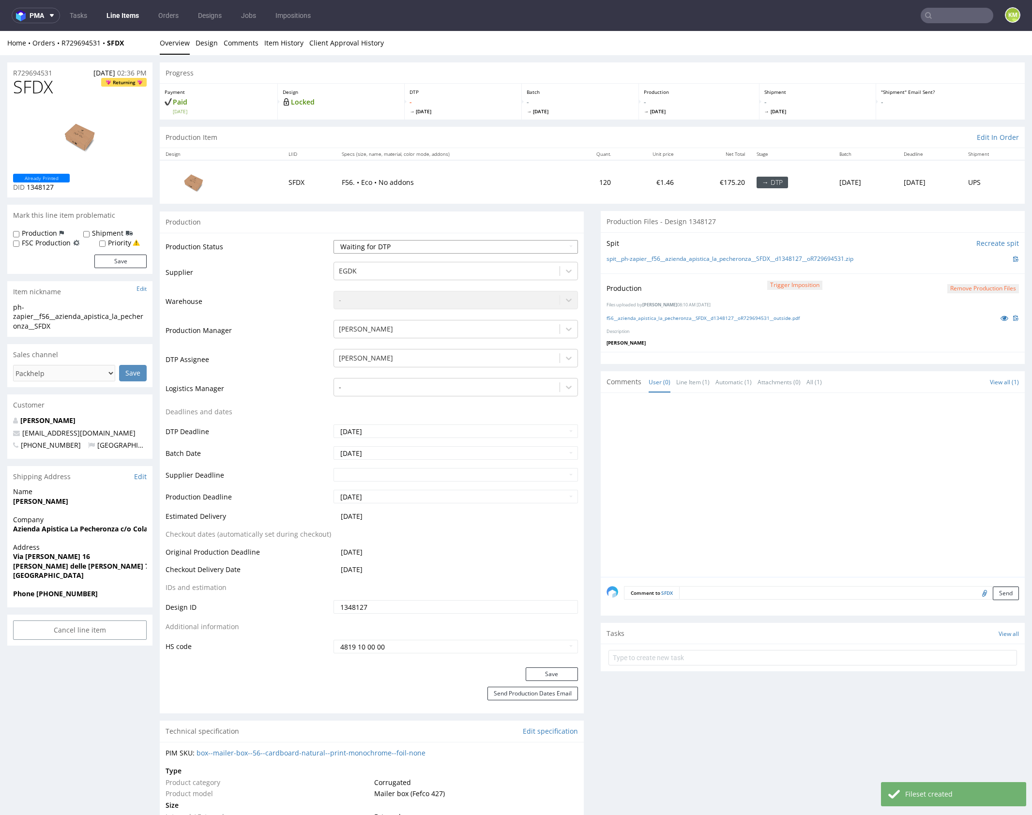
select select "dtp_production_ready"
click at [334, 240] on select "Waiting for Artwork Waiting for Diecut Waiting for Mockup Waiting for DTP Waiti…" at bounding box center [456, 247] width 244 height 14
click at [554, 676] on button "Save" at bounding box center [552, 675] width 52 height 14
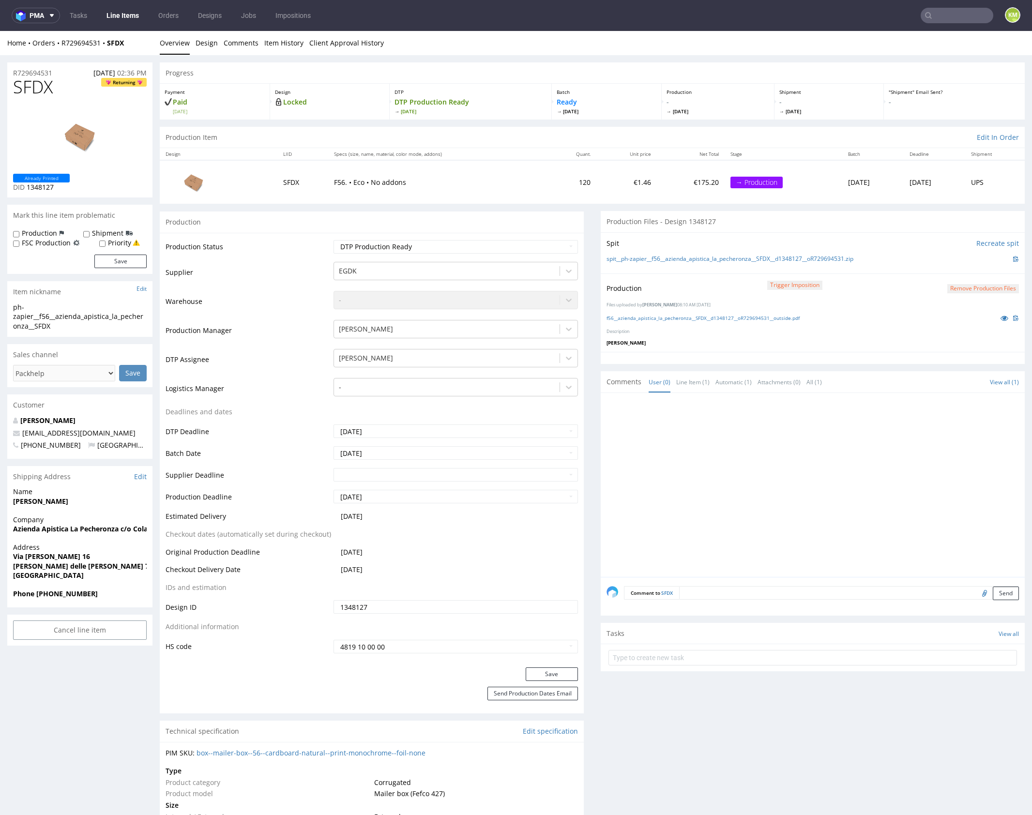
click at [784, 462] on div at bounding box center [816, 488] width 418 height 178
click at [708, 480] on div at bounding box center [816, 488] width 418 height 178
click at [708, 482] on div at bounding box center [816, 488] width 418 height 178
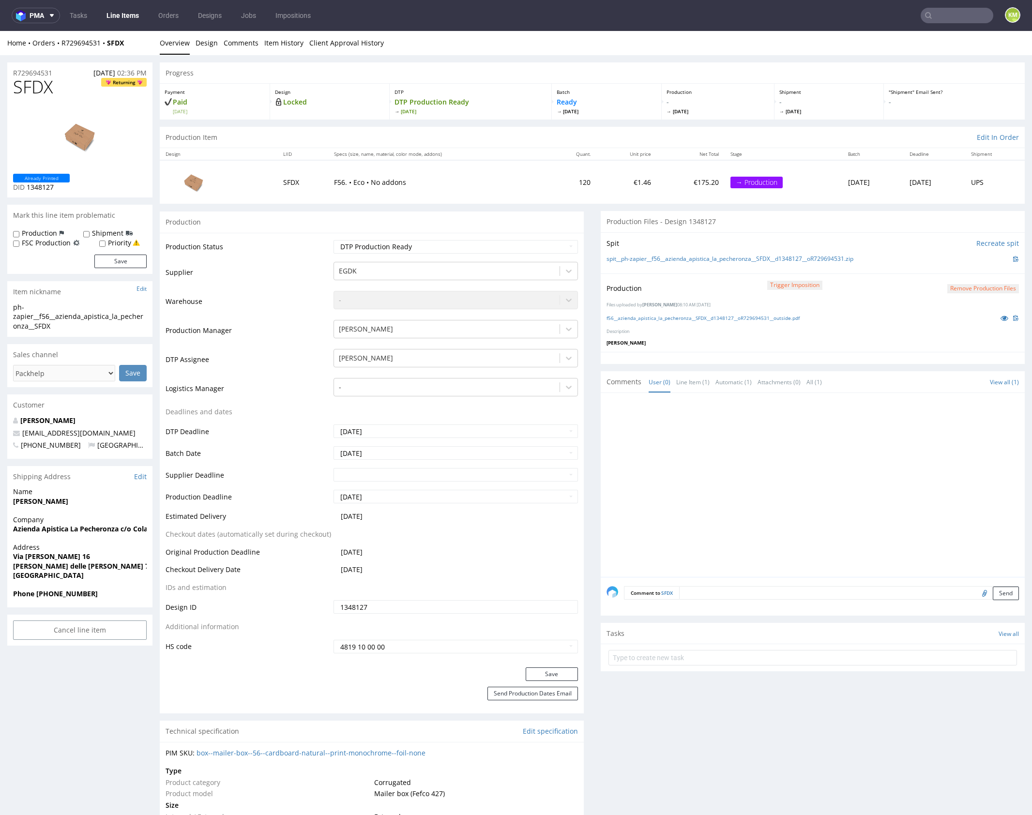
click at [793, 458] on div at bounding box center [816, 488] width 418 height 178
click at [797, 458] on div at bounding box center [816, 488] width 418 height 178
click at [736, 454] on div at bounding box center [816, 488] width 418 height 178
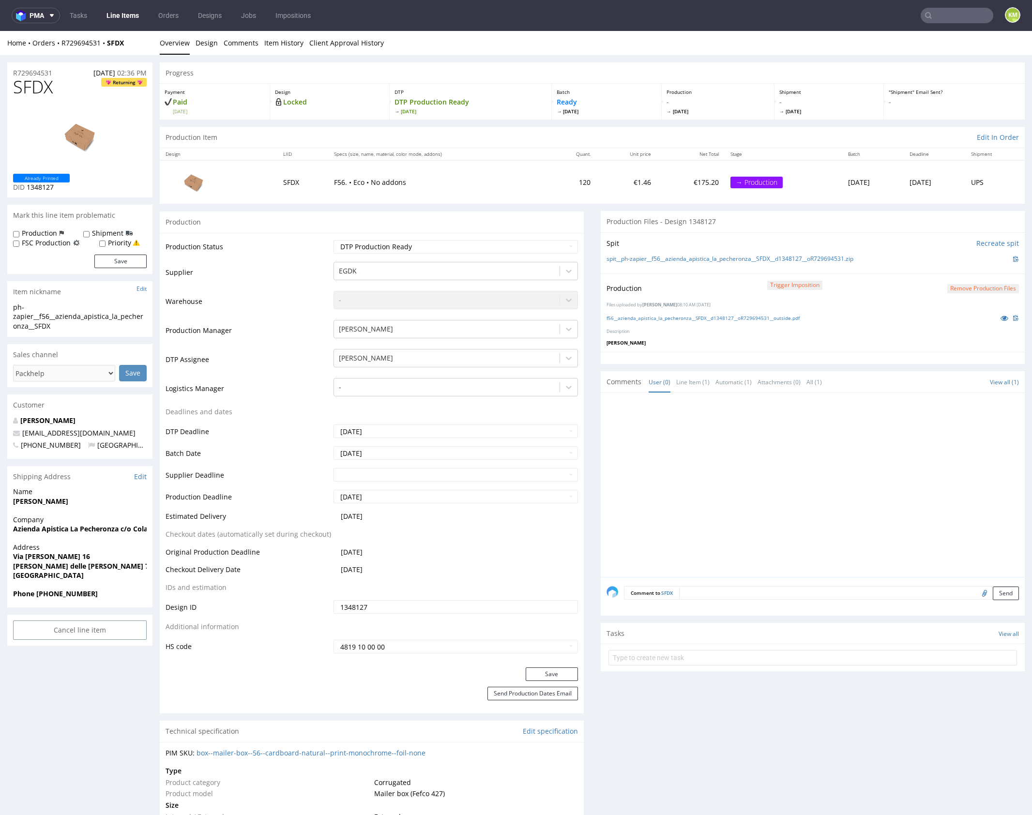
click at [736, 454] on div at bounding box center [816, 488] width 418 height 178
click at [736, 455] on div at bounding box center [816, 488] width 418 height 178
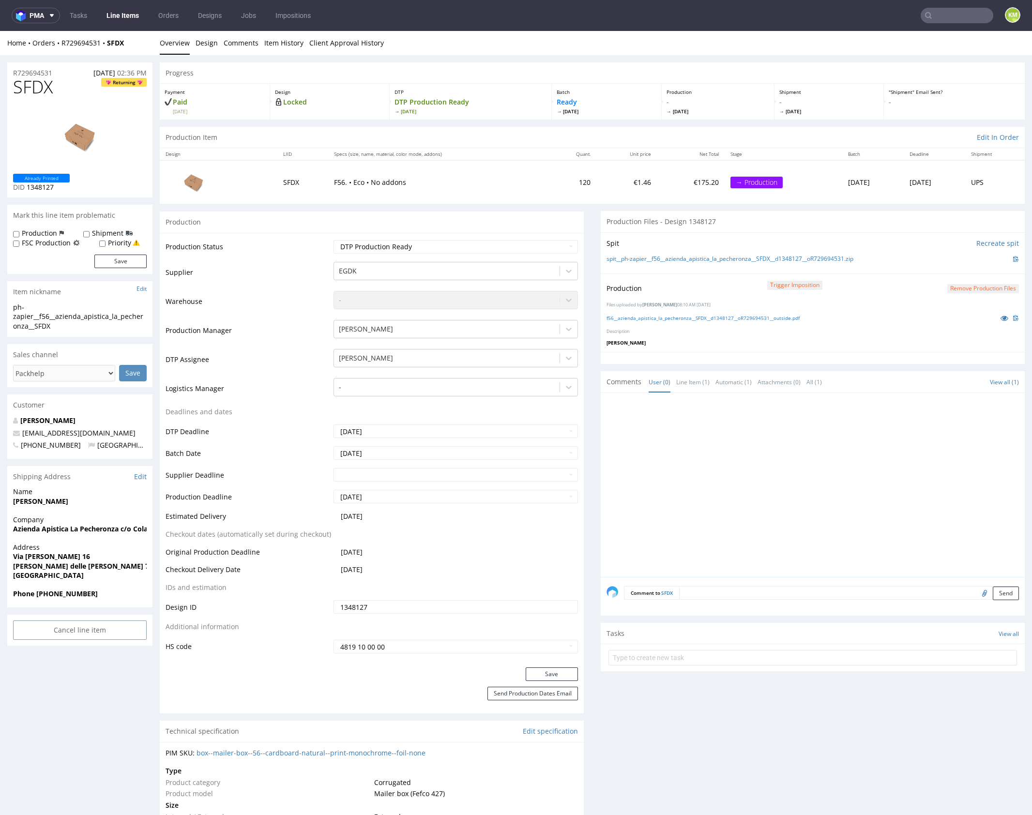
click at [750, 447] on div at bounding box center [816, 488] width 418 height 178
click at [759, 446] on div at bounding box center [816, 488] width 418 height 178
click at [895, 445] on div at bounding box center [816, 488] width 418 height 178
click at [799, 452] on div at bounding box center [816, 488] width 418 height 178
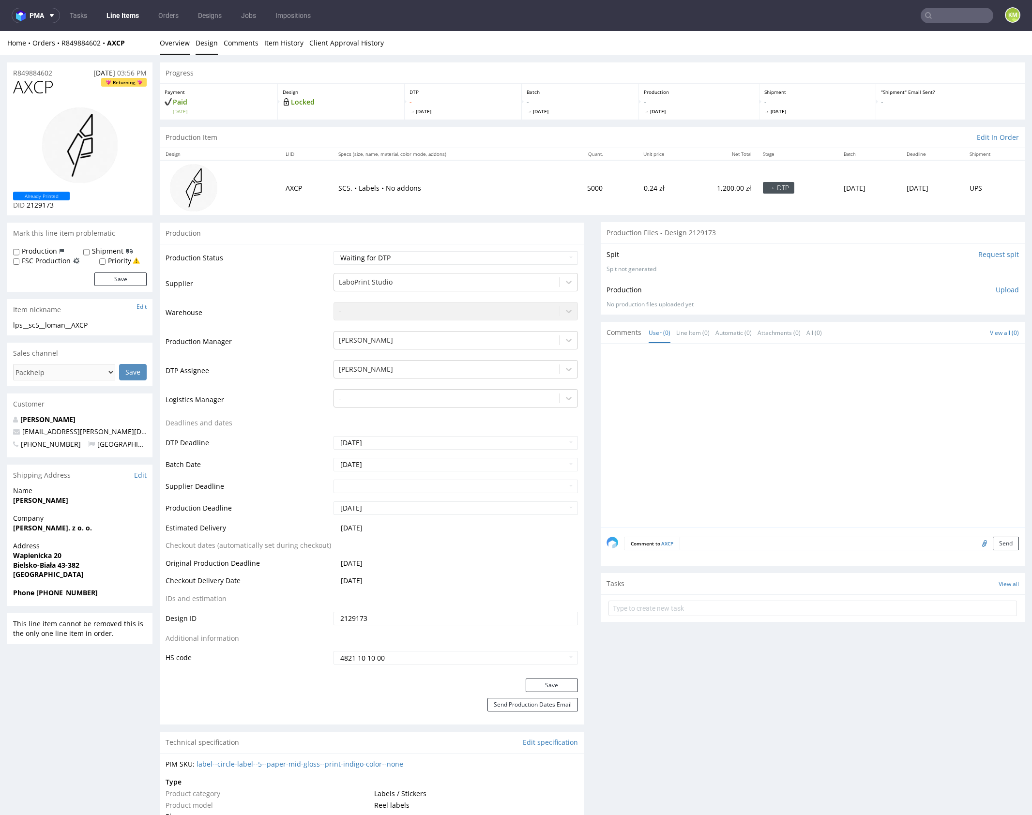
click at [207, 47] on link "Design" at bounding box center [207, 43] width 22 height 24
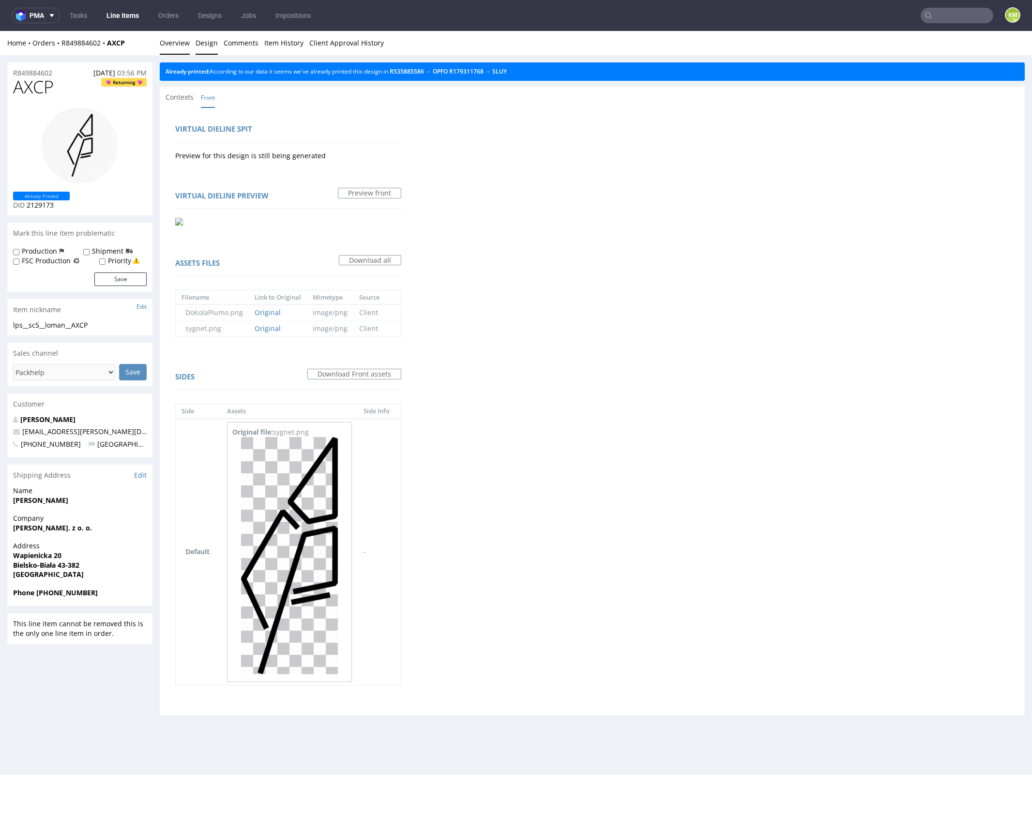
drag, startPoint x: 164, startPoint y: 46, endPoint x: 178, endPoint y: 42, distance: 14.6
click at [165, 46] on link "Overview" at bounding box center [175, 43] width 30 height 24
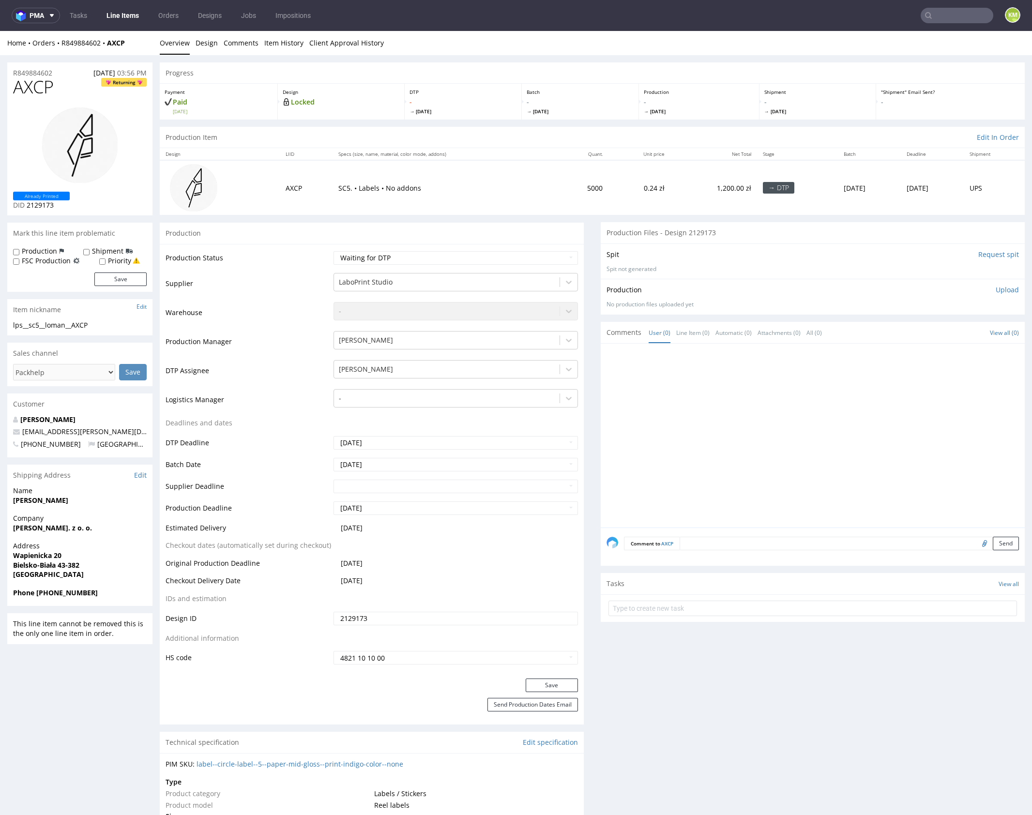
click at [81, 328] on div "lps__sc5__loman__AXCP" at bounding box center [80, 325] width 134 height 10
copy div "lps__sc5__loman__AXCP"
click at [372, 616] on input "2129173" at bounding box center [456, 619] width 244 height 14
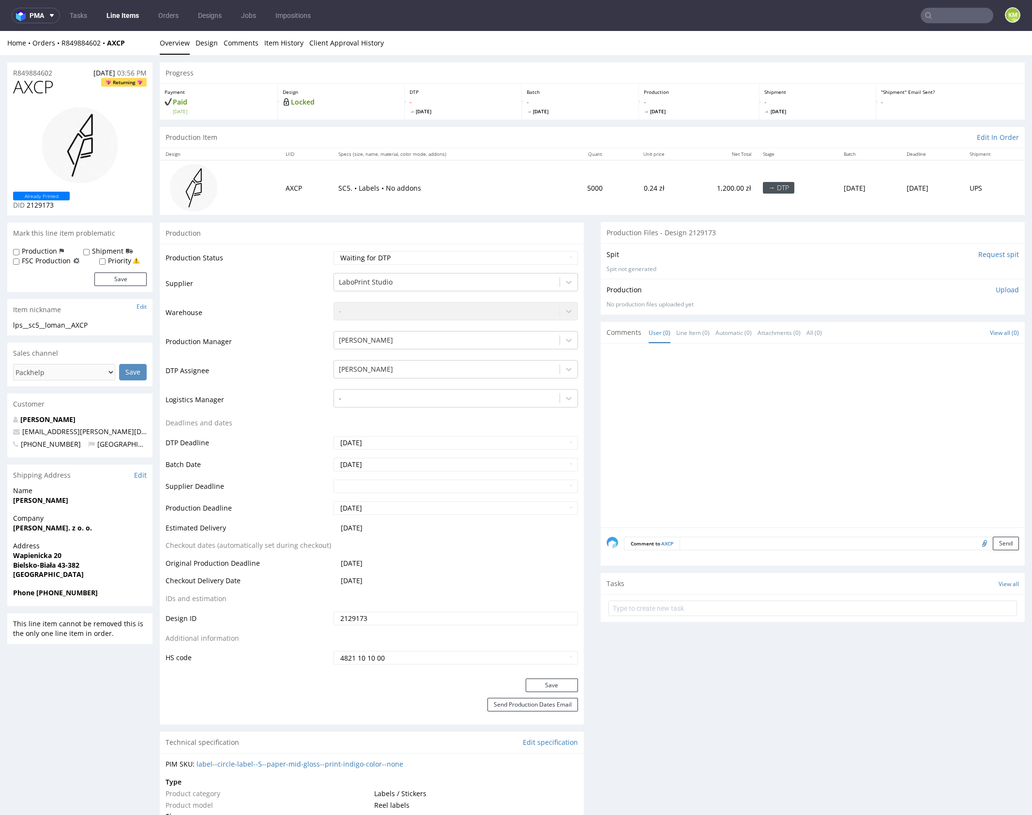
click at [1003, 288] on p "Upload" at bounding box center [1007, 290] width 23 height 10
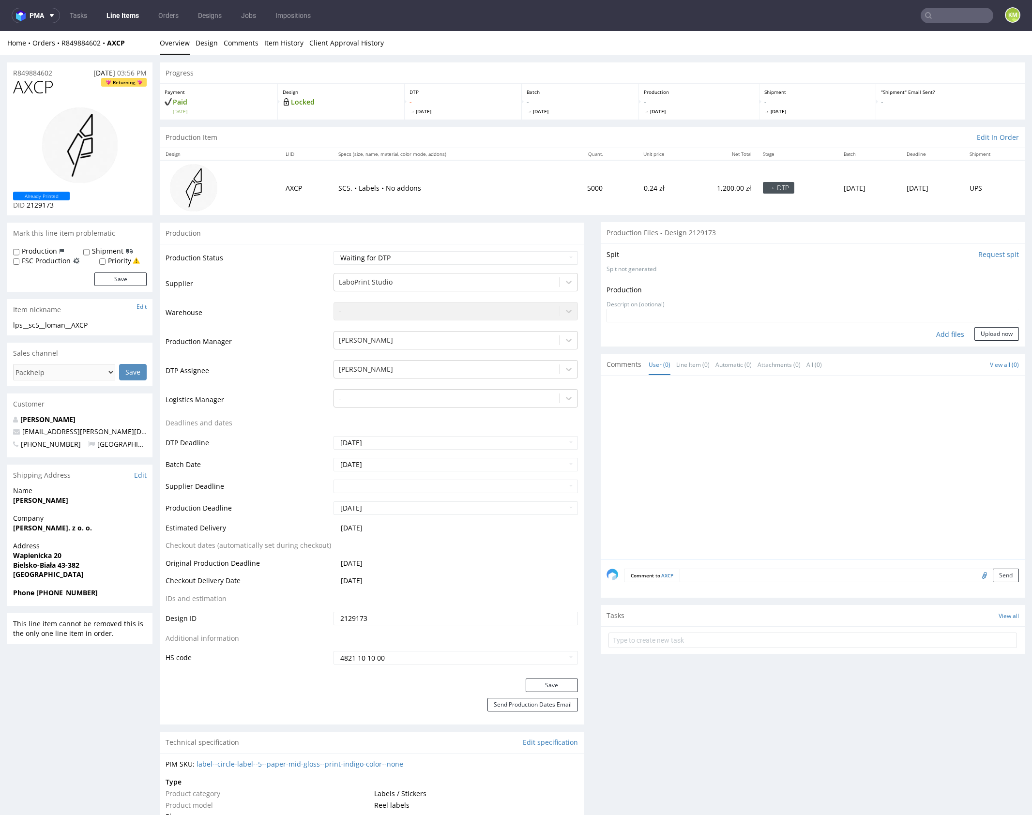
click at [943, 332] on div "Add files" at bounding box center [950, 334] width 48 height 15
type input "C:\fakepath\lps__sc5__loman__AXCP__d2129173__oR849884602.pdf"
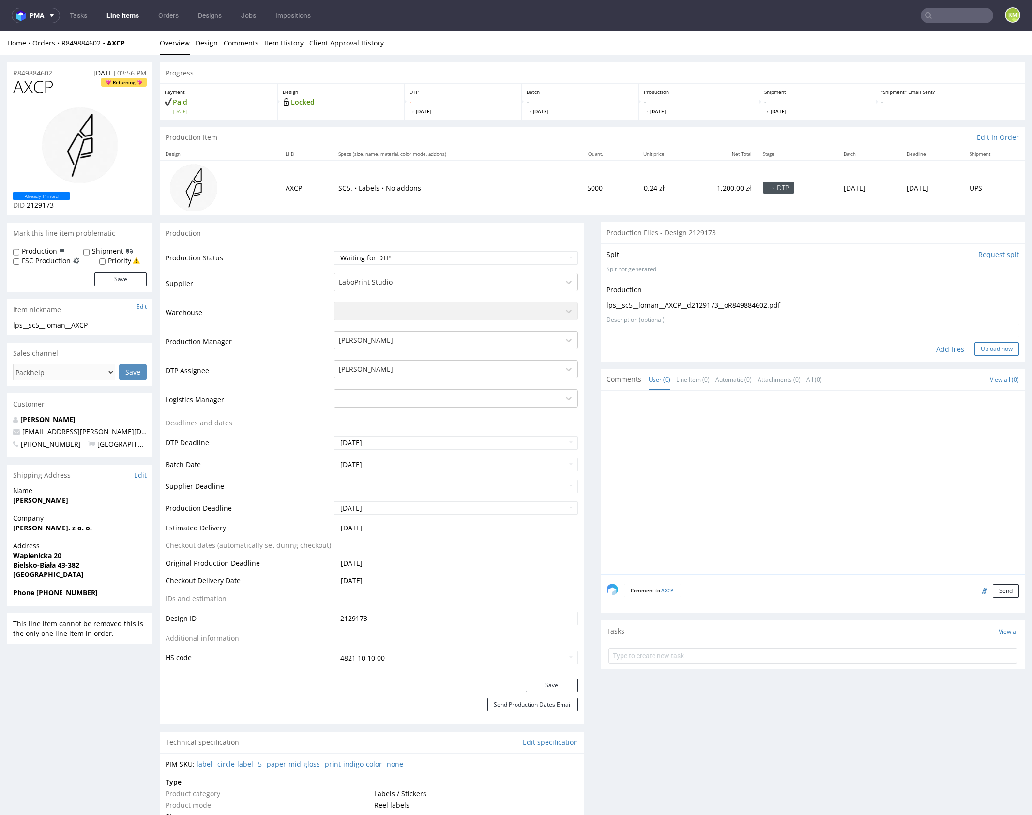
click at [981, 354] on button "Upload now" at bounding box center [996, 349] width 45 height 14
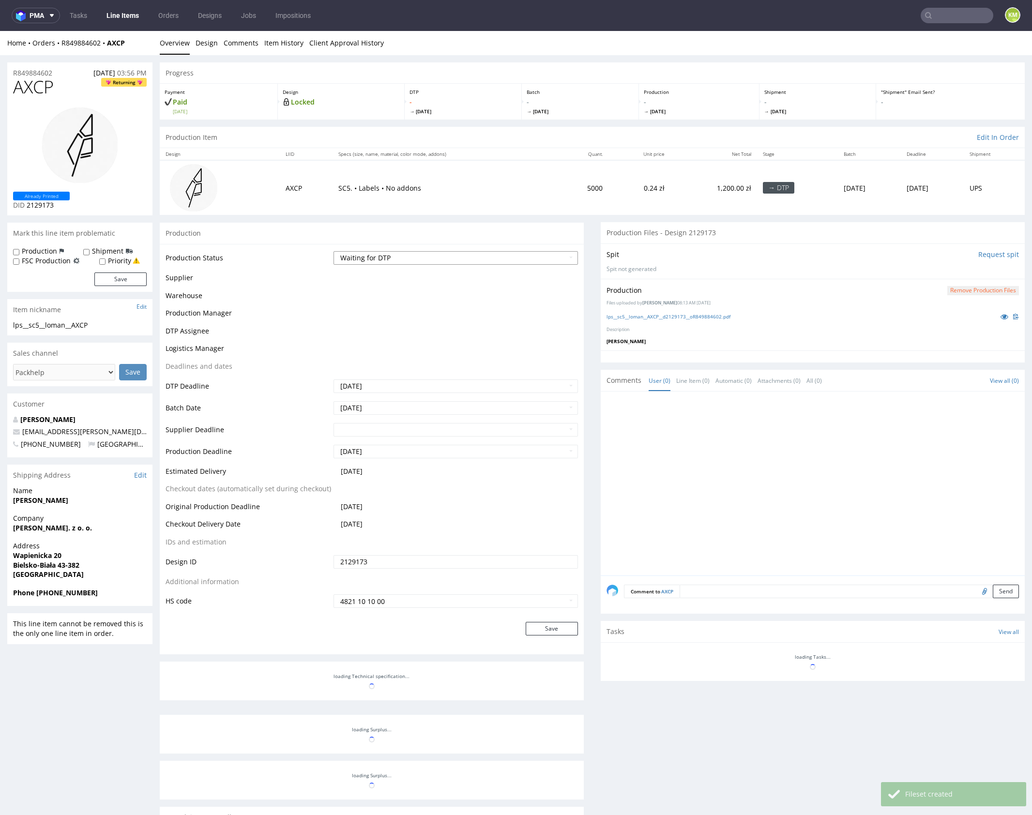
click at [517, 256] on select "Waiting for Artwork Waiting for Diecut Waiting for Mockup Waiting for DTP Waiti…" at bounding box center [456, 258] width 244 height 14
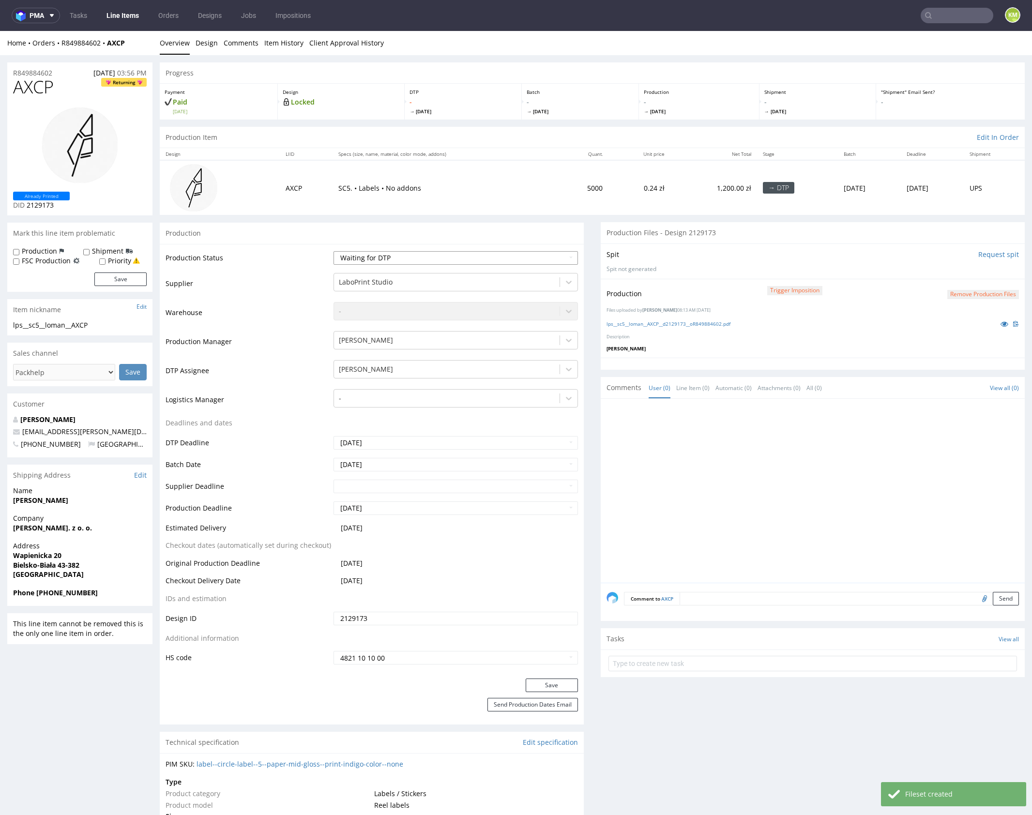
select select "dtp_production_ready"
click at [334, 251] on select "Waiting for Artwork Waiting for Diecut Waiting for Mockup Waiting for DTP Waiti…" at bounding box center [456, 258] width 244 height 14
click at [560, 685] on button "Save" at bounding box center [552, 686] width 52 height 14
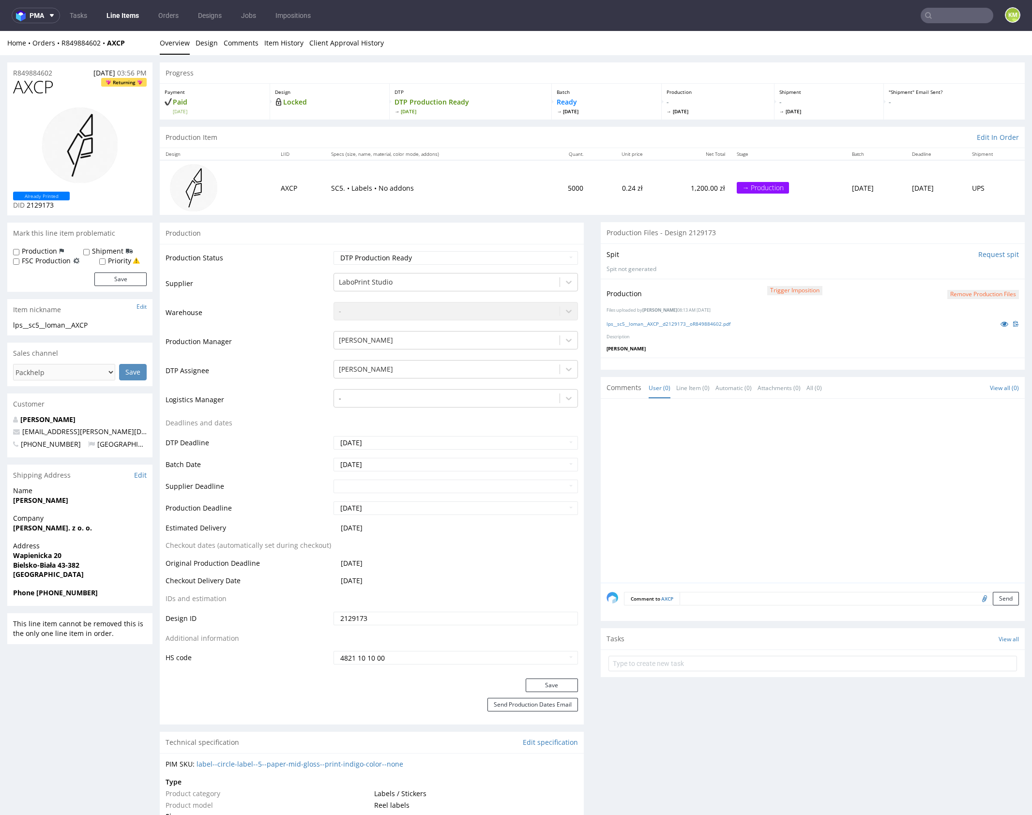
click at [814, 459] on div at bounding box center [816, 494] width 418 height 178
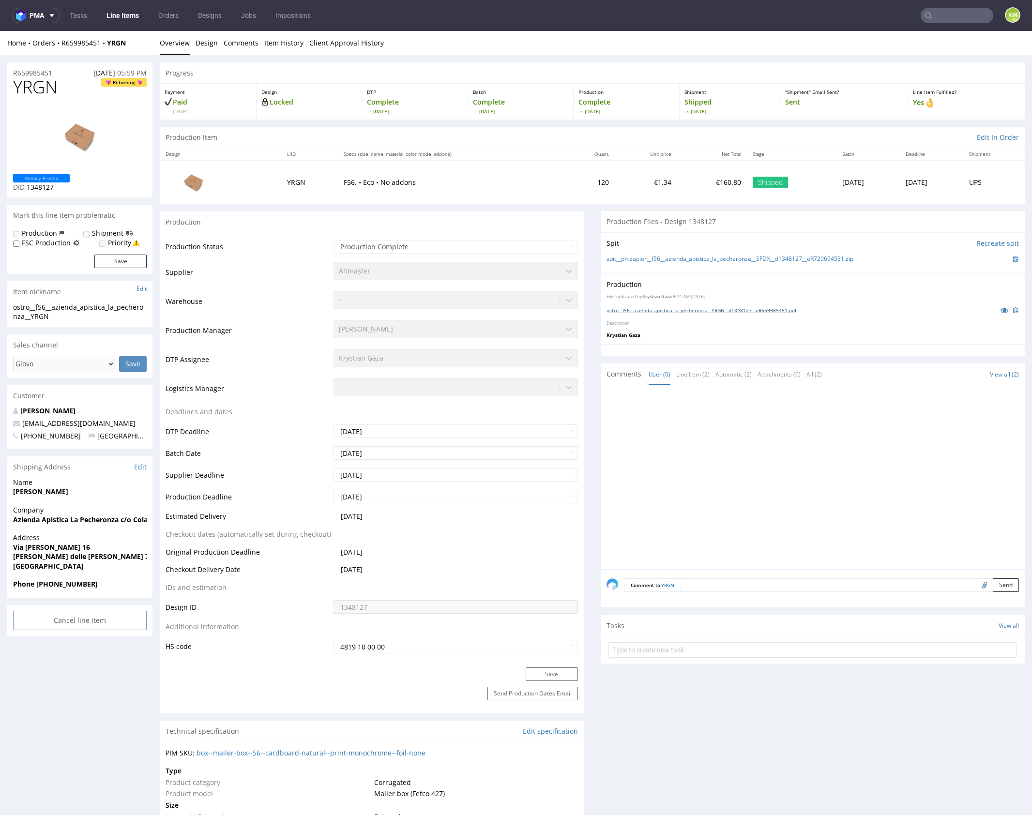
click at [714, 311] on link "ostro__f56__azienda_apistica_la_pecheronza__YRGN__d1348127__oR659985451.pdf" at bounding box center [702, 310] width 190 height 7
click at [710, 421] on div at bounding box center [816, 480] width 418 height 178
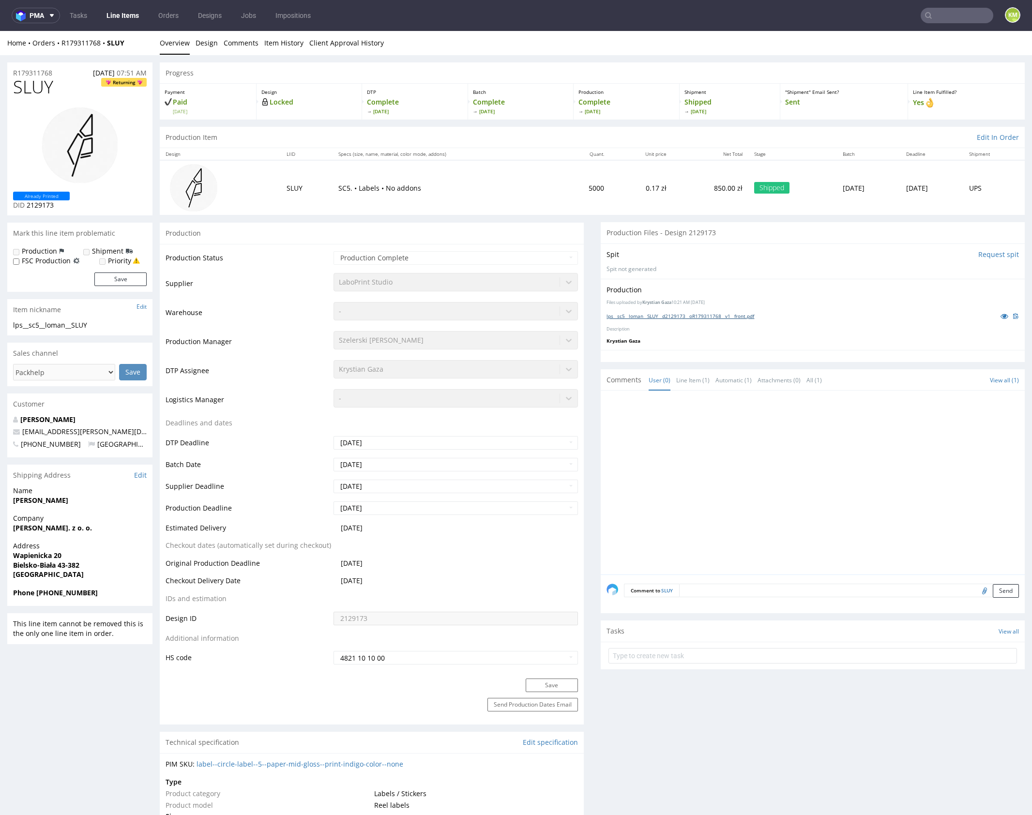
click at [745, 315] on link "lps__sc5__loman__SLUY__d2129173__oR179311768__v1__front.pdf" at bounding box center [681, 316] width 148 height 7
click at [714, 327] on p "Description" at bounding box center [813, 329] width 412 height 6
click at [723, 332] on div "Production Files uploaded by Krystian Gaza 10:21 AM January 31st, 2025 lps__sc5…" at bounding box center [813, 314] width 424 height 71
click at [699, 326] on p "Description" at bounding box center [813, 329] width 412 height 6
click at [695, 316] on link "lps__sc5__loman__SLUY__d2129173__oR179311768__v1__front.pdf" at bounding box center [681, 316] width 148 height 7
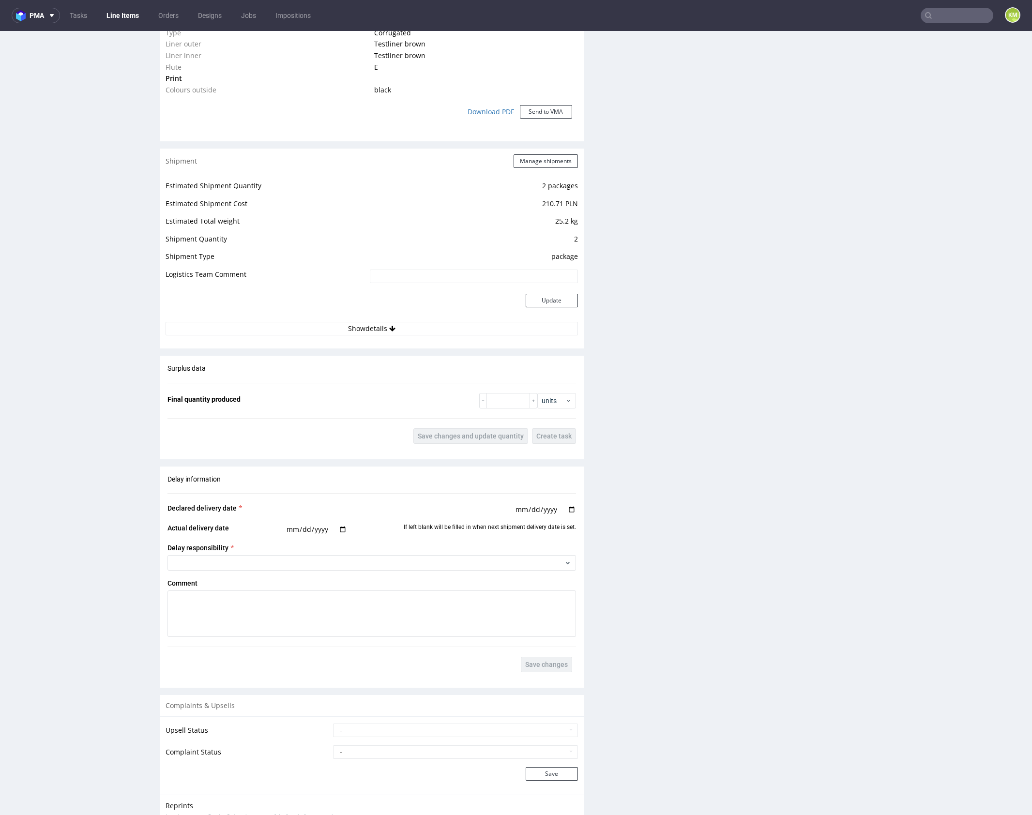
scroll to position [903, 0]
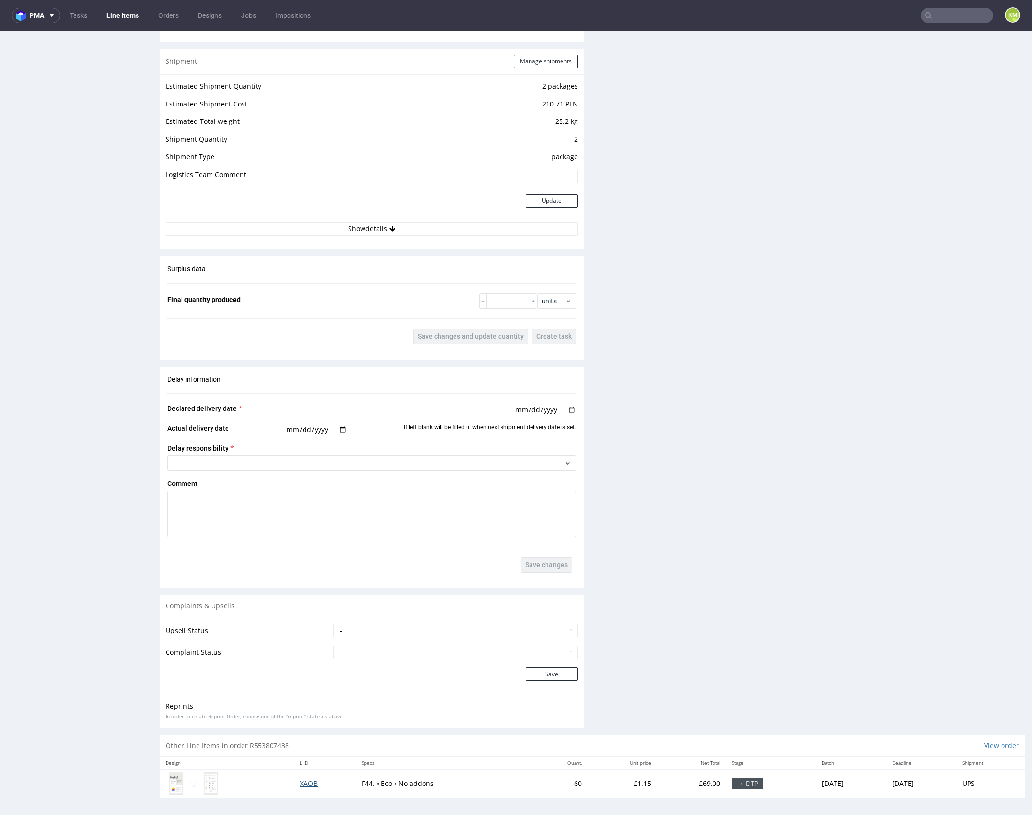
drag, startPoint x: 297, startPoint y: 779, endPoint x: 304, endPoint y: 751, distance: 29.5
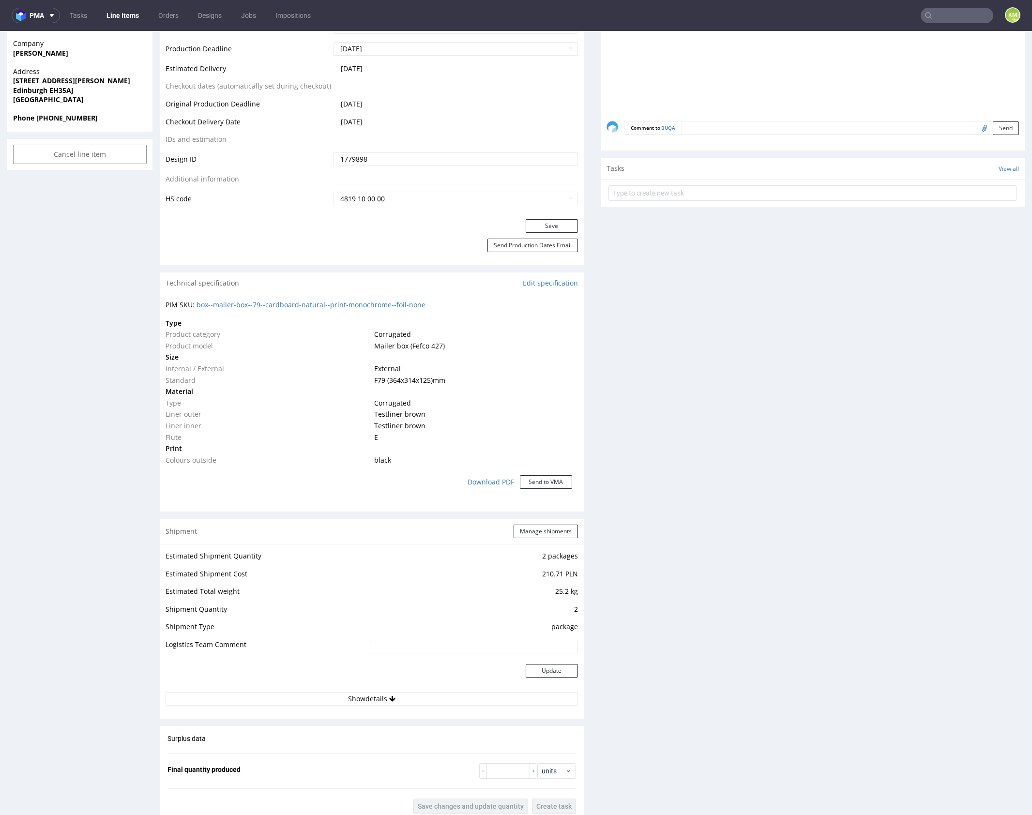
scroll to position [0, 0]
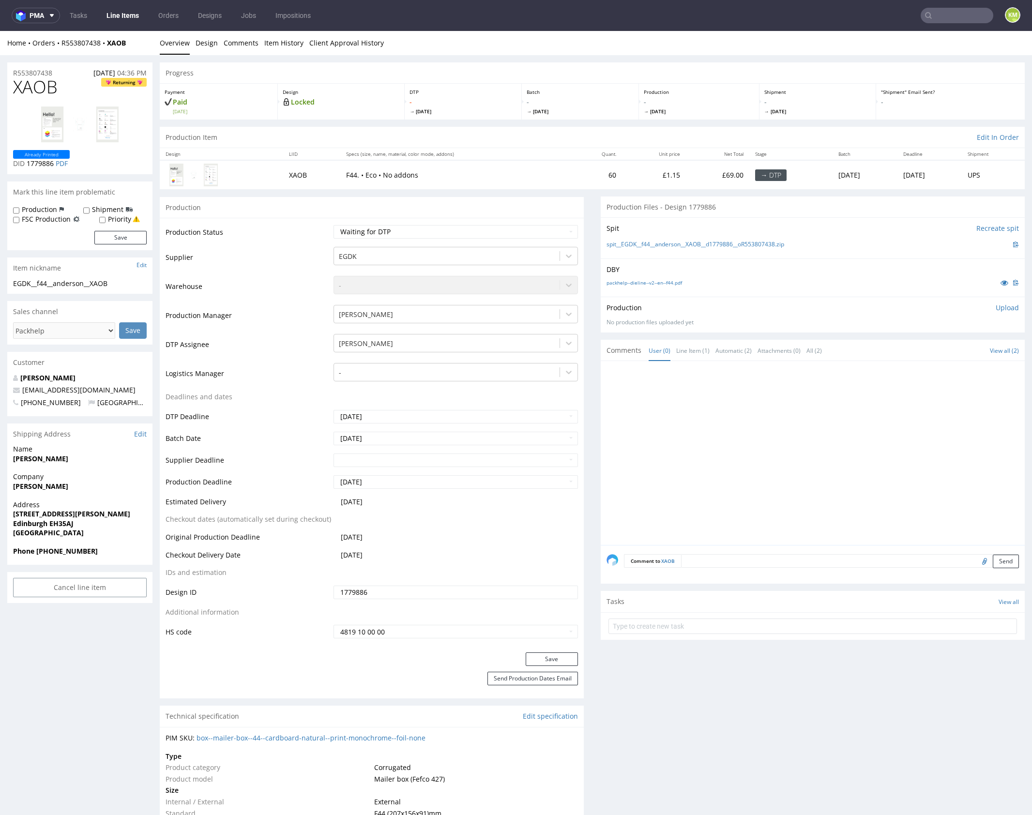
drag, startPoint x: 767, startPoint y: 460, endPoint x: 744, endPoint y: 434, distance: 34.6
click at [767, 460] on div at bounding box center [816, 456] width 418 height 178
click at [210, 44] on link "Design" at bounding box center [207, 43] width 22 height 24
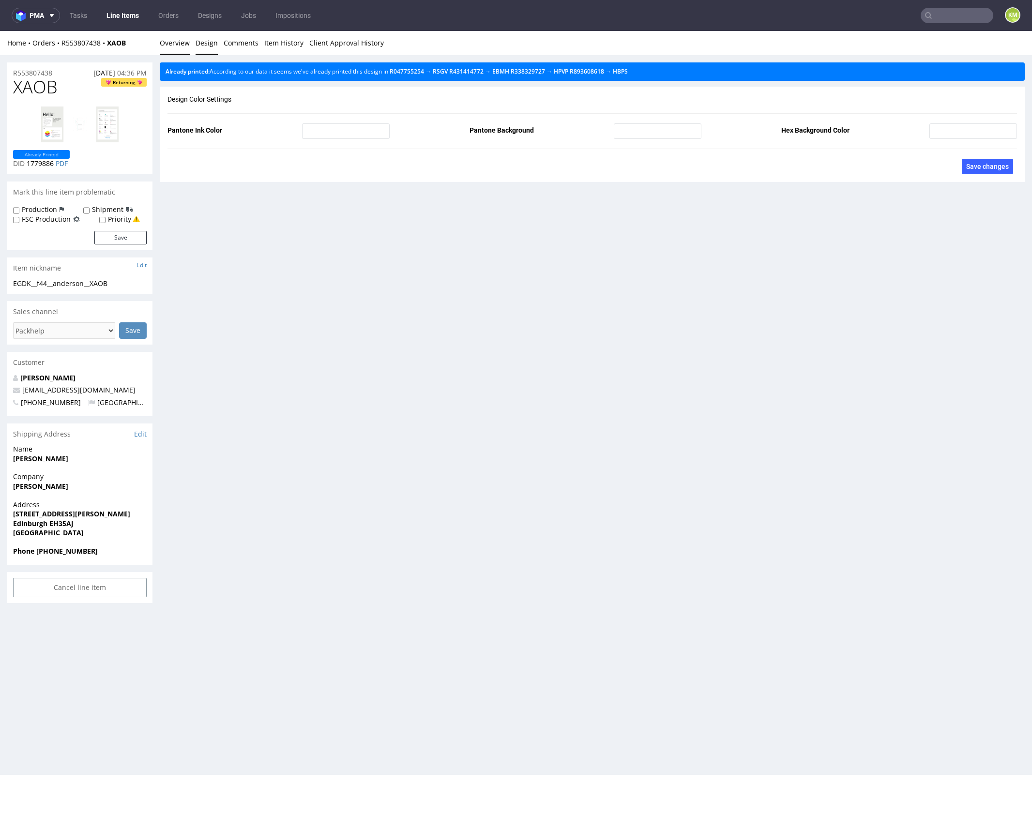
click at [178, 46] on link "Overview" at bounding box center [175, 43] width 30 height 24
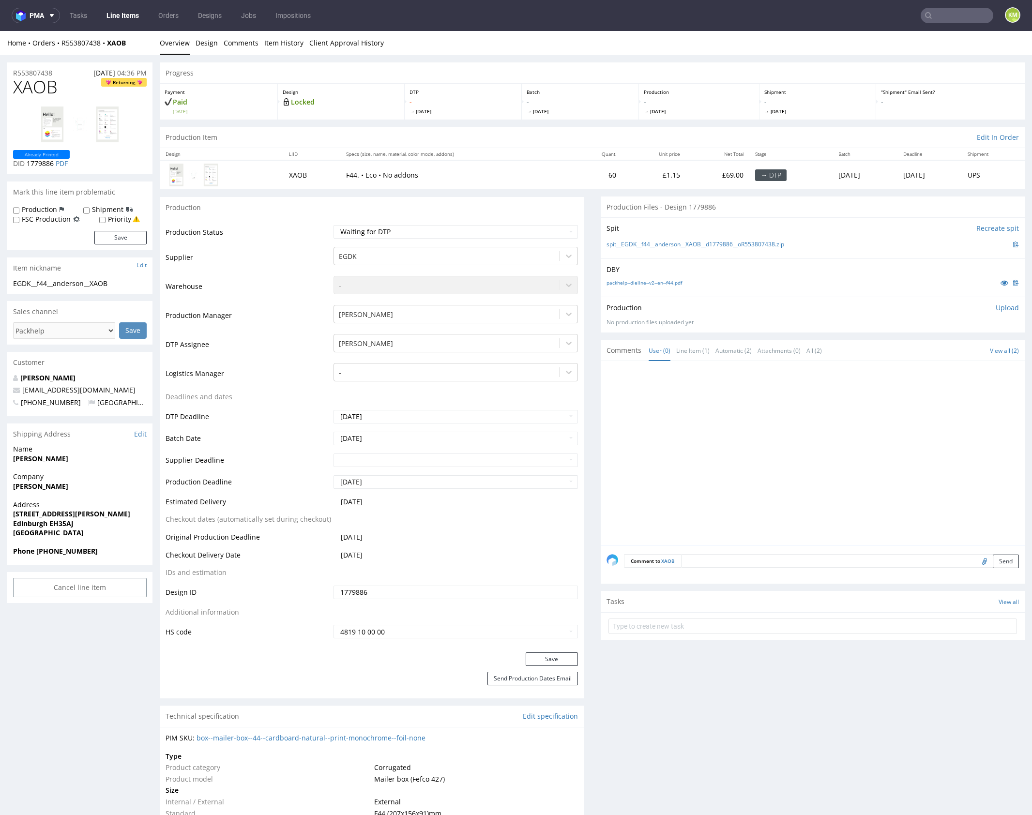
click at [49, 88] on span "XAOB" at bounding box center [35, 86] width 45 height 19
copy span "XAOB"
click at [866, 455] on div at bounding box center [816, 456] width 418 height 178
click at [747, 461] on div at bounding box center [816, 456] width 418 height 178
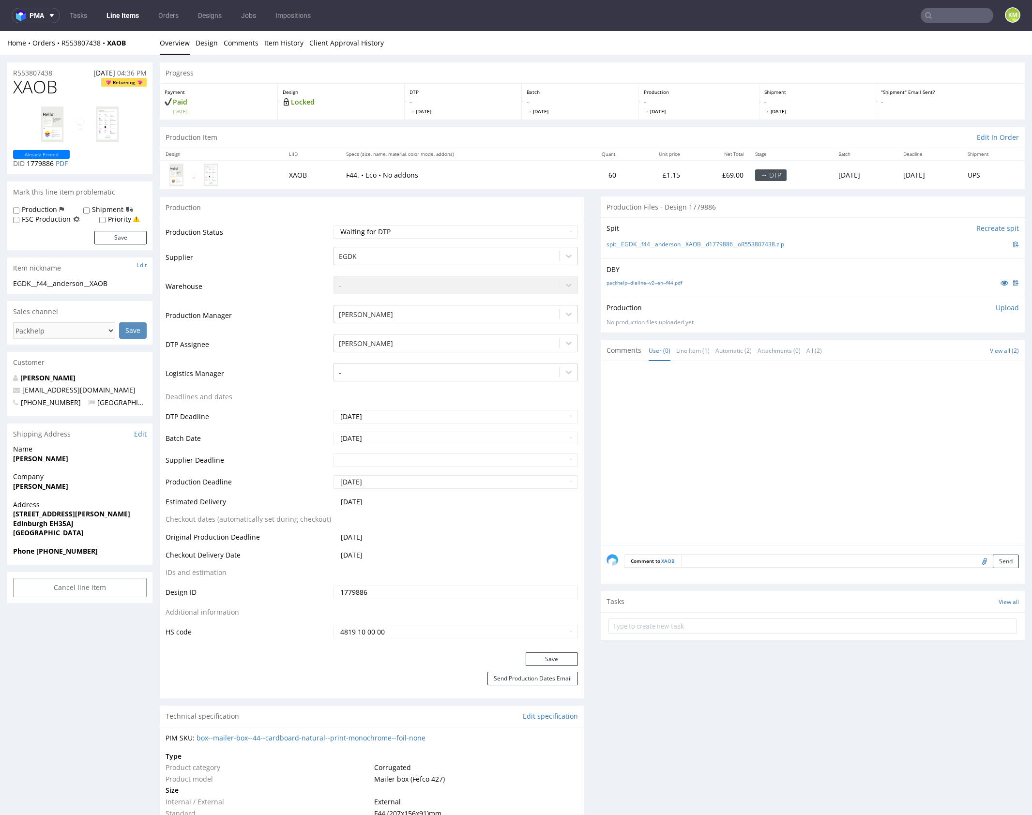
click at [62, 283] on div "EGDK__f44__anderson__XAOB" at bounding box center [80, 284] width 134 height 10
copy div "EGDK__f44__anderson__XAOB"
drag, startPoint x: 794, startPoint y: 244, endPoint x: 638, endPoint y: 243, distance: 155.9
click at [638, 243] on div "spit__EGDK__f44__anderson__XAOB__d1779886__oR553807438.zip" at bounding box center [813, 244] width 412 height 11
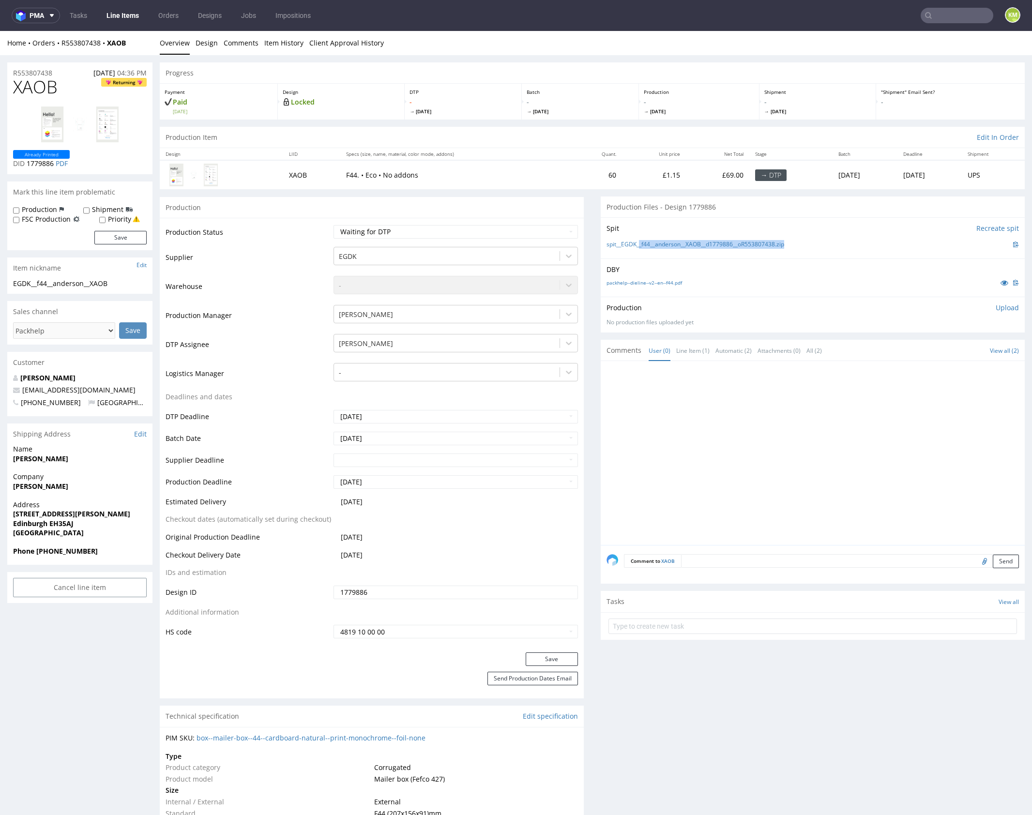
copy link "_f44__anderson__XAOB__d1779886__oR553807438.zip"
click at [998, 310] on p "Upload" at bounding box center [1007, 308] width 23 height 10
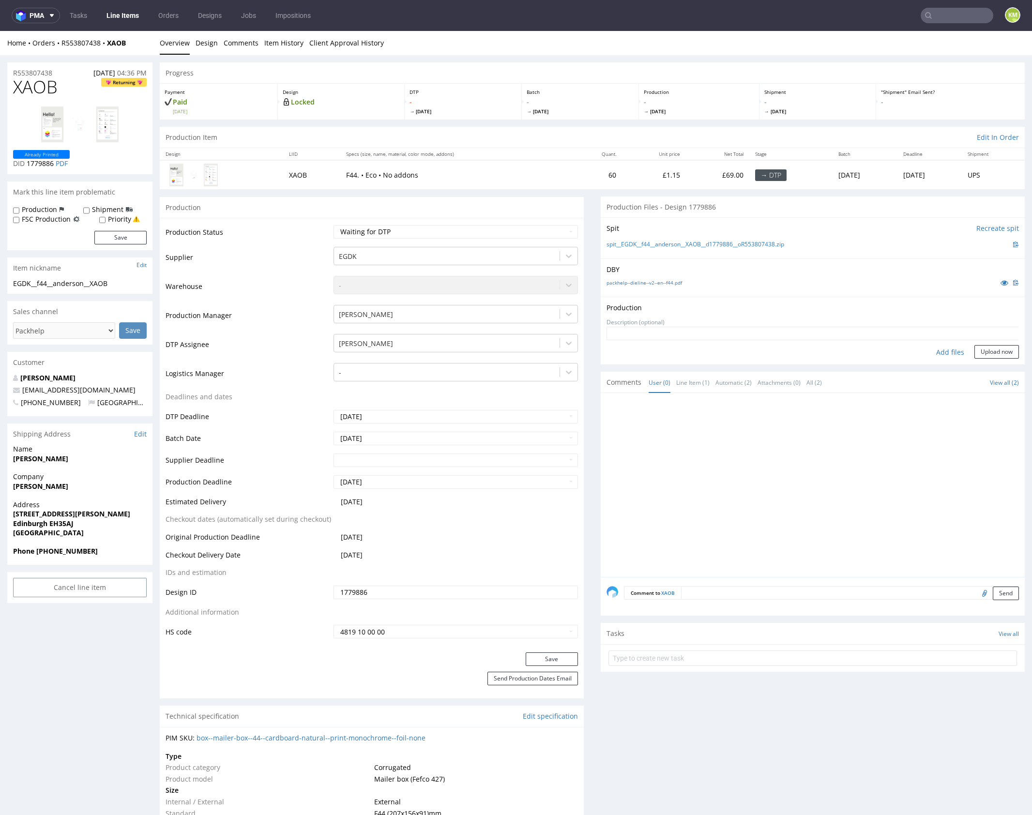
click at [937, 356] on div "Add files" at bounding box center [950, 352] width 48 height 15
type input "C:\fakepath\f44__anderson__XAOB__d1779886__oR553807438__outside.pdf"
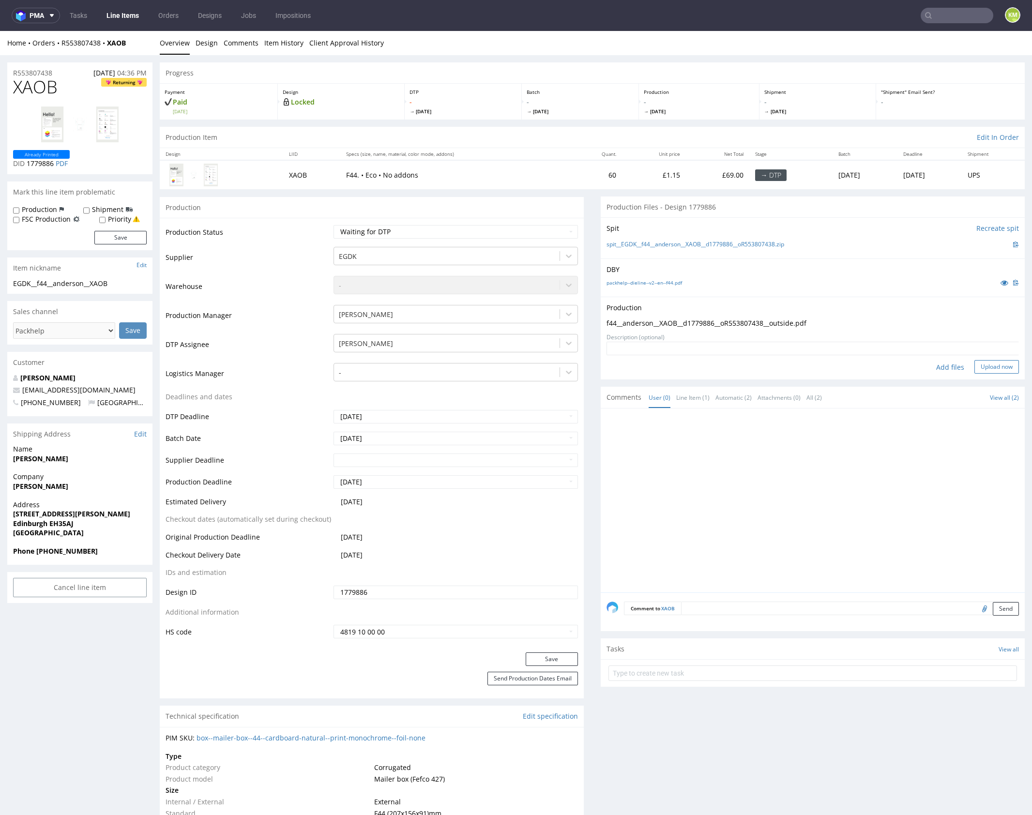
click at [981, 368] on button "Upload now" at bounding box center [996, 367] width 45 height 14
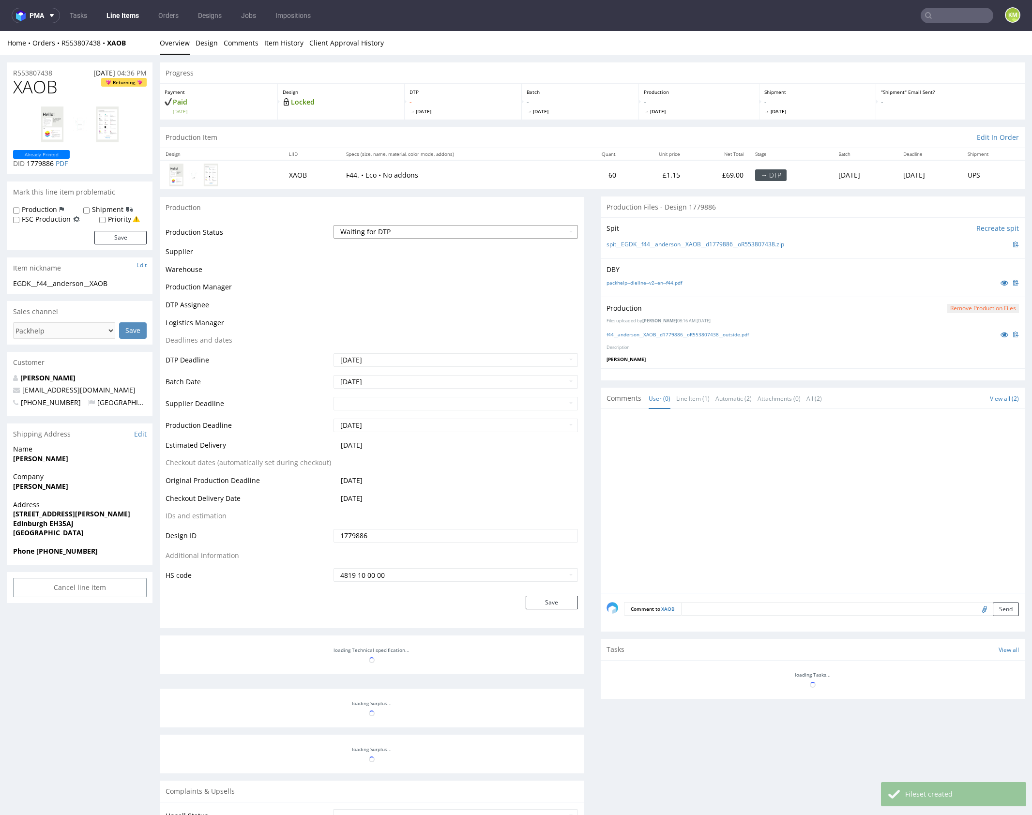
click at [437, 230] on select "Waiting for Artwork Waiting for Diecut Waiting for Mockup Waiting for DTP Waiti…" at bounding box center [456, 232] width 244 height 14
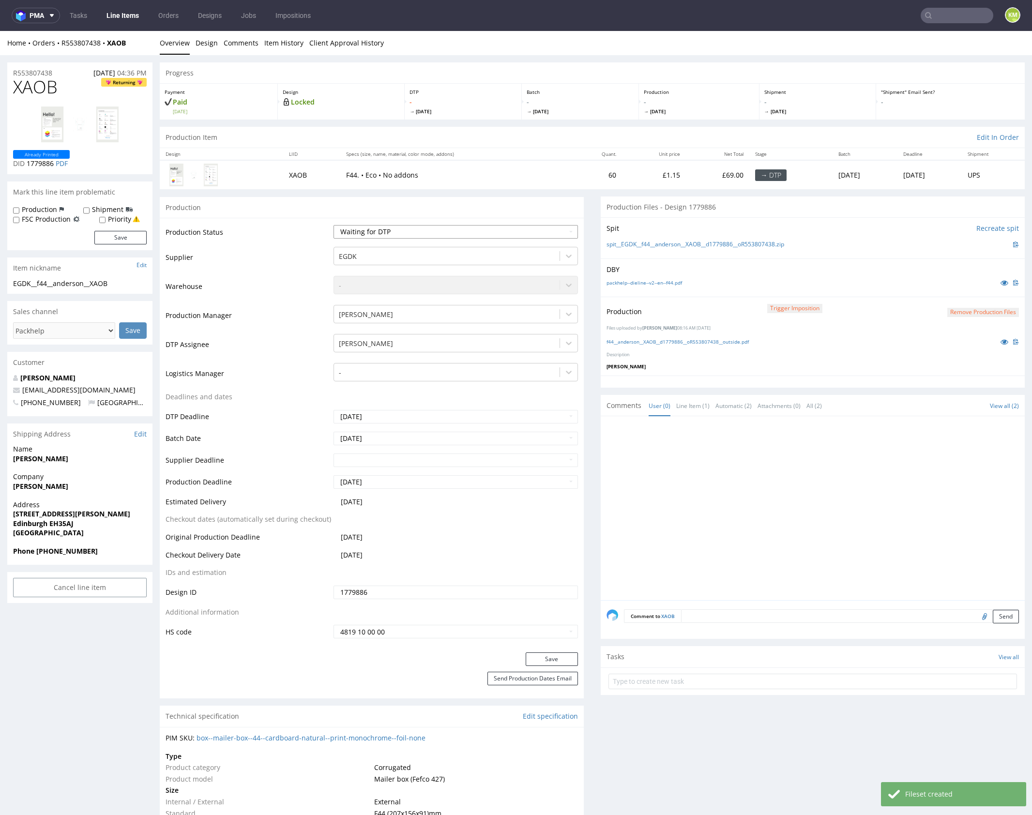
select select "dtp_production_ready"
click at [334, 225] on select "Waiting for Artwork Waiting for Diecut Waiting for Mockup Waiting for DTP Waiti…" at bounding box center [456, 232] width 244 height 14
click at [544, 656] on button "Save" at bounding box center [552, 660] width 52 height 14
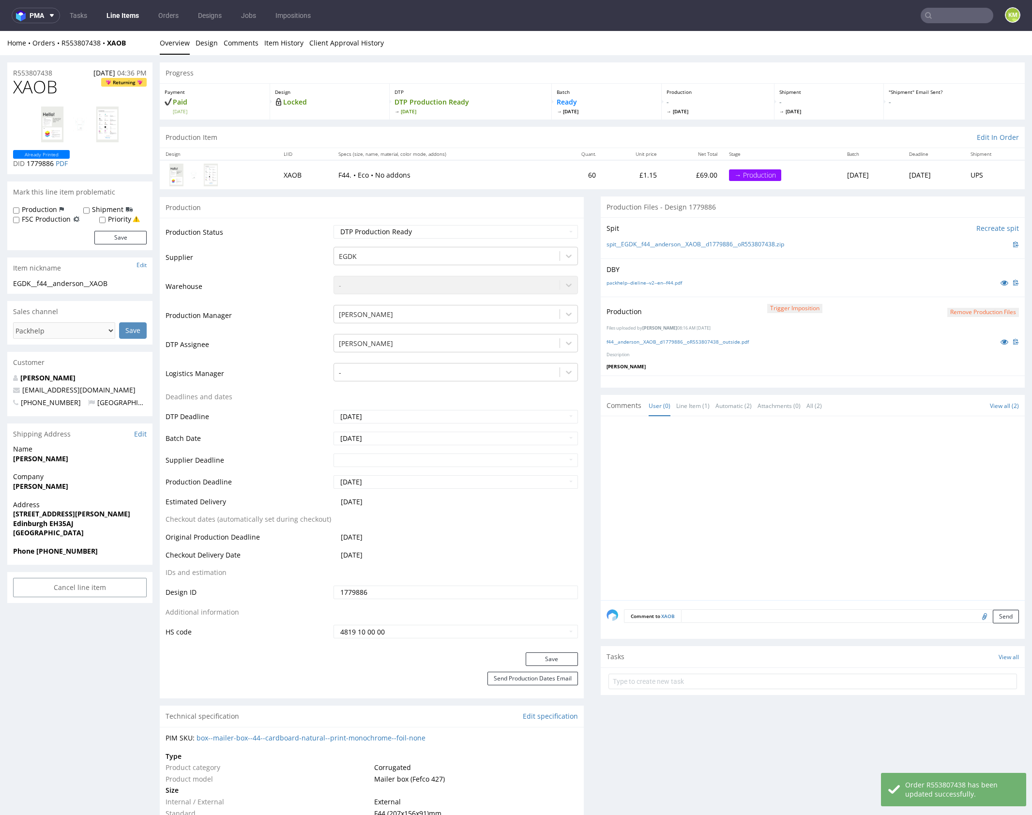
click at [743, 482] on div at bounding box center [816, 511] width 418 height 178
click at [711, 474] on div at bounding box center [816, 511] width 418 height 178
click at [709, 457] on div at bounding box center [816, 511] width 418 height 178
click at [712, 476] on div at bounding box center [816, 511] width 418 height 178
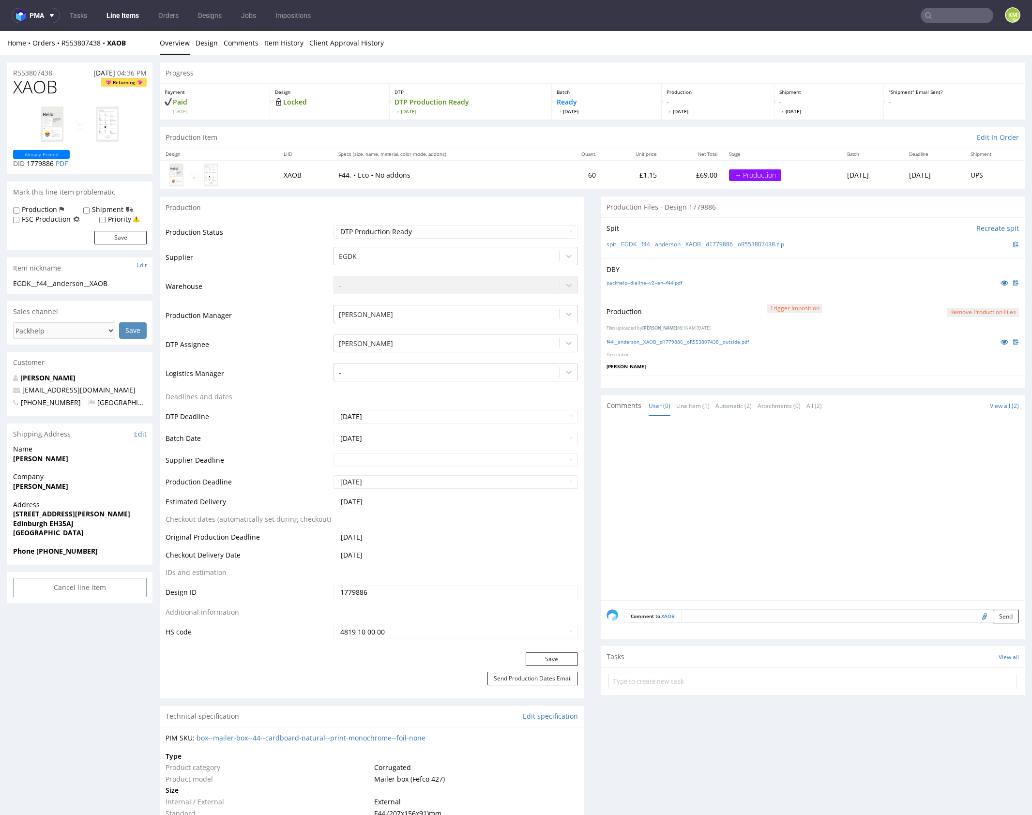
click at [712, 476] on div at bounding box center [816, 511] width 418 height 178
click at [712, 483] on div at bounding box center [816, 511] width 418 height 178
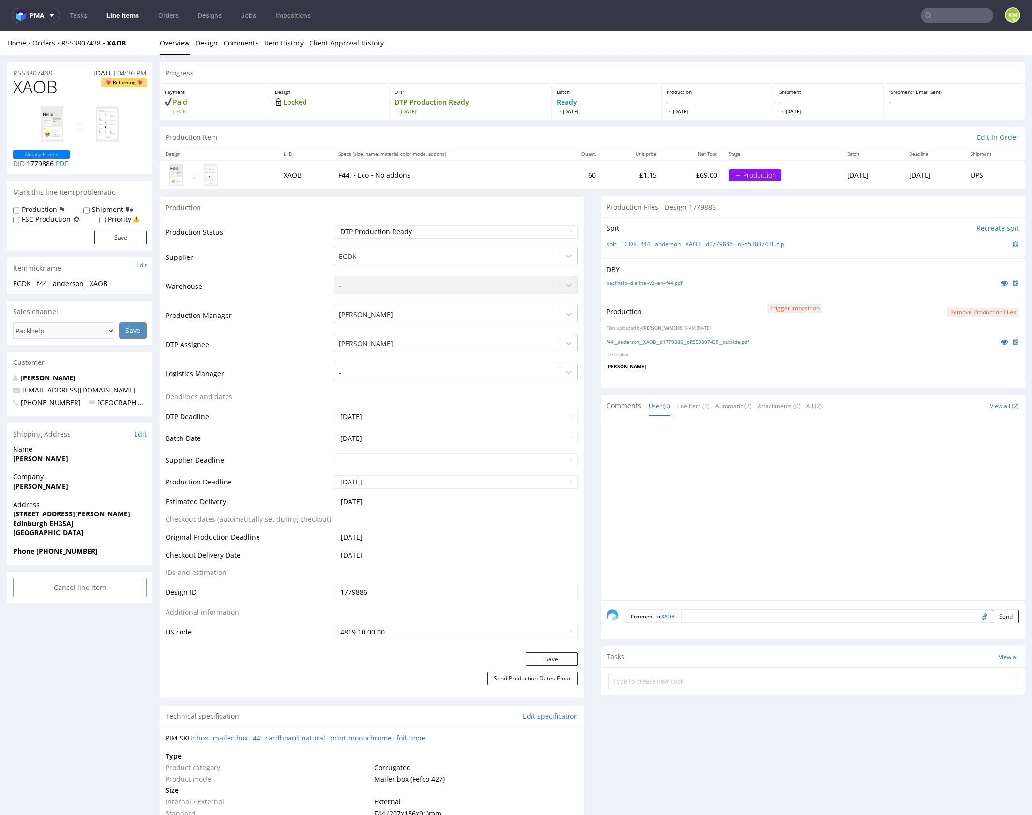
click at [712, 483] on div at bounding box center [816, 511] width 418 height 178
click at [697, 482] on div at bounding box center [816, 511] width 418 height 178
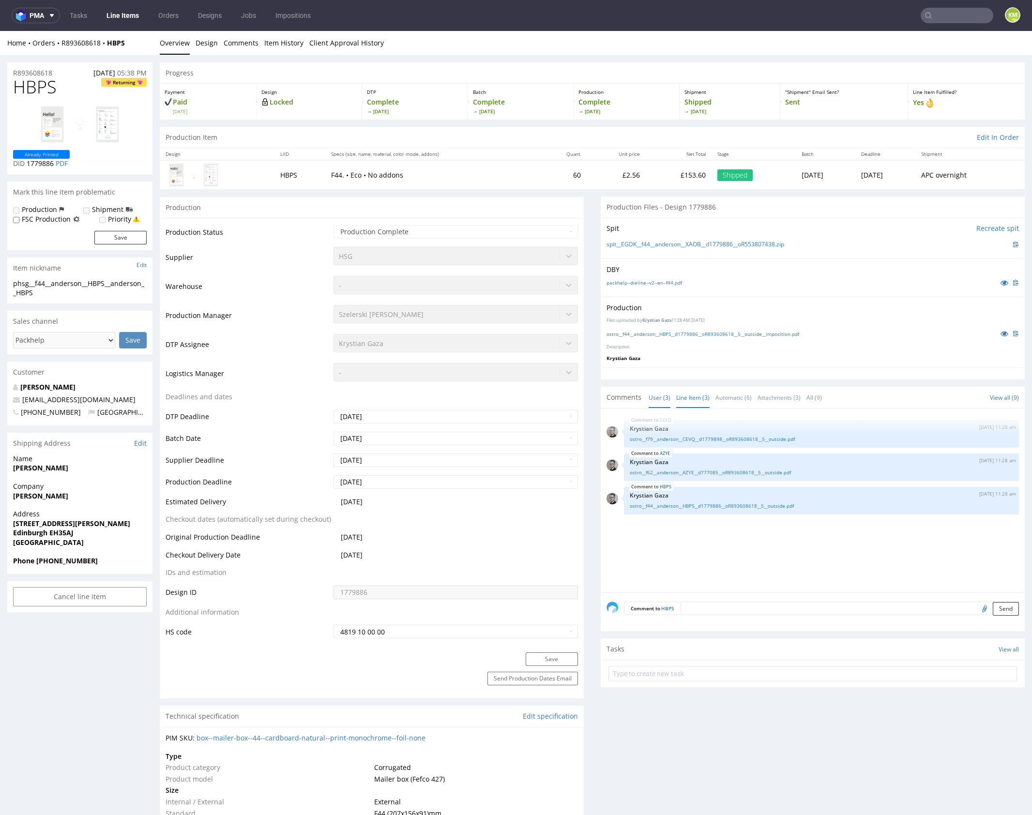
click at [692, 395] on link "Line Item (3)" at bounding box center [692, 397] width 33 height 21
click at [737, 468] on link "ostro__f44__anderson__HBPS__d1779886__oR893608618__5__outside.pdf" at bounding box center [821, 470] width 383 height 7
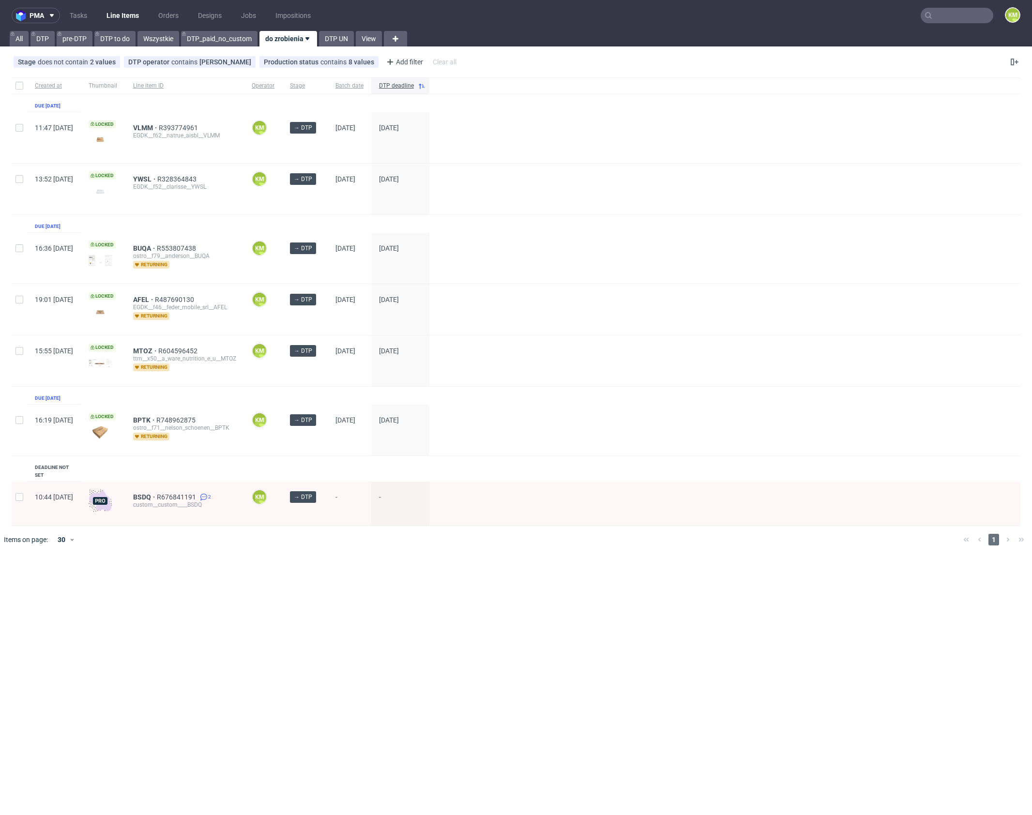
click at [334, 598] on div "pma Tasks Line Items Orders Designs Jobs Impositions KM All DTP pre-DTP DTP to …" at bounding box center [516, 407] width 1032 height 815
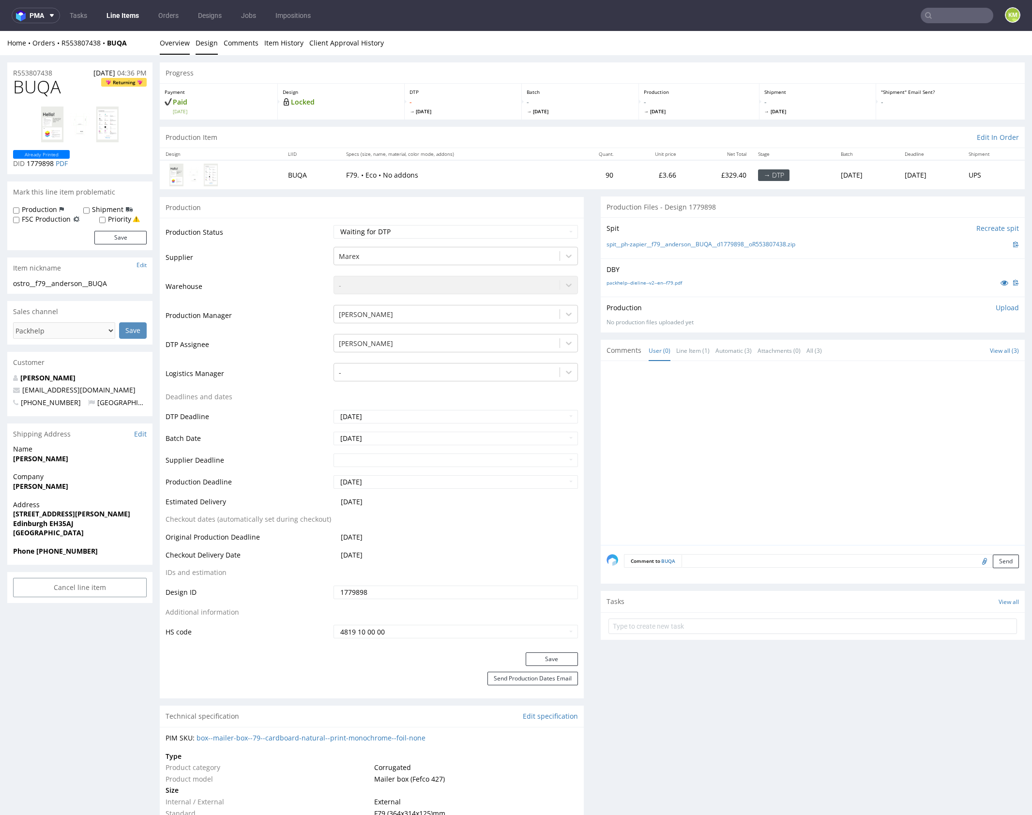
click at [205, 44] on link "Design" at bounding box center [207, 43] width 22 height 24
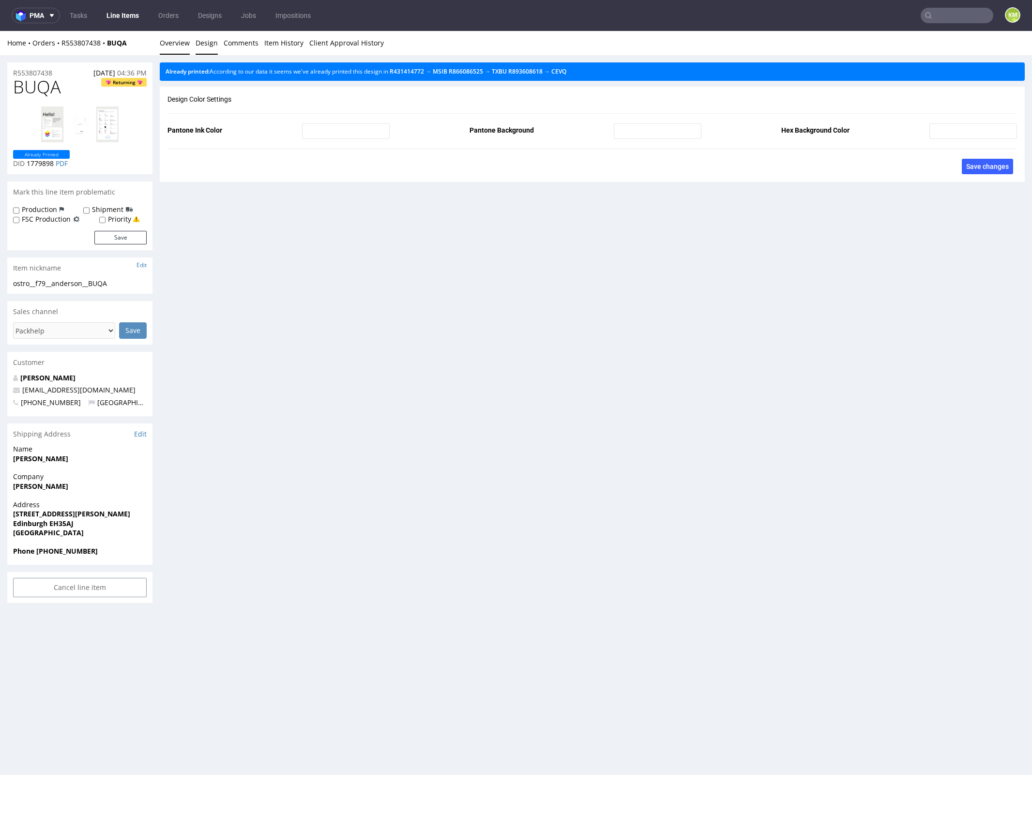
click at [179, 43] on link "Overview" at bounding box center [175, 43] width 30 height 24
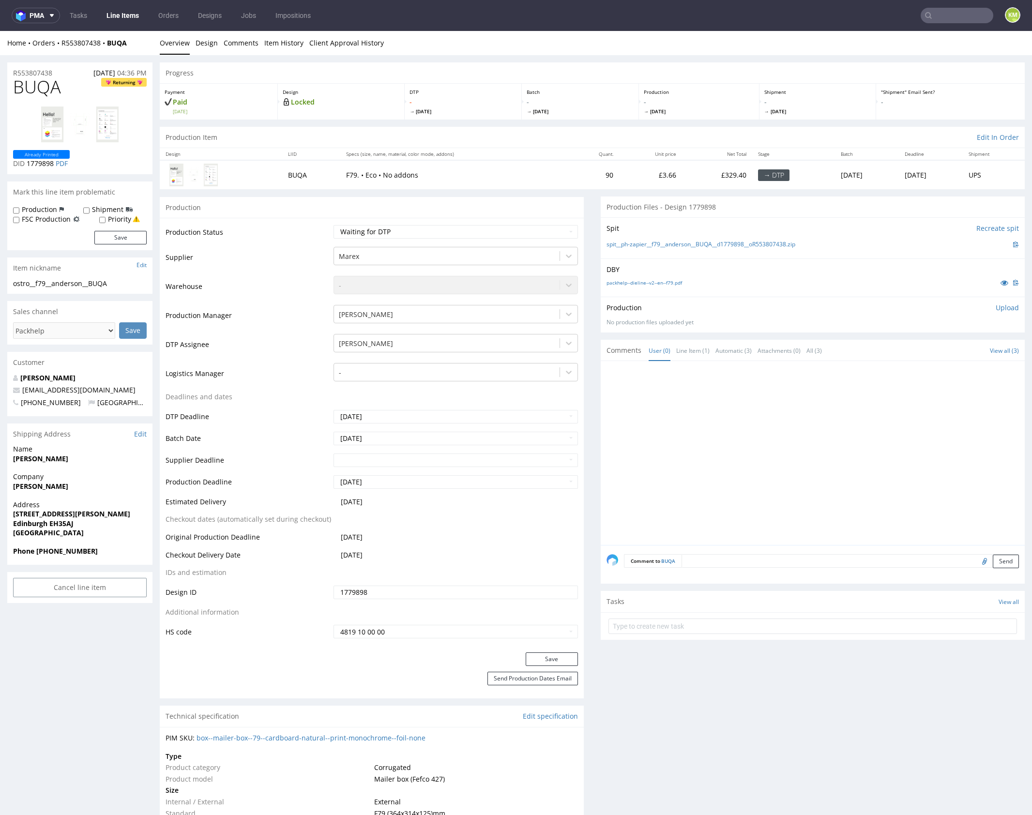
click at [744, 421] on div at bounding box center [816, 456] width 418 height 178
drag, startPoint x: 810, startPoint y: 241, endPoint x: 652, endPoint y: 245, distance: 158.4
click at [652, 245] on div "spit__ph-zapier__f79__anderson__BUQA__d1779898__oR553807438.zip" at bounding box center [813, 244] width 412 height 11
copy link "f79__anderson__BUQA__d1779898__oR553807438.zip"
click at [39, 86] on span "BUQA" at bounding box center [37, 86] width 48 height 19
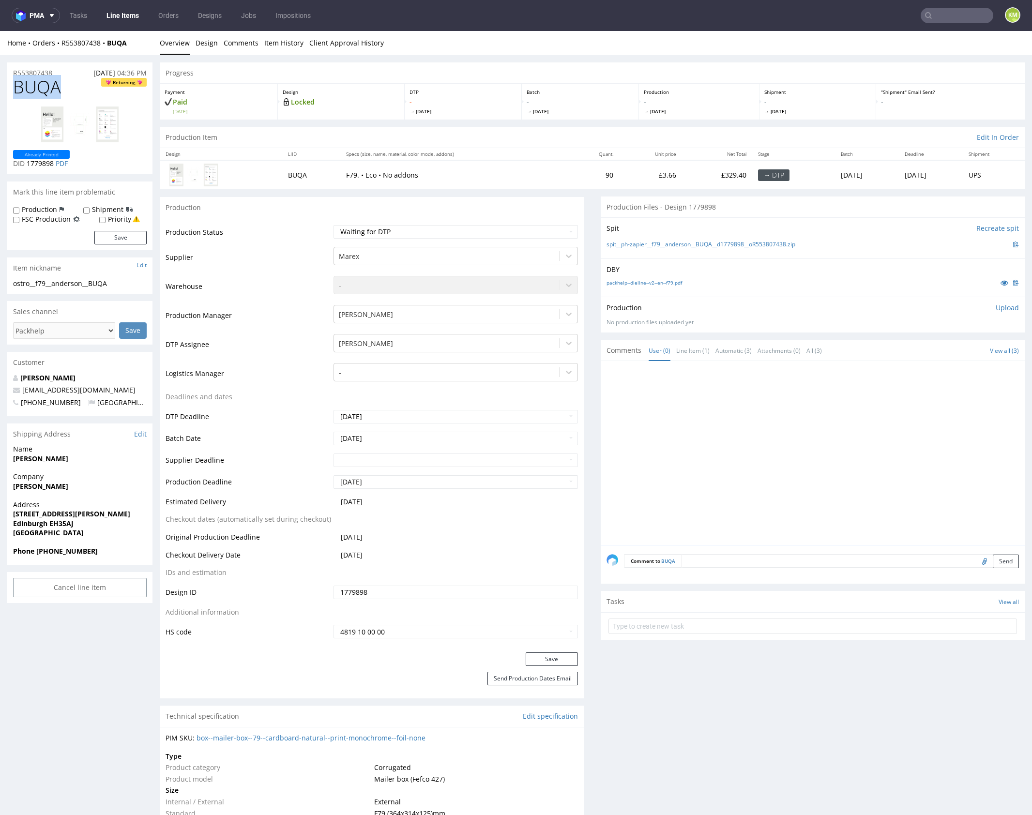
click at [39, 86] on span "BUQA" at bounding box center [37, 86] width 48 height 19
copy span "BUQA"
click at [812, 491] on div at bounding box center [816, 456] width 418 height 178
click at [996, 310] on p "Upload" at bounding box center [1007, 308] width 23 height 10
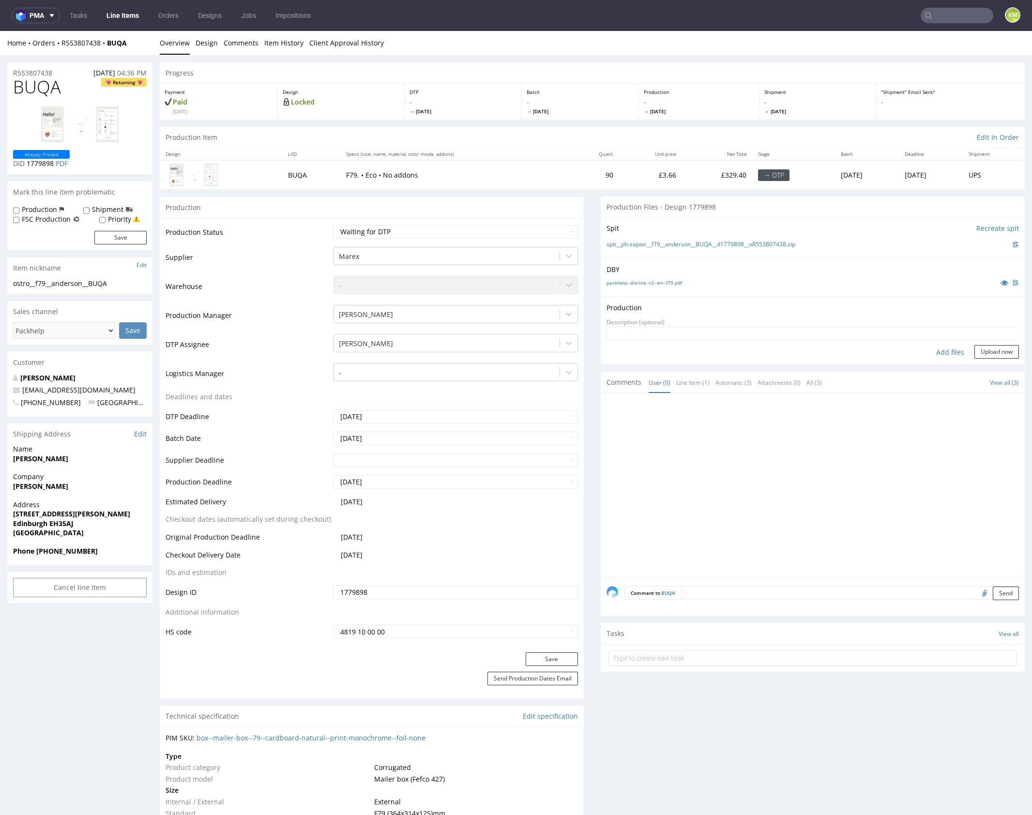
click at [937, 350] on div "Add files" at bounding box center [950, 352] width 48 height 15
type input "C:\fakepath\f79__anderson__BUQA__d1779898__oR553807438__outside.pdf"
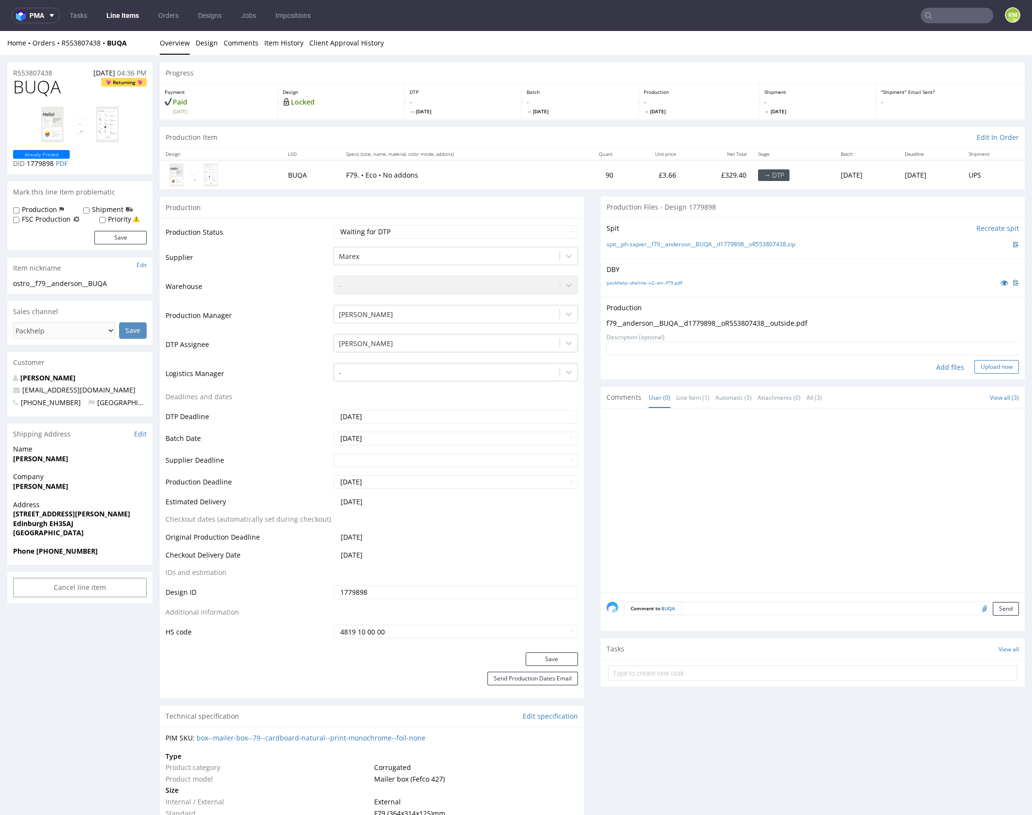
click at [989, 367] on button "Upload now" at bounding box center [996, 367] width 45 height 14
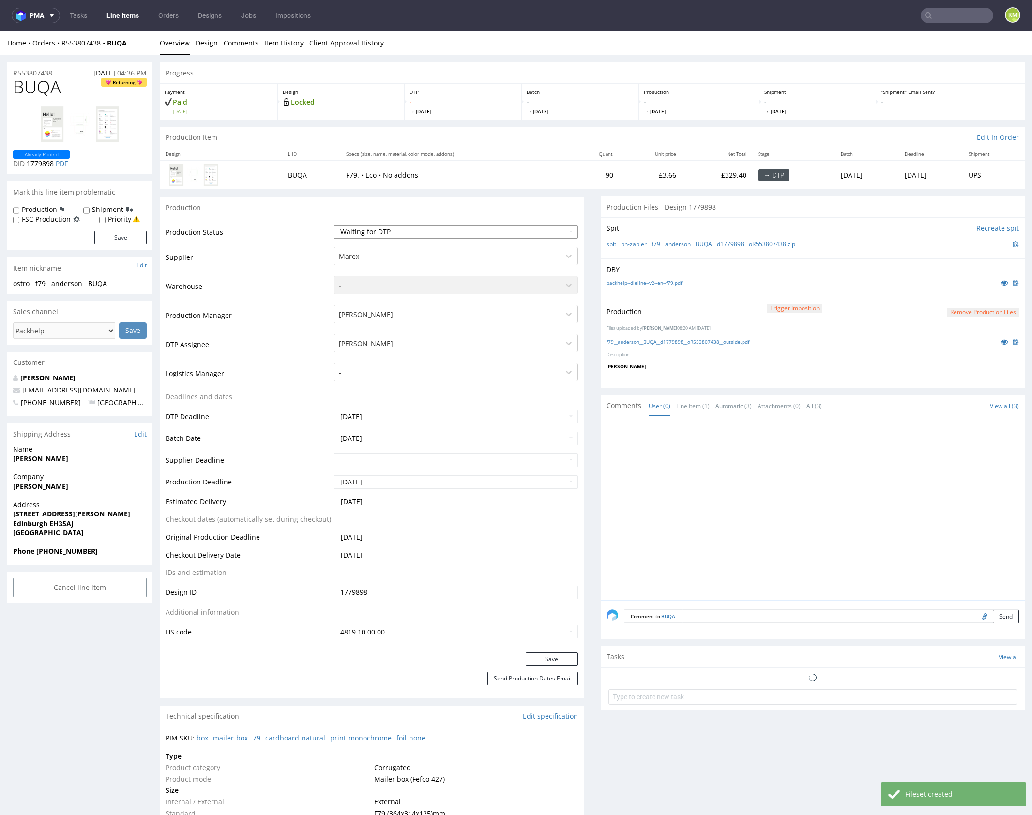
click at [475, 230] on select "Waiting for Artwork Waiting for Diecut Waiting for Mockup Waiting for DTP Waiti…" at bounding box center [456, 232] width 244 height 14
select select "dtp_production_ready"
click at [334, 225] on select "Waiting for Artwork Waiting for Diecut Waiting for Mockup Waiting for DTP Waiti…" at bounding box center [456, 232] width 244 height 14
click at [548, 657] on button "Save" at bounding box center [552, 660] width 52 height 14
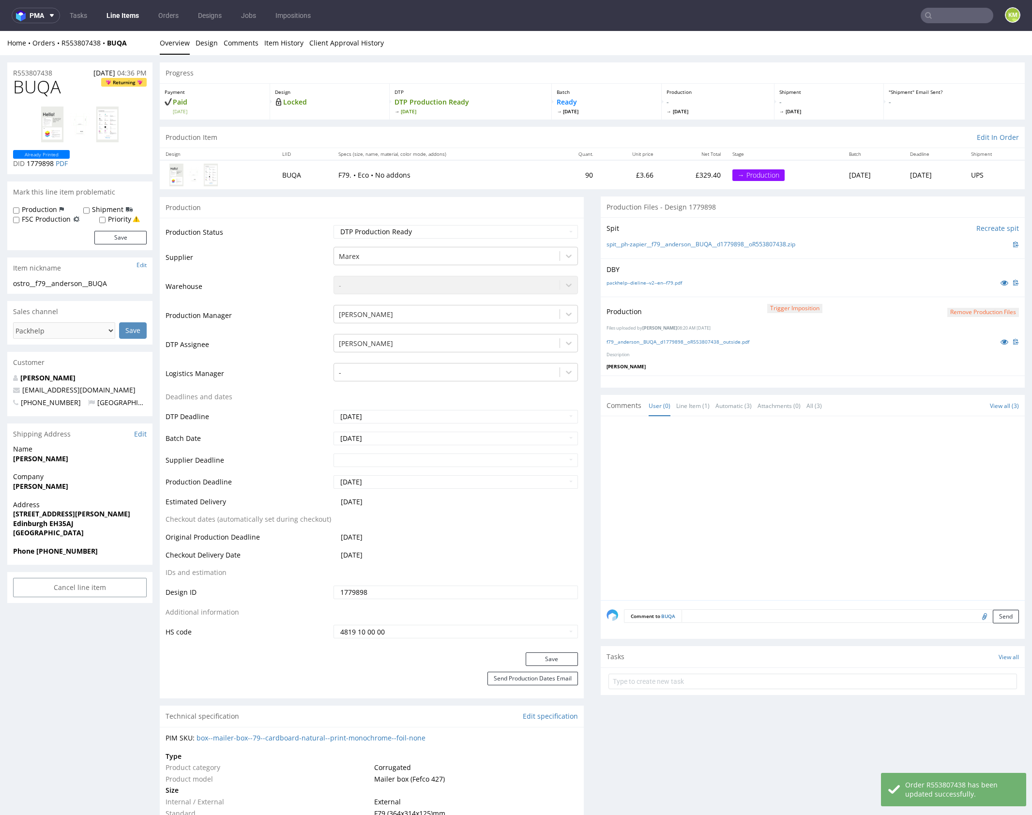
click at [717, 523] on div at bounding box center [816, 511] width 418 height 178
click at [709, 490] on div at bounding box center [816, 511] width 418 height 178
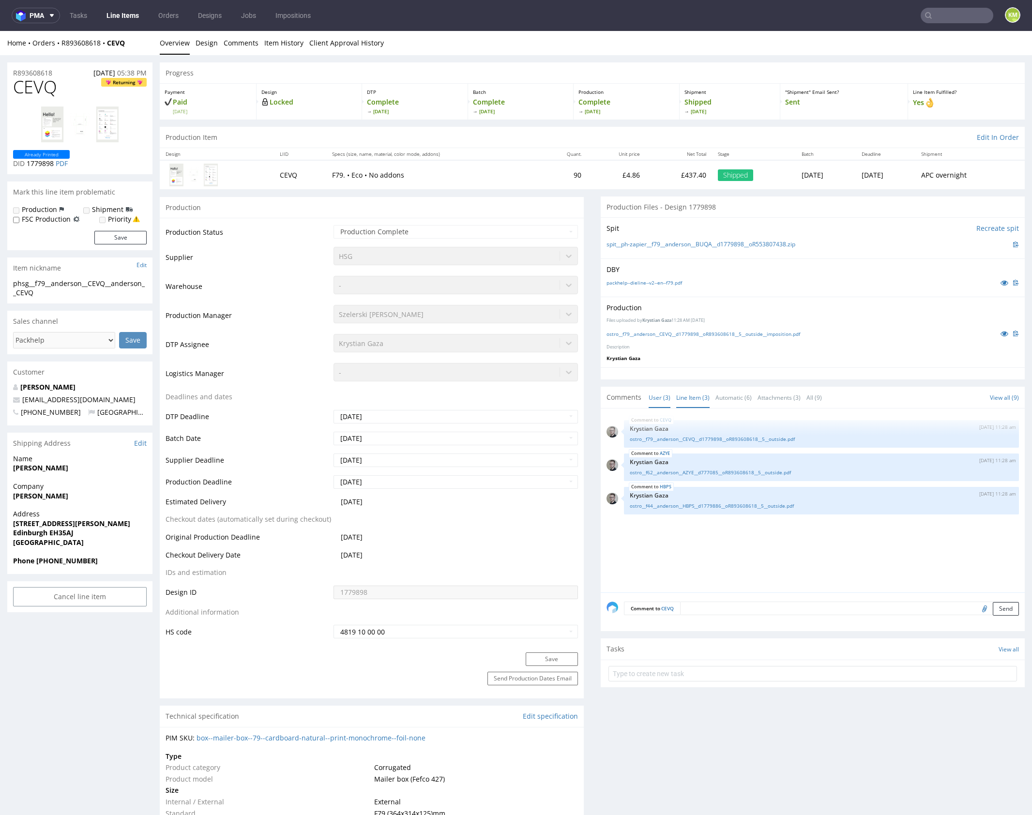
click at [689, 396] on link "Line Item (3)" at bounding box center [692, 397] width 33 height 21
click at [714, 470] on link "ostro__f79__anderson__CEVQ__d1779898__oR893608618__5__outside.pdf" at bounding box center [821, 470] width 383 height 7
click at [694, 471] on link "ostro__f79__anderson__CEVQ__d1779898__oR893608618__5__outside.pdf" at bounding box center [821, 470] width 383 height 7
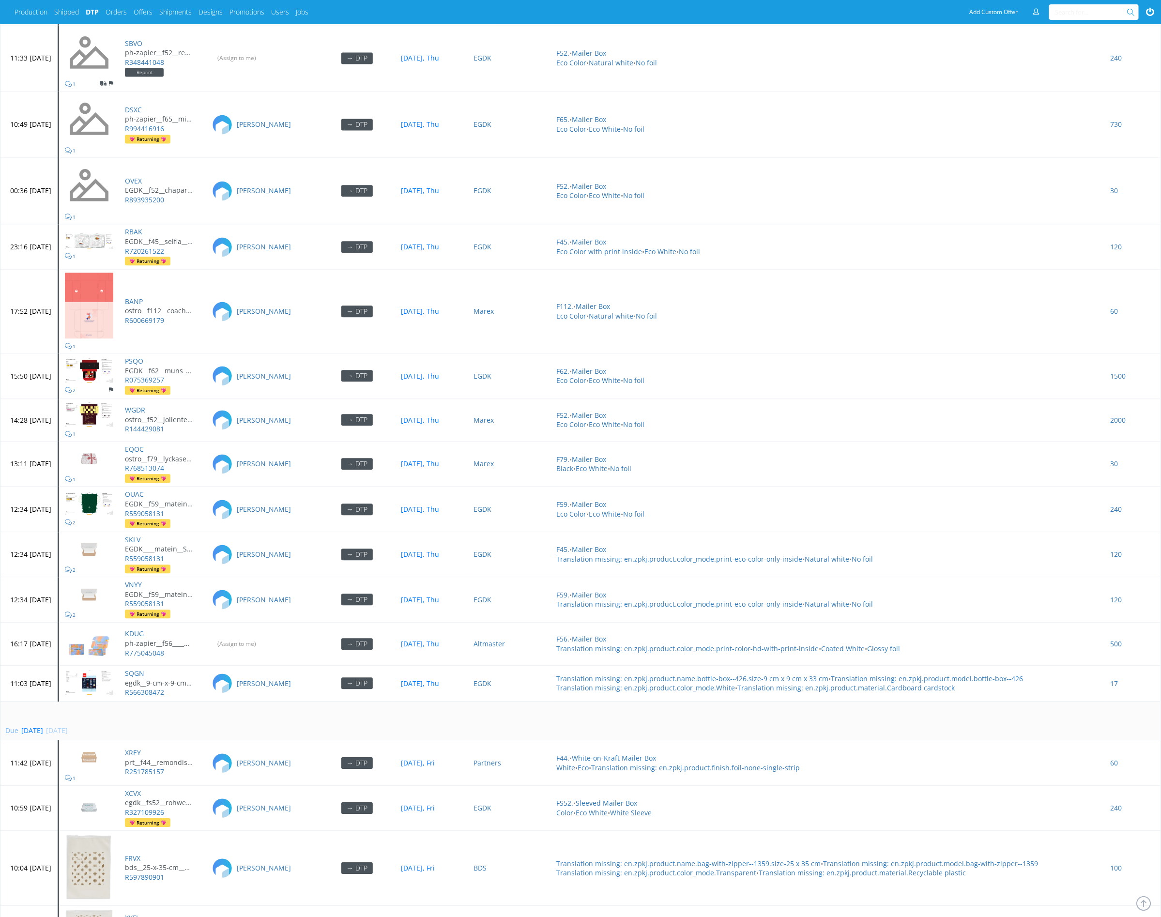
scroll to position [3929, 0]
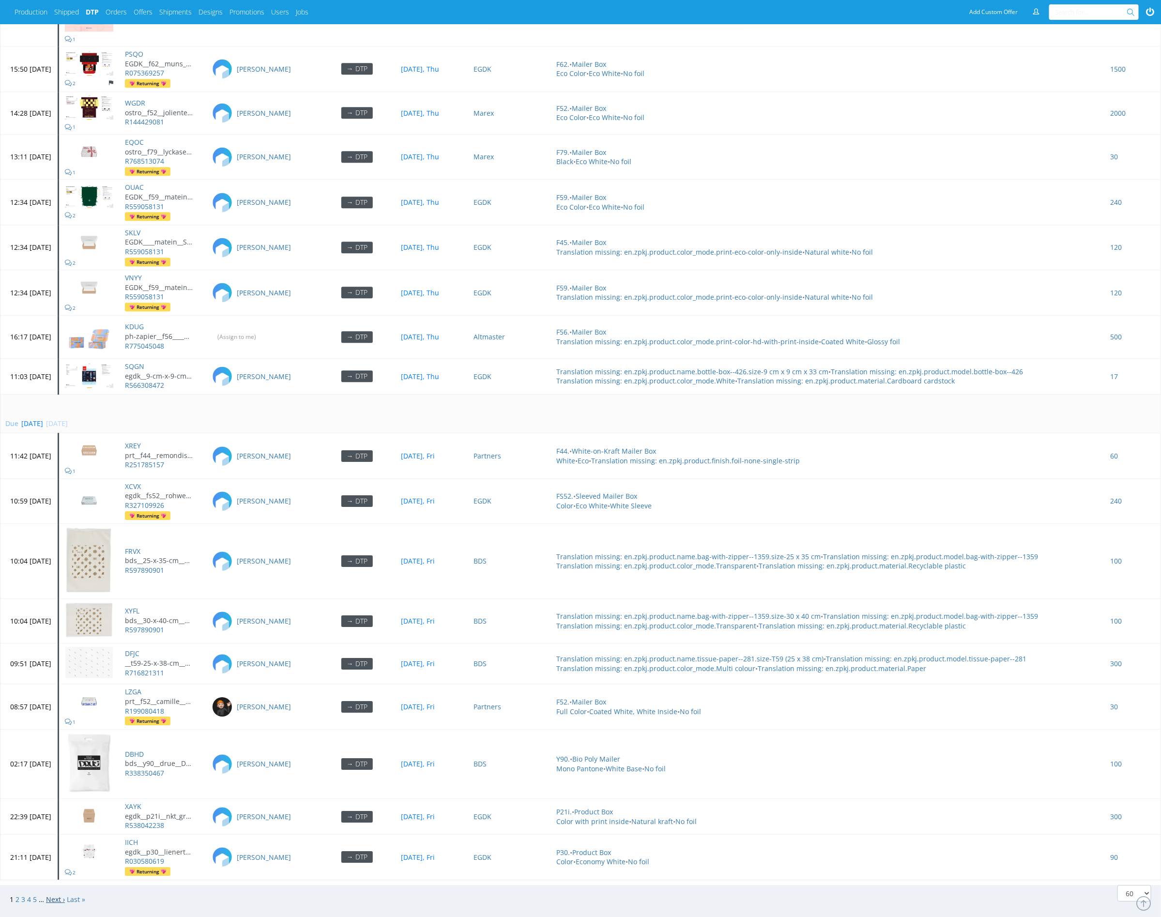
click at [54, 895] on link "Next ›" at bounding box center [55, 899] width 19 height 9
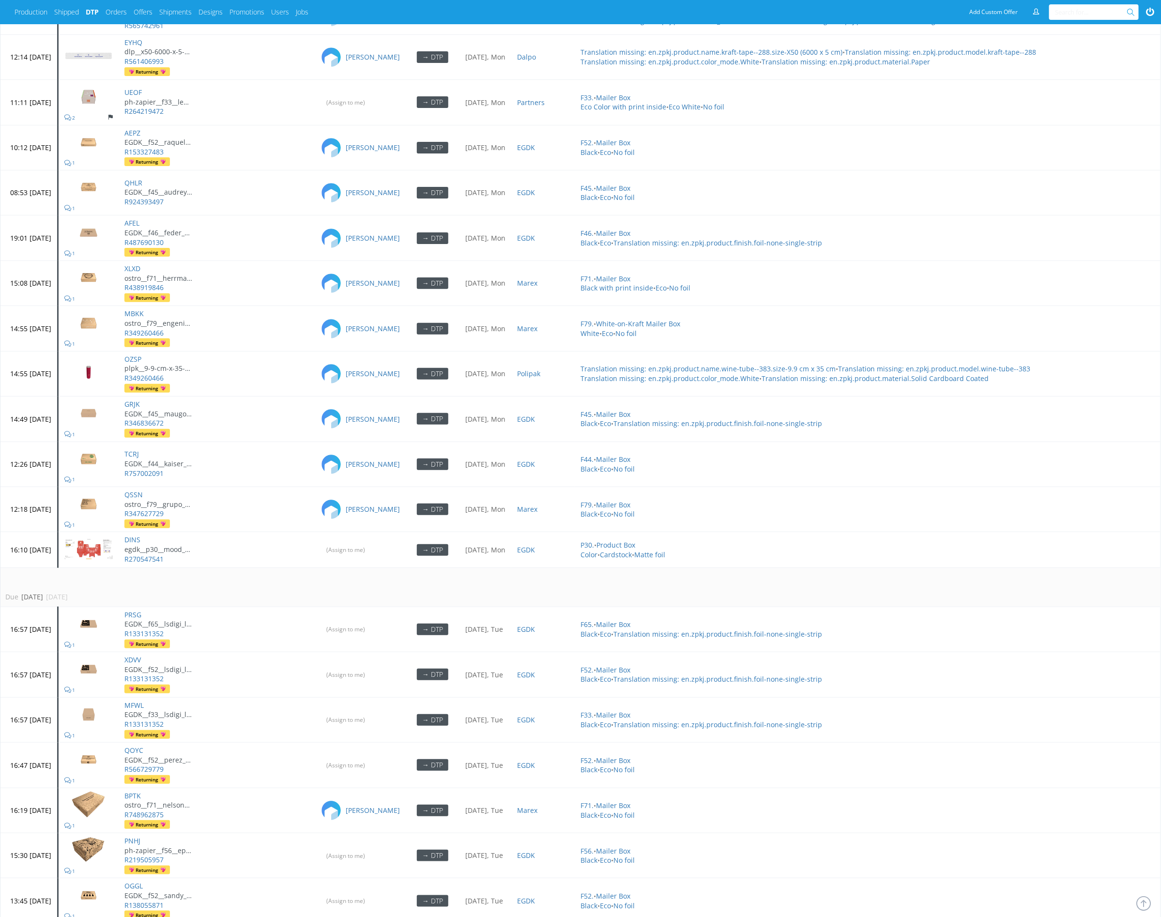
scroll to position [2600, 0]
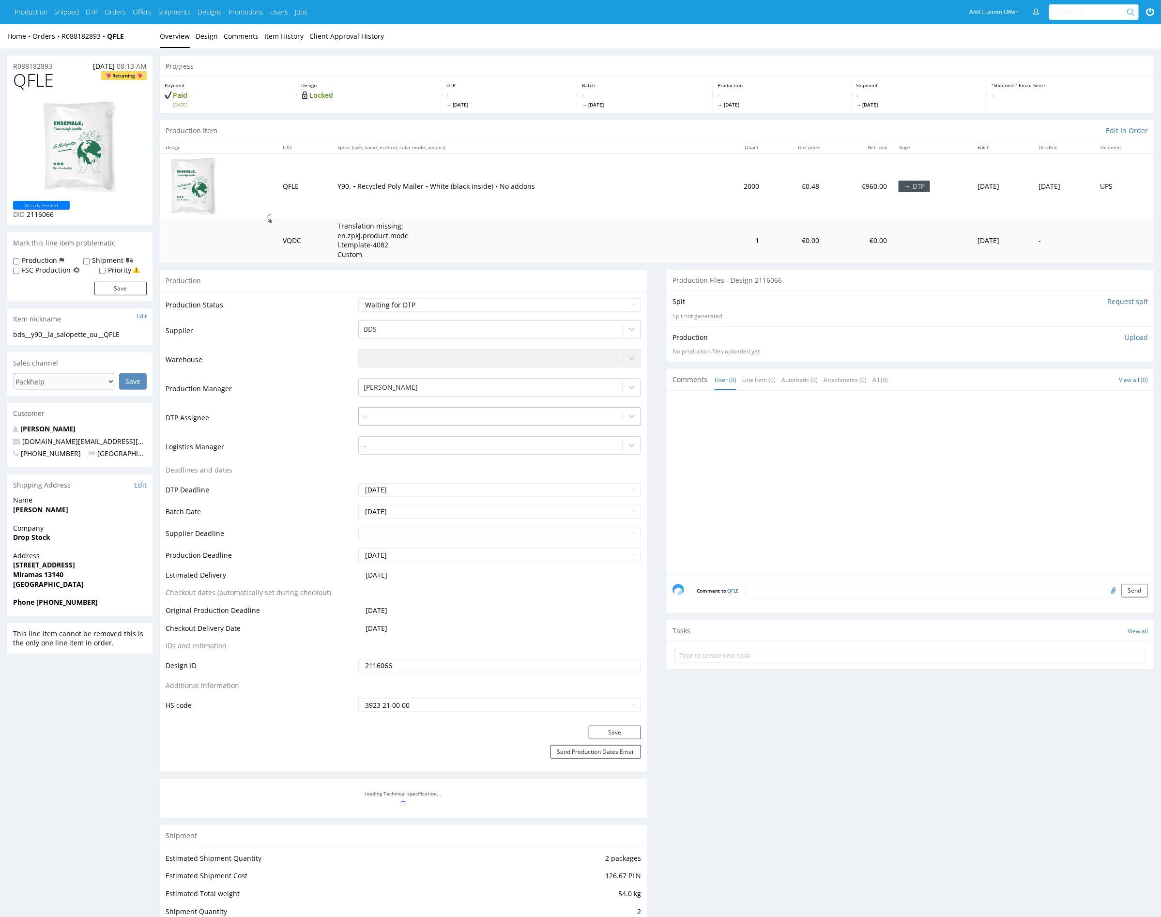
click at [414, 416] on div at bounding box center [491, 416] width 254 height 12
type input "mark"
click at [419, 437] on div "[PERSON_NAME]" at bounding box center [499, 434] width 283 height 17
click at [628, 731] on button "Save" at bounding box center [615, 733] width 52 height 14
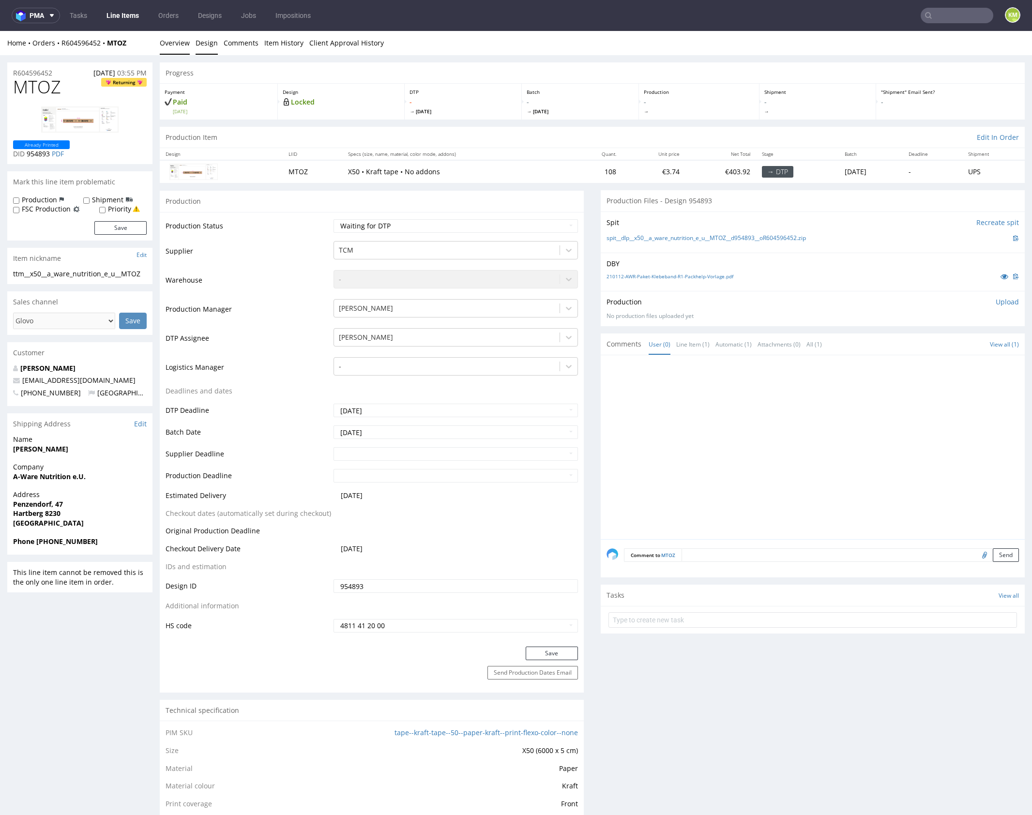
click at [211, 45] on link "Design" at bounding box center [207, 43] width 22 height 24
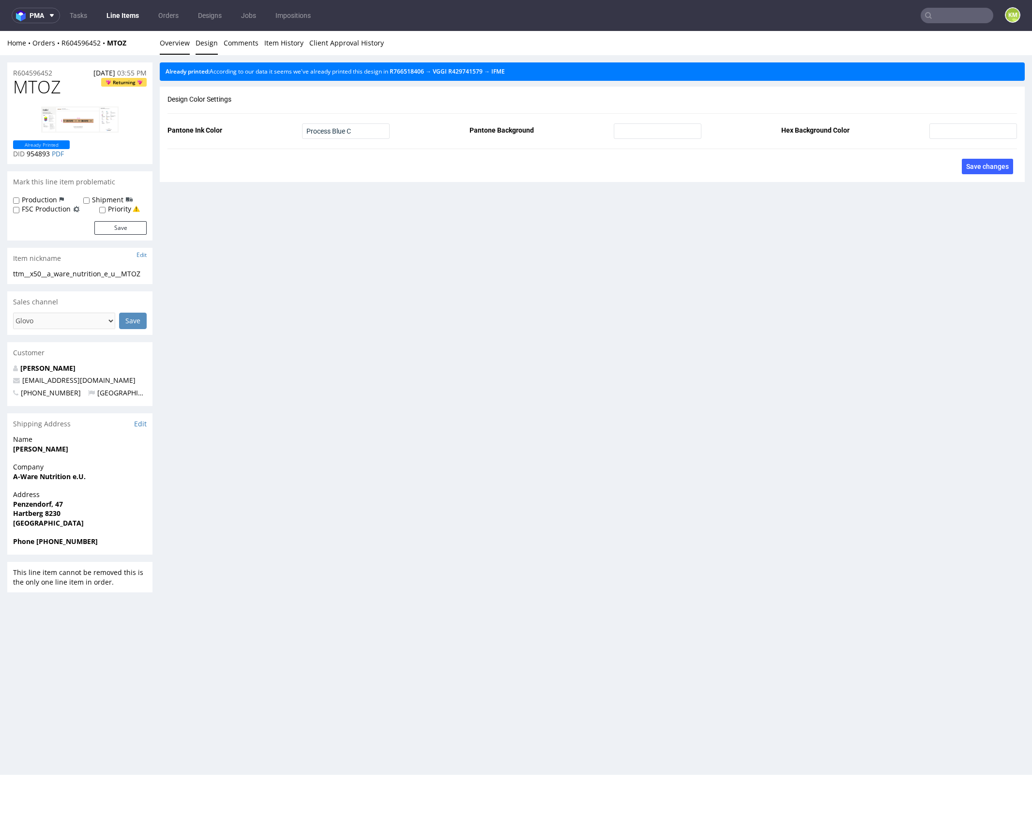
click at [176, 45] on link "Overview" at bounding box center [175, 43] width 30 height 24
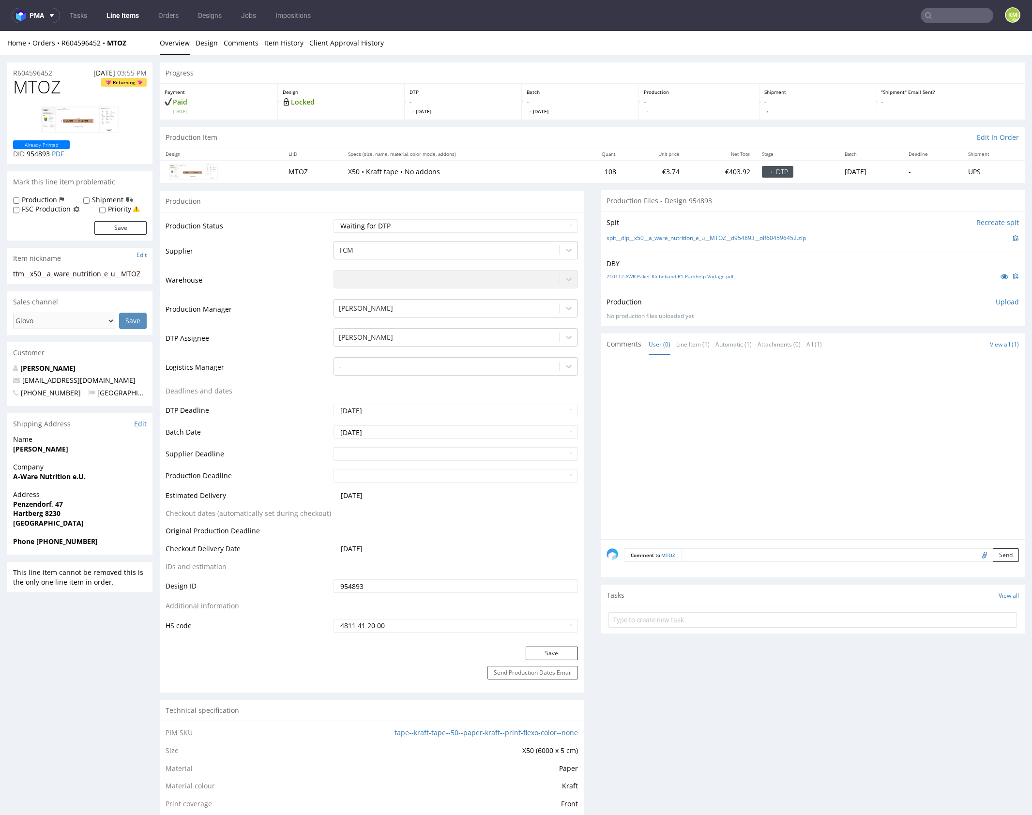
click at [49, 90] on span "MTOZ" at bounding box center [37, 86] width 48 height 19
click at [813, 400] on div at bounding box center [816, 450] width 418 height 178
drag, startPoint x: 822, startPoint y: 236, endPoint x: 618, endPoint y: 236, distance: 204.8
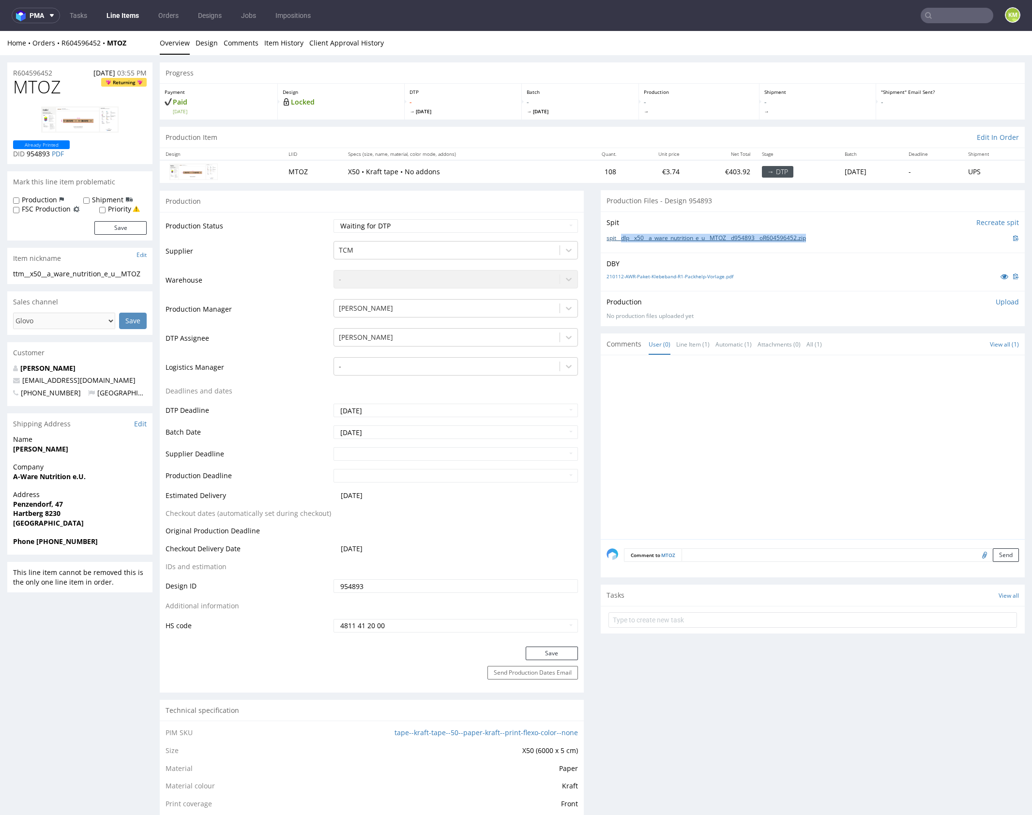
click at [618, 236] on div "spit__dlp__x50__a_ware_nutrition_e_u__MTOZ__d954893__oR604596452.zip" at bounding box center [813, 238] width 412 height 11
copy link "dlp__x50__a_ware_nutrition_e_u__MTOZ__d954893__oR604596452.zip"
click at [853, 396] on div at bounding box center [816, 450] width 418 height 178
click at [996, 305] on p "Upload" at bounding box center [1007, 302] width 23 height 10
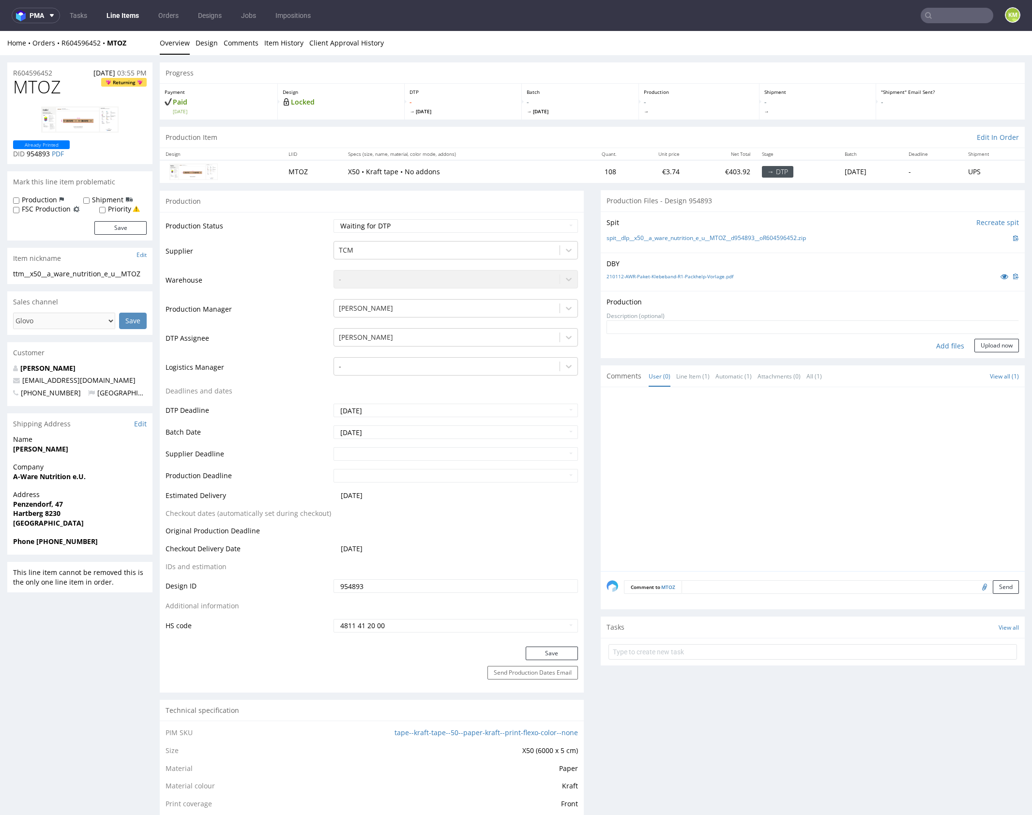
click at [928, 346] on div "Add files" at bounding box center [950, 346] width 48 height 15
type input "C:\fakepath\dlp__x50__a_ware_nutrition_e_u__MTOZ__d954893__oR604596452__outside…"
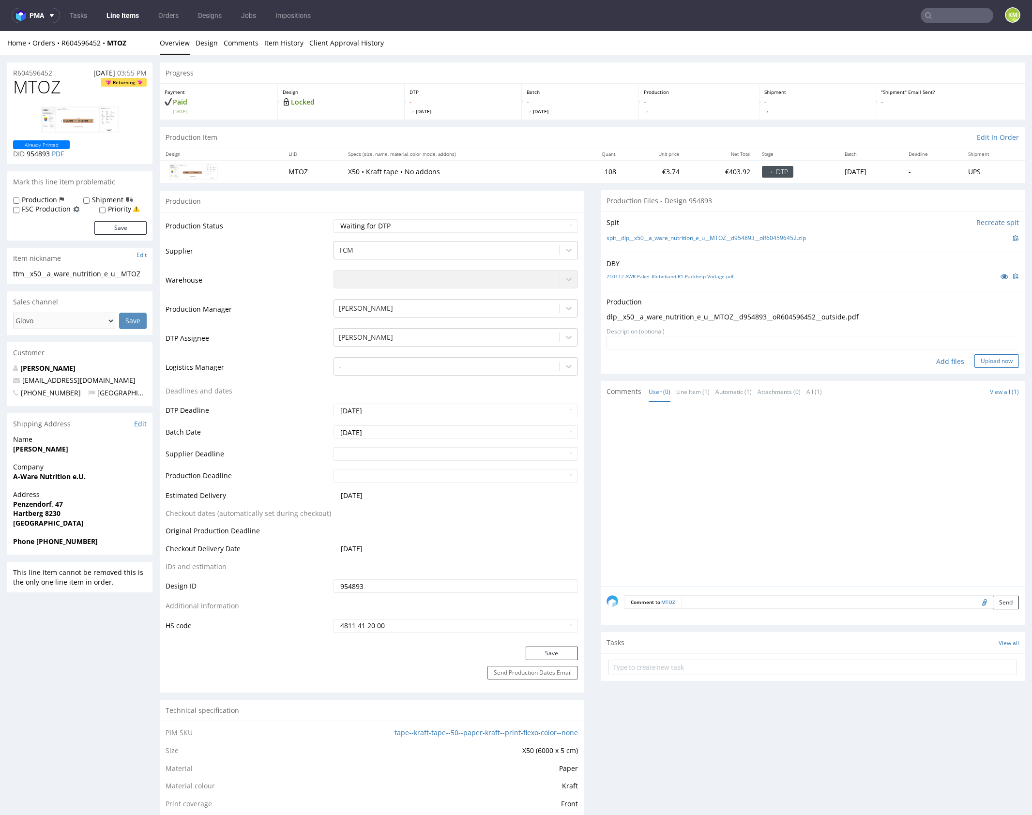
click at [996, 363] on button "Upload now" at bounding box center [996, 361] width 45 height 14
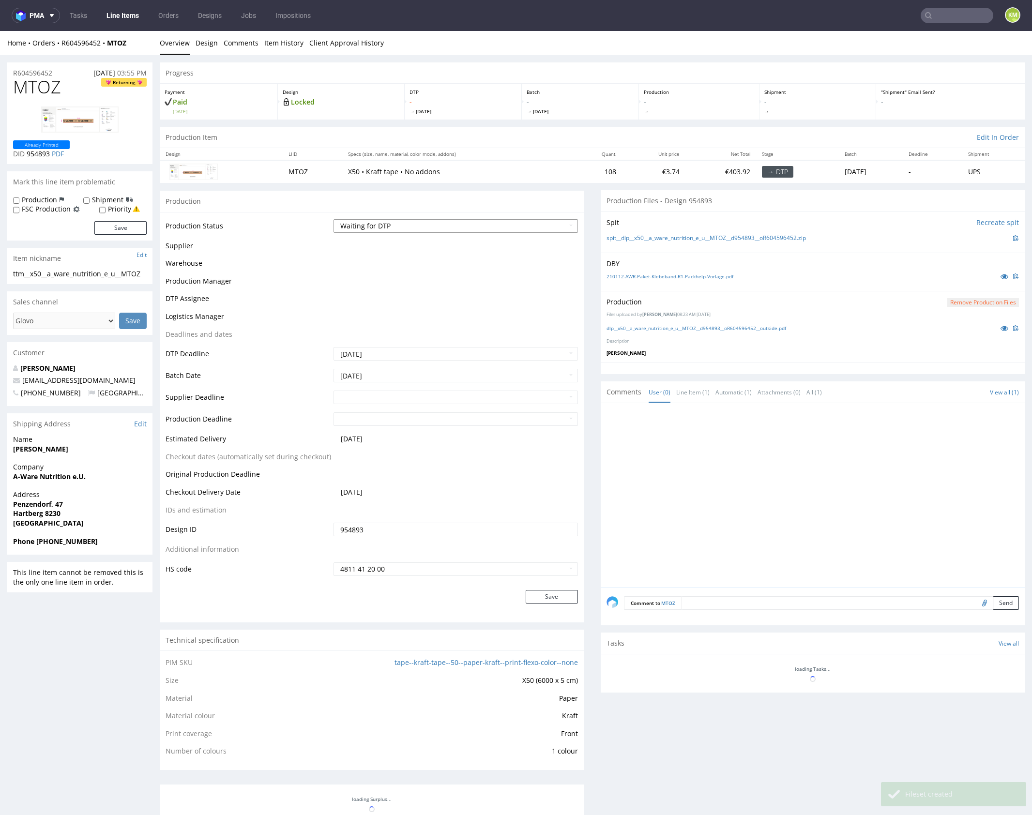
click at [516, 226] on select "Waiting for Artwork Waiting for Diecut Waiting for Mockup Waiting for DTP Waiti…" at bounding box center [456, 226] width 244 height 14
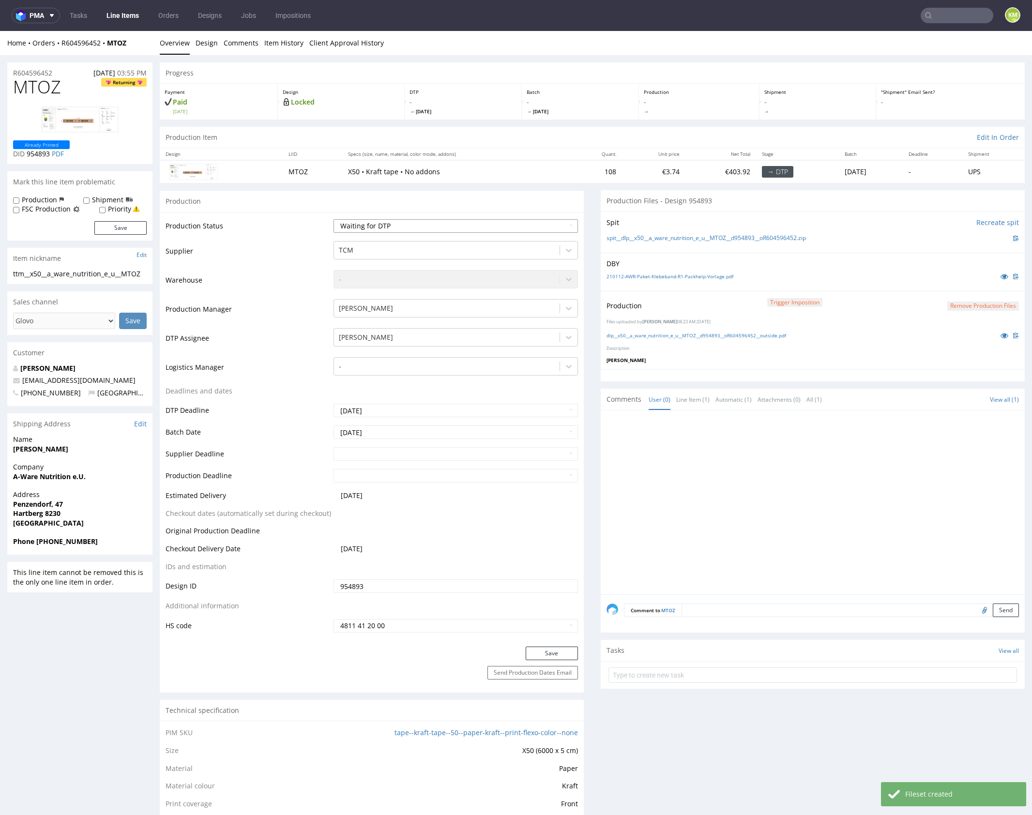
select select "dtp_production_ready"
click at [334, 219] on select "Waiting for Artwork Waiting for Diecut Waiting for Mockup Waiting for DTP Waiti…" at bounding box center [456, 226] width 244 height 14
click at [544, 648] on button "Save" at bounding box center [552, 654] width 52 height 14
click at [823, 469] on div at bounding box center [816, 505] width 418 height 178
click at [867, 478] on div at bounding box center [816, 505] width 418 height 178
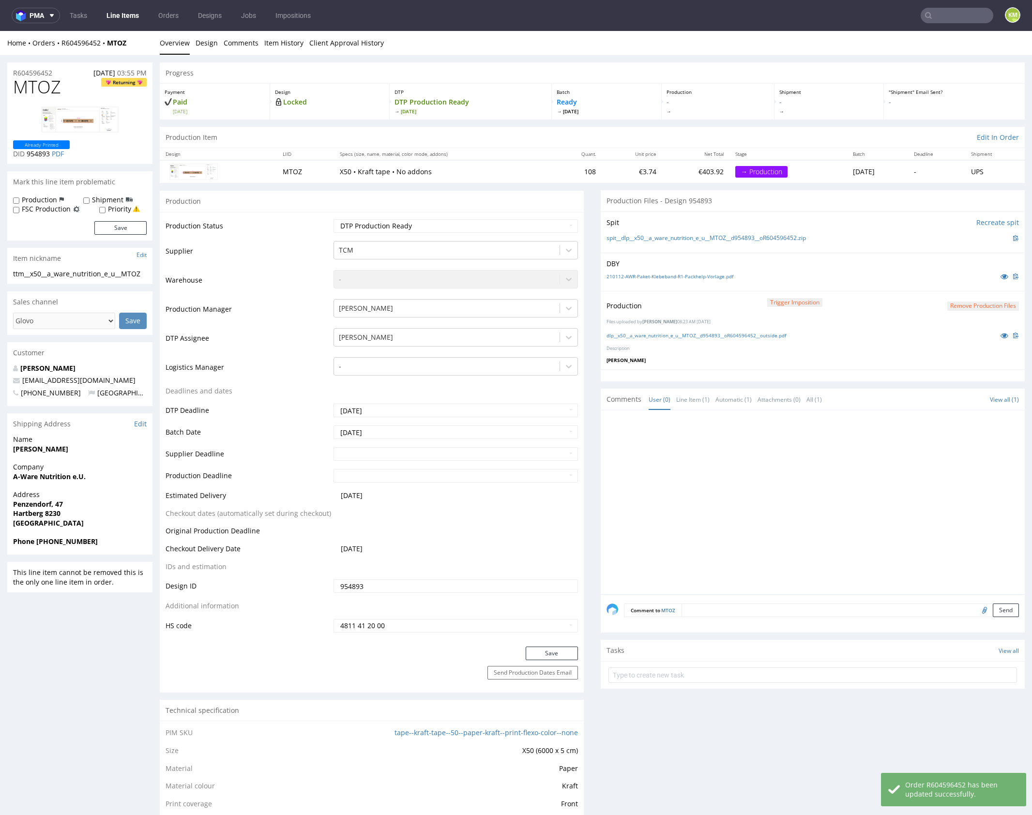
click at [776, 473] on div at bounding box center [816, 505] width 418 height 178
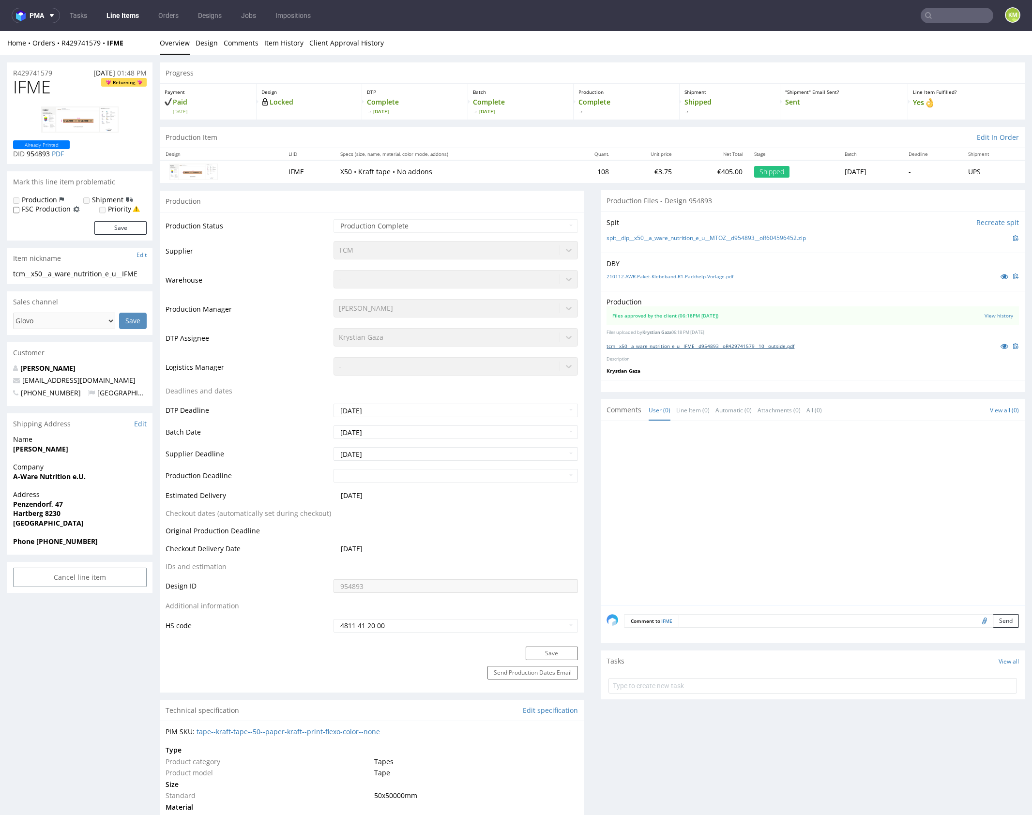
click at [687, 344] on link "tcm__x50__a_ware_nutrition_e_u__IFME__d954893__oR429741579__10__outside.pdf" at bounding box center [701, 346] width 188 height 7
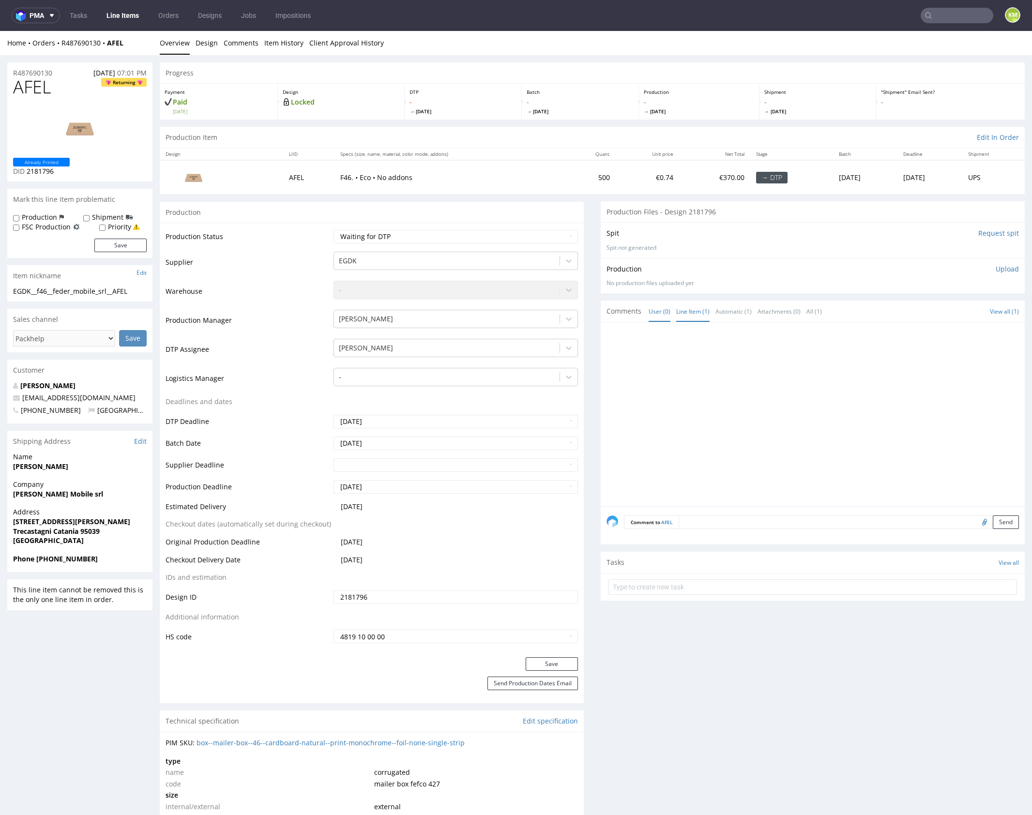
click at [696, 315] on link "Line Item (1)" at bounding box center [692, 311] width 33 height 21
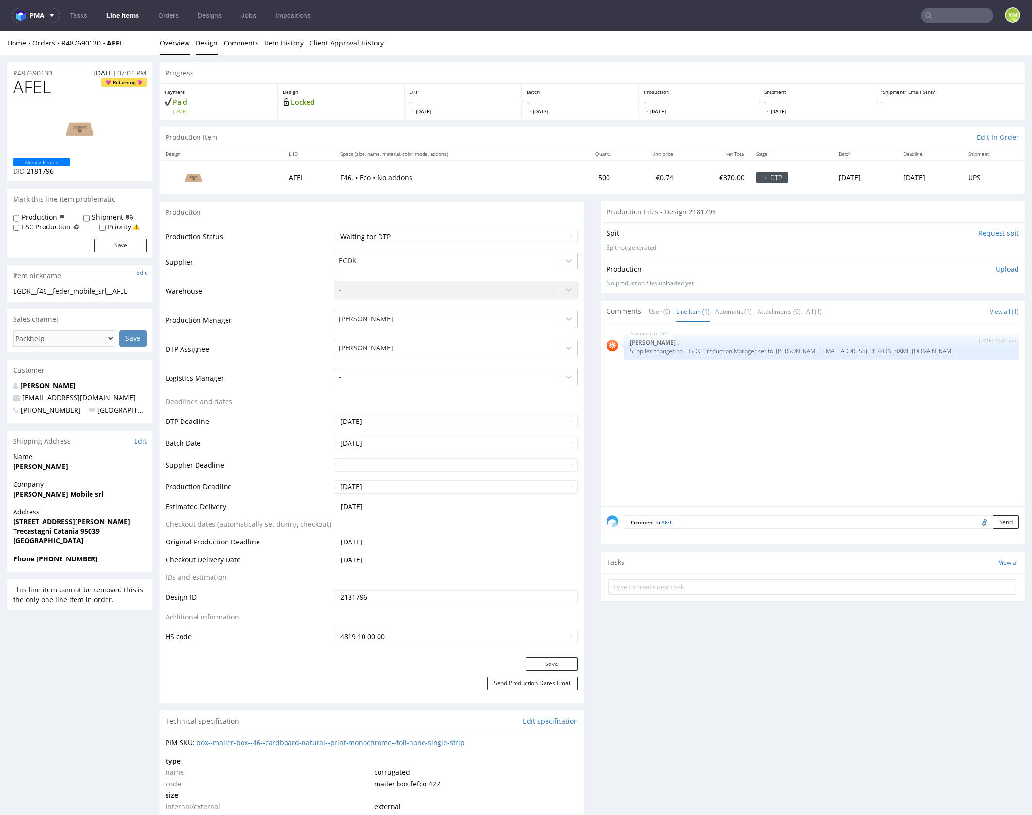
click at [208, 41] on link "Design" at bounding box center [207, 43] width 22 height 24
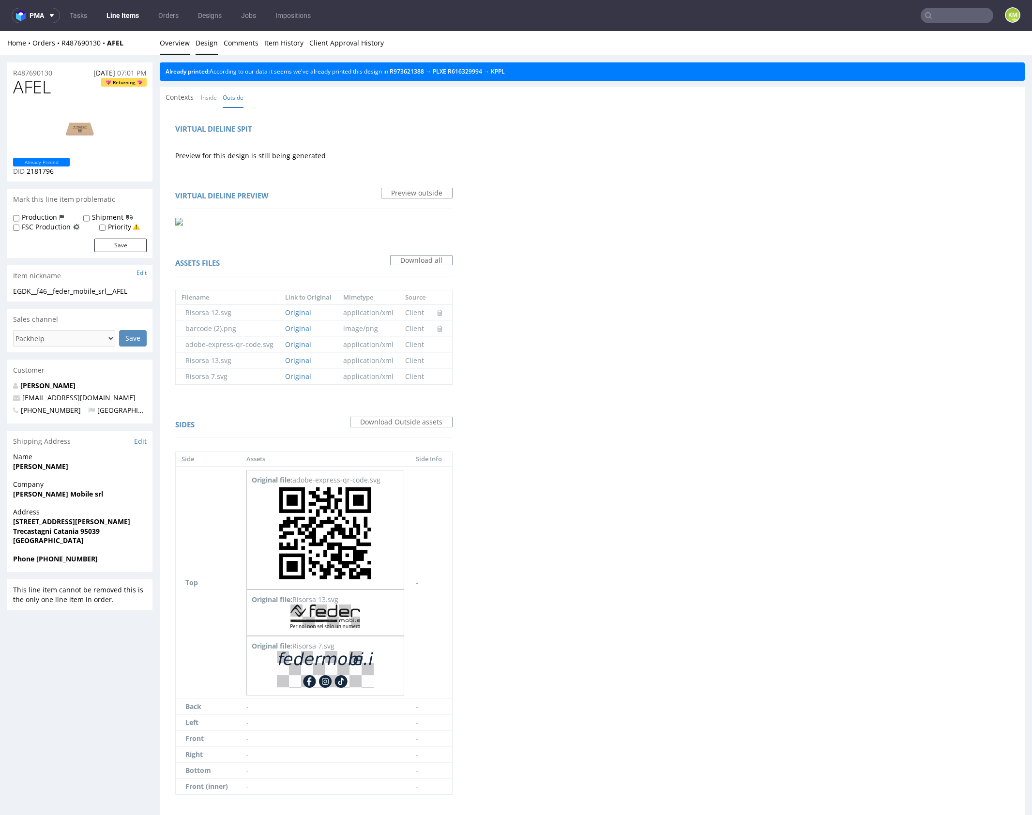
click at [175, 42] on link "Overview" at bounding box center [175, 43] width 30 height 24
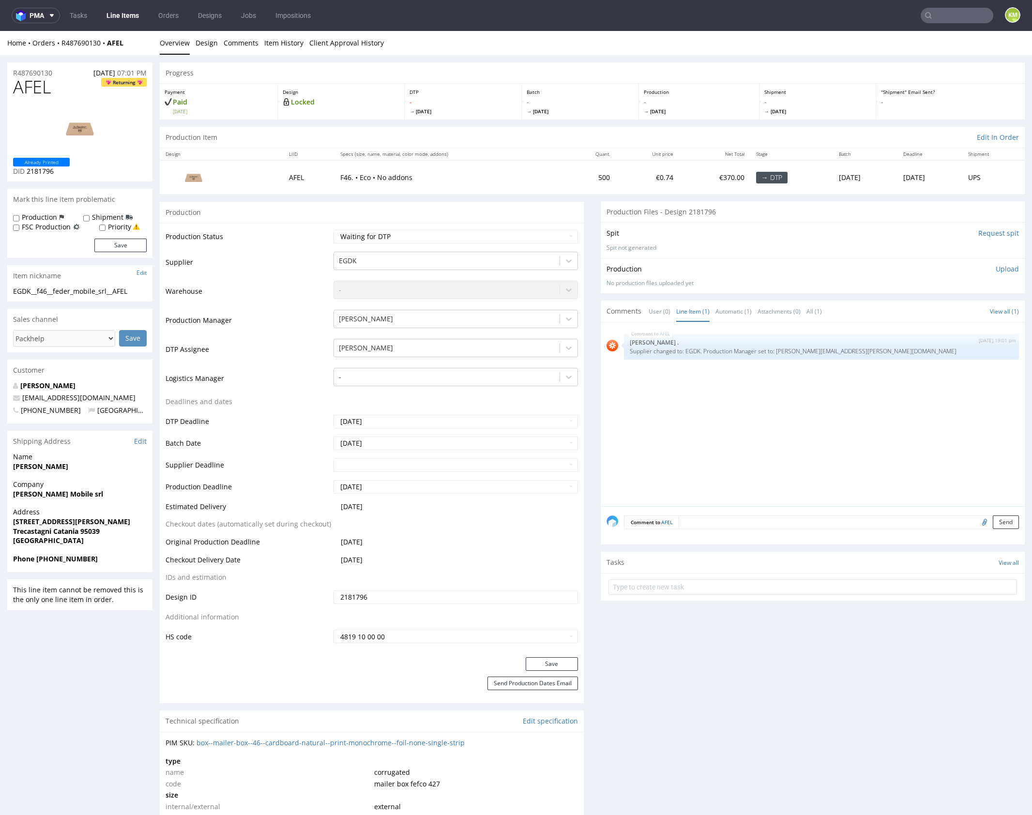
click at [729, 435] on div "AFEL 7th Oct 25 | 19:01 pm Rob . Supplier changed to: EGDK. Production Manager …" at bounding box center [816, 417] width 418 height 178
click at [726, 431] on div "AFEL 7th Oct 25 | 19:01 pm Rob . Supplier changed to: EGDK. Production Manager …" at bounding box center [816, 417] width 418 height 178
click at [686, 449] on div "AFEL 7th Oct 25 | 19:01 pm Rob . Supplier changed to: EGDK. Production Manager …" at bounding box center [816, 417] width 418 height 178
click at [99, 293] on div "EGDK__f46__feder_mobile_srl__AFEL" at bounding box center [80, 292] width 134 height 10
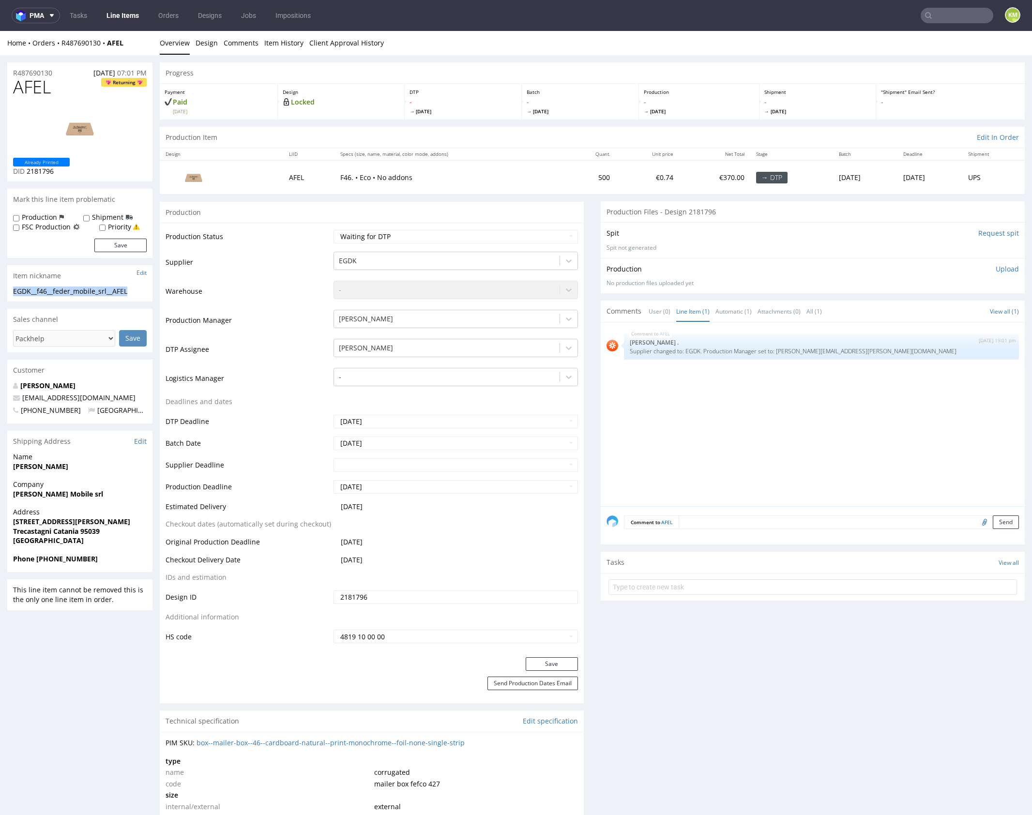
copy div "EGDK__f46__feder_mobile_srl__AFEL"
click at [371, 596] on input "2181796" at bounding box center [456, 598] width 244 height 14
click at [764, 423] on div "AFEL 7th Oct 25 | 19:01 pm Rob . Supplier changed to: EGDK. Production Manager …" at bounding box center [816, 417] width 418 height 178
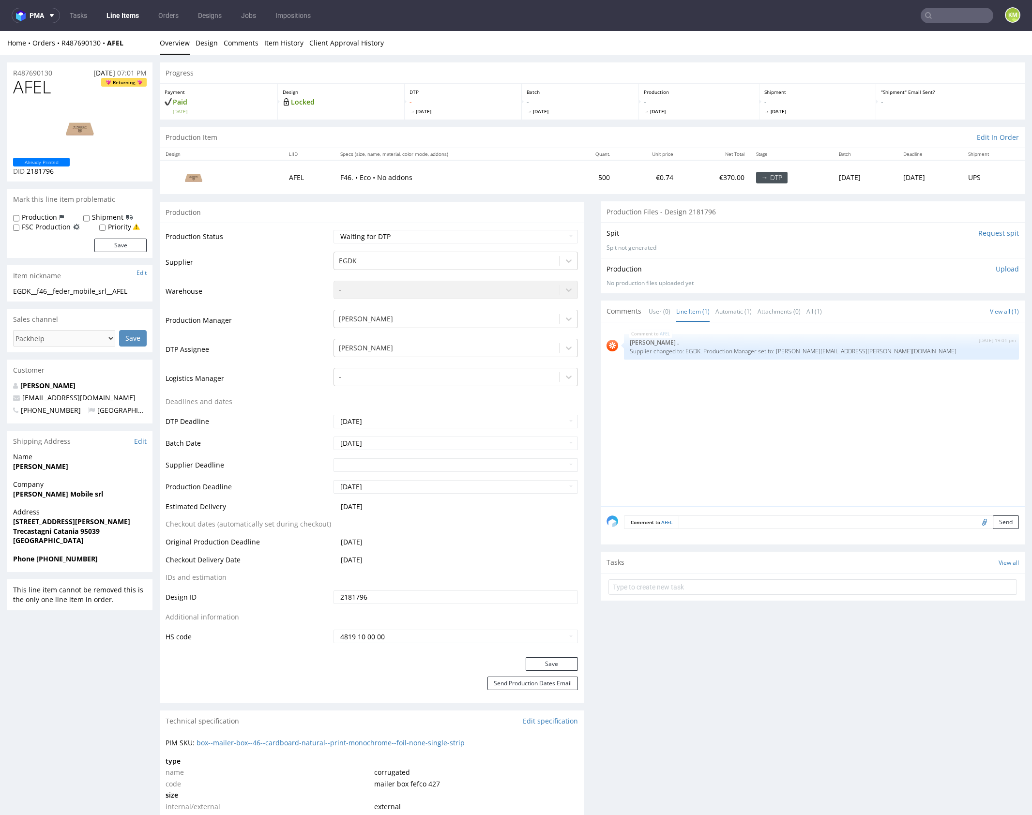
click at [683, 423] on div "AFEL 7th Oct 25 | 19:01 pm Rob . Supplier changed to: EGDK. Production Manager …" at bounding box center [816, 417] width 418 height 178
click at [36, 87] on span "AFEL" at bounding box center [32, 86] width 38 height 19
copy span "AFEL"
click at [880, 391] on div "AFEL 7th Oct 25 | 19:01 pm Rob . Supplier changed to: EGDK. Production Manager …" at bounding box center [816, 417] width 418 height 178
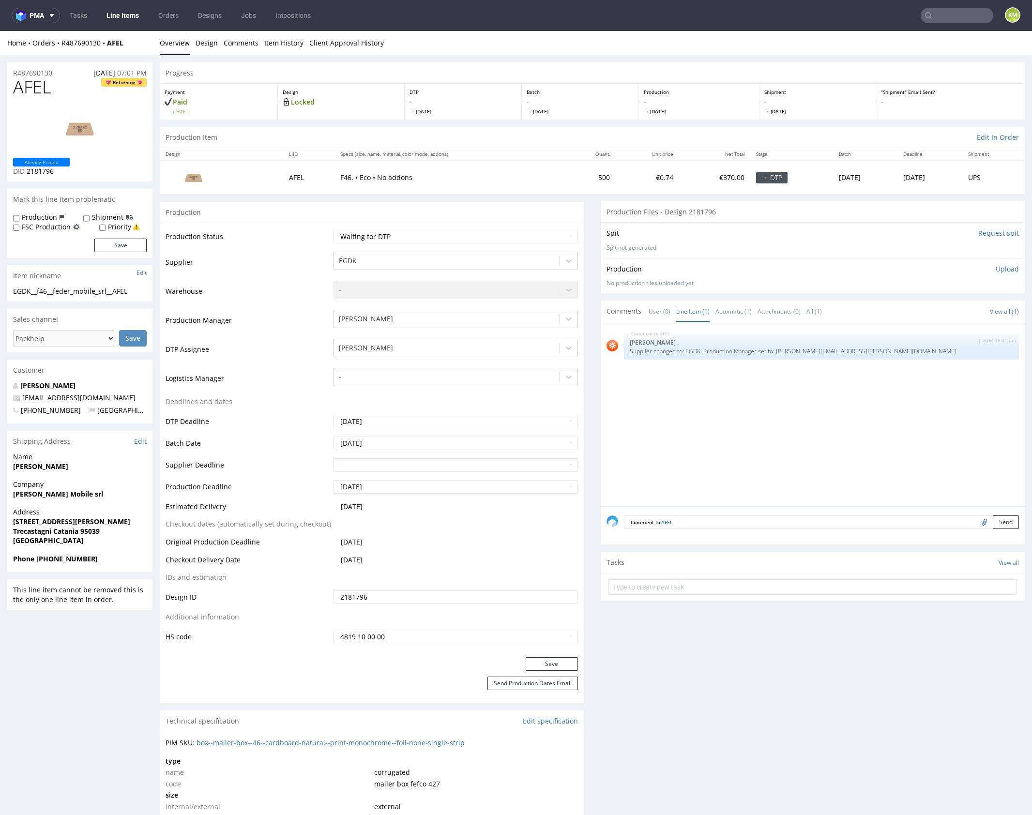
click at [996, 270] on p "Upload" at bounding box center [1007, 269] width 23 height 10
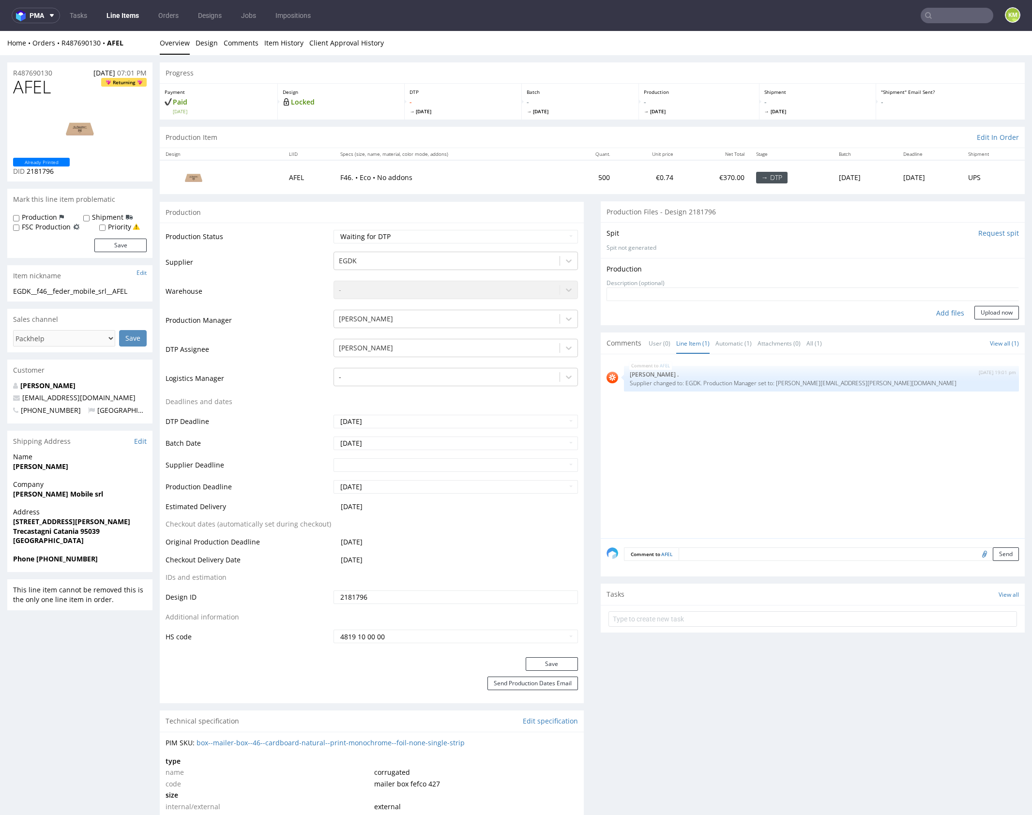
click at [937, 315] on div "Add files" at bounding box center [950, 313] width 48 height 15
type input "C:\fakepath\EGDK__f46__feder_mobile_srl__AFEL__d2181796__oR487690130__outside.p…"
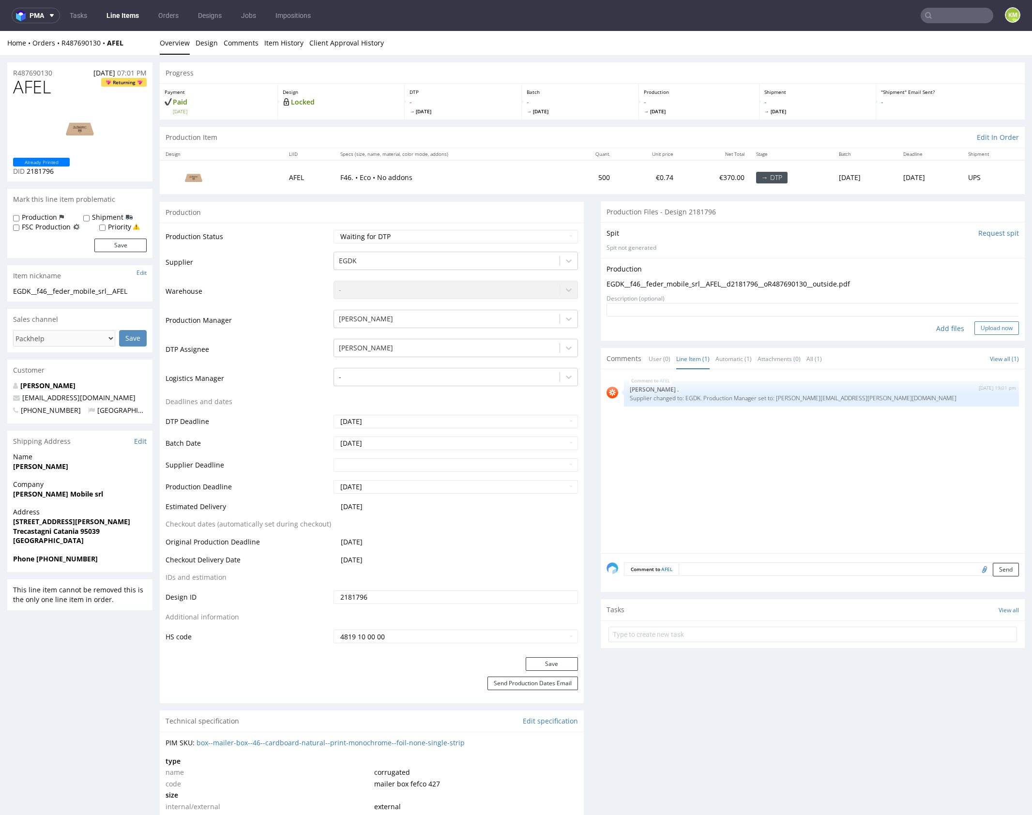
click at [990, 324] on button "Upload now" at bounding box center [996, 328] width 45 height 14
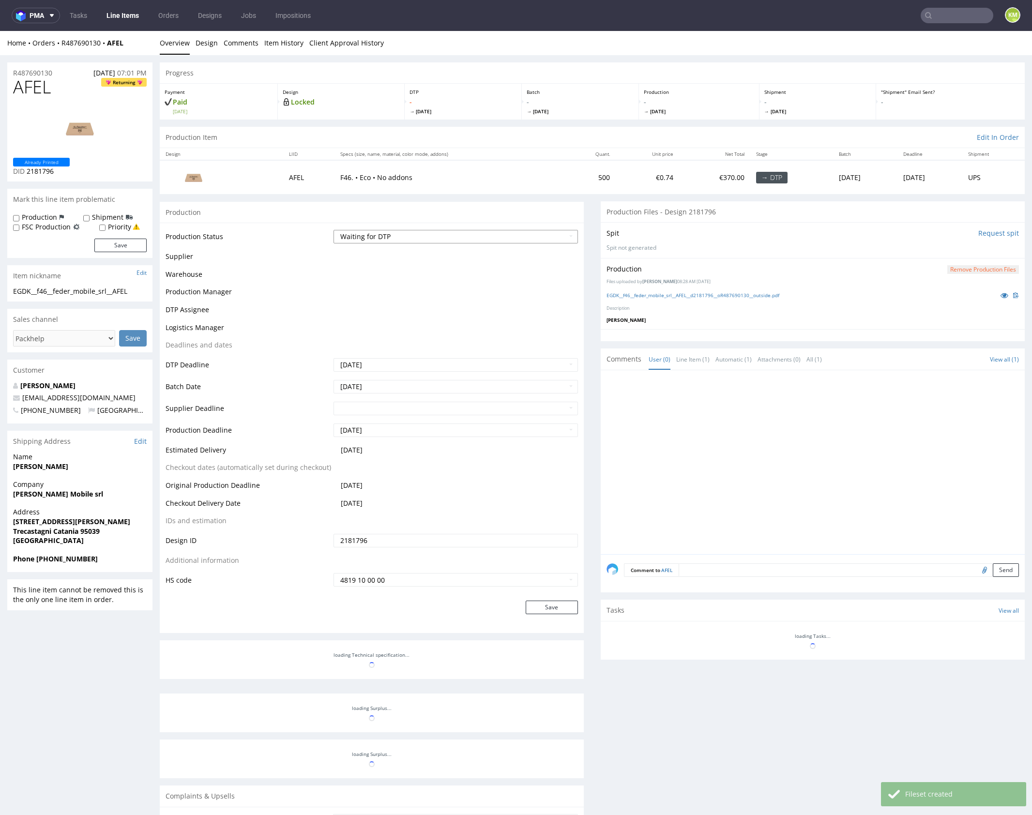
click at [509, 236] on select "Waiting for Artwork Waiting for Diecut Waiting for Mockup Waiting for DTP Waiti…" at bounding box center [456, 237] width 244 height 14
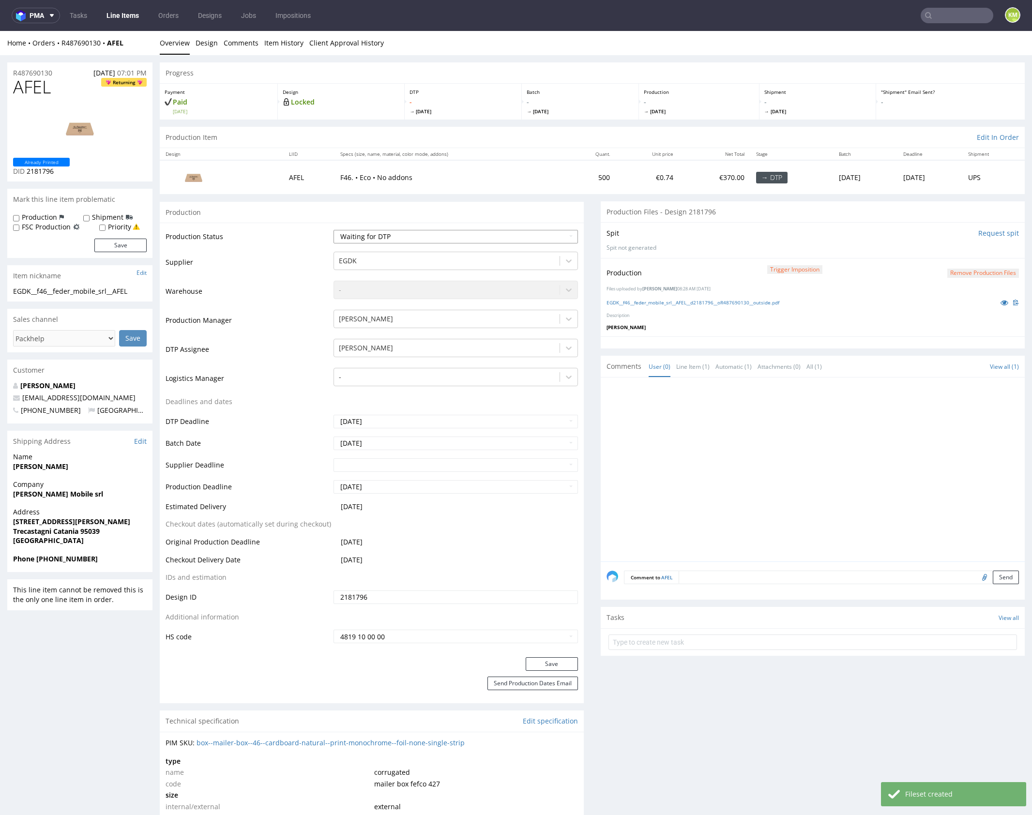
select select "dtp_production_ready"
click at [334, 230] on select "Waiting for Artwork Waiting for Diecut Waiting for Mockup Waiting for DTP Waiti…" at bounding box center [456, 237] width 244 height 14
click at [560, 664] on button "Save" at bounding box center [552, 664] width 52 height 14
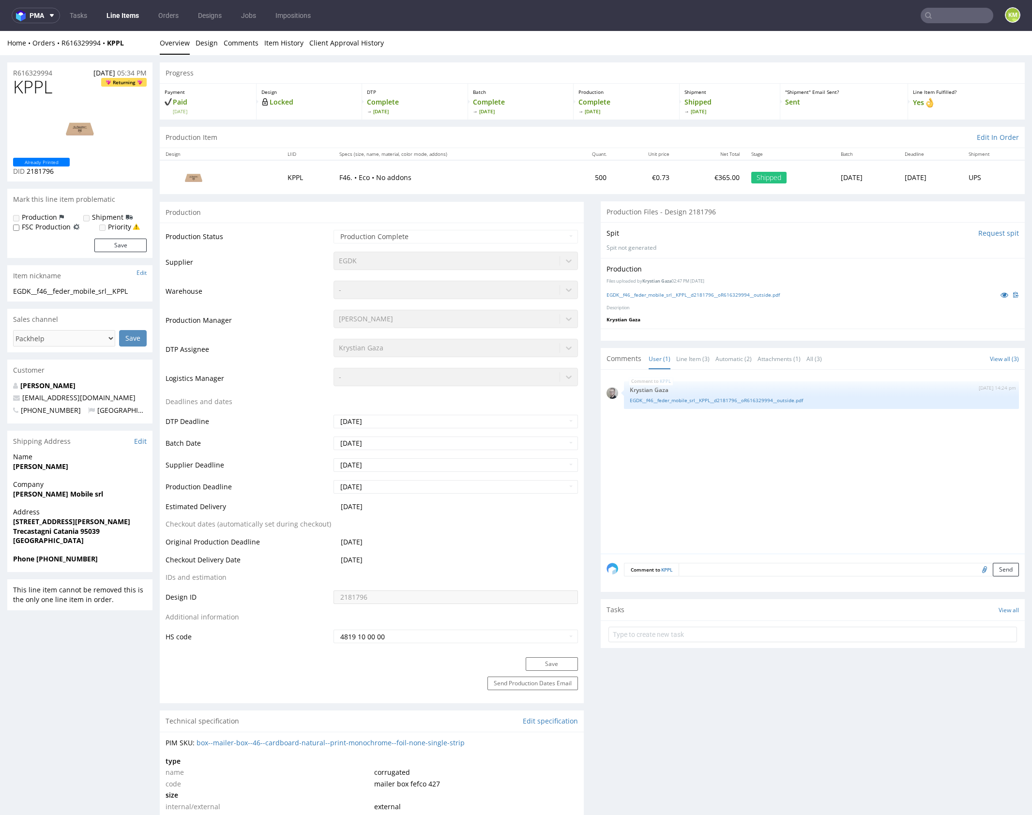
drag, startPoint x: 735, startPoint y: 475, endPoint x: 720, endPoint y: 413, distance: 64.2
click at [733, 468] on div "KPPL 3rd Sep 25 | 14:24 pm Krystian Gaza EGDK__f46__feder_mobile_srl__KPPL__d21…" at bounding box center [816, 465] width 418 height 178
click at [689, 360] on link "Line Item (3)" at bounding box center [692, 359] width 33 height 21
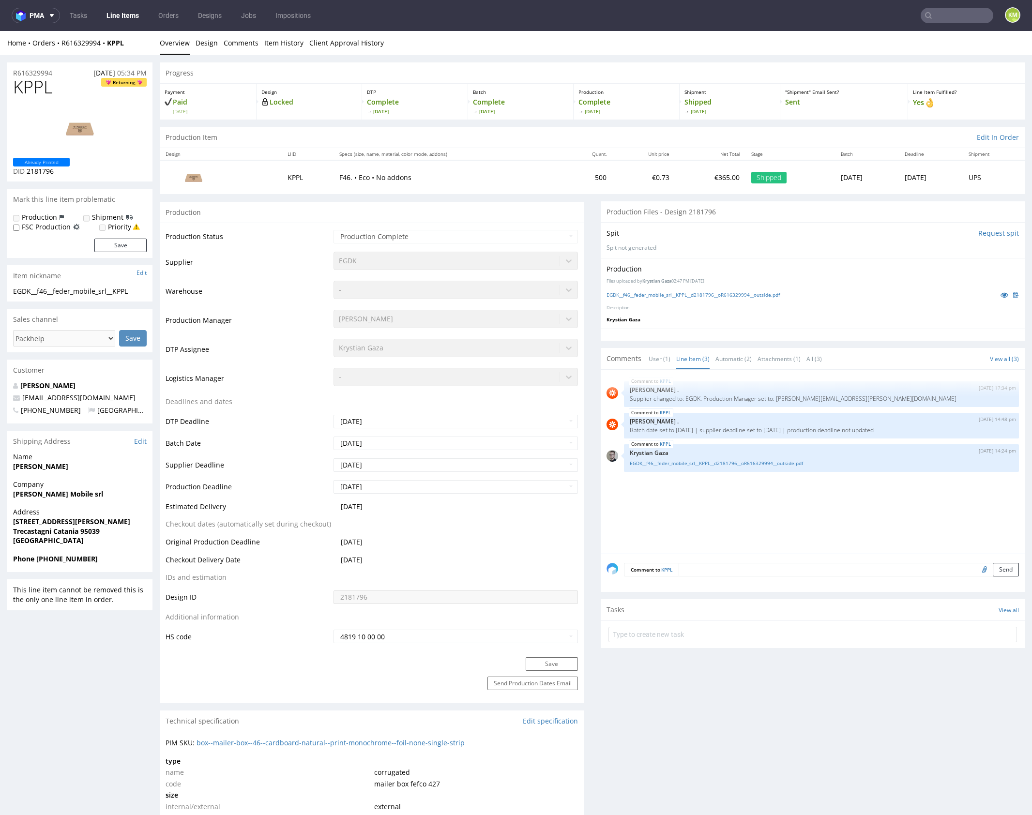
click at [786, 484] on div "KPPL 27th Aug 25 | 17:34 pm Rob . Supplier changed to: EGDK. Production Manager…" at bounding box center [816, 465] width 418 height 178
click at [783, 486] on div "KPPL 27th Aug 25 | 17:34 pm Rob . Supplier changed to: EGDK. Production Manager…" at bounding box center [816, 465] width 418 height 178
click at [753, 314] on div "Production Files uploaded by Krystian Gaza 02:47 PM September 1st, 2025 EGDK__f…" at bounding box center [813, 293] width 424 height 71
click at [753, 294] on link "EGDK__f46__feder_mobile_srl__KPPL__d2181796__oR616329994__outside.pdf" at bounding box center [693, 294] width 173 height 7
click at [775, 460] on link "EGDK__f46__feder_mobile_srl__KPPL__d2181796__oR616329994__outside.pdf" at bounding box center [821, 463] width 383 height 7
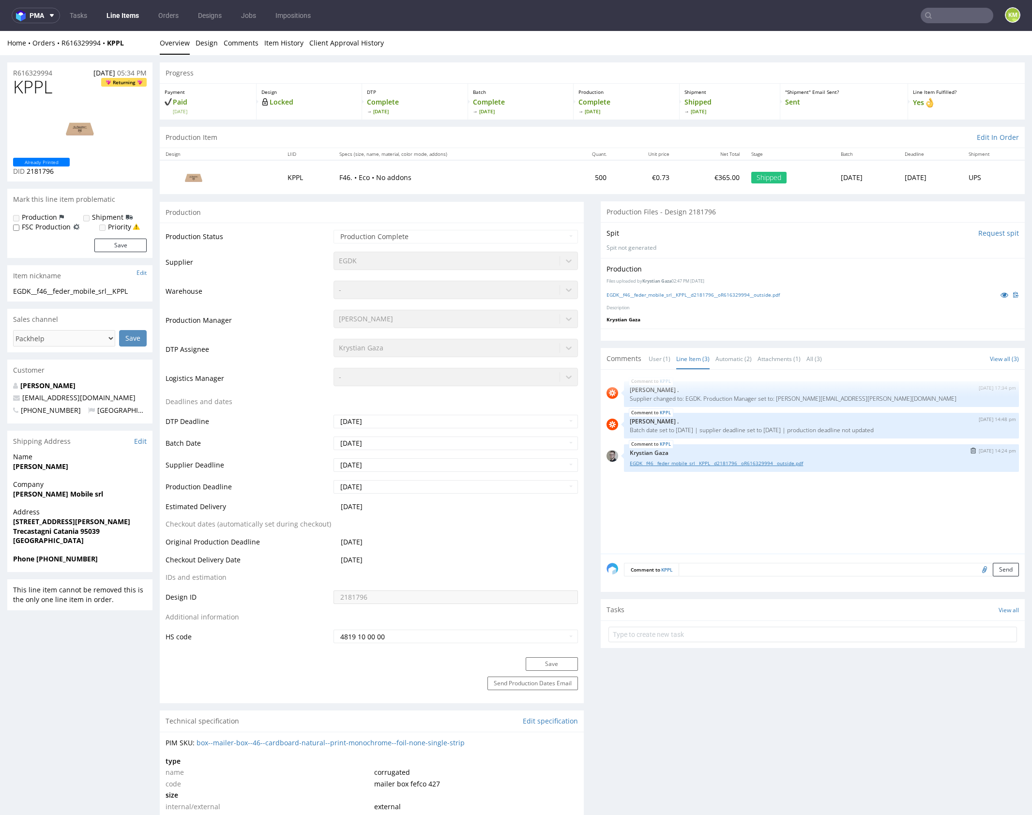
click at [723, 460] on link "EGDK__f46__feder_mobile_srl__KPPL__d2181796__oR616329994__outside.pdf" at bounding box center [821, 463] width 383 height 7
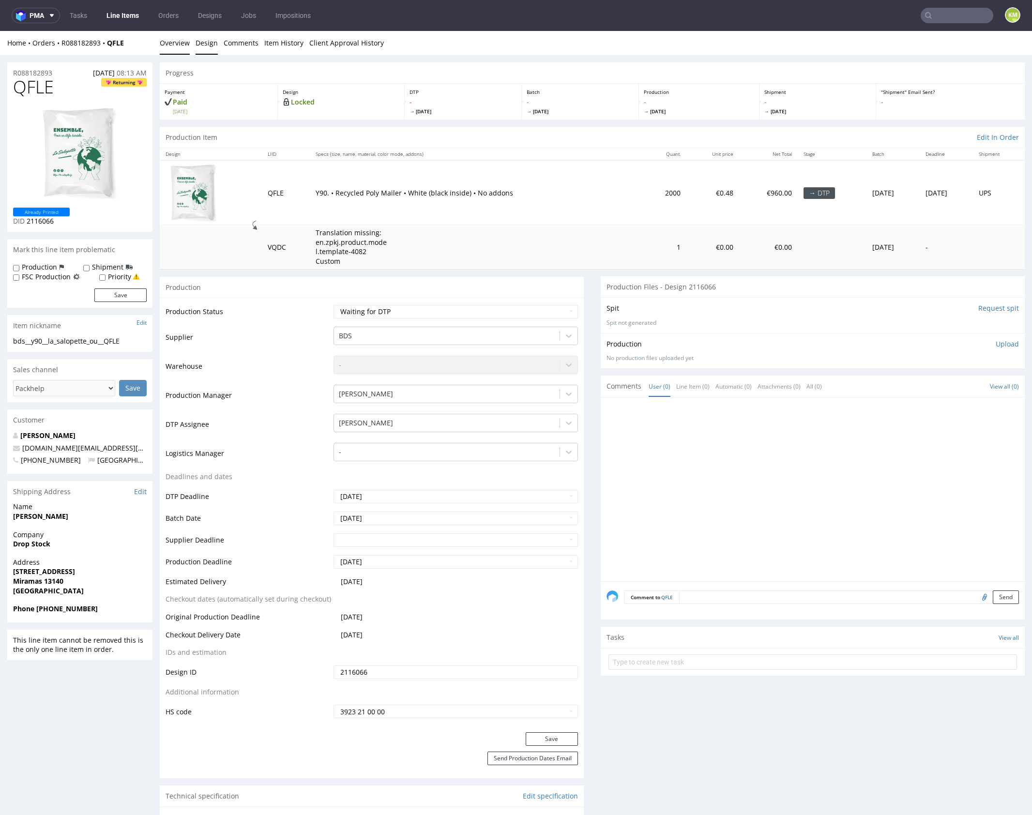
click at [206, 42] on link "Design" at bounding box center [207, 43] width 22 height 24
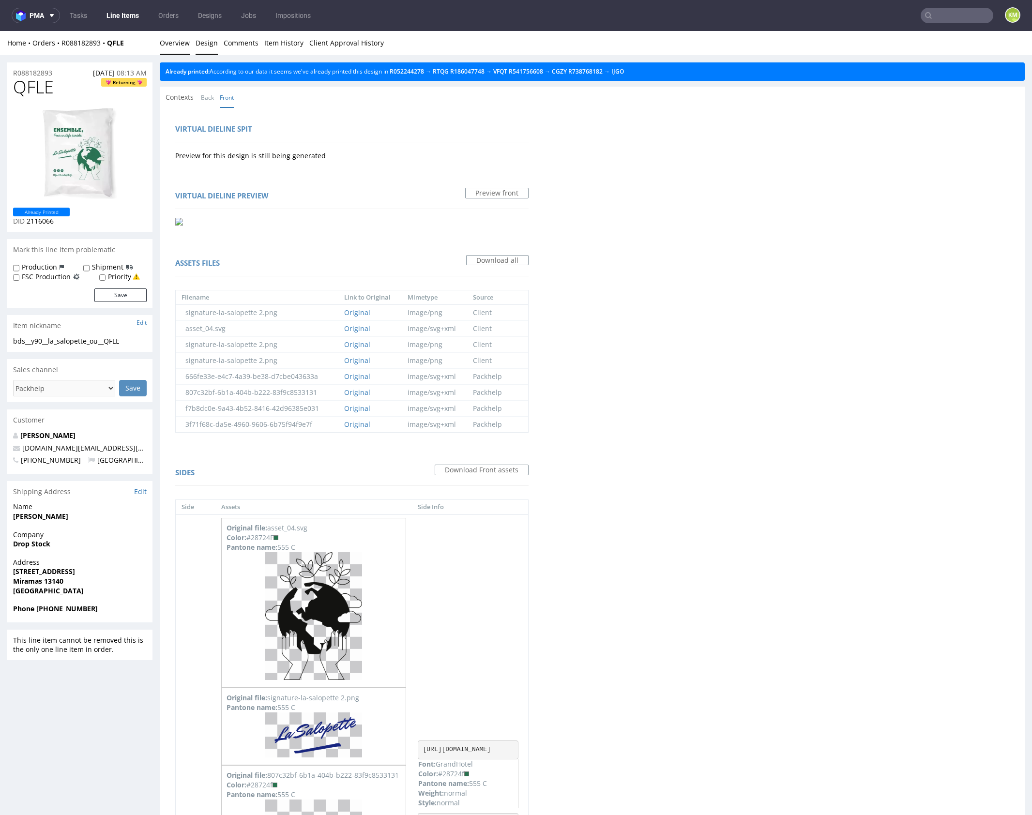
drag, startPoint x: 174, startPoint y: 44, endPoint x: 263, endPoint y: 32, distance: 89.8
click at [174, 44] on link "Overview" at bounding box center [175, 43] width 30 height 24
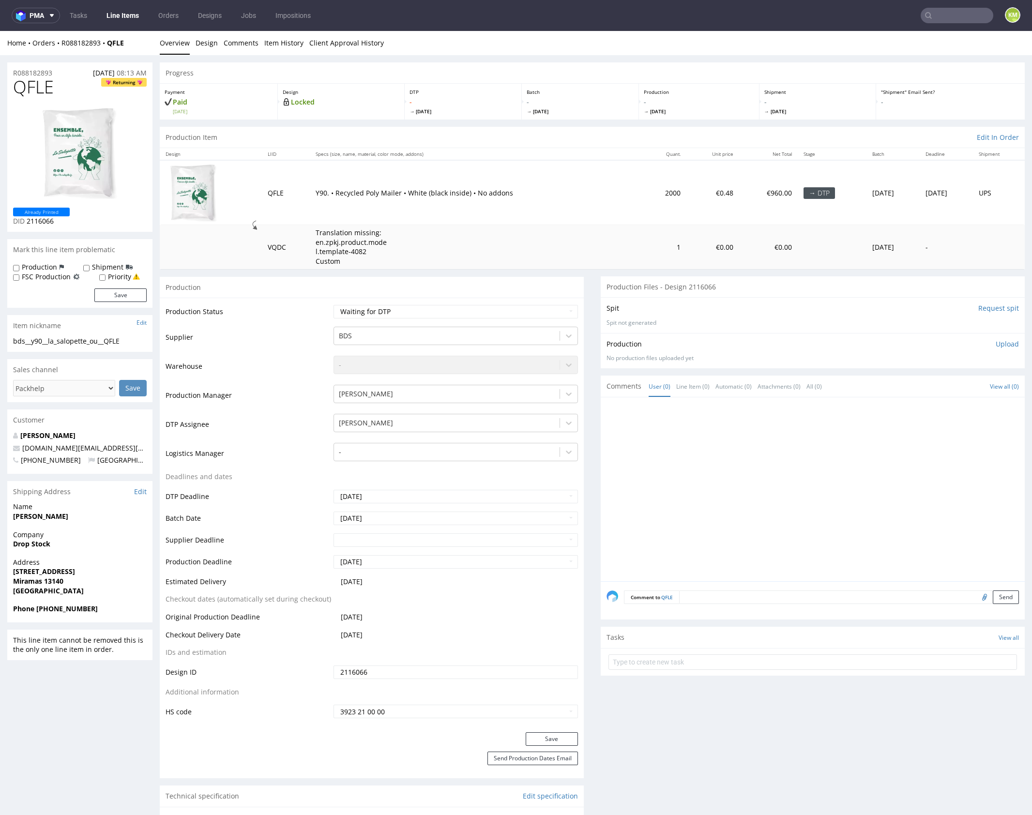
click at [106, 343] on div "bds__y90__la_salopette_ou__QFLE" at bounding box center [80, 341] width 134 height 10
copy div "bds__y90__la_salopette_ou__QFLE"
click at [398, 672] on input "2116066" at bounding box center [456, 673] width 244 height 14
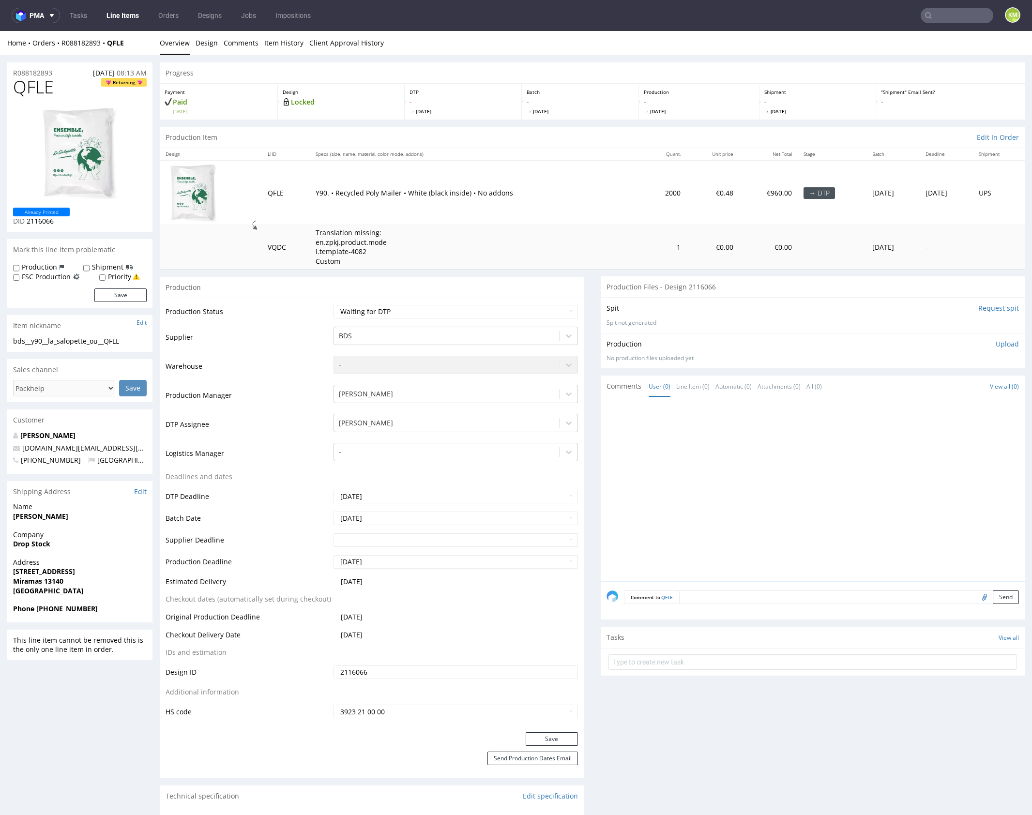
click at [44, 86] on span "QFLE" at bounding box center [33, 86] width 41 height 19
copy span "QFLE"
click at [1002, 346] on p "Upload" at bounding box center [1007, 344] width 23 height 10
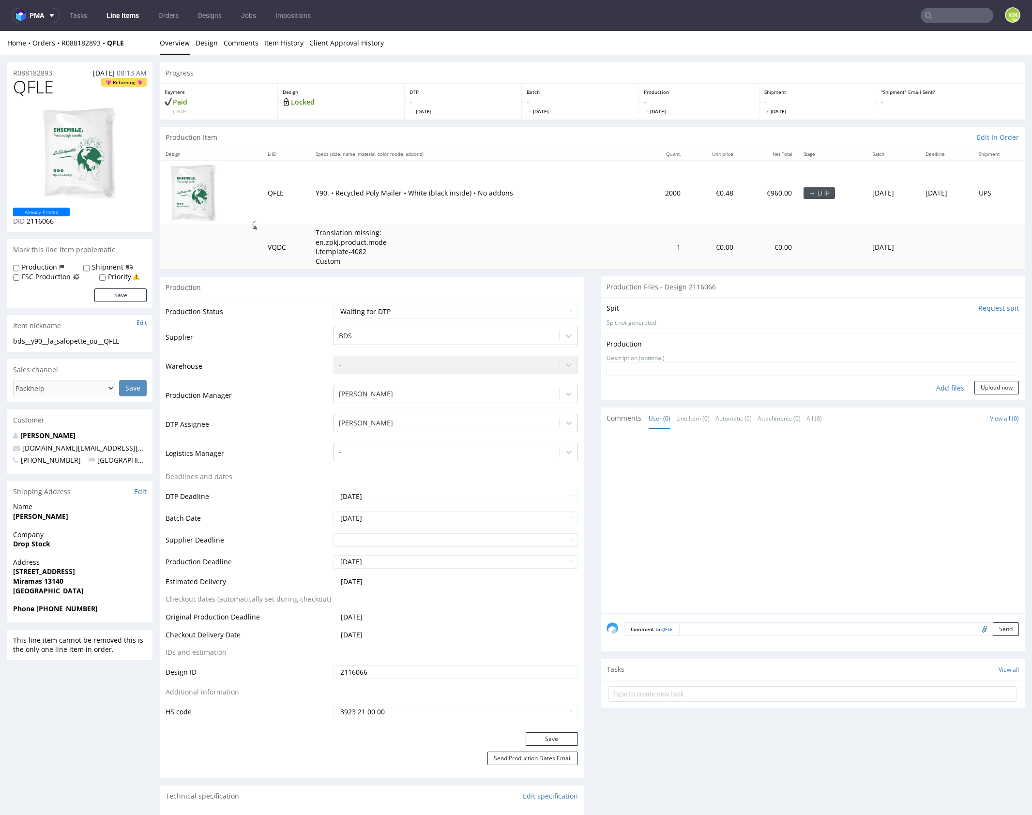
click at [947, 388] on div "Add files" at bounding box center [950, 388] width 48 height 15
type input "C:\fakepath\bds__y90__la_salopette_ou__QFLE__d2116066__oR088182893.pdf"
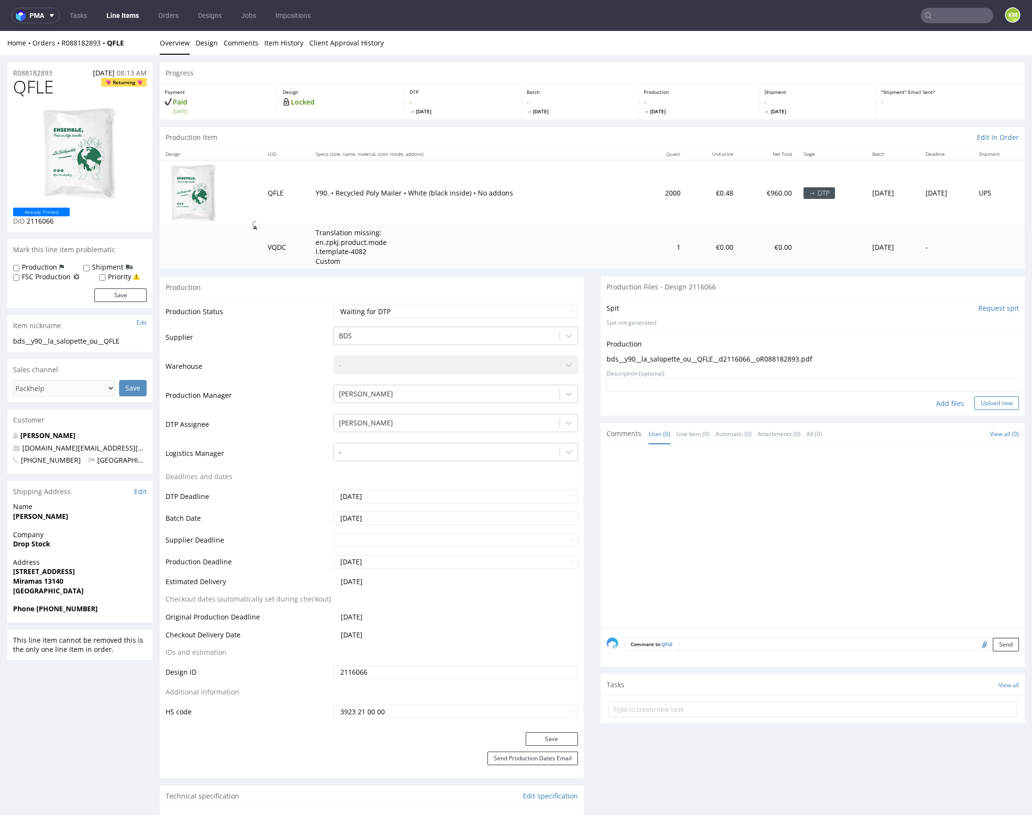
click at [983, 399] on button "Upload now" at bounding box center [996, 403] width 45 height 14
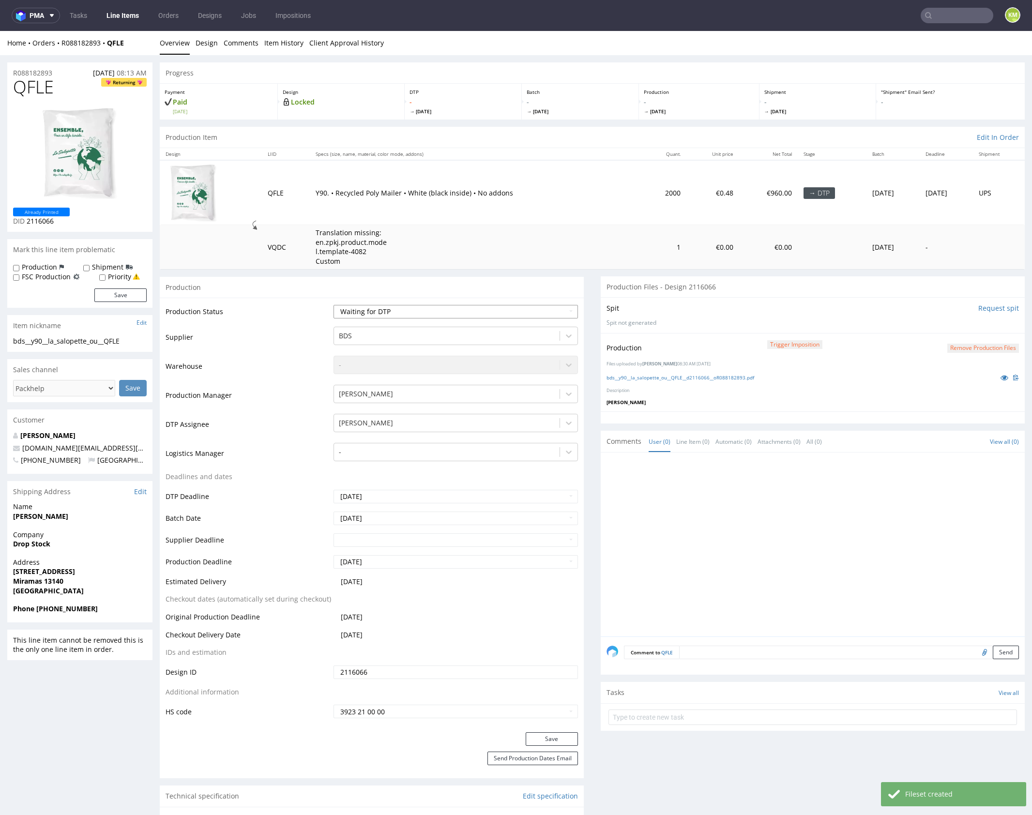
click at [511, 312] on select "Waiting for Artwork Waiting for Diecut Waiting for Mockup Waiting for DTP Waiti…" at bounding box center [456, 312] width 244 height 14
select select "dtp_production_ready"
click at [334, 305] on select "Waiting for Artwork Waiting for Diecut Waiting for Mockup Waiting for DTP Waiti…" at bounding box center [456, 312] width 244 height 14
click at [554, 736] on button "Save" at bounding box center [552, 739] width 52 height 14
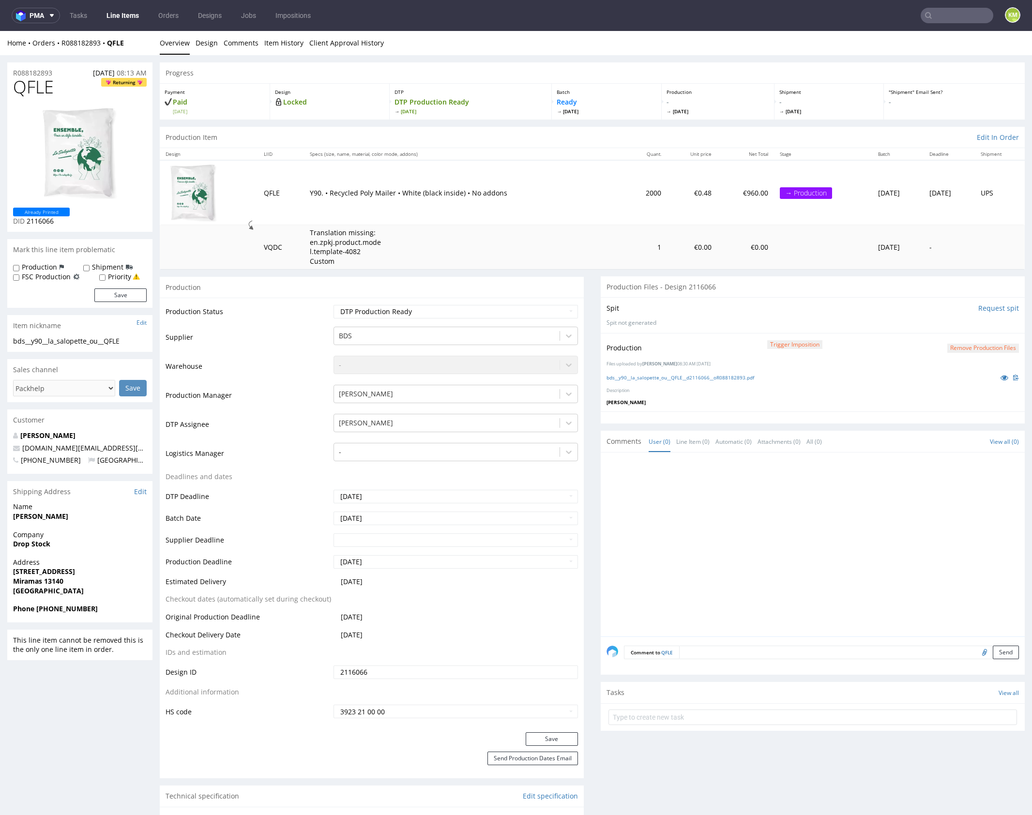
click at [746, 540] on div at bounding box center [816, 547] width 418 height 178
click at [747, 540] on div at bounding box center [816, 547] width 418 height 178
click at [739, 535] on div at bounding box center [816, 547] width 418 height 178
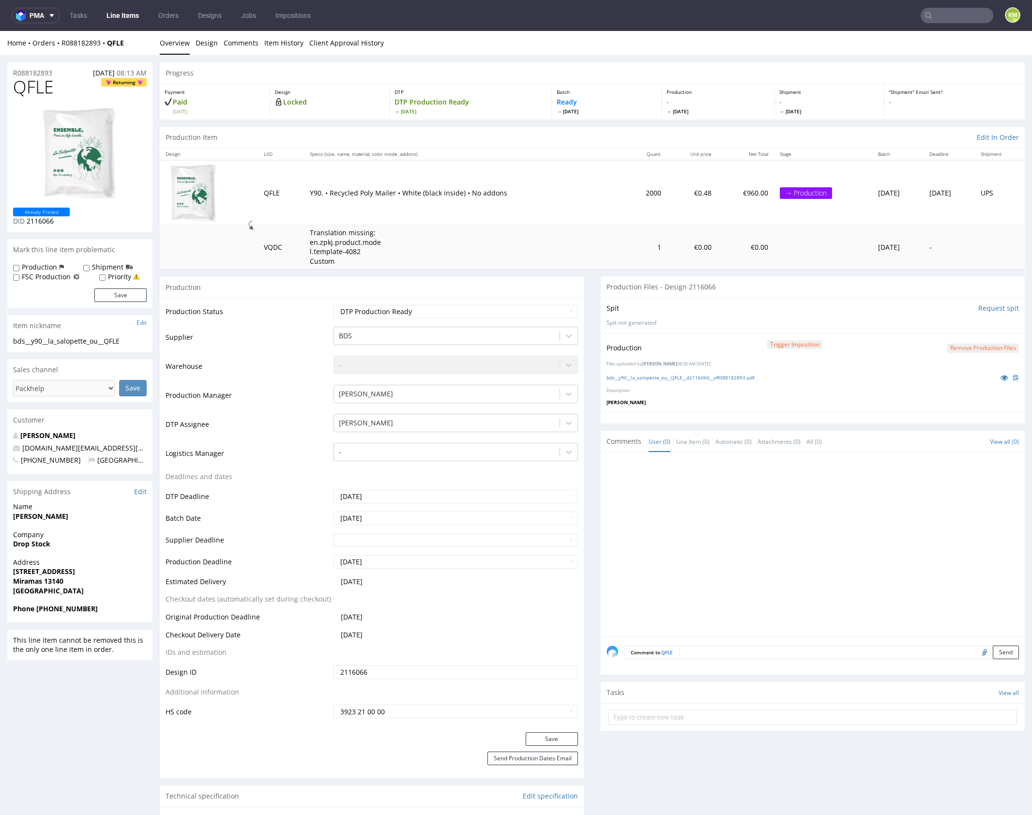
click at [739, 535] on div at bounding box center [816, 547] width 418 height 178
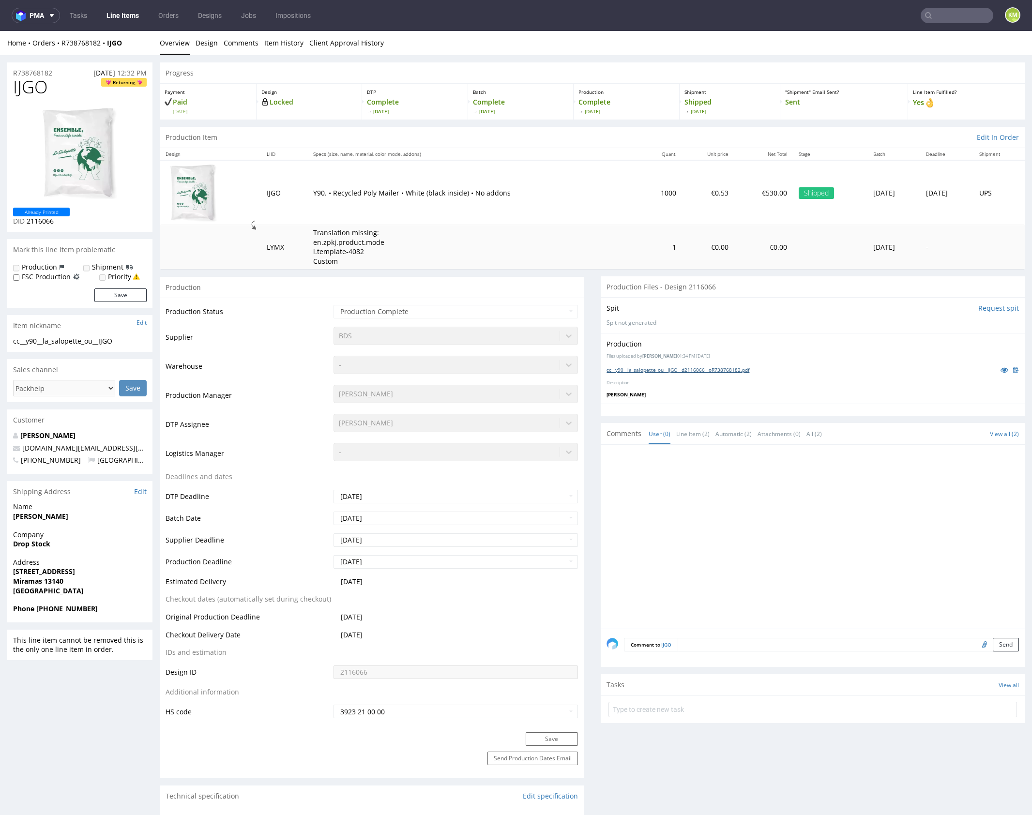
click at [729, 367] on link "cc__y90__la_salopette_ou__IJGO__d2116066__oR738768182.pdf" at bounding box center [678, 369] width 143 height 7
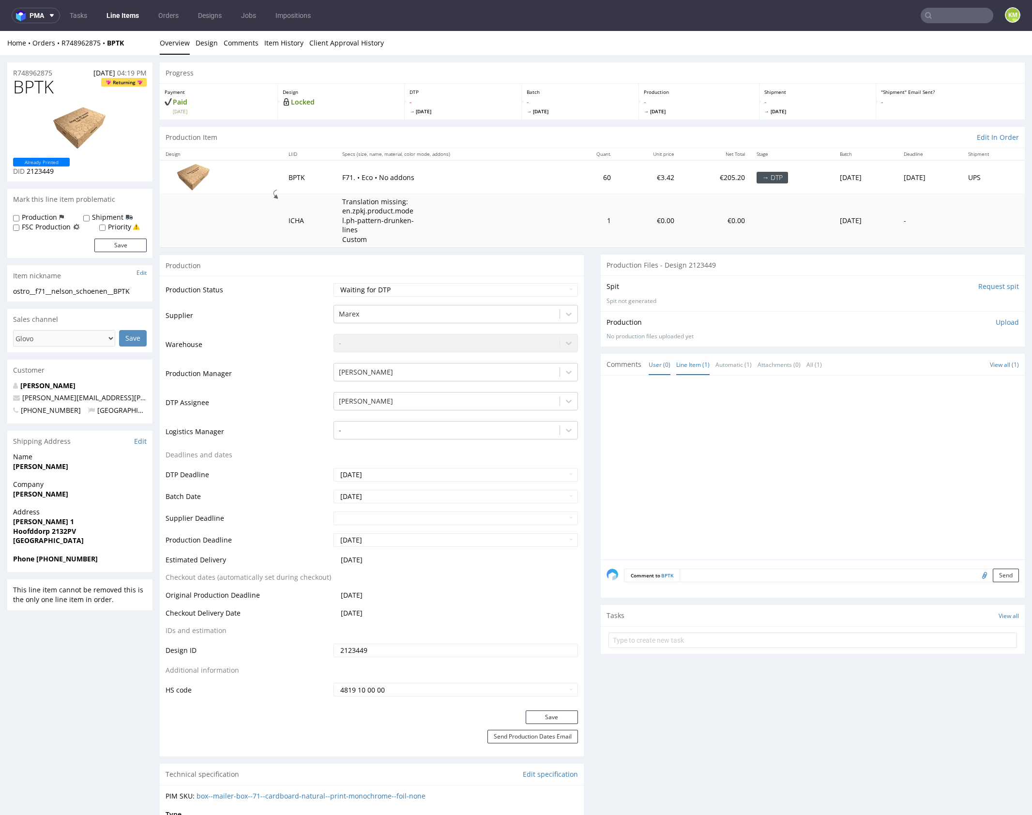
click at [694, 362] on link "Line Item (1)" at bounding box center [692, 364] width 33 height 21
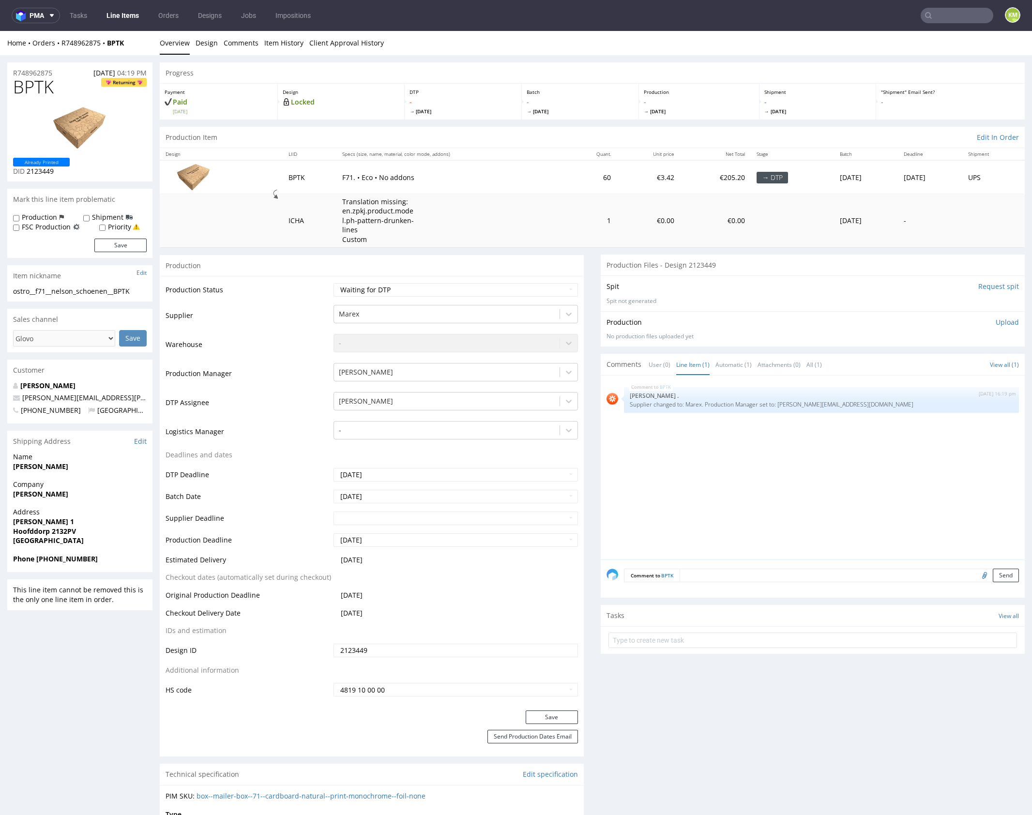
click at [673, 421] on div "BPTK [DATE] 16:19 pm [PERSON_NAME] . Supplier changed to: Marex. Production Man…" at bounding box center [816, 470] width 418 height 178
click at [206, 49] on link "Design" at bounding box center [207, 43] width 22 height 24
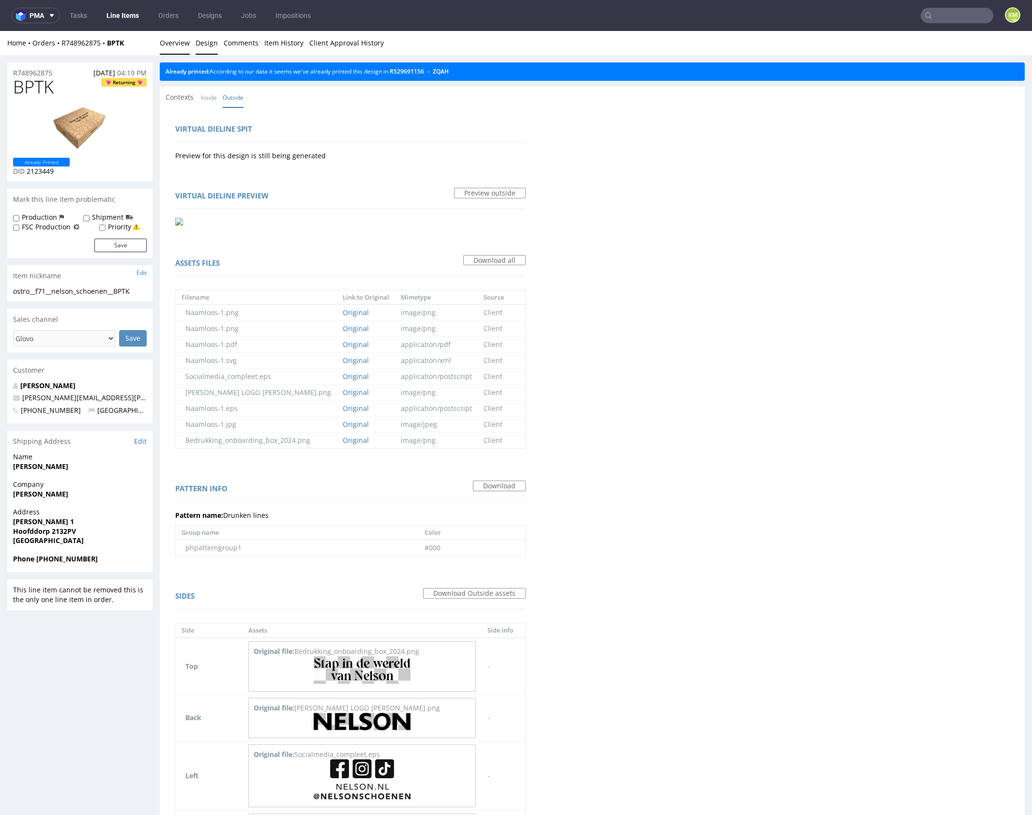
drag, startPoint x: 171, startPoint y: 44, endPoint x: 184, endPoint y: 37, distance: 14.5
click at [171, 44] on link "Overview" at bounding box center [175, 43] width 30 height 24
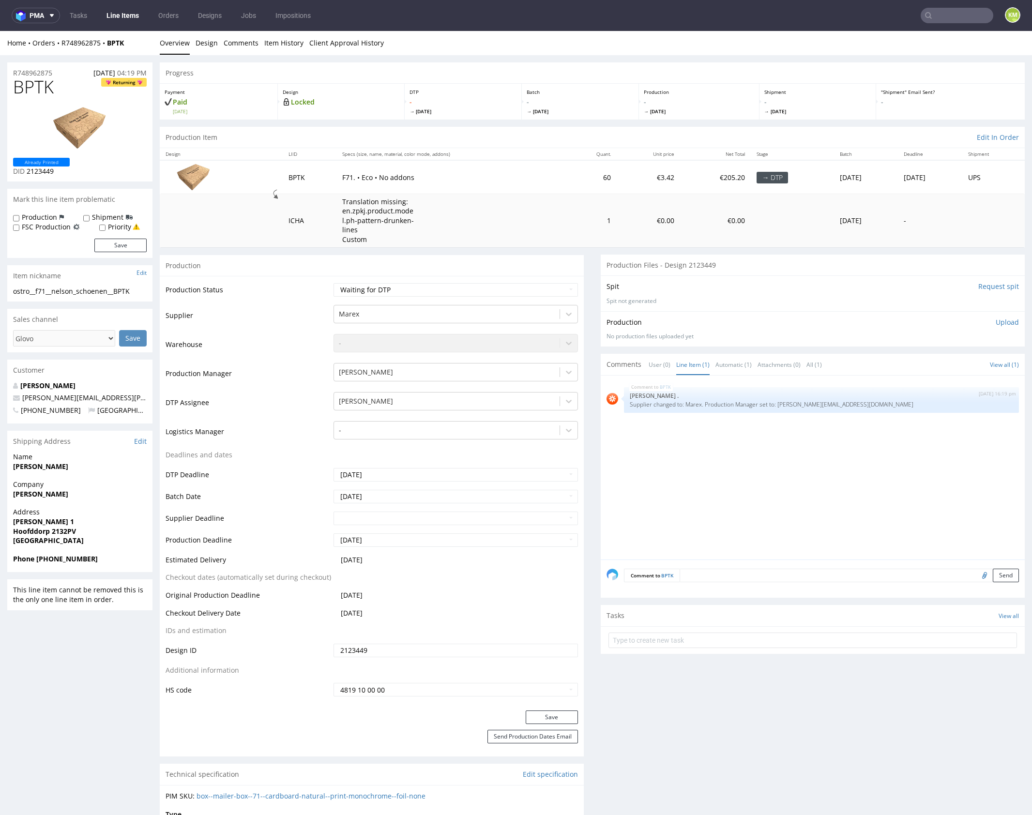
click at [38, 85] on span "BPTK" at bounding box center [33, 86] width 41 height 19
click at [640, 463] on div "BPTK [DATE] 16:19 pm [PERSON_NAME] . Supplier changed to: Marex. Production Man…" at bounding box center [816, 470] width 418 height 178
drag, startPoint x: 670, startPoint y: 465, endPoint x: 553, endPoint y: 69, distance: 413.3
click at [669, 464] on div "BPTK 8th Oct 25 | 16:19 pm Rob . Supplier changed to: Marex. Production Manager…" at bounding box center [816, 470] width 418 height 178
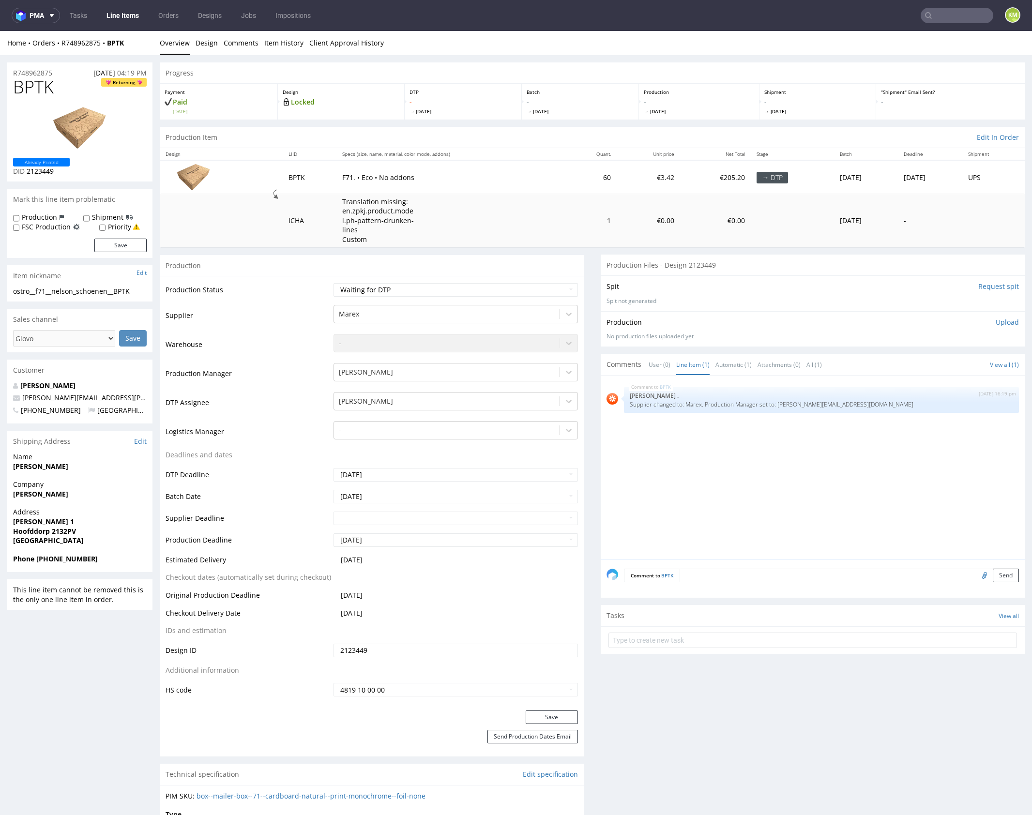
click at [758, 509] on div "BPTK 8th Oct 25 | 16:19 pm Rob . Supplier changed to: Marex. Production Manager…" at bounding box center [816, 470] width 418 height 178
click at [996, 323] on p "Upload" at bounding box center [1007, 323] width 23 height 10
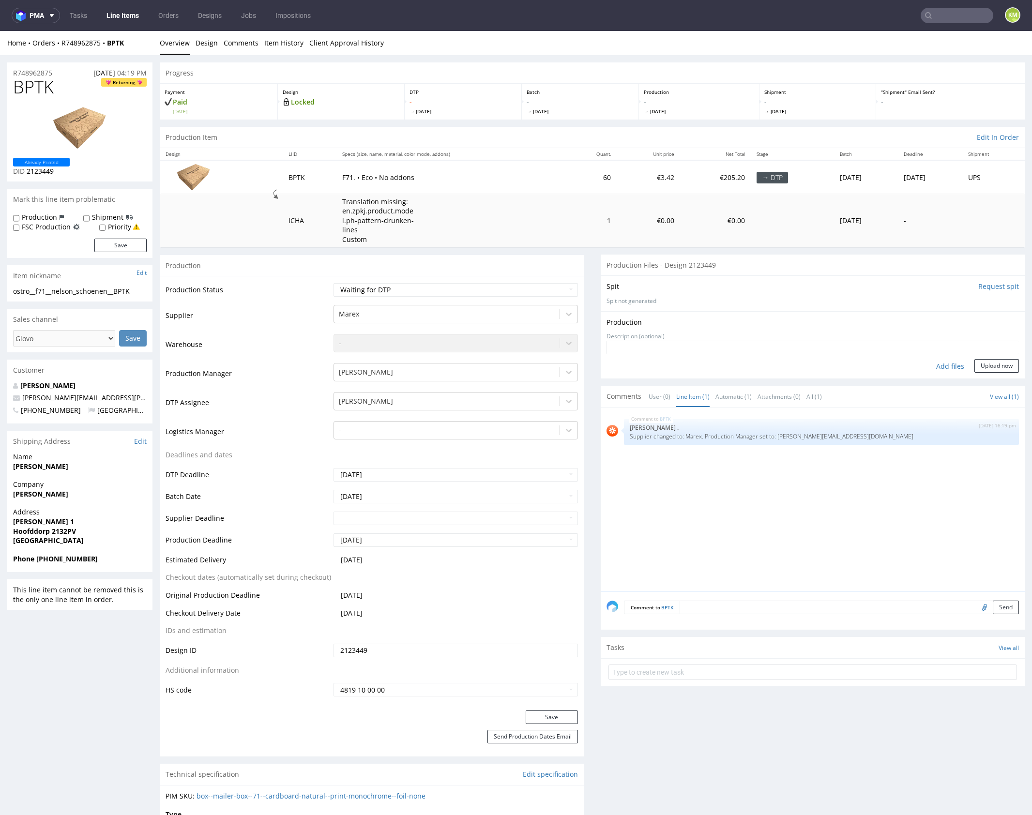
click at [934, 367] on div "Add files" at bounding box center [950, 366] width 48 height 15
type input "C:\fakepath\ostro__f71__nelson_schoenen__ZQAH__d2123449__oR529691156__v5__outsi…"
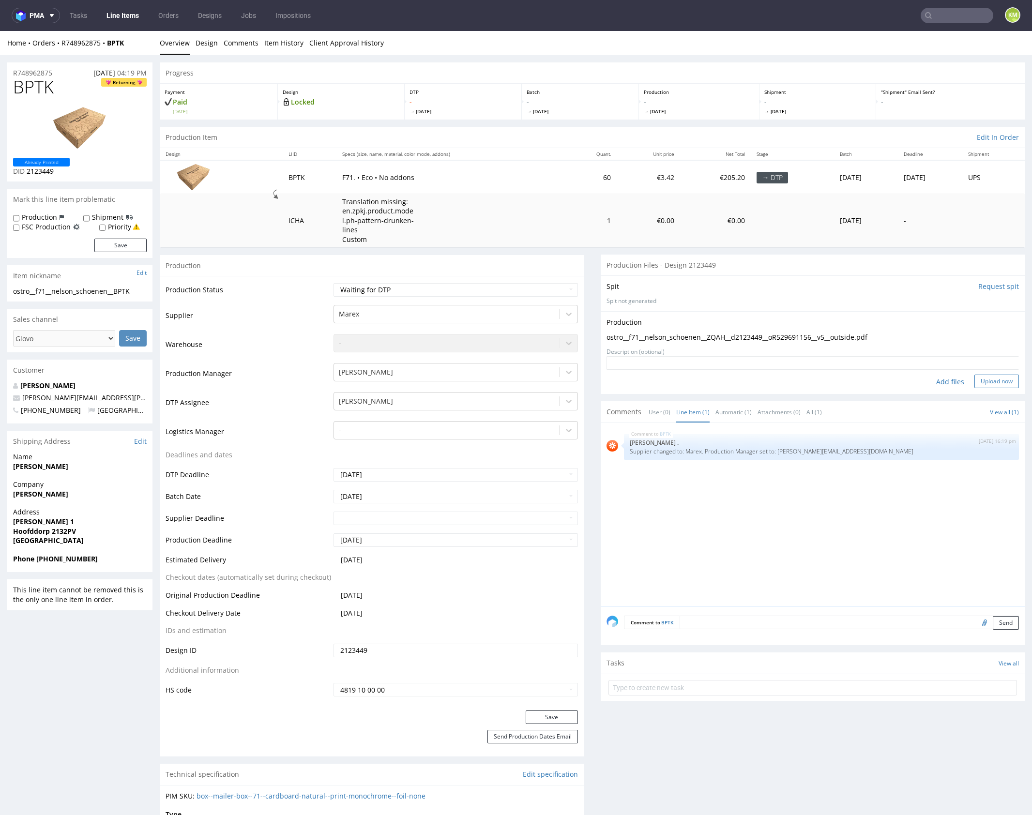
click at [985, 379] on button "Upload now" at bounding box center [996, 382] width 45 height 14
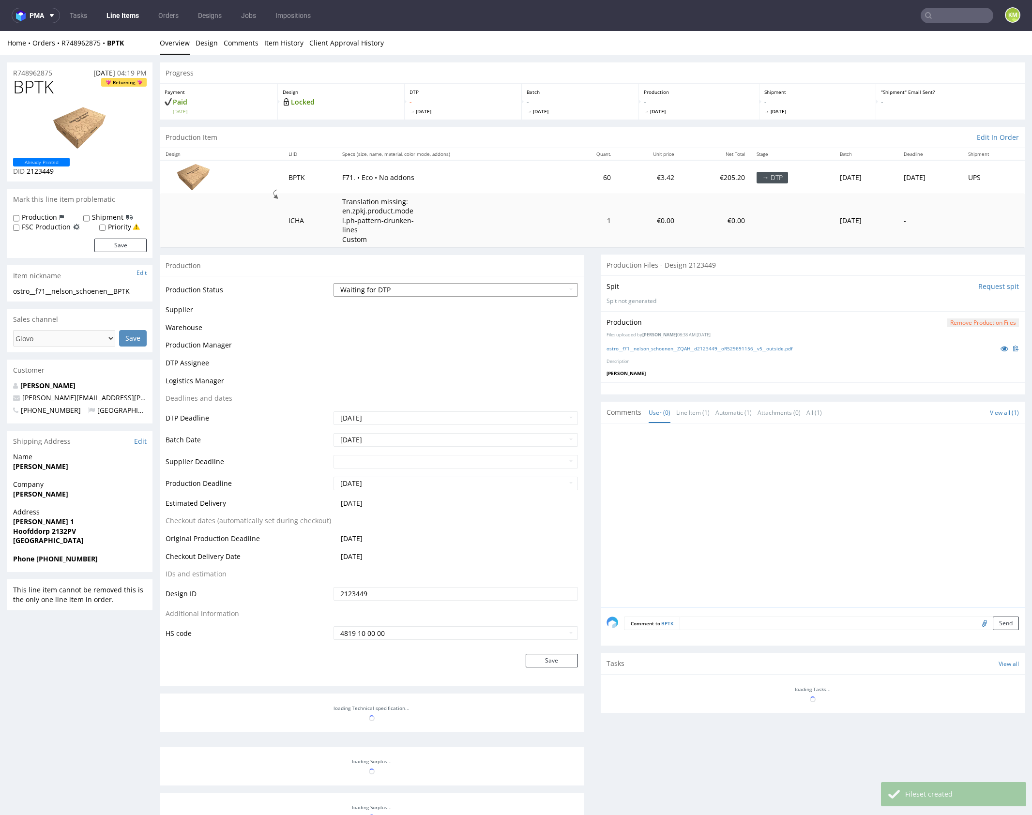
click at [502, 291] on select "Waiting for Artwork Waiting for Diecut Waiting for Mockup Waiting for DTP Waiti…" at bounding box center [456, 290] width 244 height 14
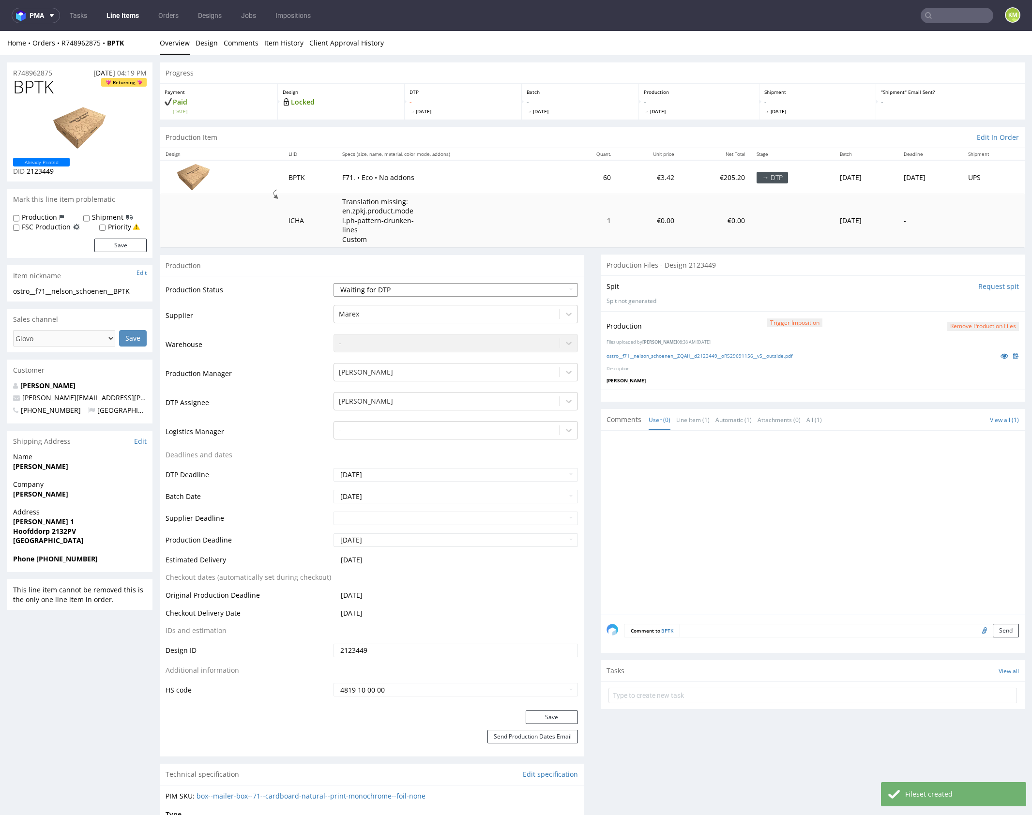
select select "dtp_production_ready"
click at [334, 283] on select "Waiting for Artwork Waiting for Diecut Waiting for Mockup Waiting for DTP Waiti…" at bounding box center [456, 290] width 244 height 14
click at [559, 713] on button "Save" at bounding box center [552, 718] width 52 height 14
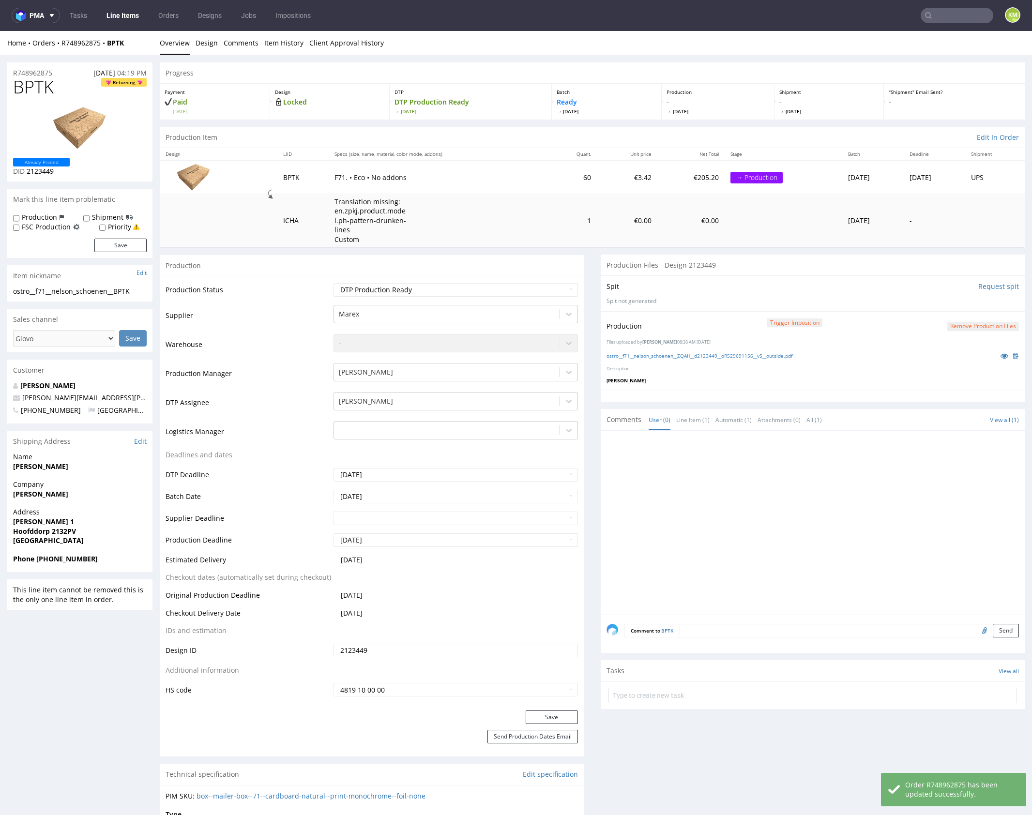
click at [750, 522] on div at bounding box center [816, 526] width 418 height 178
click at [976, 325] on button "Remove production files" at bounding box center [983, 326] width 72 height 9
click at [958, 303] on link "Yes" at bounding box center [957, 304] width 28 height 15
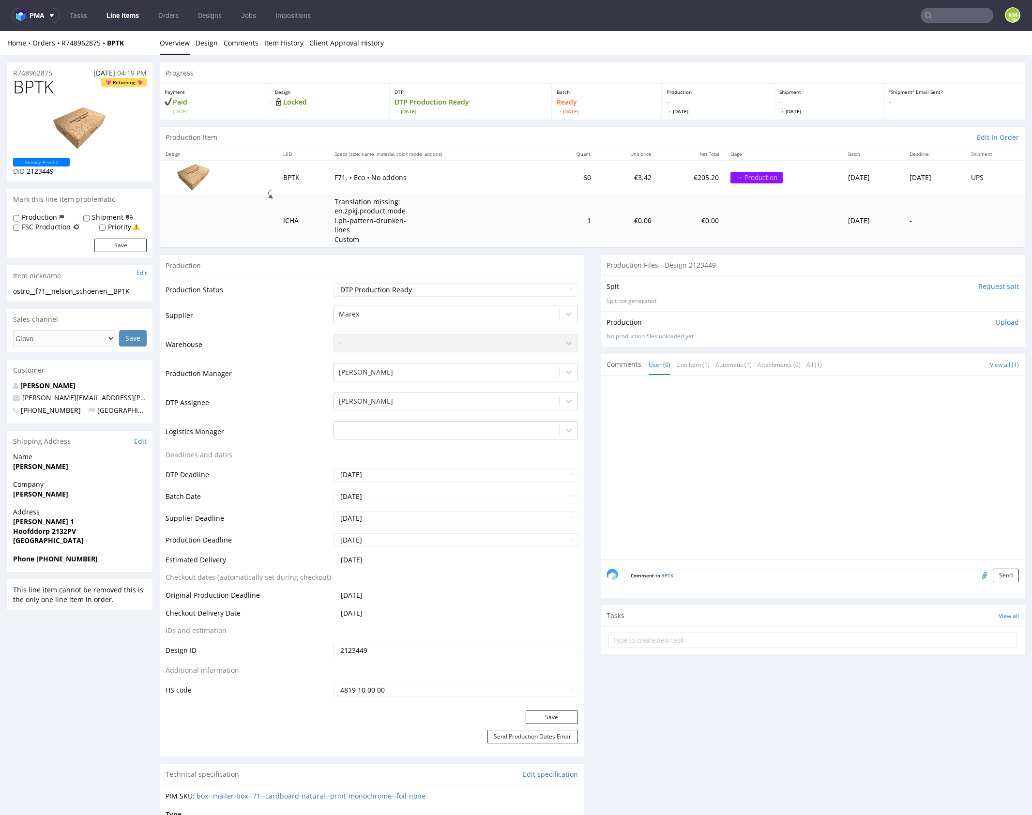
click at [97, 293] on div "ostro__f71__nelson_schoenen__BPTK" at bounding box center [80, 292] width 134 height 10
copy div "ostro__f71__nelson_schoenen__BPTK"
click at [382, 649] on input "2123449" at bounding box center [456, 651] width 244 height 14
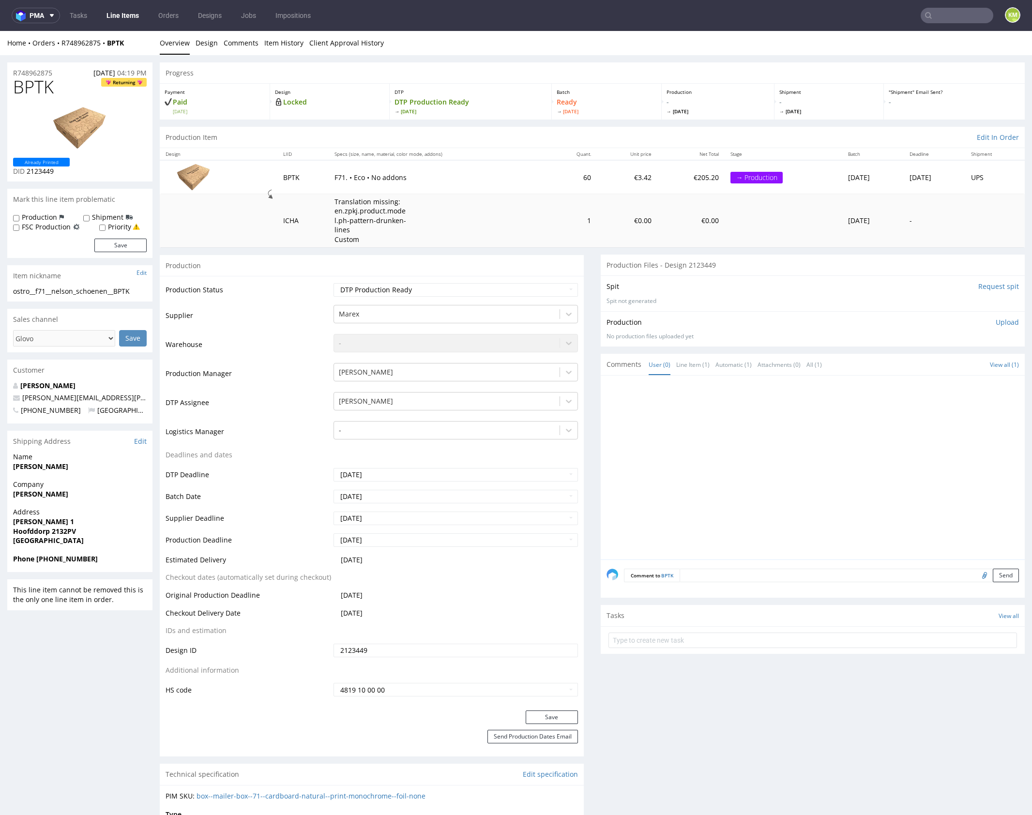
click at [1001, 323] on p "Upload" at bounding box center [1007, 323] width 23 height 10
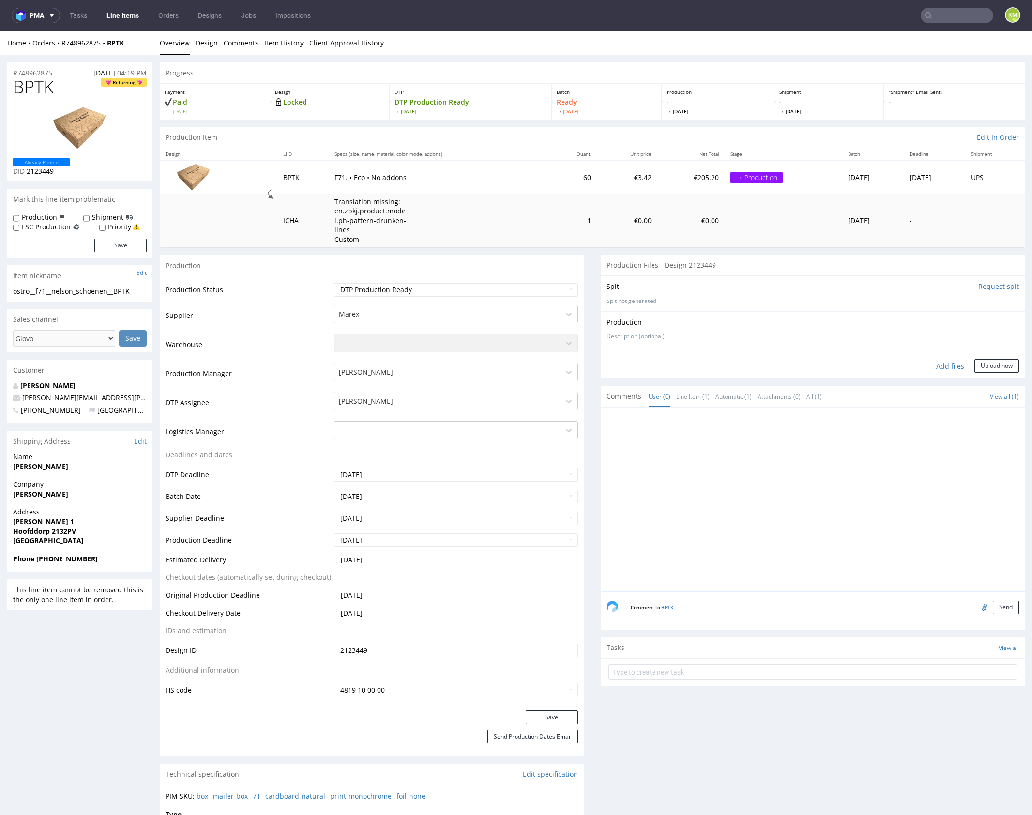
click at [941, 366] on div "Add files" at bounding box center [950, 366] width 48 height 15
type input "C:\fakepath\ostro__f71__nelson_schoenen__BPTK__d2123449__oR748962875__outside.p…"
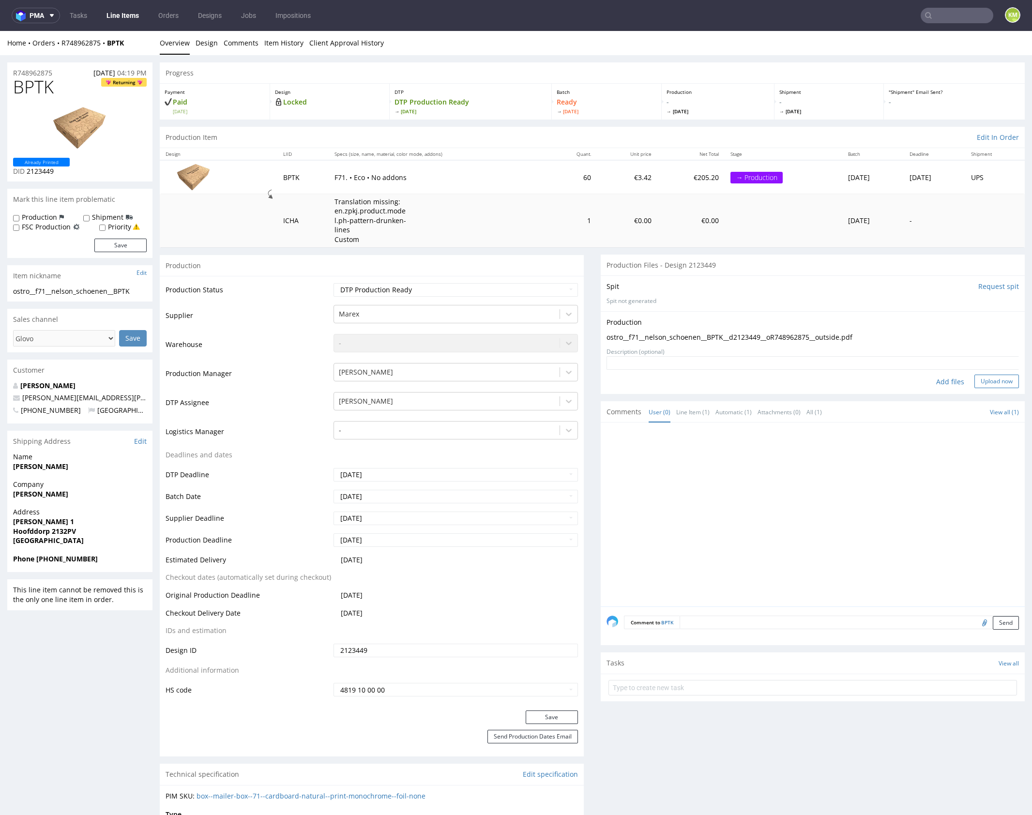
click at [986, 380] on button "Upload now" at bounding box center [996, 382] width 45 height 14
click at [833, 484] on div at bounding box center [816, 526] width 418 height 178
click at [821, 474] on div at bounding box center [816, 526] width 418 height 178
click at [958, 322] on button "Remove production files" at bounding box center [983, 326] width 72 height 9
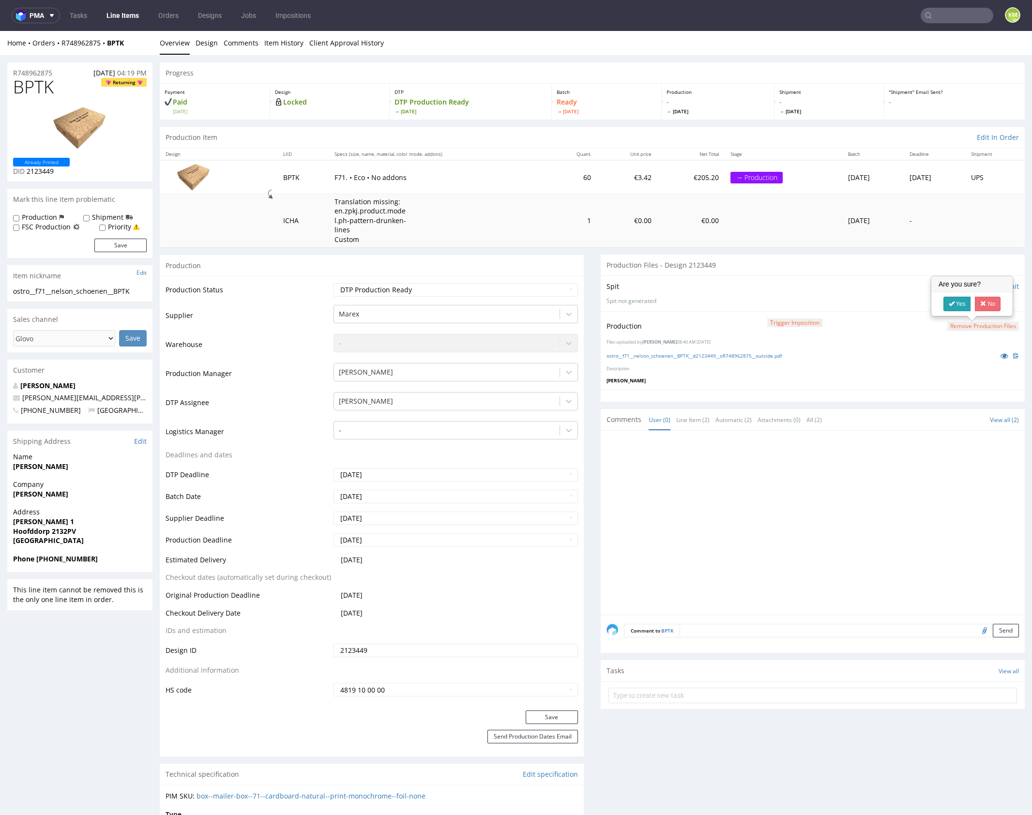
click at [952, 304] on icon at bounding box center [952, 303] width 6 height 7
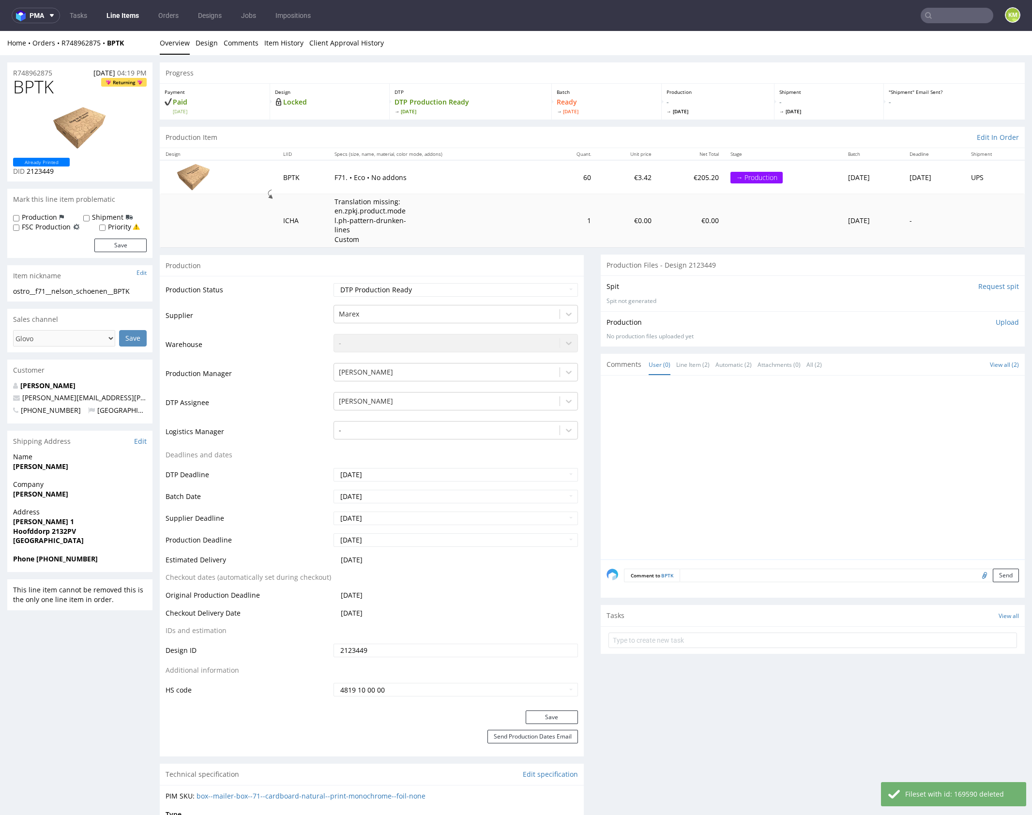
click at [996, 322] on p "Upload" at bounding box center [1007, 323] width 23 height 10
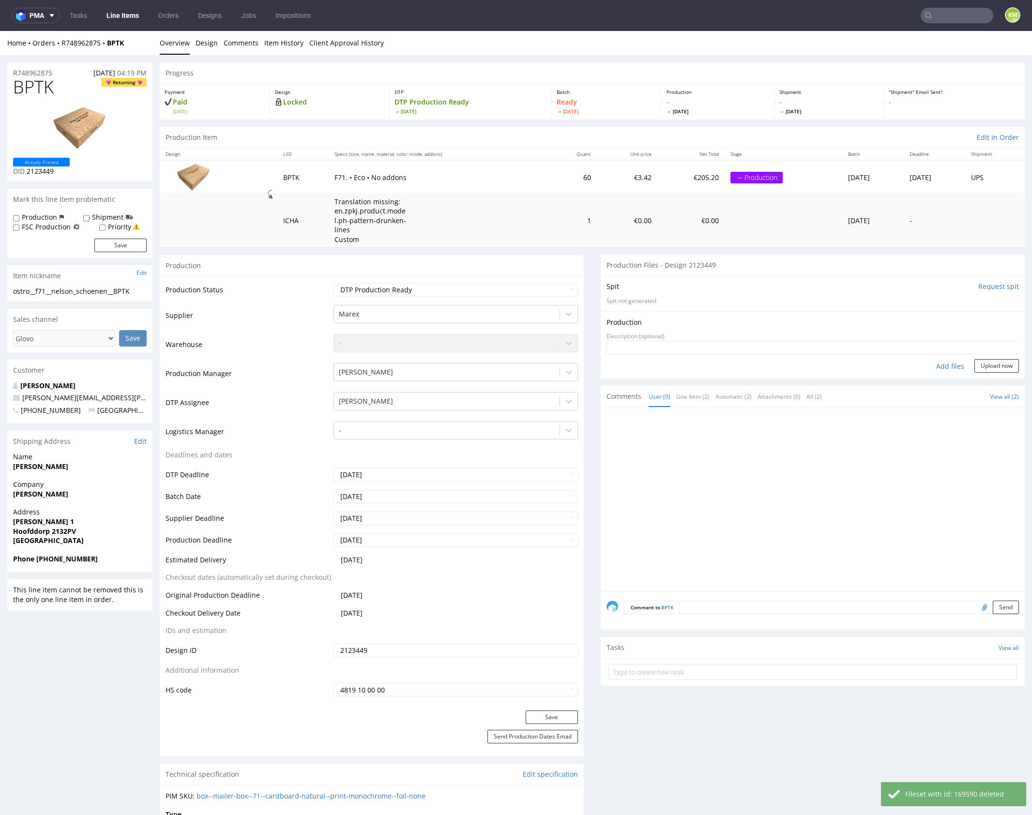
click at [942, 367] on div "Add files" at bounding box center [950, 366] width 48 height 15
type input "C:\fakepath\ostro__f71__nelson_schoenen__BPTK__d2123449__oR748962875__outside.p…"
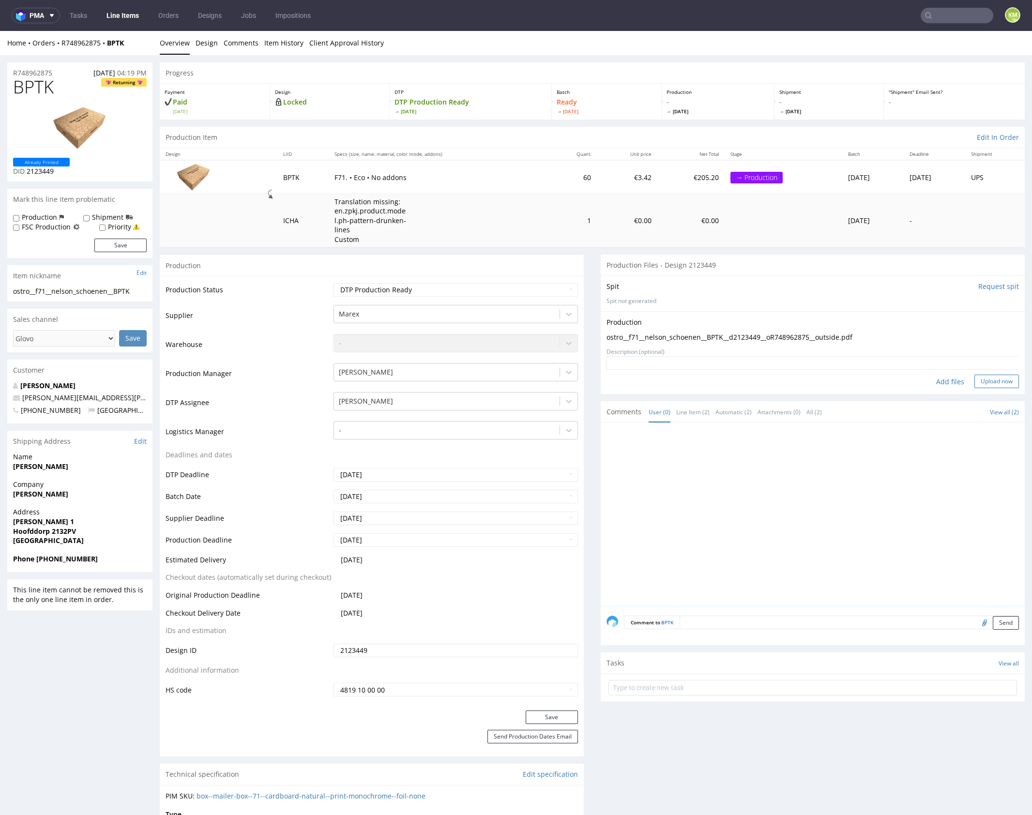
click at [984, 380] on button "Upload now" at bounding box center [996, 382] width 45 height 14
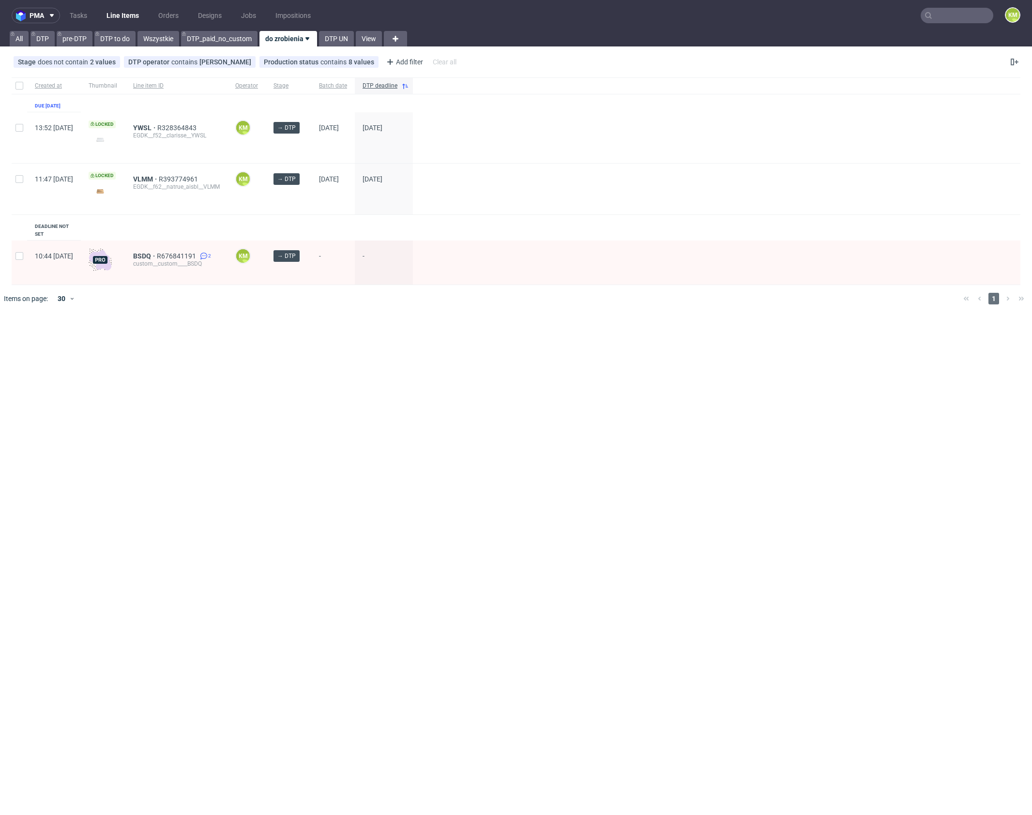
drag, startPoint x: 395, startPoint y: 356, endPoint x: 357, endPoint y: 291, distance: 74.6
click at [375, 319] on div "pma Tasks Line Items Orders Designs Jobs Impositions KM All DTP pre-DTP DTP to …" at bounding box center [516, 407] width 1032 height 815
click at [79, 16] on link "Tasks" at bounding box center [78, 15] width 29 height 15
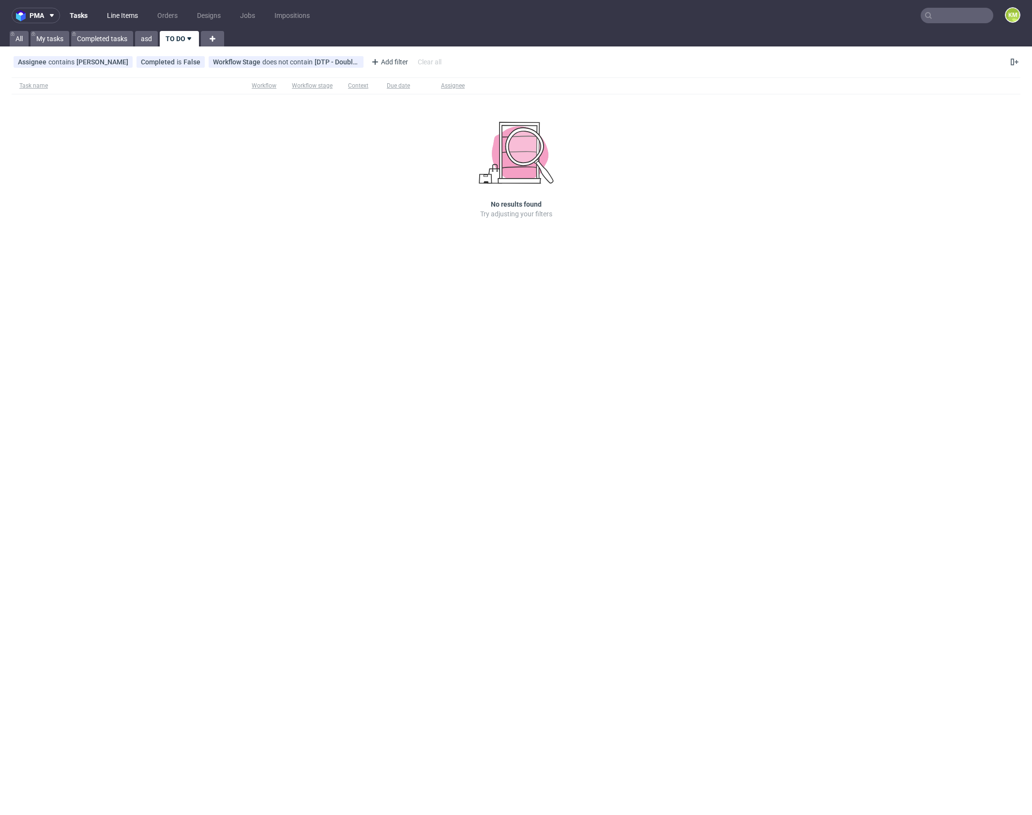
click at [122, 15] on link "Line Items" at bounding box center [122, 15] width 43 height 15
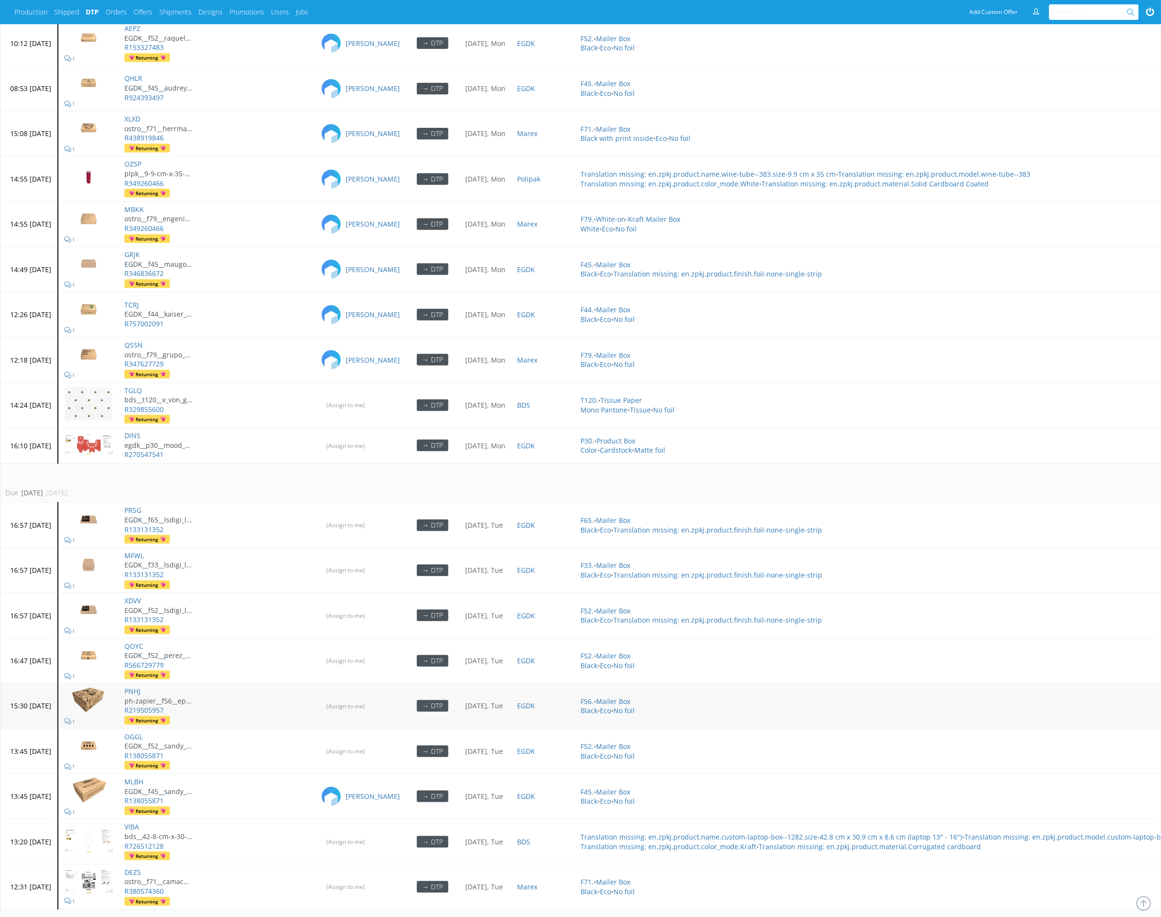
scroll to position [2723, 0]
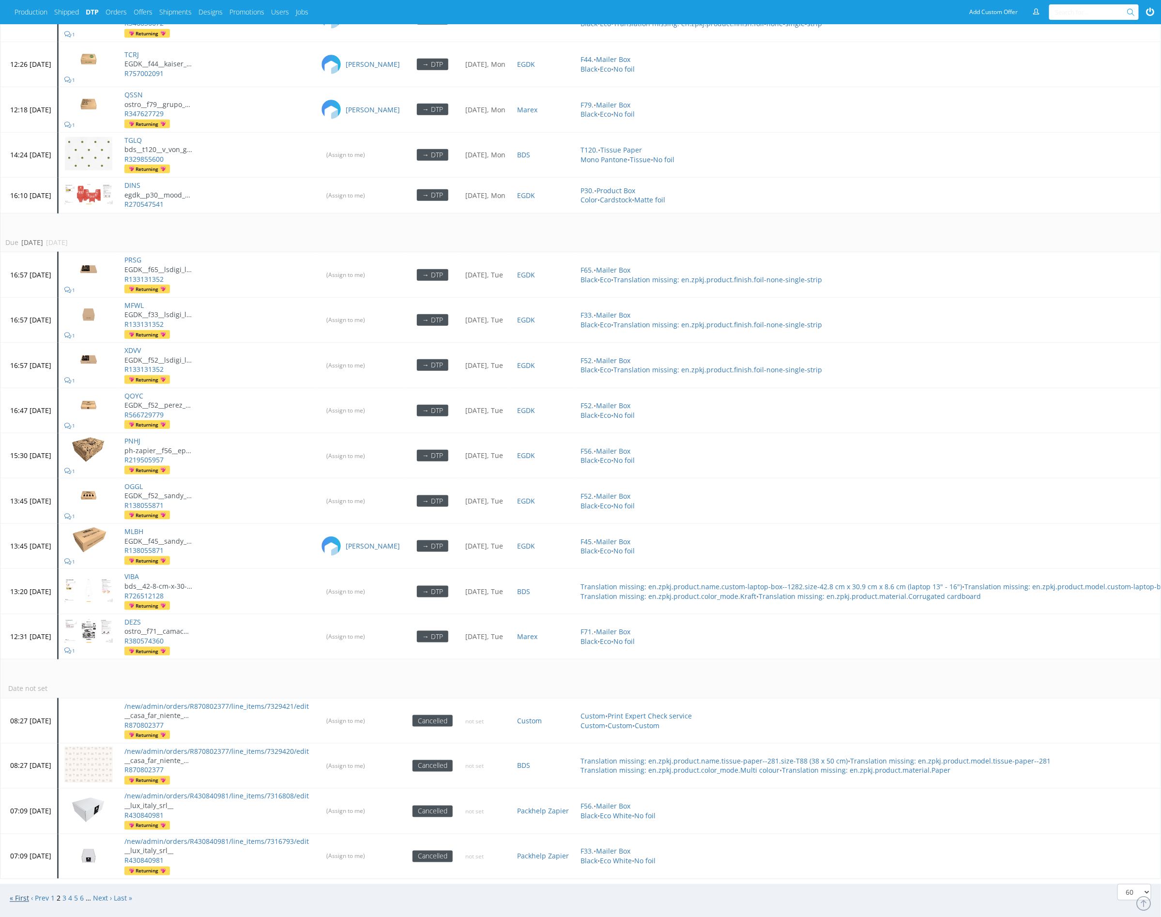
click at [22, 894] on link "« First" at bounding box center [19, 898] width 19 height 9
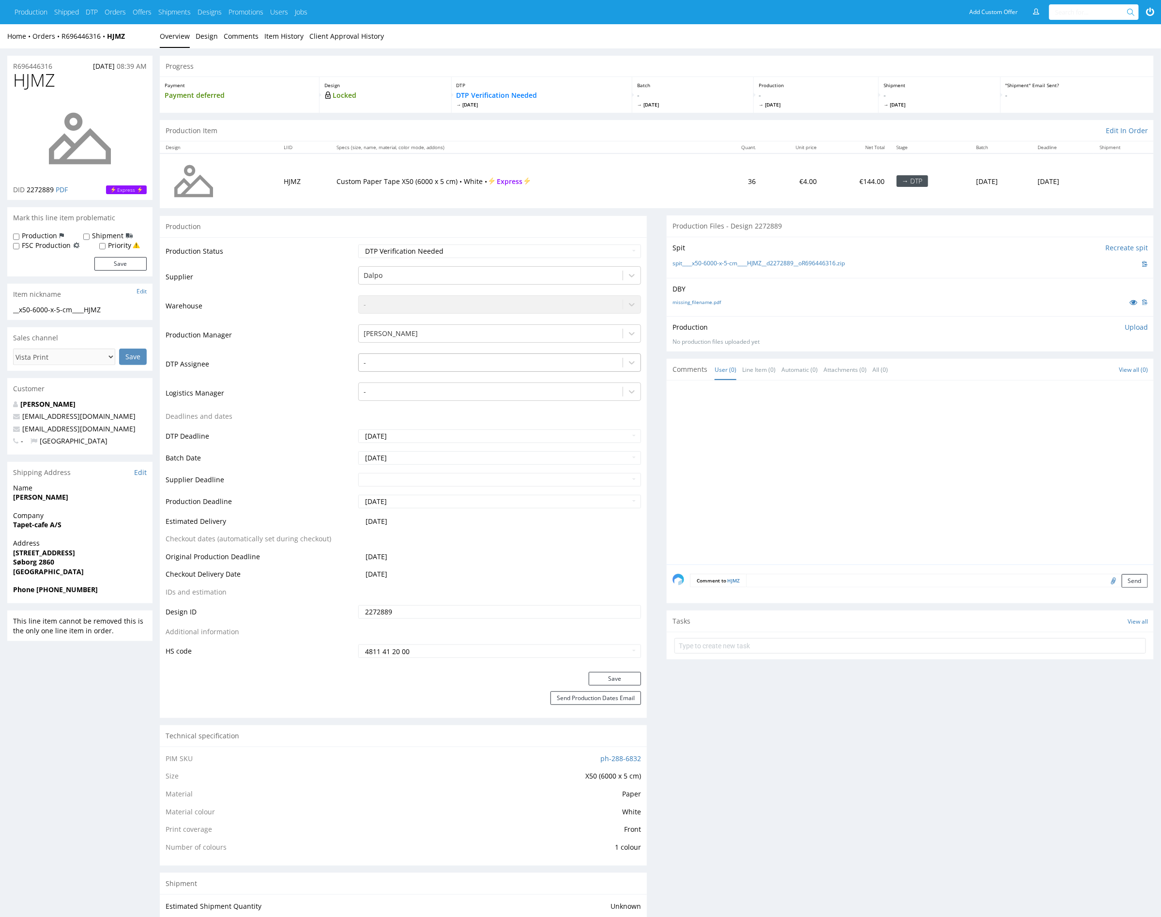
click at [426, 363] on div at bounding box center [491, 363] width 254 height 12
type input "mark"
drag, startPoint x: 423, startPoint y: 375, endPoint x: 447, endPoint y: 404, distance: 37.8
click at [423, 376] on div "[PERSON_NAME]" at bounding box center [499, 381] width 283 height 17
click at [609, 674] on button "Save" at bounding box center [615, 679] width 52 height 14
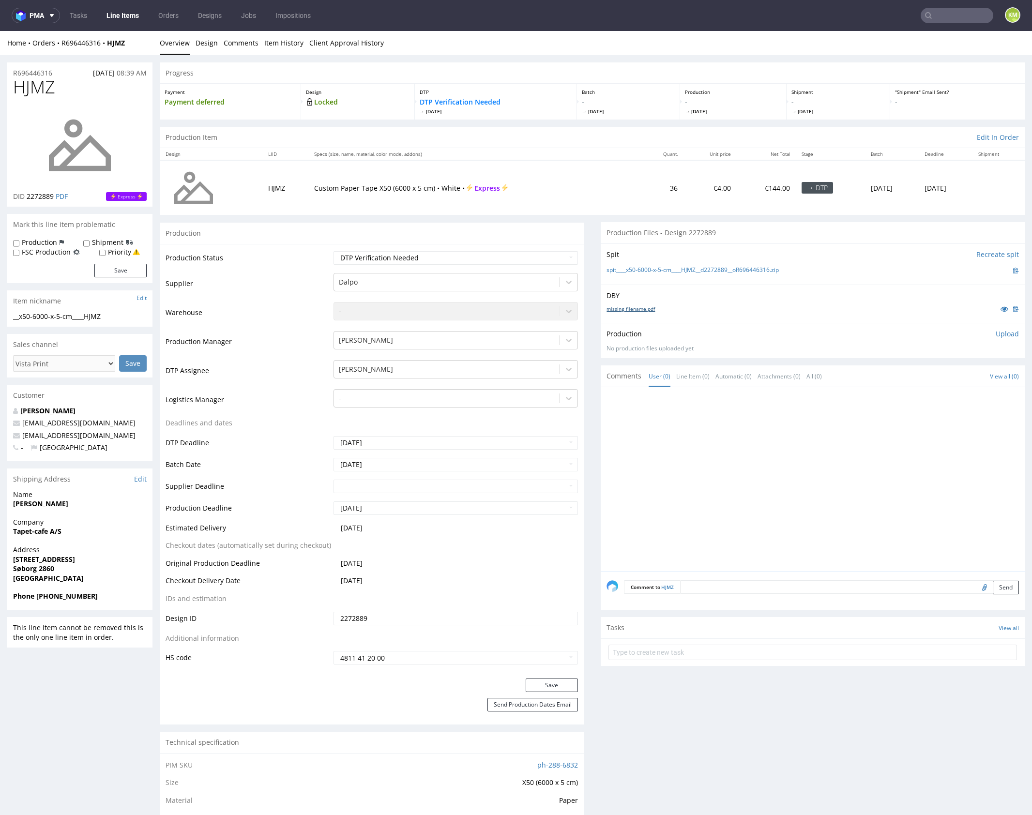
click at [633, 308] on link "missing_filename.pdf" at bounding box center [631, 308] width 48 height 7
click at [655, 442] on div at bounding box center [816, 482] width 418 height 178
drag, startPoint x: 737, startPoint y: 326, endPoint x: 769, endPoint y: 305, distance: 38.1
click at [746, 319] on section "Production Files - Design 2272889 Spit Recreate spit spit____x50-6000-x-5-cm___…" at bounding box center [813, 290] width 424 height 136
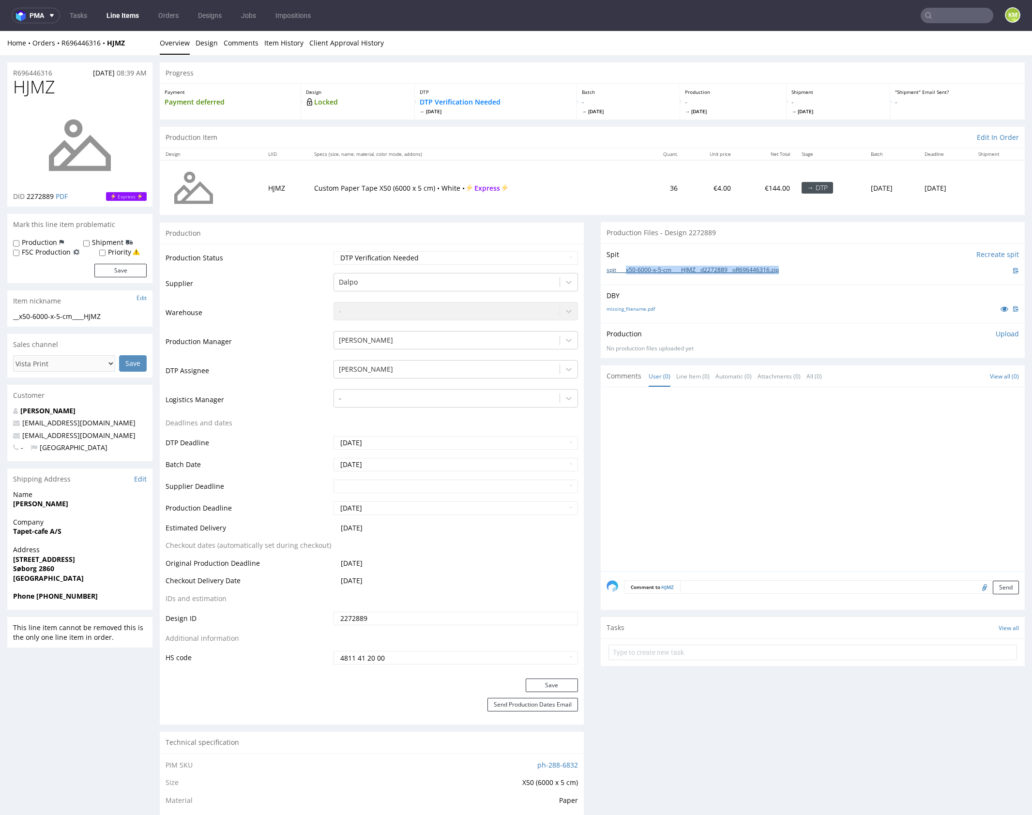
drag, startPoint x: 805, startPoint y: 269, endPoint x: 624, endPoint y: 269, distance: 181.0
click at [624, 269] on div "spit____x50-6000-x-5-cm____HJMZ__d2272889__oR696446316.zip" at bounding box center [813, 270] width 412 height 11
copy link "x50-6000-x-5-cm____HJMZ__d2272889__oR696446316.zip"
click at [205, 44] on link "Design" at bounding box center [207, 43] width 22 height 24
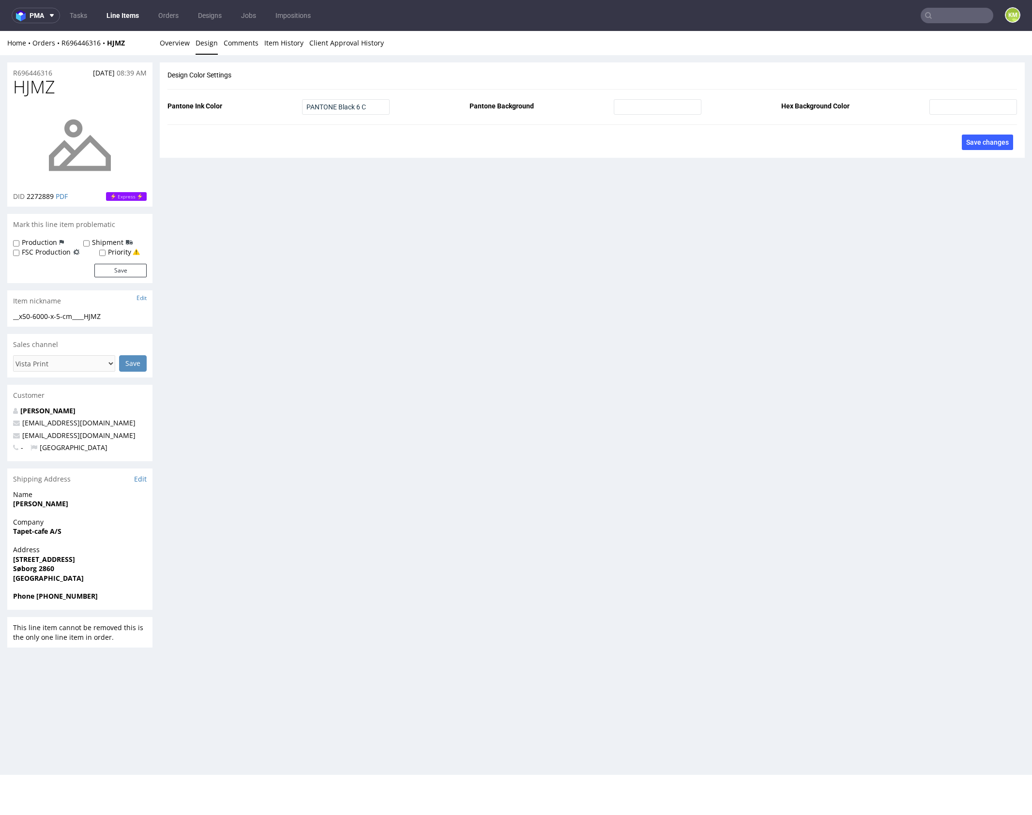
click at [206, 44] on link "Design" at bounding box center [207, 43] width 22 height 24
click at [177, 44] on link "Overview" at bounding box center [175, 43] width 30 height 24
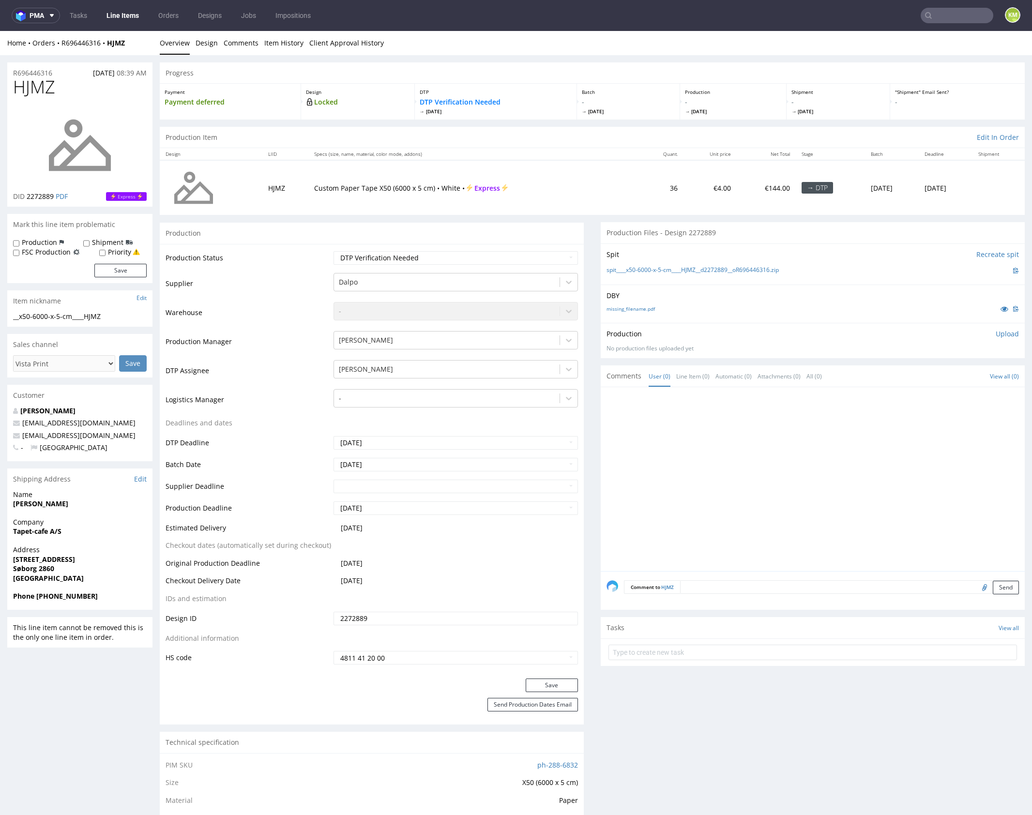
drag, startPoint x: 999, startPoint y: 331, endPoint x: 948, endPoint y: 359, distance: 58.7
click at [999, 331] on p "Upload" at bounding box center [1007, 334] width 23 height 10
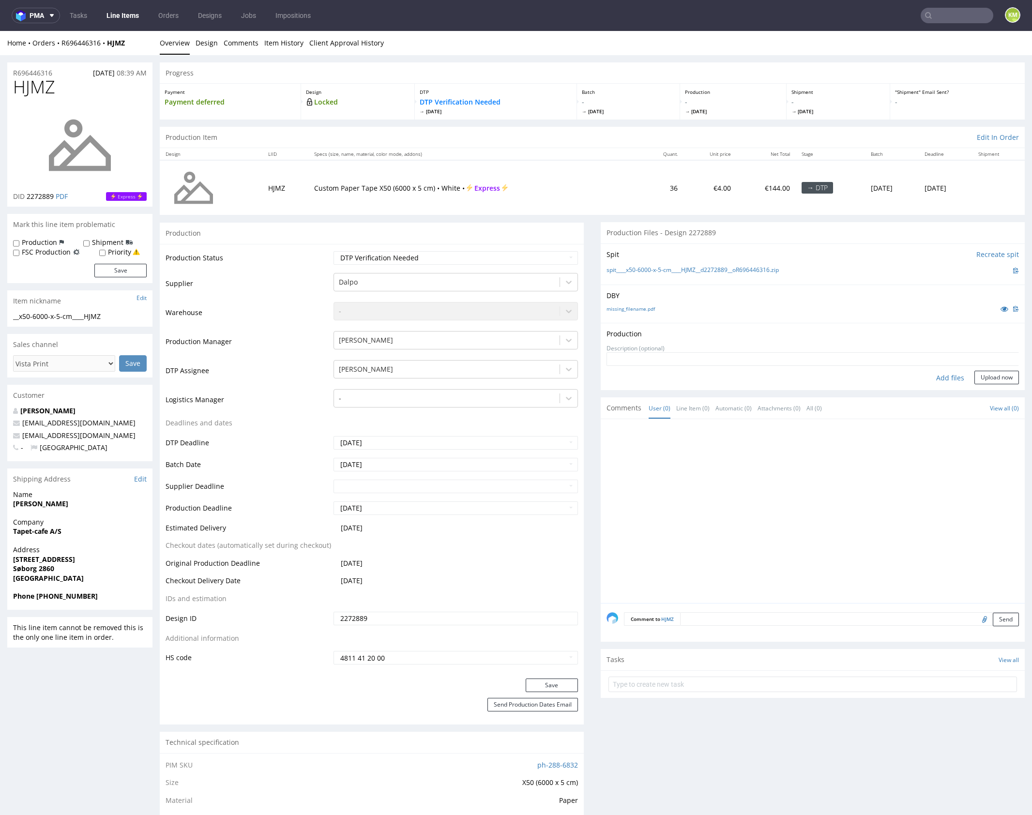
click at [938, 379] on div "Add files" at bounding box center [950, 378] width 48 height 15
type input "C:\fakepath\x50-6000-x-5-cm____HJMZ__d2272889__oR696446316.pdf"
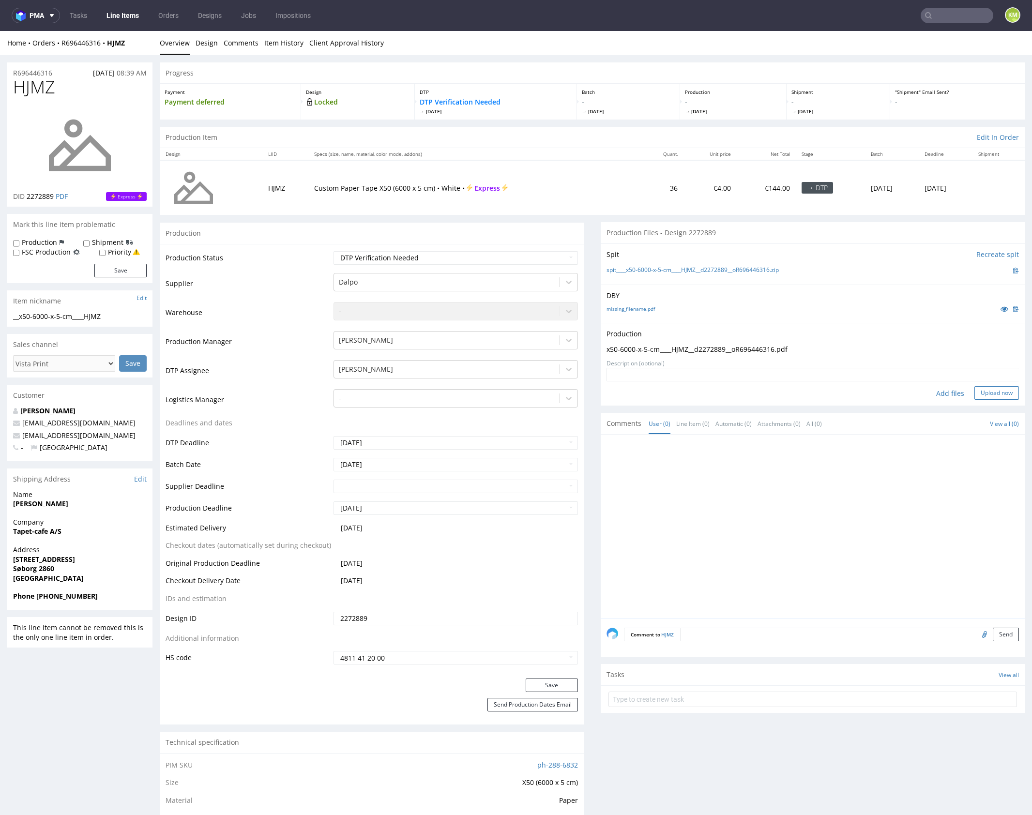
click at [992, 393] on button "Upload now" at bounding box center [996, 393] width 45 height 14
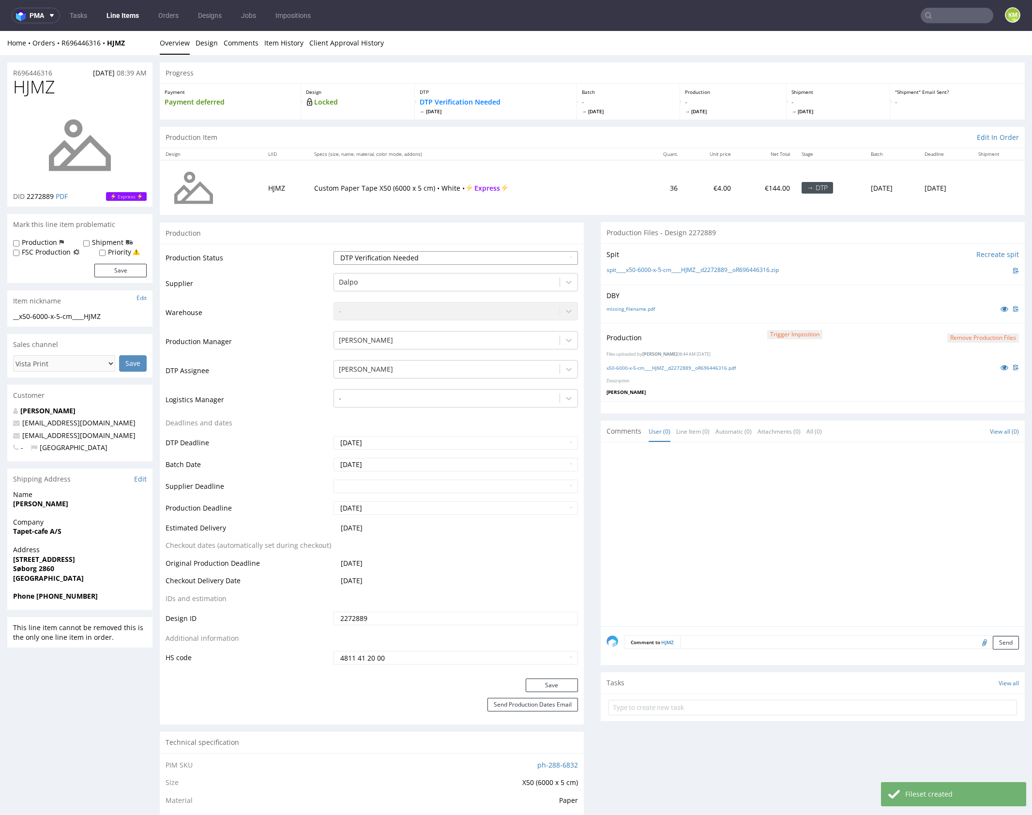
click at [508, 258] on select "Waiting for Artwork Waiting for Diecut Waiting for Mockup Waiting for DTP Waiti…" at bounding box center [456, 258] width 244 height 14
select select "dtp_production_ready"
click at [334, 251] on select "Waiting for Artwork Waiting for Diecut Waiting for Mockup Waiting for DTP Waiti…" at bounding box center [456, 258] width 244 height 14
click at [555, 686] on button "Save" at bounding box center [552, 686] width 52 height 14
click at [686, 565] on div at bounding box center [816, 537] width 418 height 178
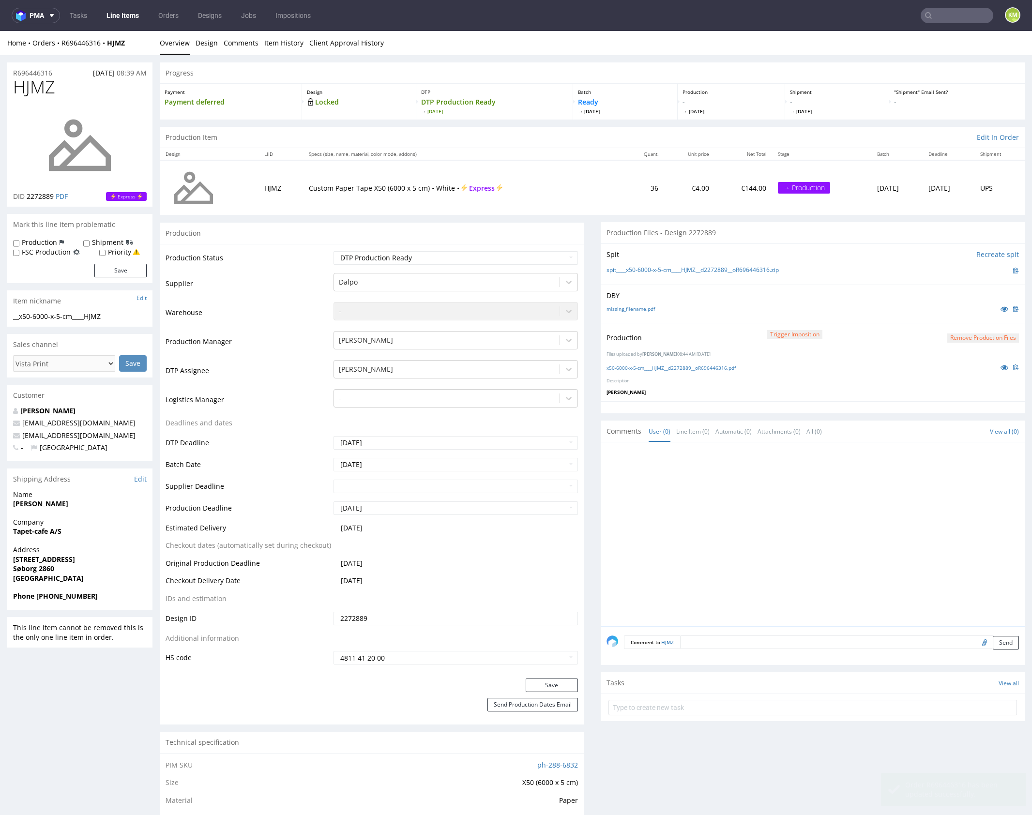
click at [773, 494] on div at bounding box center [816, 537] width 418 height 178
click at [737, 502] on div at bounding box center [816, 537] width 418 height 178
click at [782, 521] on div at bounding box center [816, 537] width 418 height 178
